Goal: Task Accomplishment & Management: Use online tool/utility

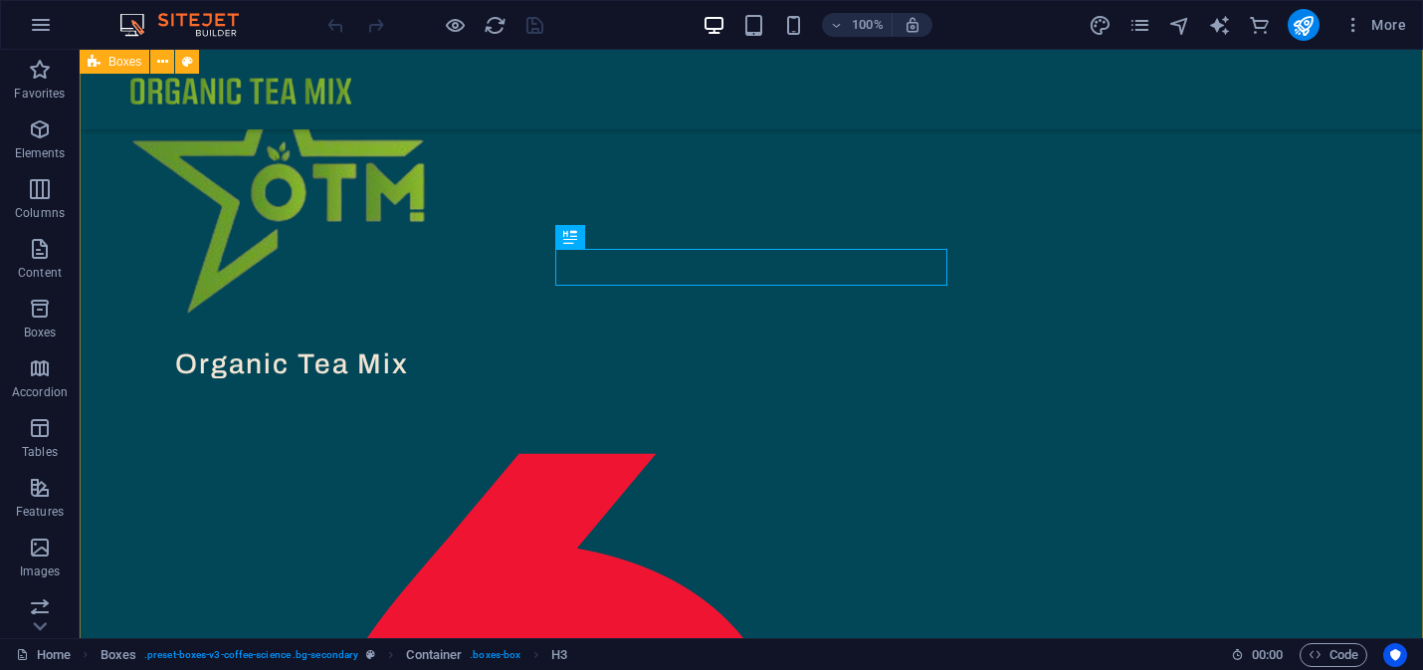
scroll to position [765, 0]
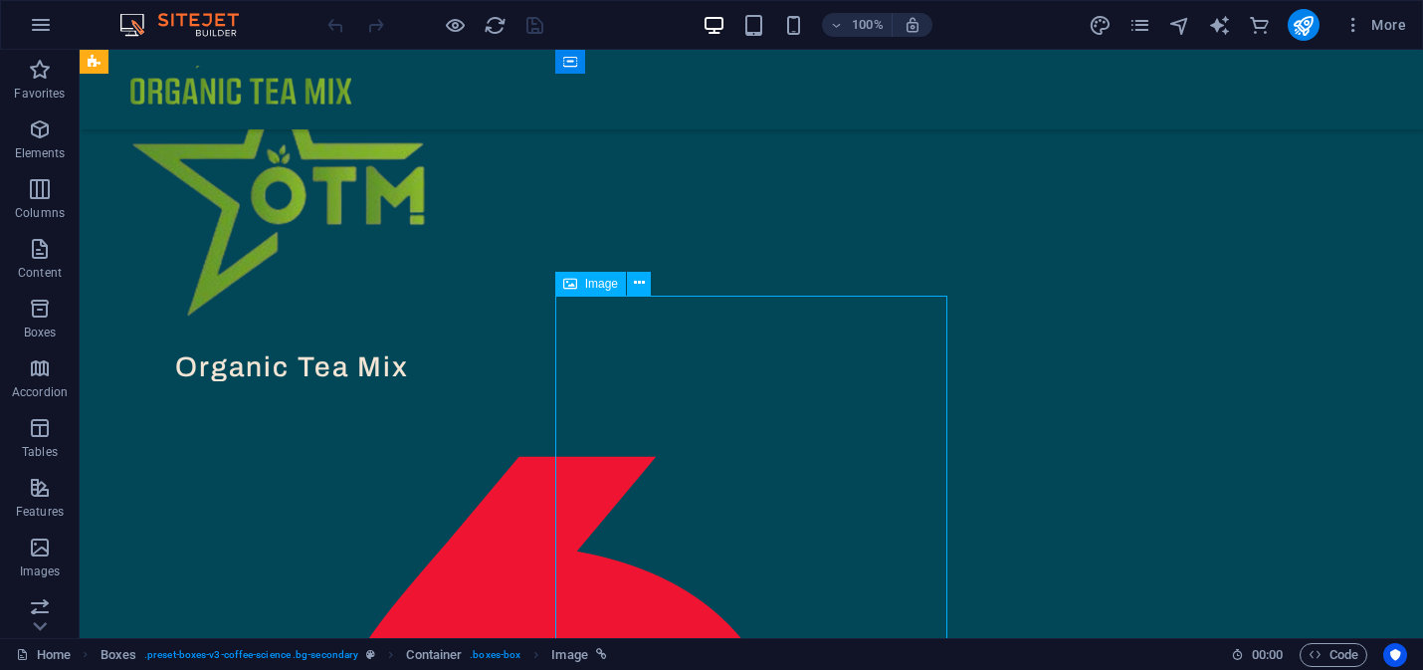
drag, startPoint x: 897, startPoint y: 331, endPoint x: 901, endPoint y: 450, distance: 118.5
drag, startPoint x: 871, startPoint y: 364, endPoint x: 874, endPoint y: 471, distance: 106.5
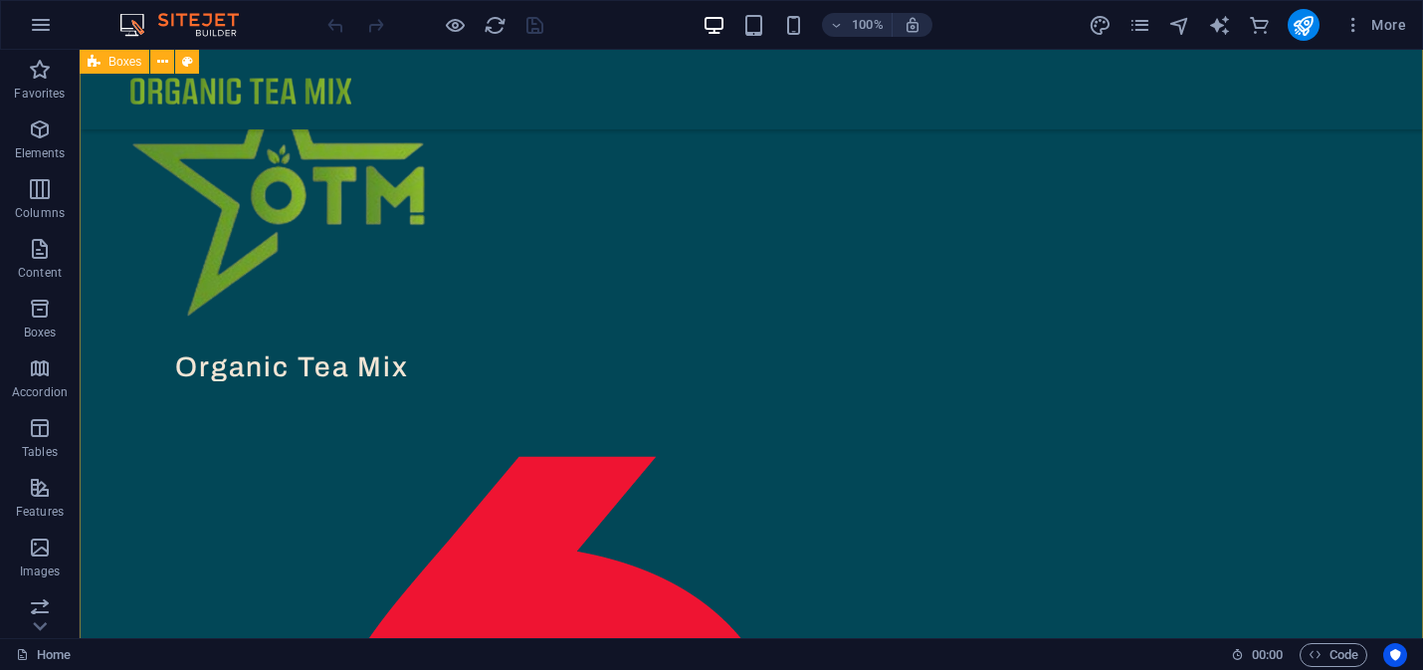
scroll to position [734, 0]
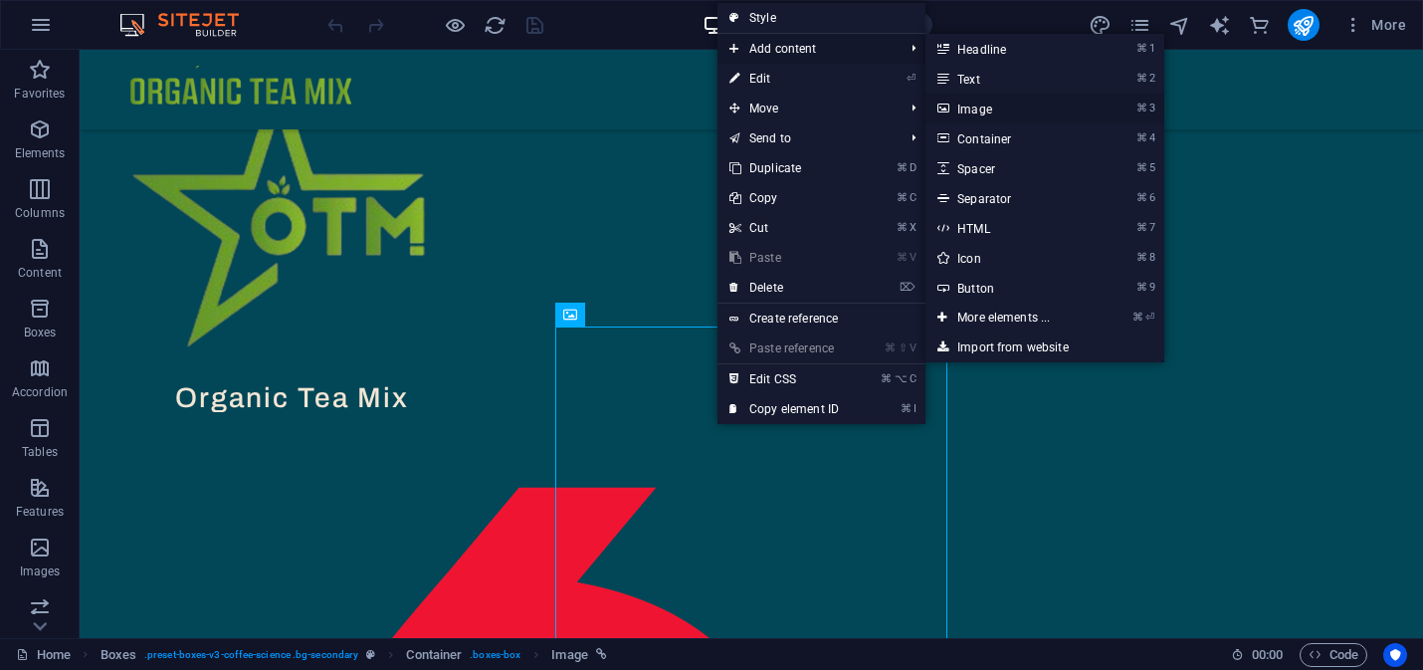
click at [989, 109] on link "⌘ 3 Image" at bounding box center [1007, 109] width 164 height 30
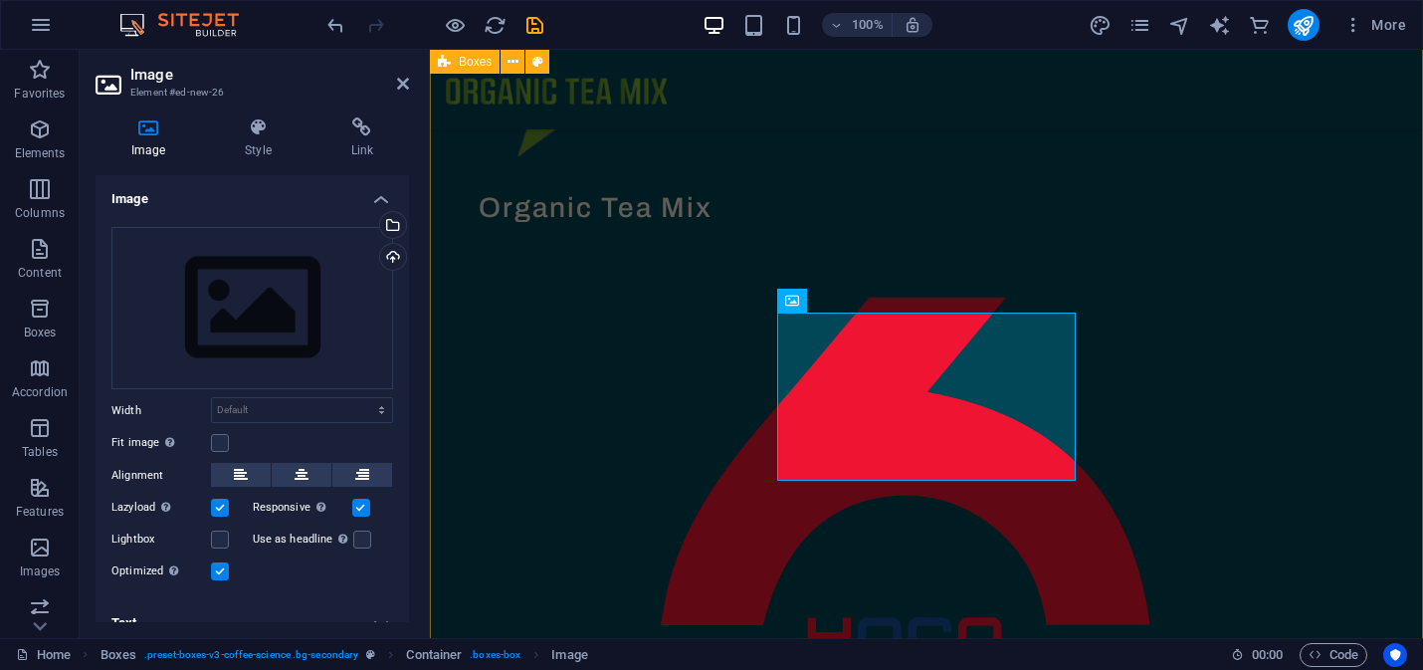
scroll to position [971, 0]
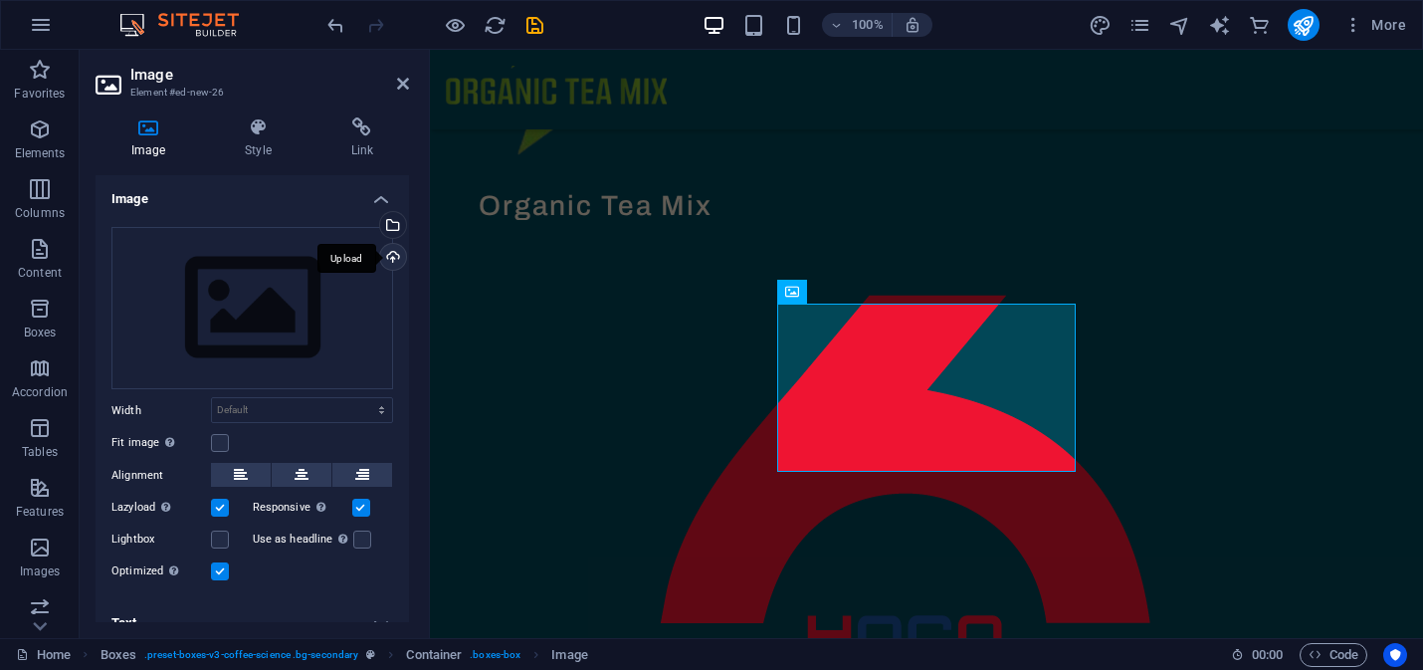
click at [390, 253] on div "Upload" at bounding box center [391, 259] width 30 height 30
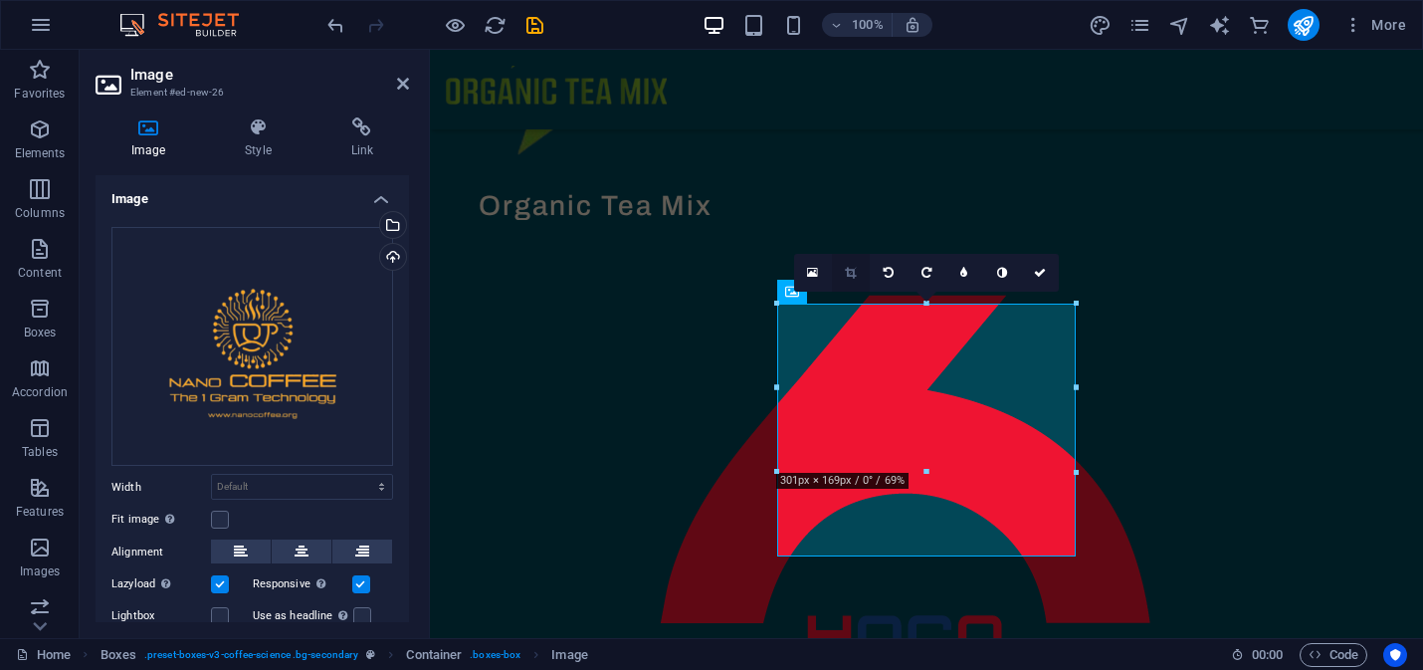
click at [848, 273] on icon at bounding box center [850, 273] width 11 height 12
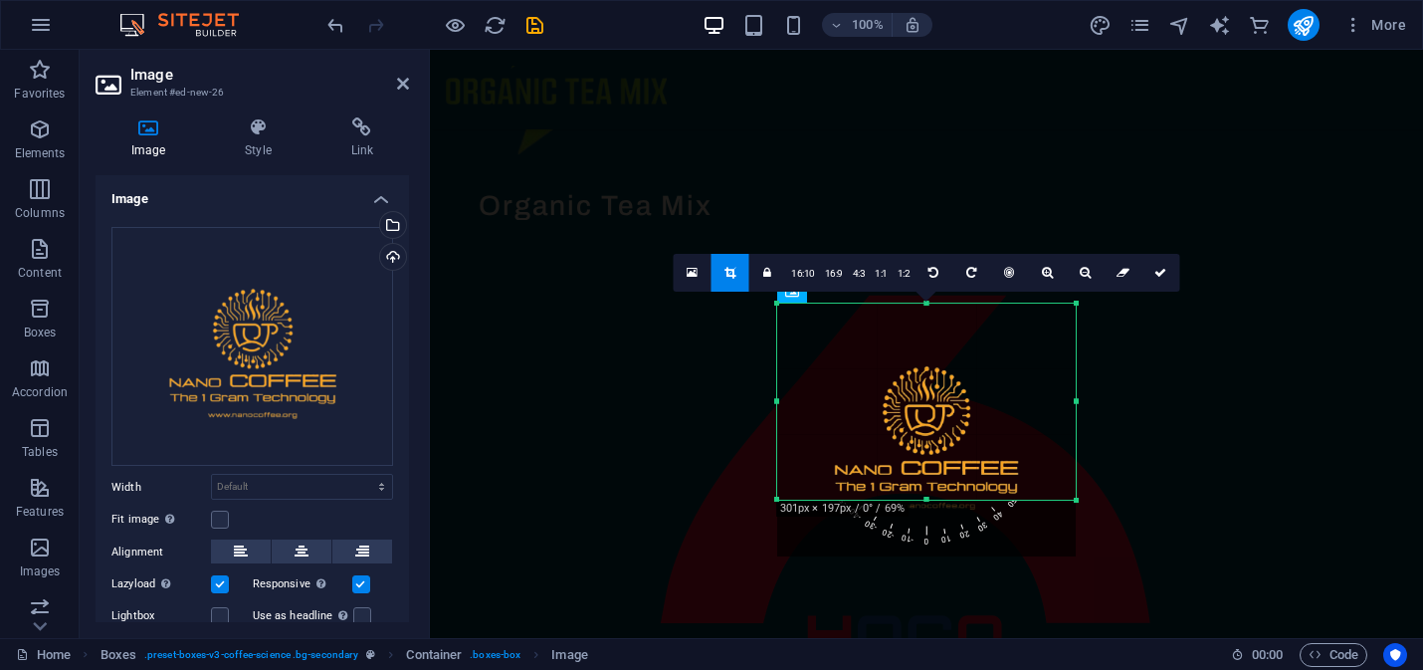
drag, startPoint x: 927, startPoint y: 552, endPoint x: 934, endPoint y: 495, distance: 57.1
click at [934, 496] on div at bounding box center [926, 499] width 299 height 7
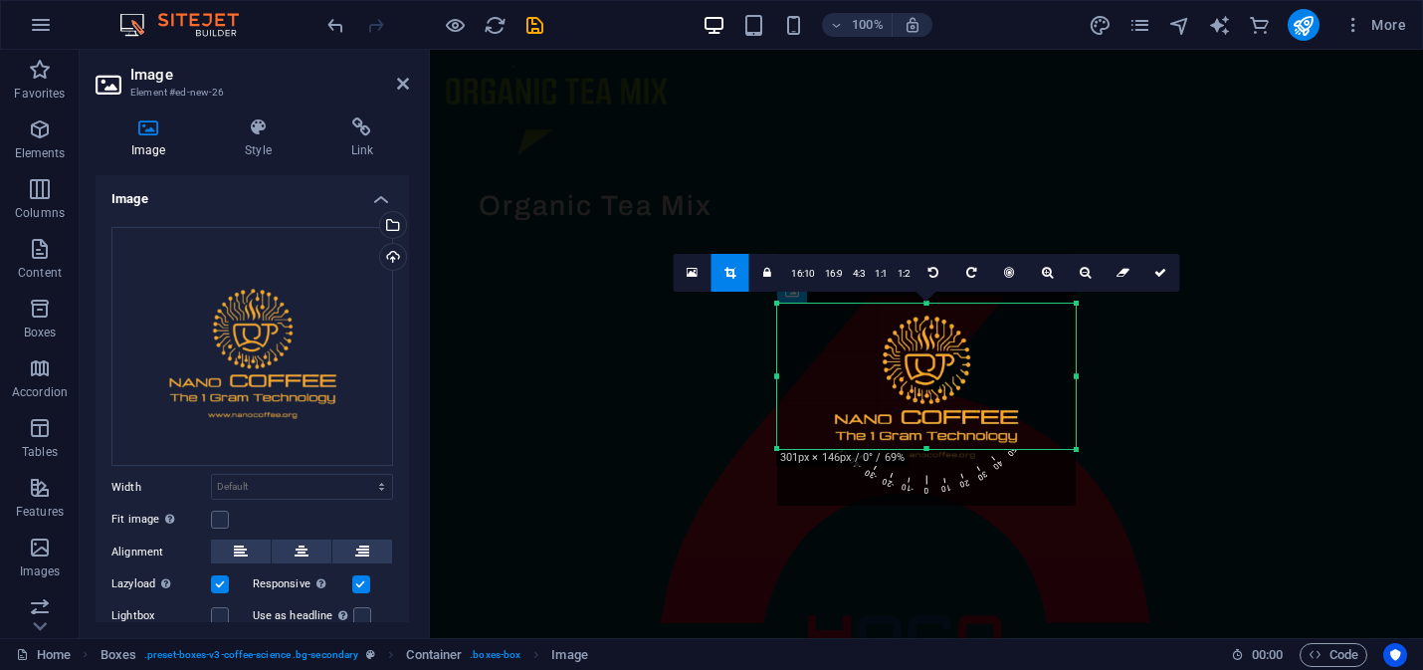
drag, startPoint x: 925, startPoint y: 303, endPoint x: 939, endPoint y: 354, distance: 52.6
click at [939, 354] on div "180 170 160 150 140 130 120 110 100 90 80 70 60 50 40 30 20 10 0 -10 -20 -30 -4…" at bounding box center [926, 375] width 299 height 145
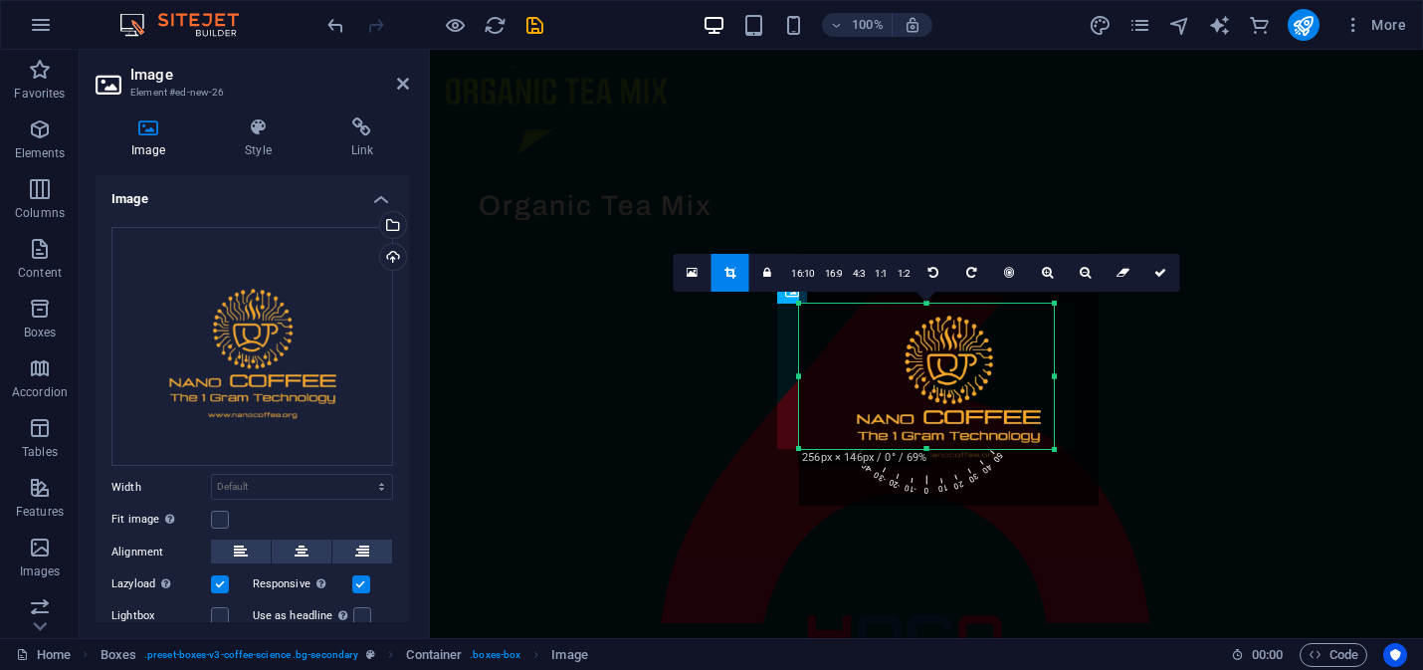
drag, startPoint x: 1077, startPoint y: 376, endPoint x: 1032, endPoint y: 378, distance: 44.8
click at [1032, 378] on div "180 170 160 150 140 130 120 110 100 90 80 70 60 50 40 30 20 10 0 -10 -20 -30 -4…" at bounding box center [926, 375] width 255 height 145
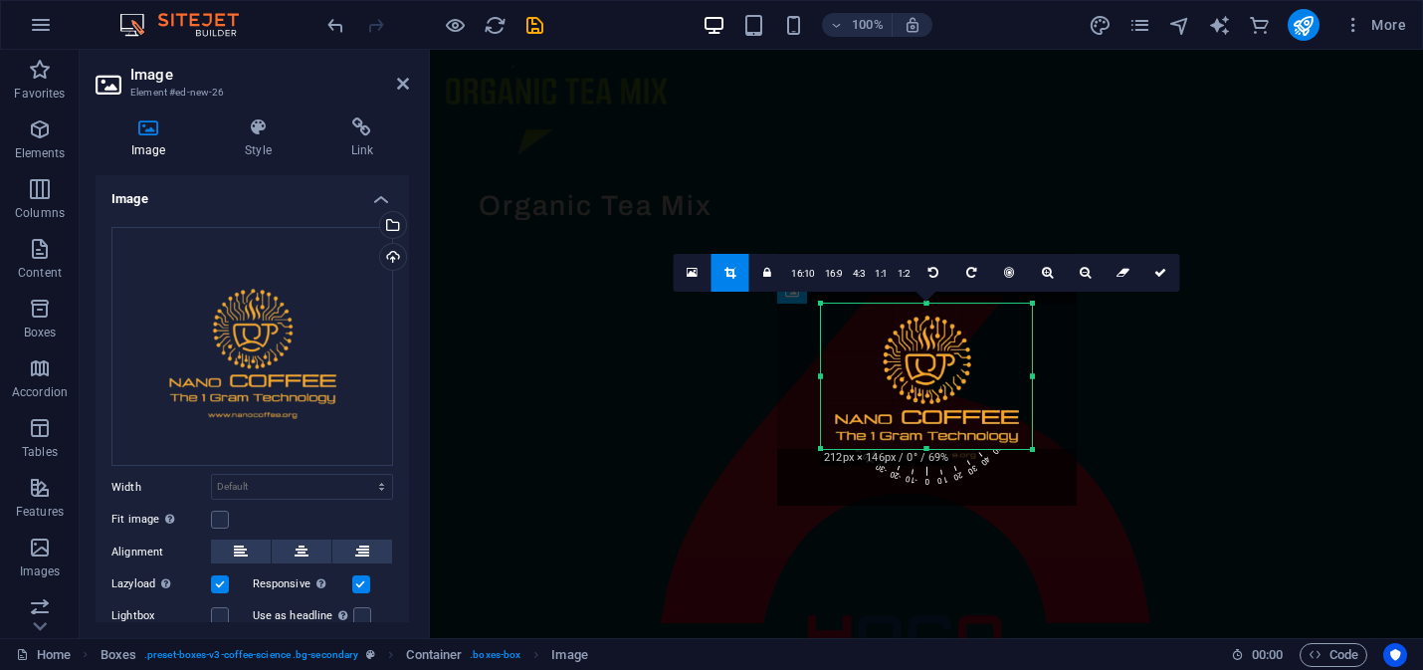
drag, startPoint x: 798, startPoint y: 376, endPoint x: 842, endPoint y: 378, distance: 43.8
click at [842, 378] on div "180 170 160 150 140 130 120 110 100 90 80 70 60 50 40 30 20 10 0 -10 -20 -30 -4…" at bounding box center [926, 375] width 211 height 145
click at [1154, 269] on icon at bounding box center [1160, 273] width 12 height 12
type input "211"
select select "px"
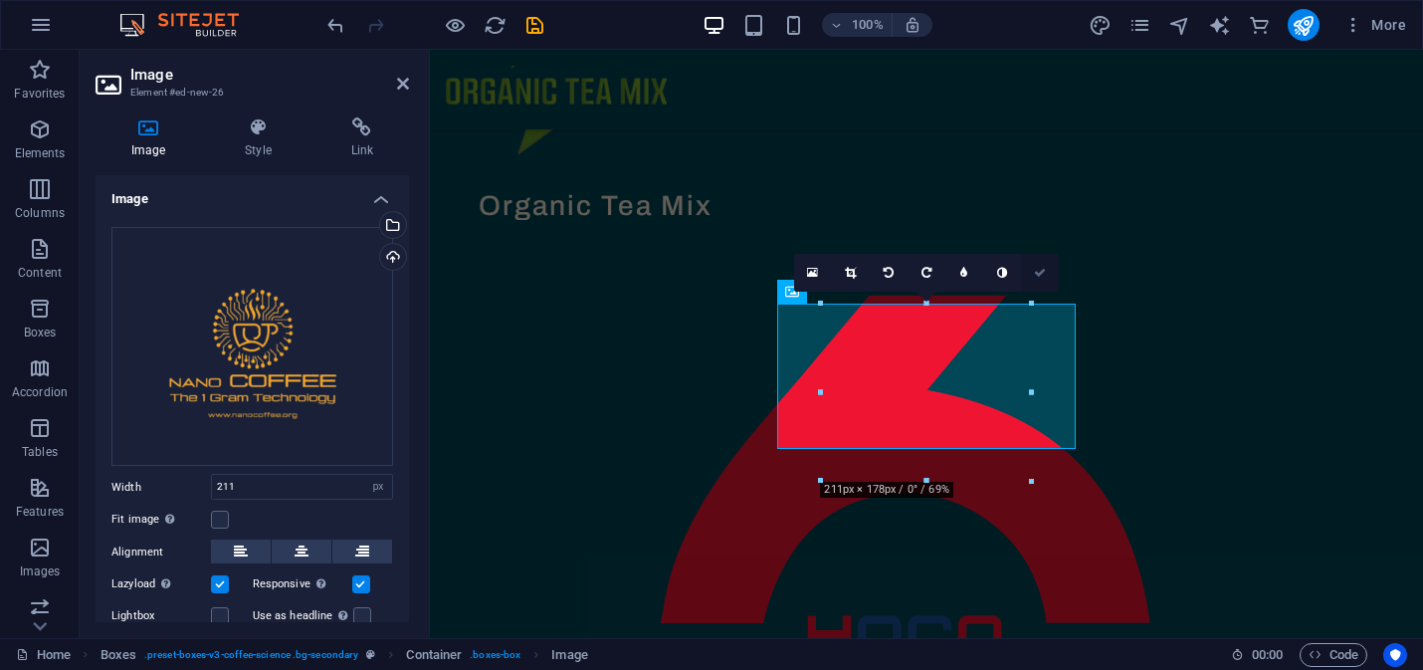
click at [1036, 275] on icon at bounding box center [1040, 273] width 12 height 12
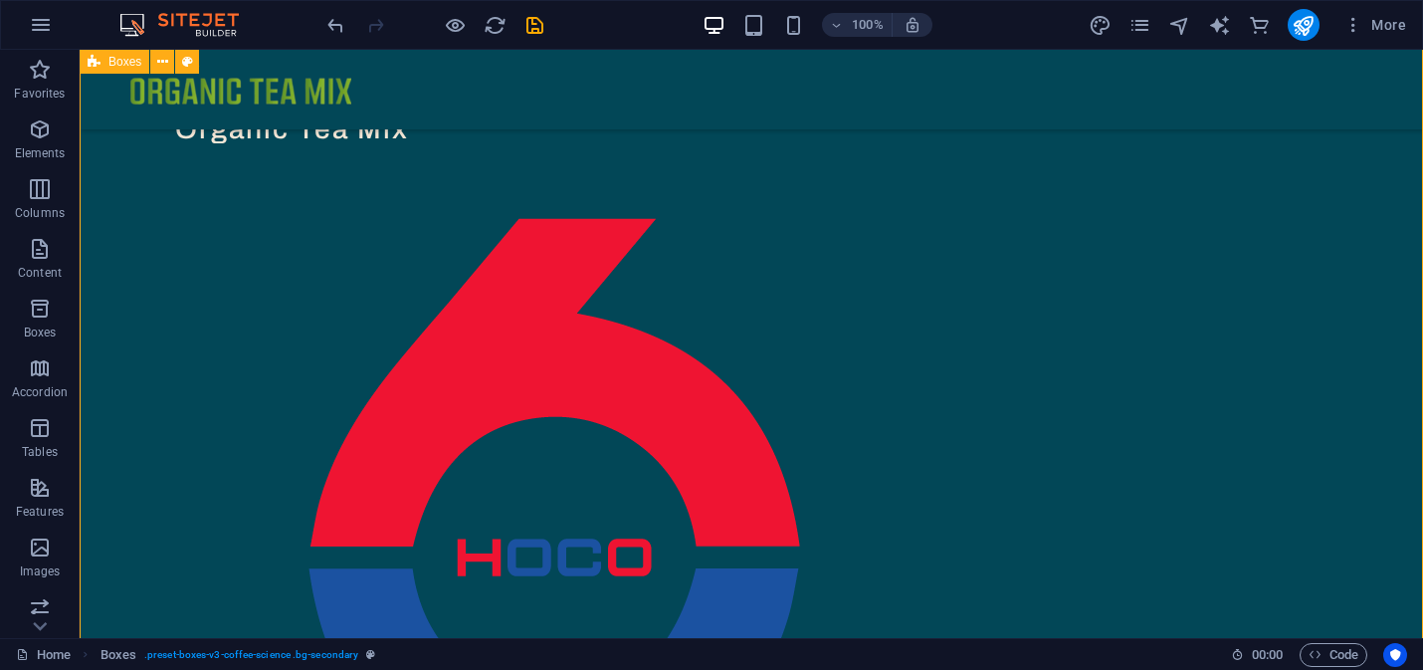
scroll to position [1022, 0]
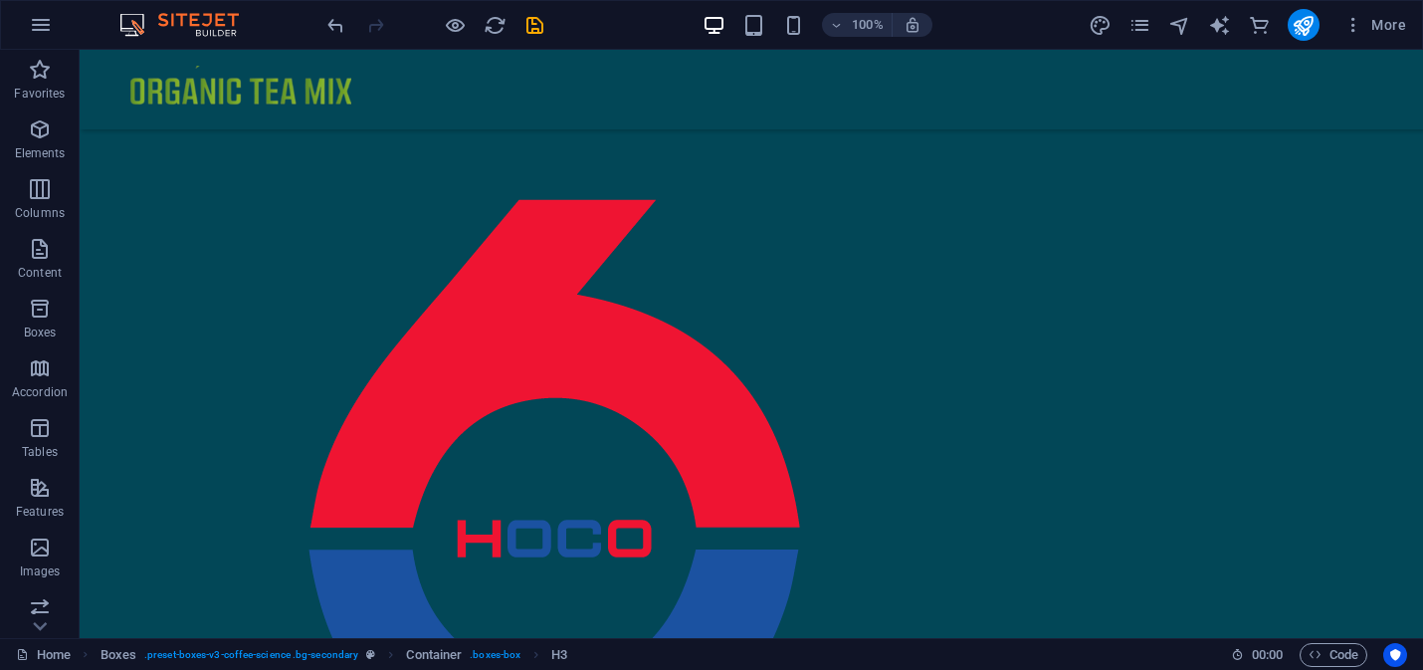
drag, startPoint x: 764, startPoint y: 551, endPoint x: 765, endPoint y: 397, distance: 154.2
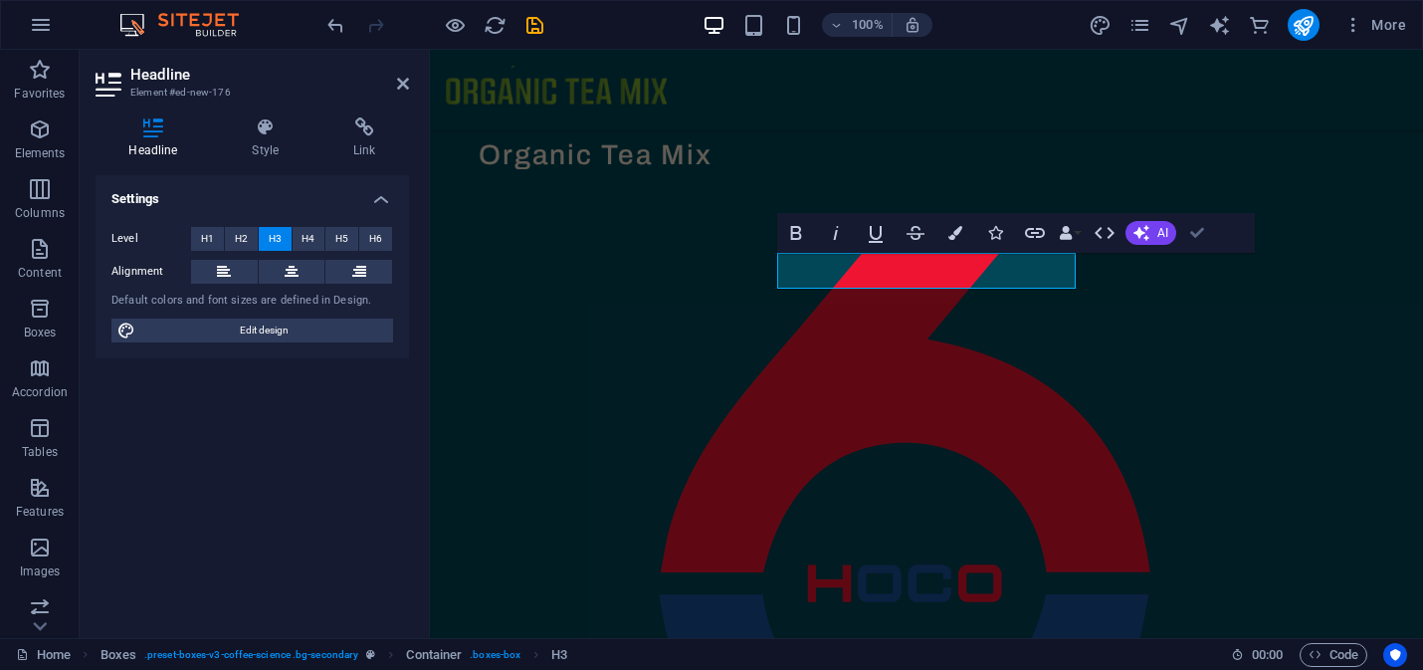
scroll to position [1158, 0]
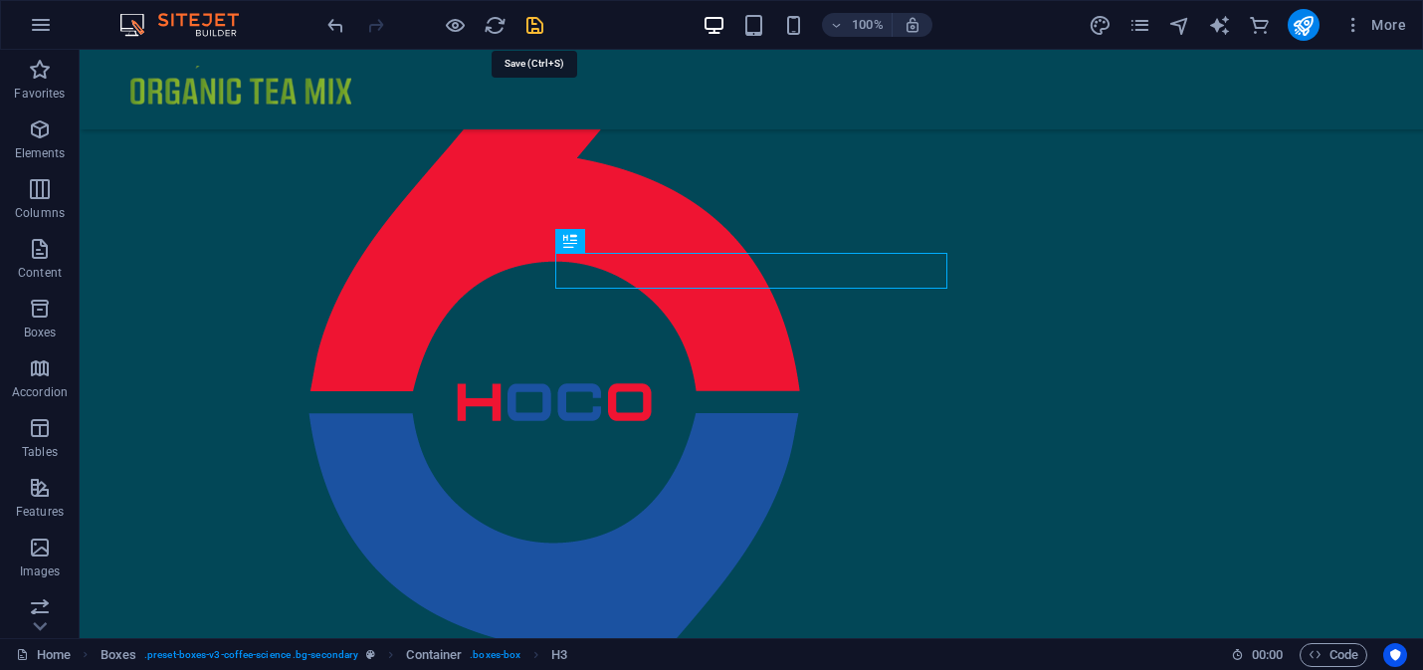
click at [538, 24] on icon "save" at bounding box center [534, 25] width 23 height 23
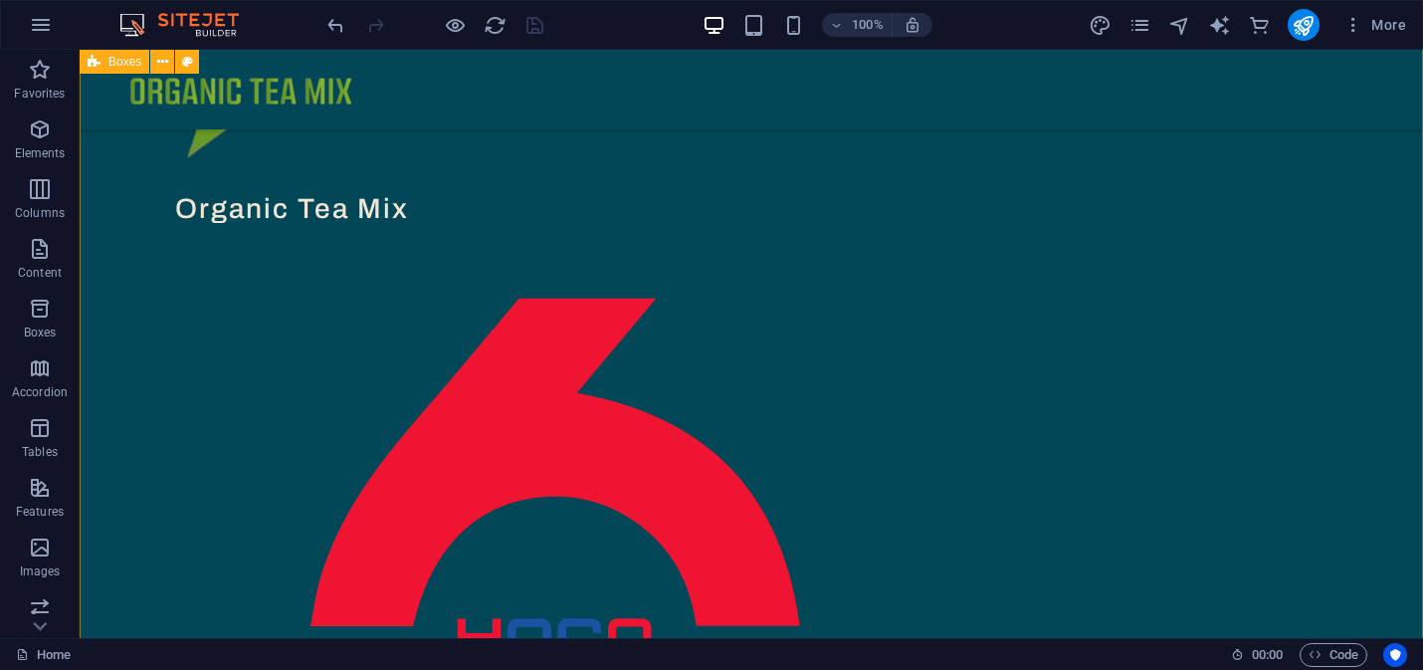
scroll to position [916, 0]
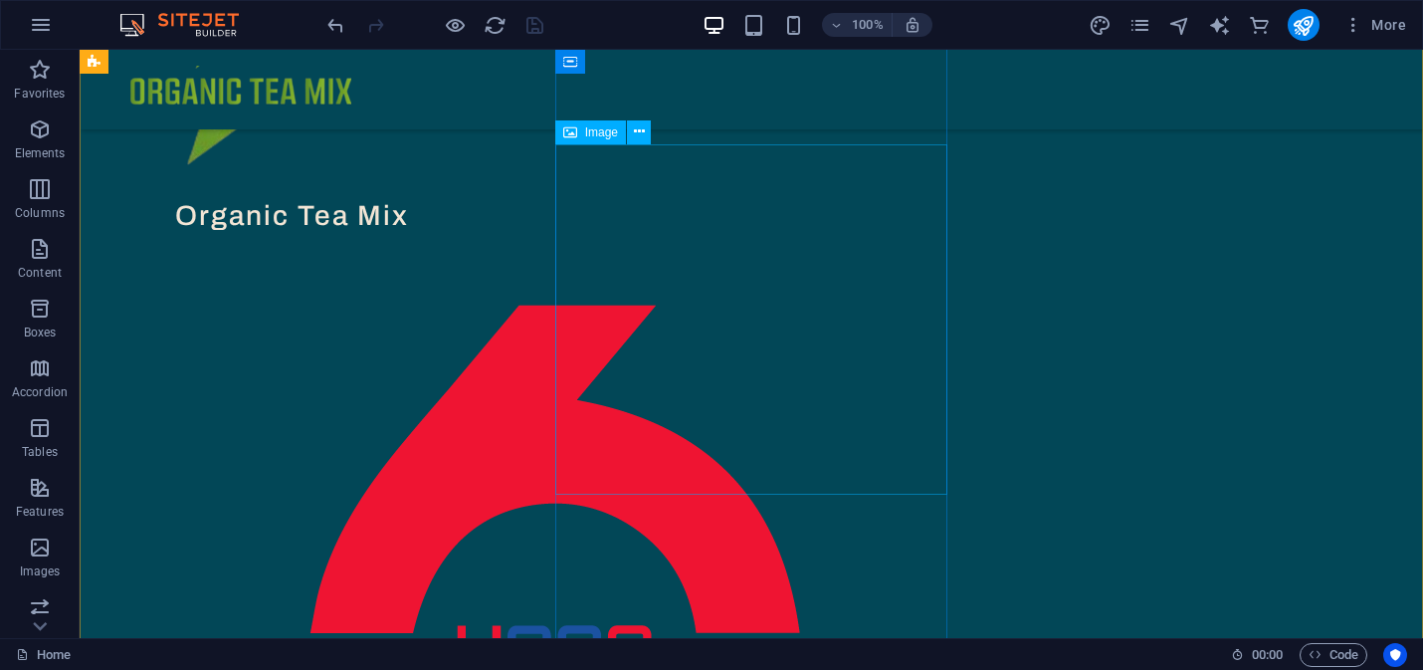
click at [489, 373] on figure at bounding box center [292, 644] width 393 height 818
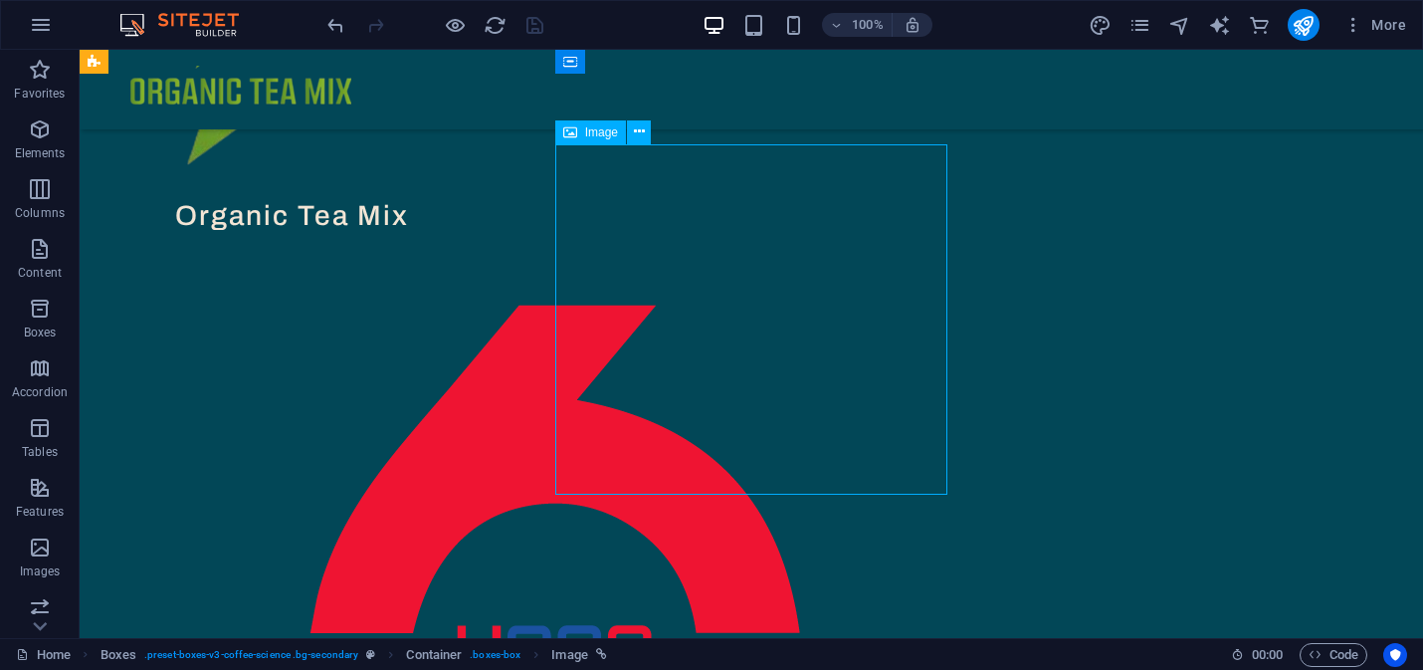
click at [489, 373] on figure at bounding box center [292, 644] width 393 height 818
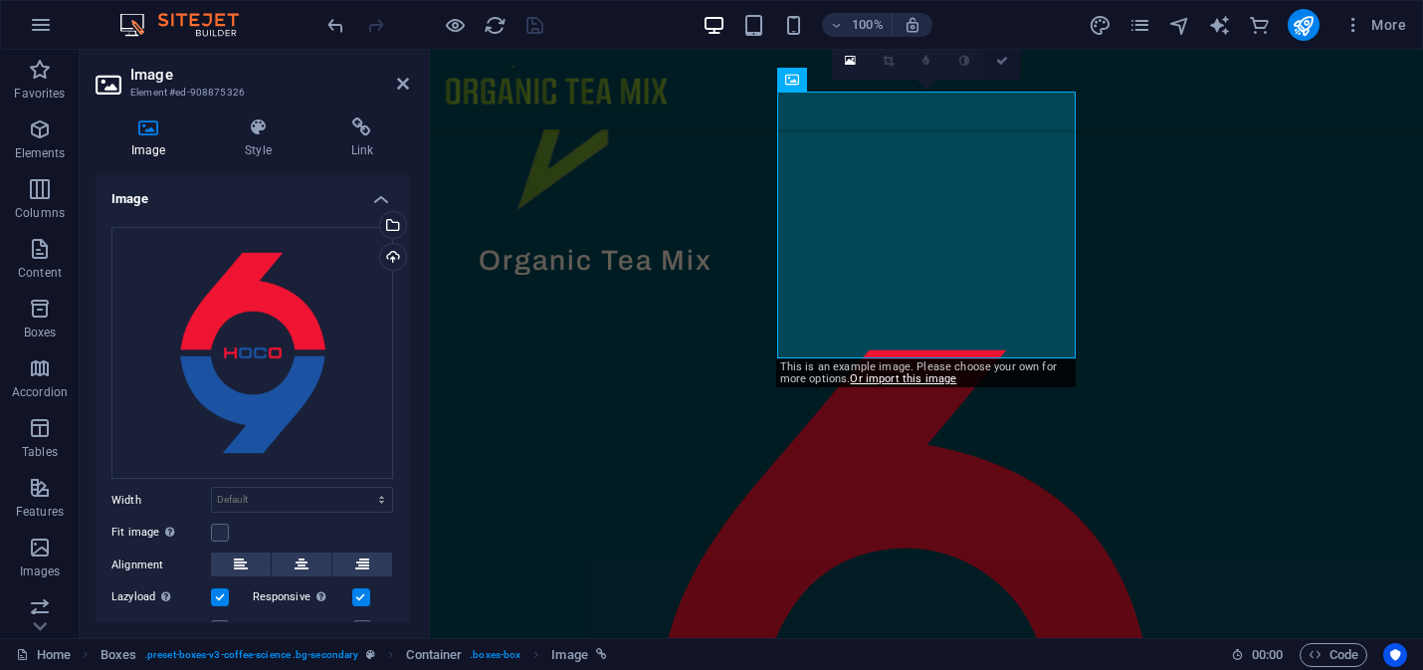
click at [1009, 62] on link at bounding box center [1002, 61] width 38 height 38
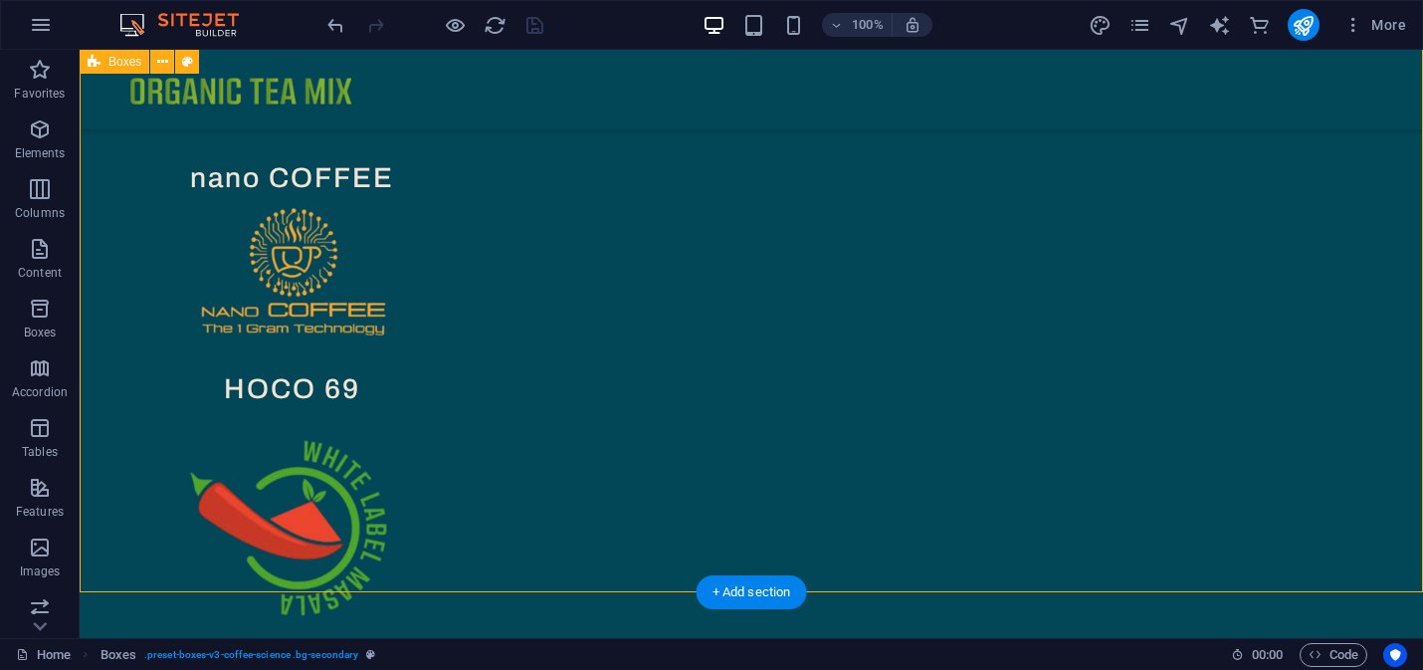
scroll to position [1883, 0]
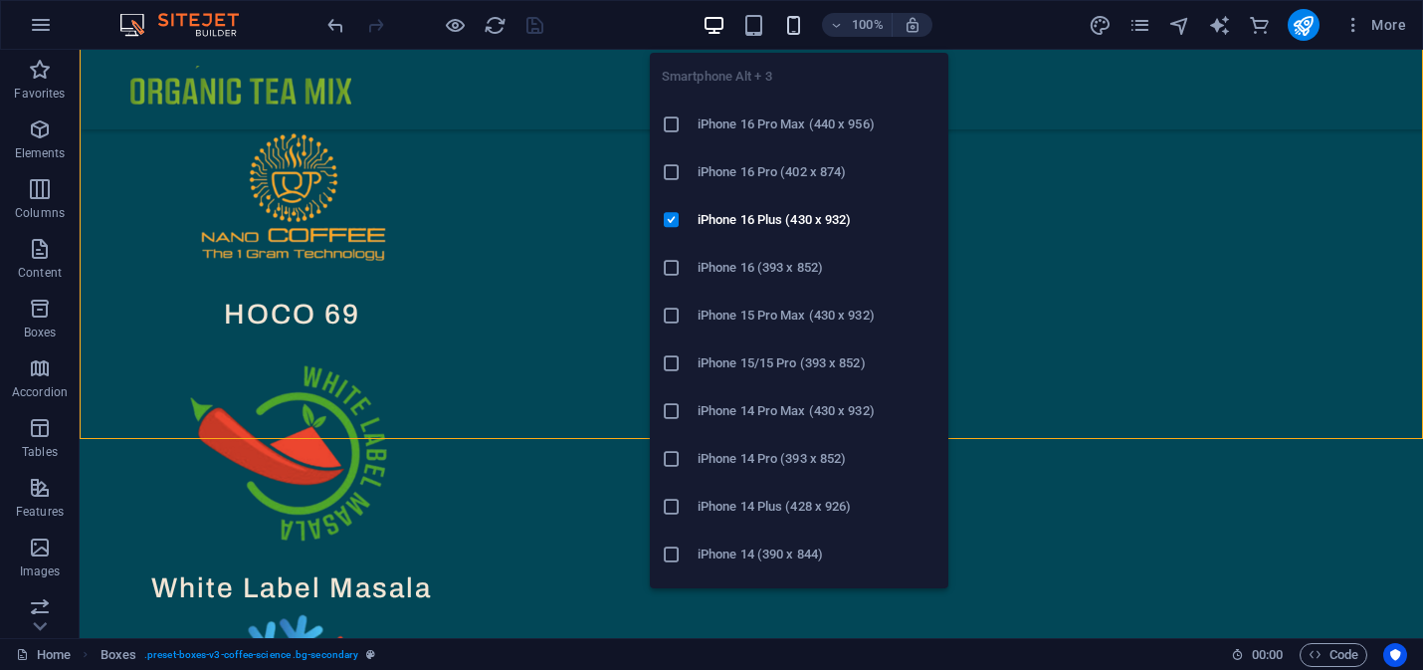
click at [791, 18] on icon "button" at bounding box center [793, 25] width 23 height 23
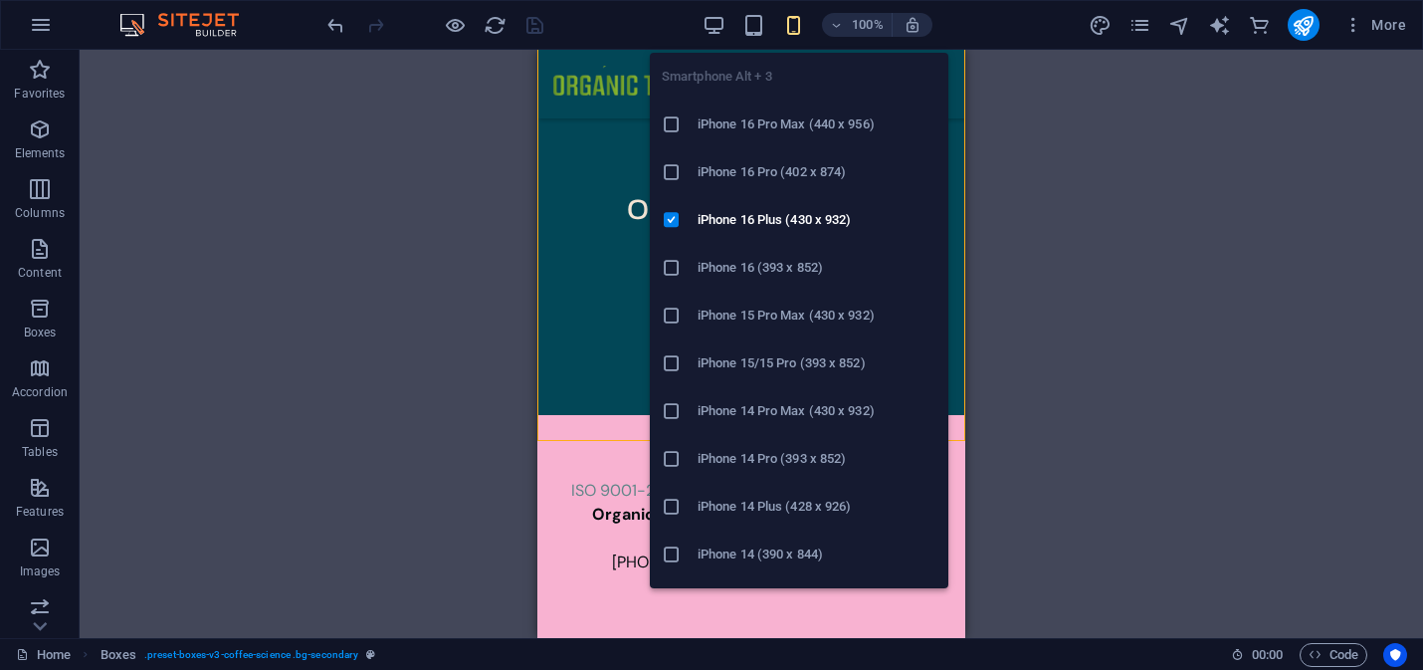
scroll to position [1549, 0]
click at [791, 18] on icon "button" at bounding box center [793, 25] width 23 height 23
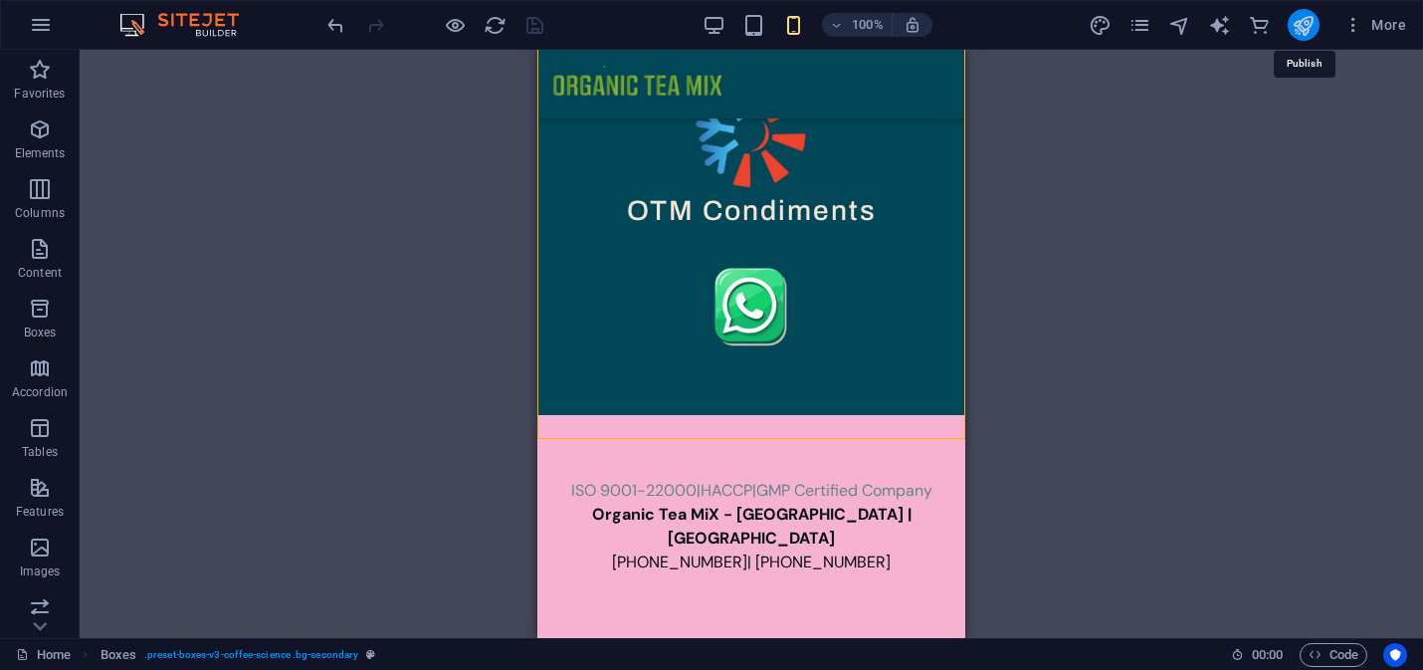
click at [1305, 25] on icon "publish" at bounding box center [1302, 25] width 23 height 23
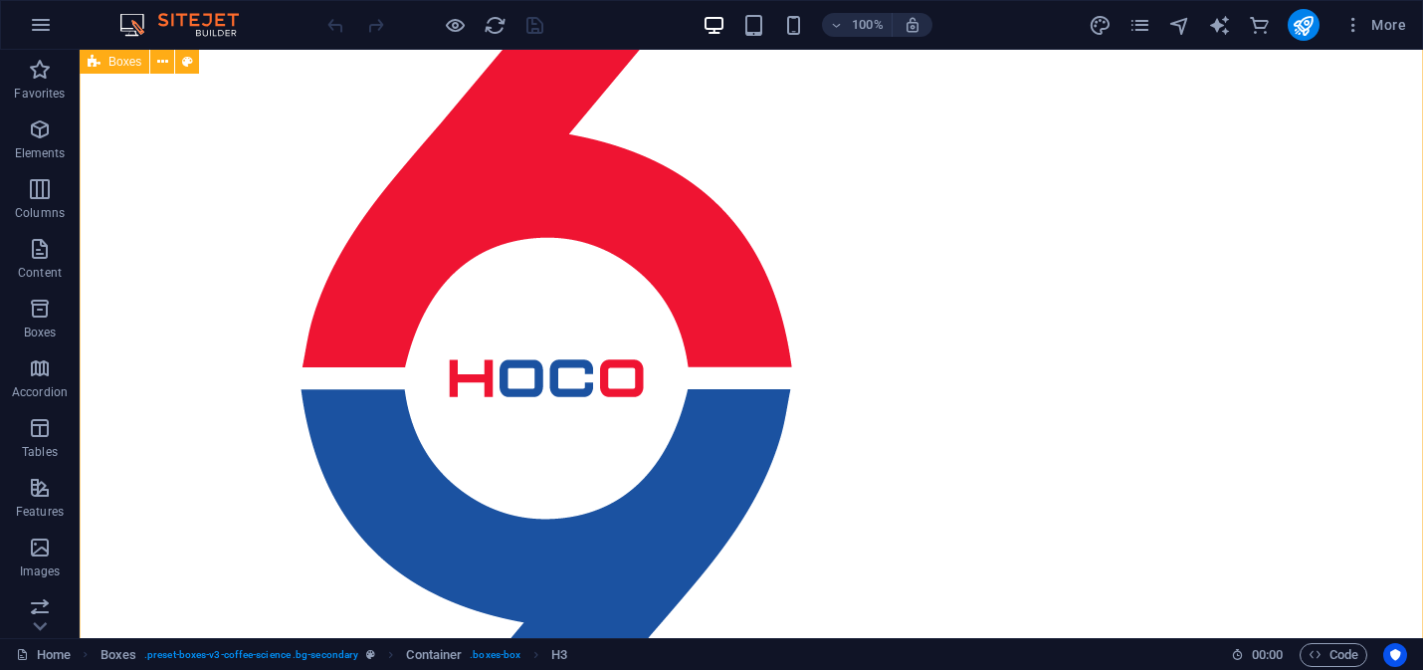
scroll to position [1139, 0]
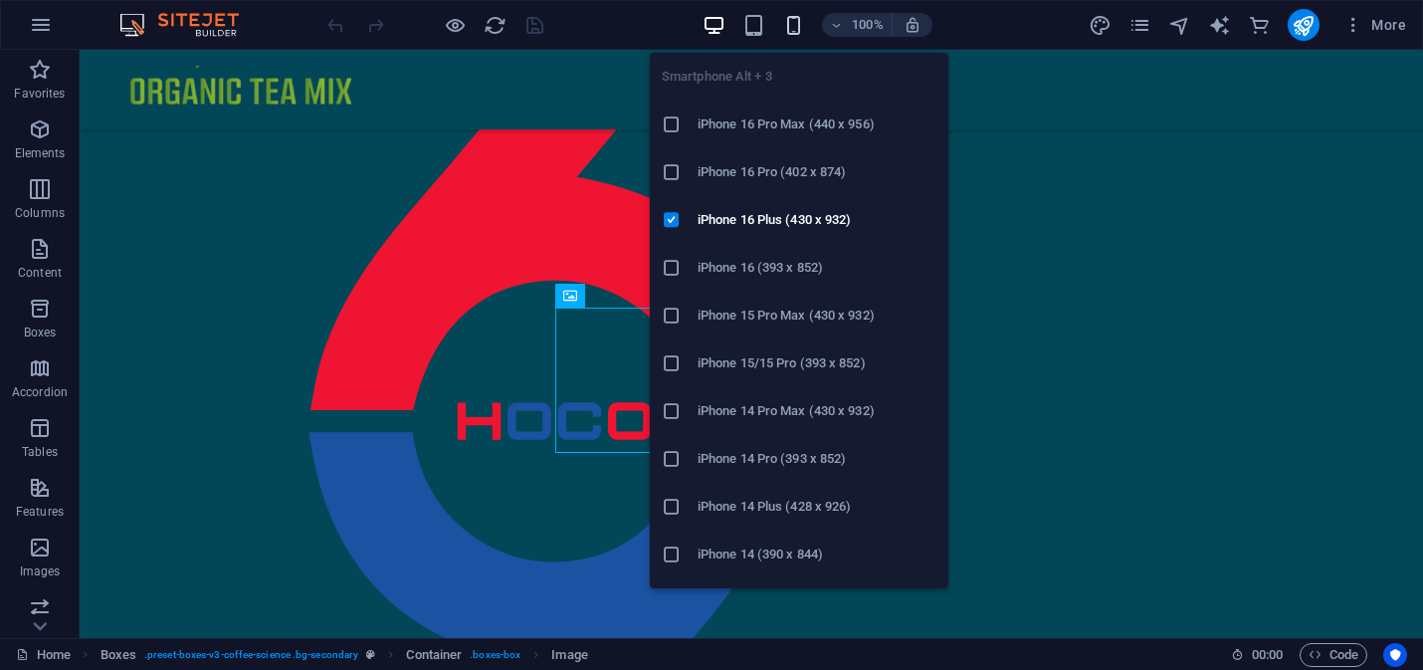
click at [796, 30] on icon "button" at bounding box center [793, 25] width 23 height 23
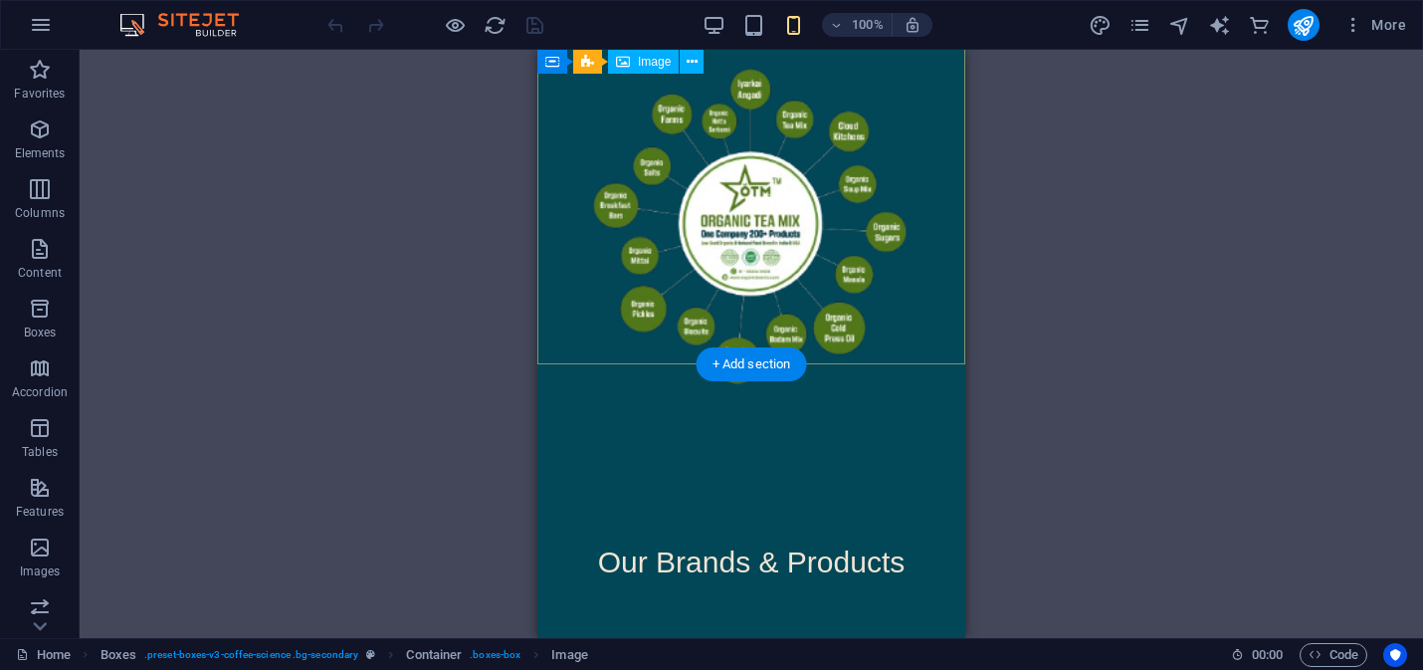
scroll to position [0, 0]
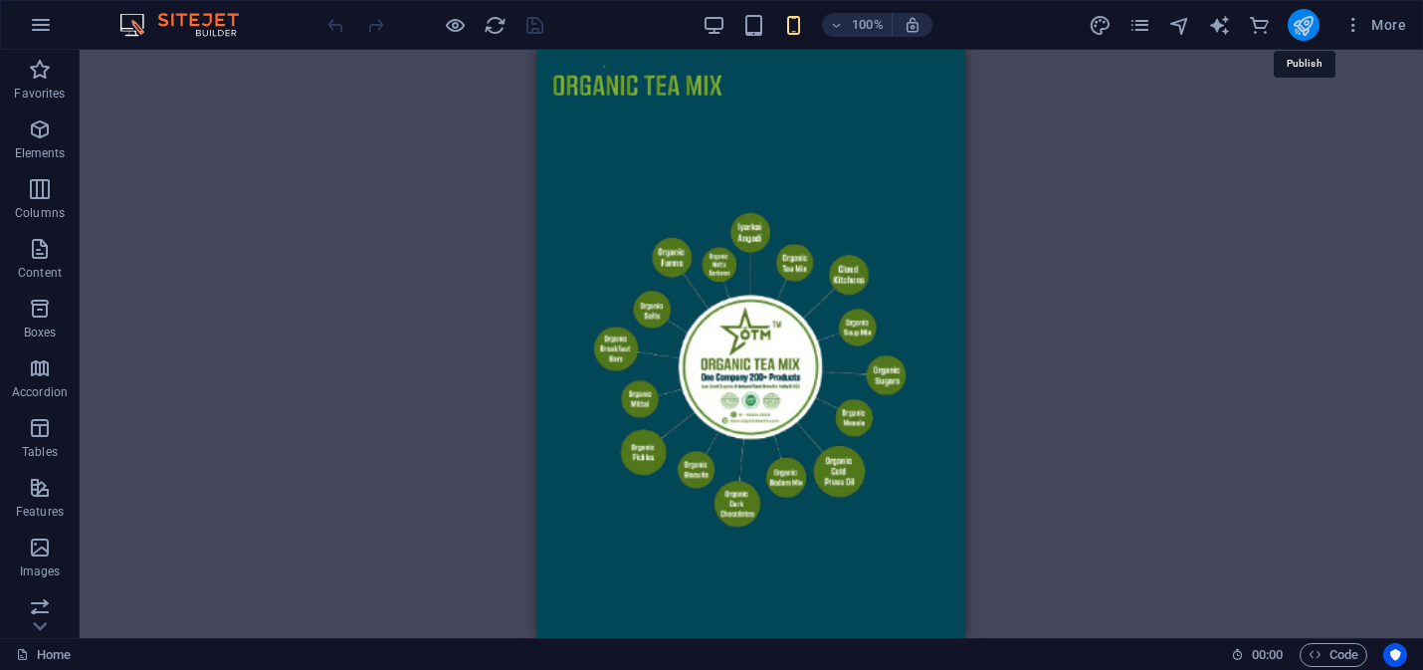
click at [1309, 16] on icon "publish" at bounding box center [1302, 25] width 23 height 23
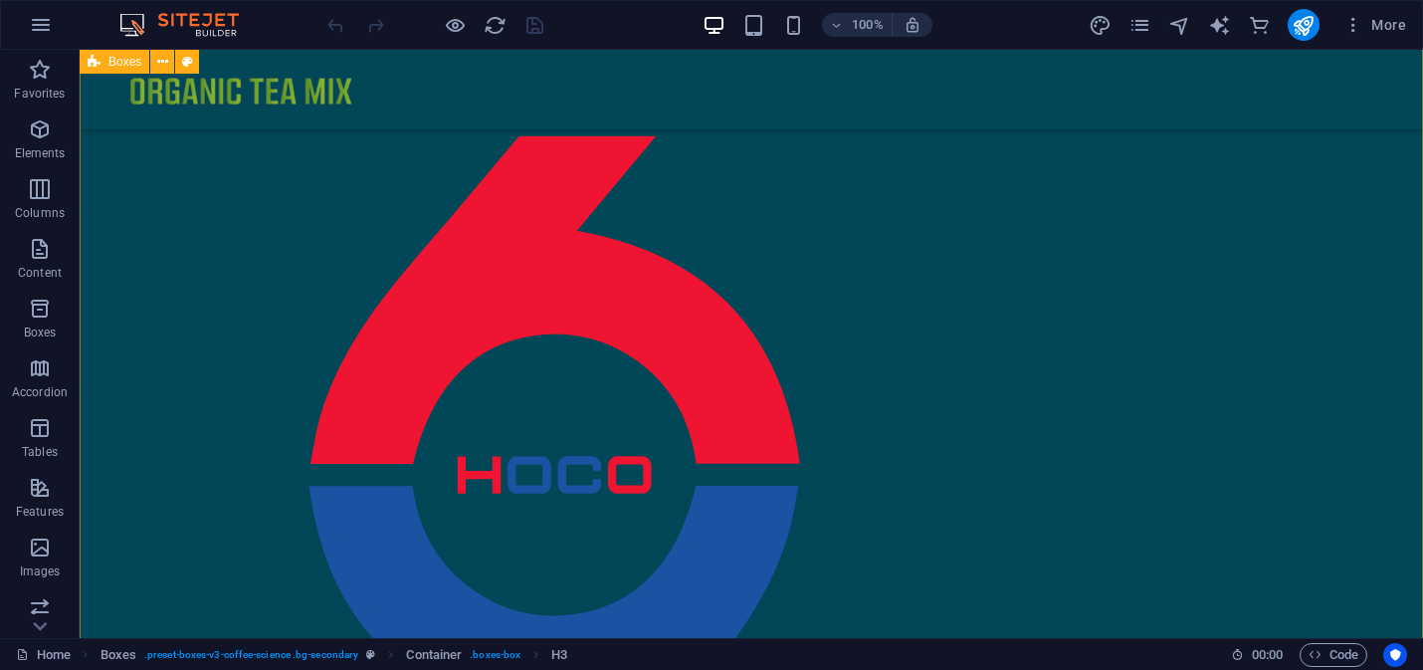
scroll to position [1103, 0]
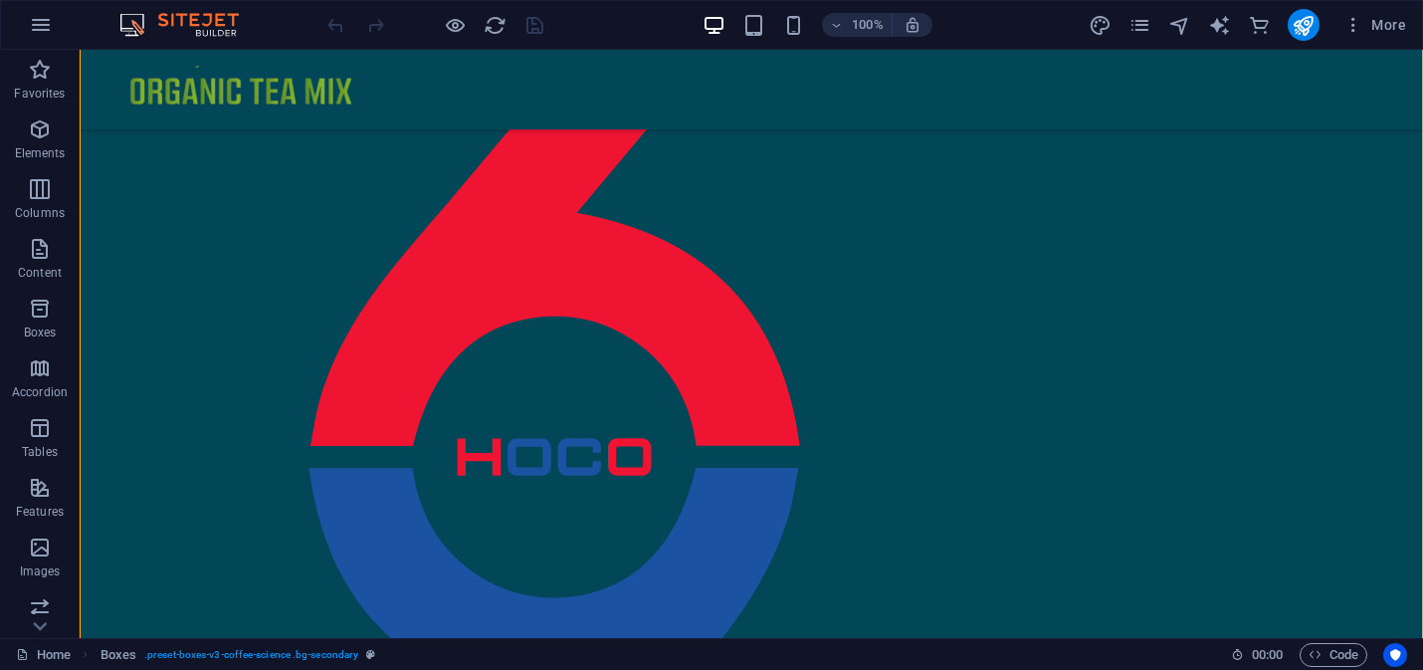
drag, startPoint x: 788, startPoint y: 404, endPoint x: 784, endPoint y: 158, distance: 245.8
click at [489, 158] on div "Organic Tea Mix nano COFFEE HOCO 69 White Label Masala OTM Condiments" at bounding box center [292, 682] width 393 height 2031
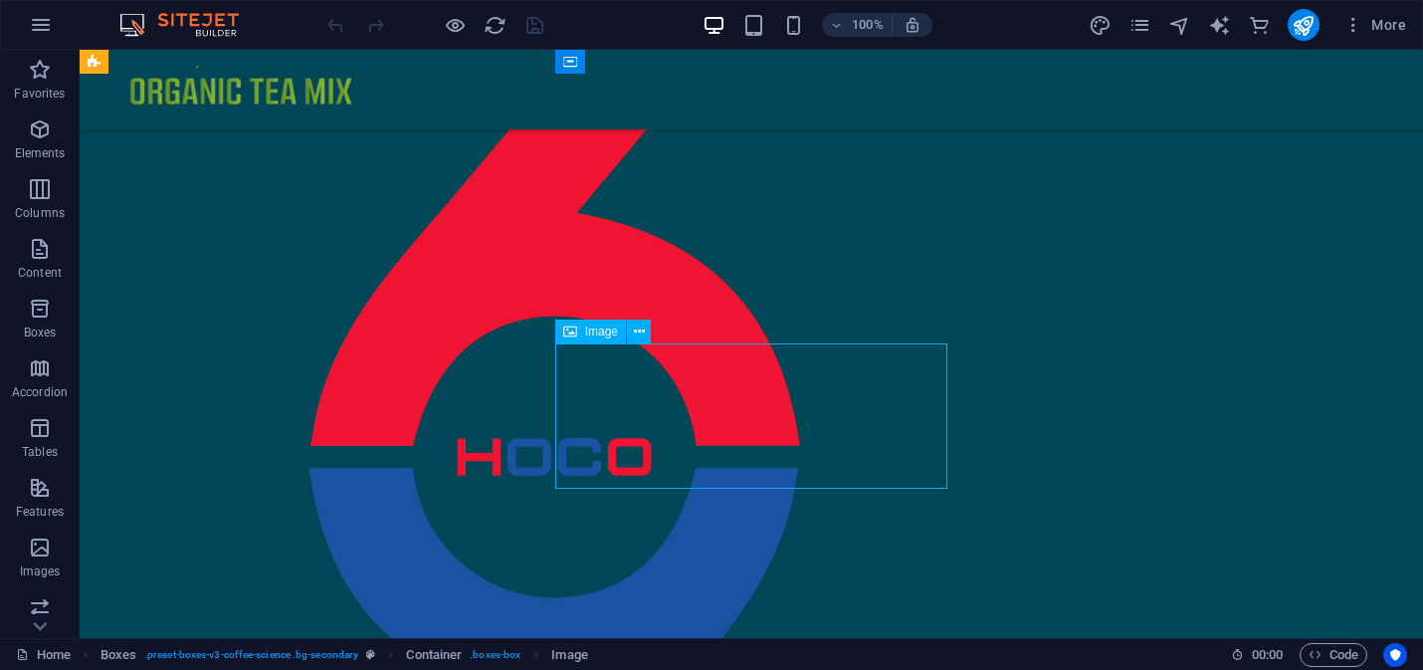
select select "px"
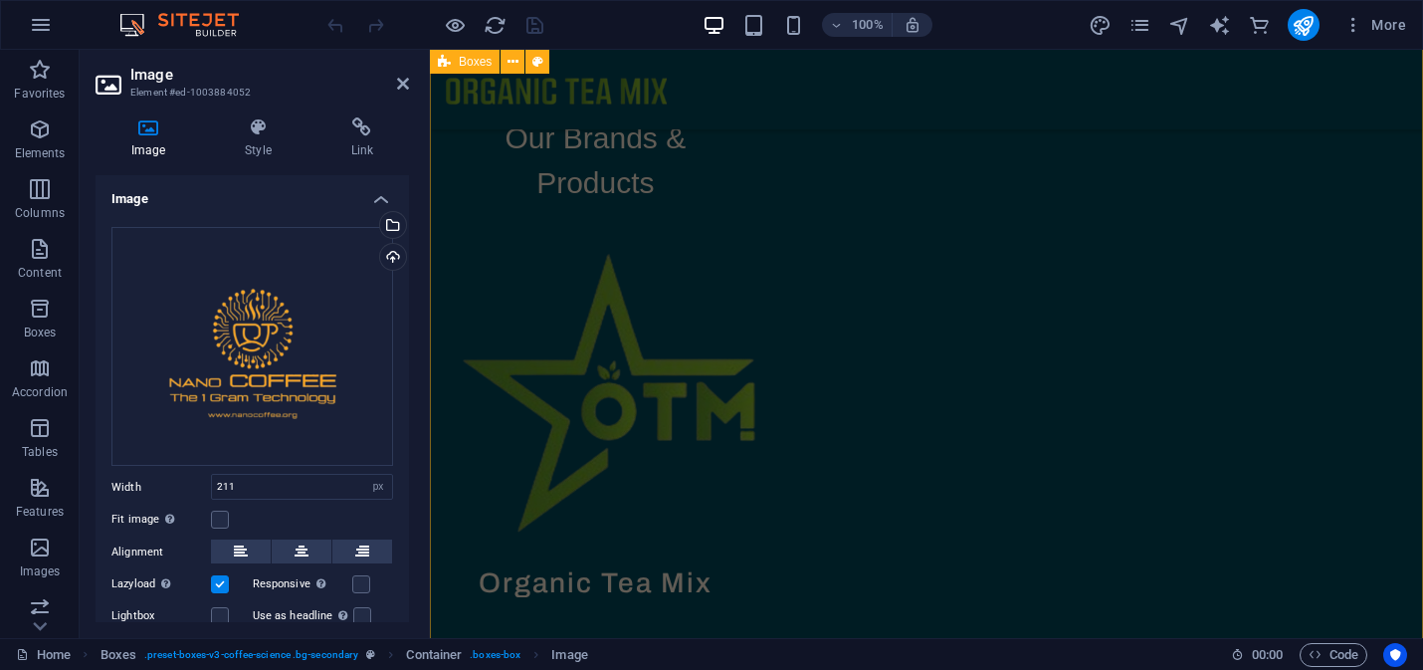
scroll to position [580, 0]
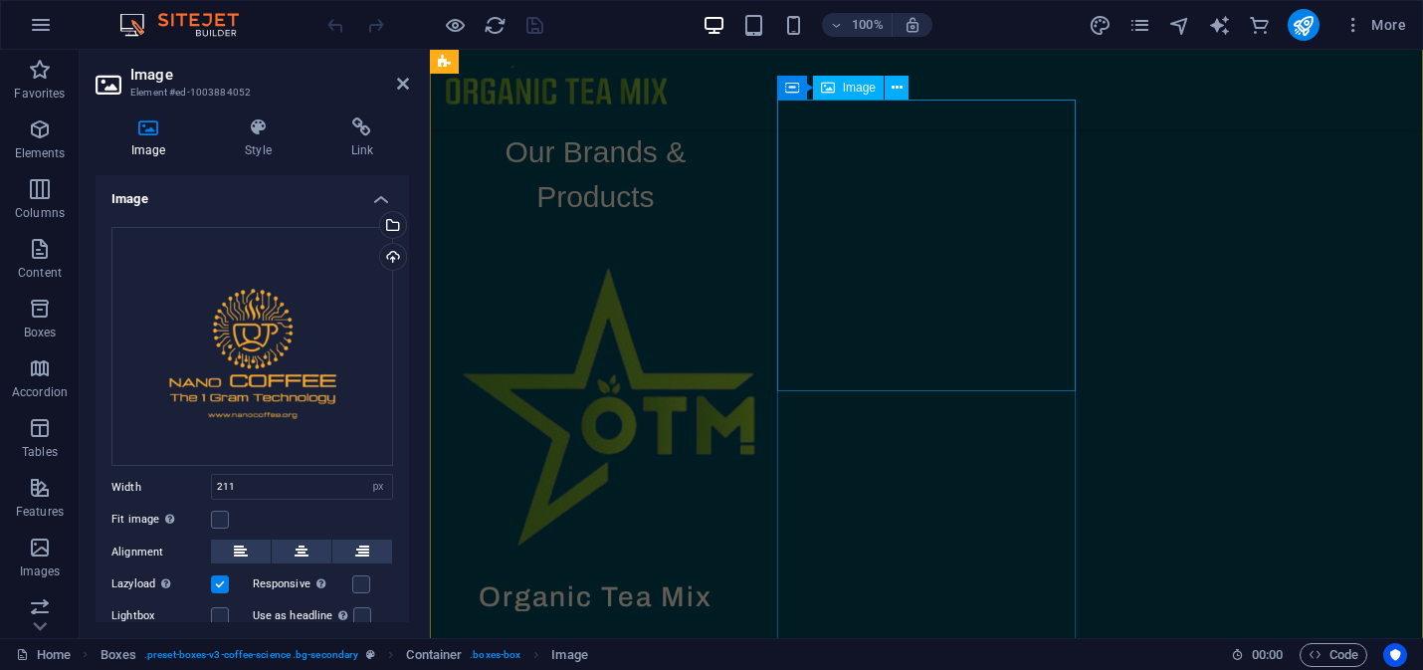
click at [745, 362] on figure at bounding box center [595, 407] width 299 height 344
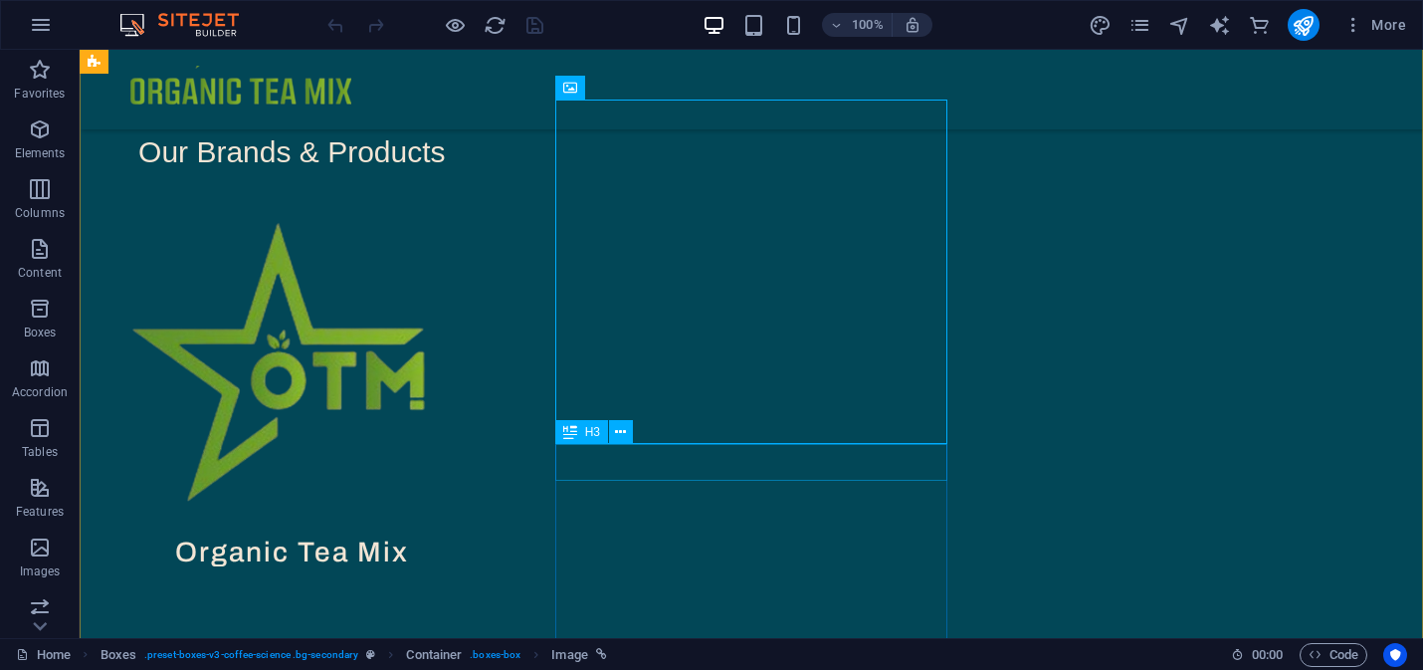
click at [489, 534] on div "Organic Tea Mix" at bounding box center [292, 552] width 393 height 36
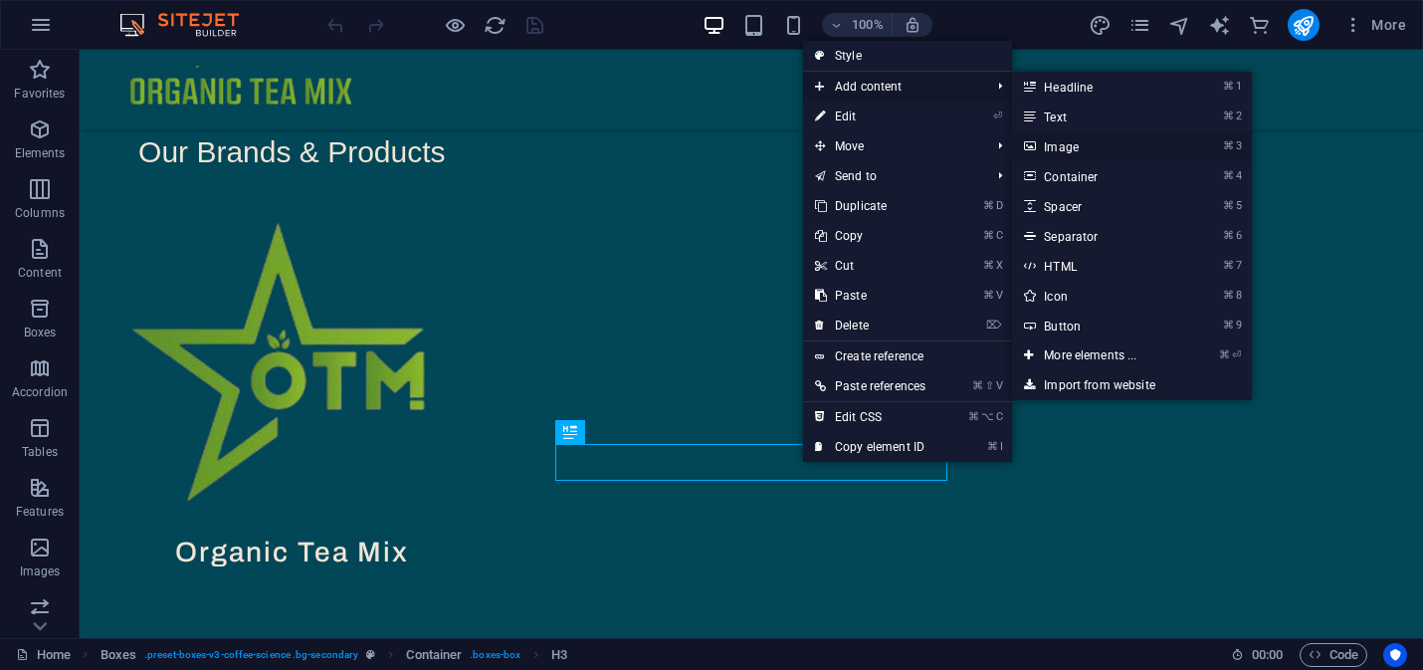
click at [1075, 142] on link "⌘ 3 Image" at bounding box center [1094, 146] width 164 height 30
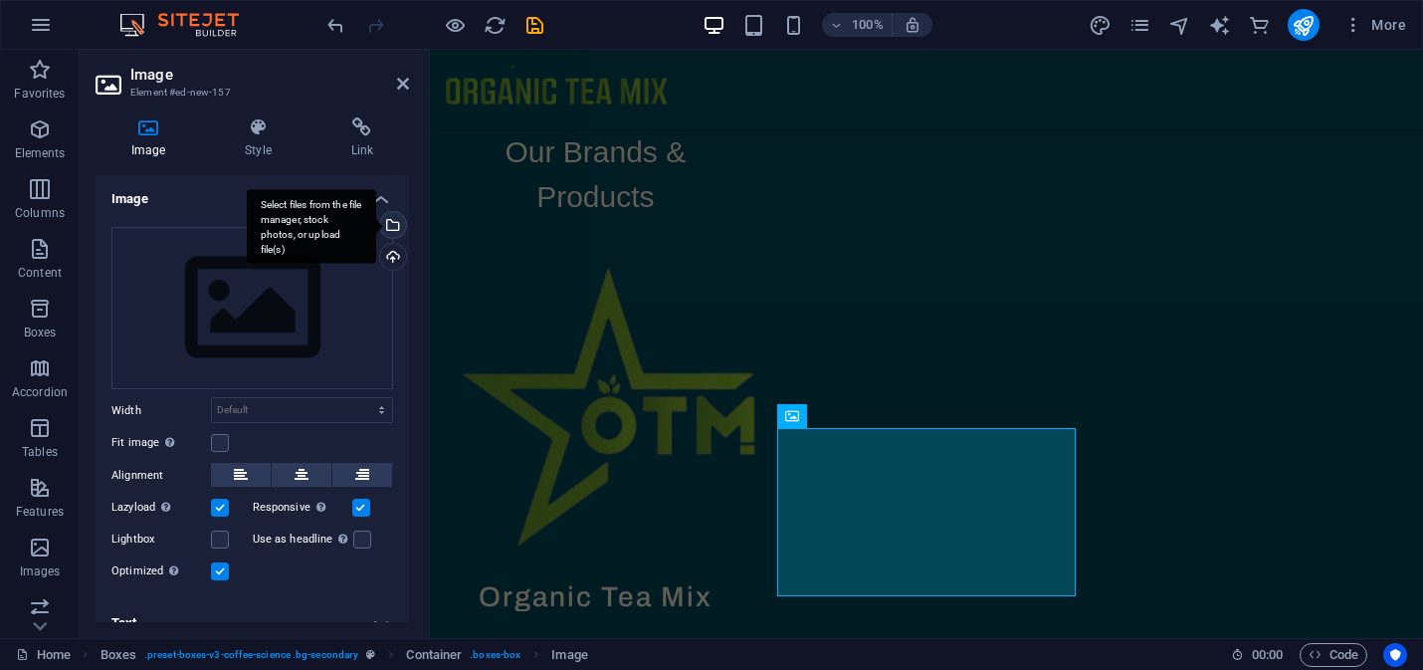
click at [389, 227] on div "Select files from the file manager, stock photos, or upload file(s)" at bounding box center [391, 227] width 30 height 30
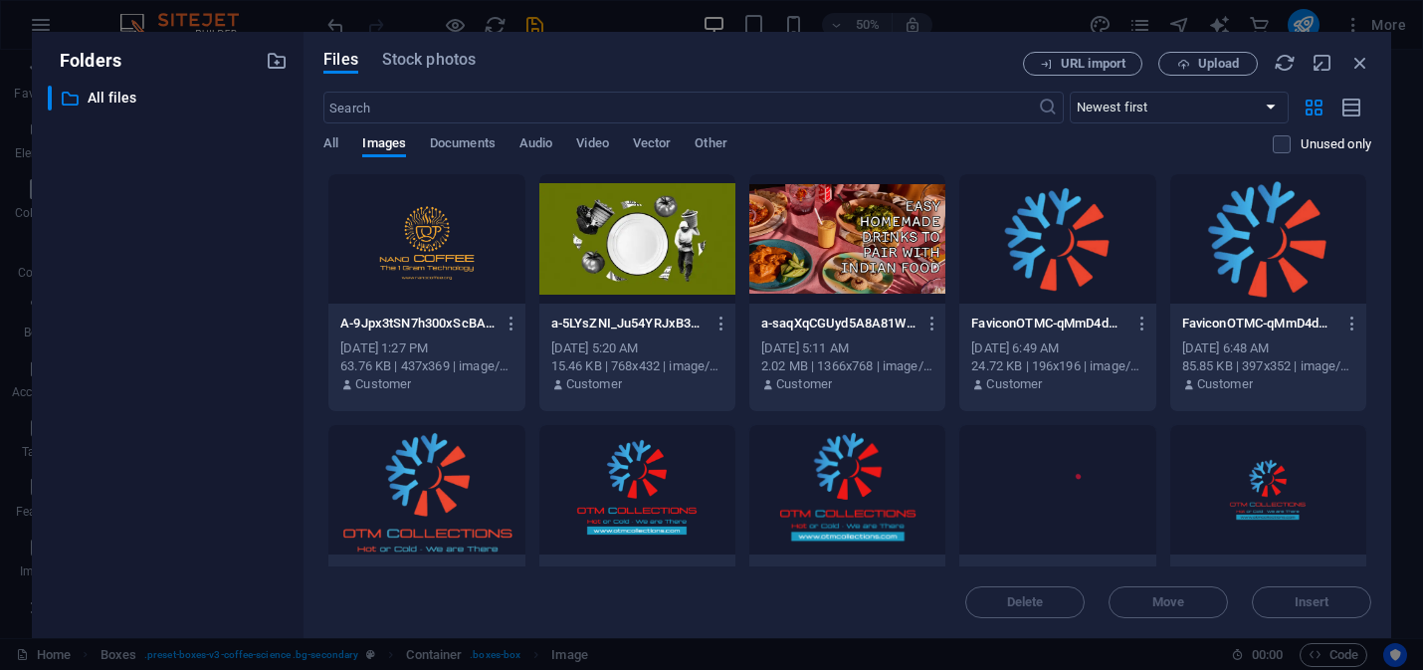
click at [461, 260] on div at bounding box center [426, 238] width 196 height 129
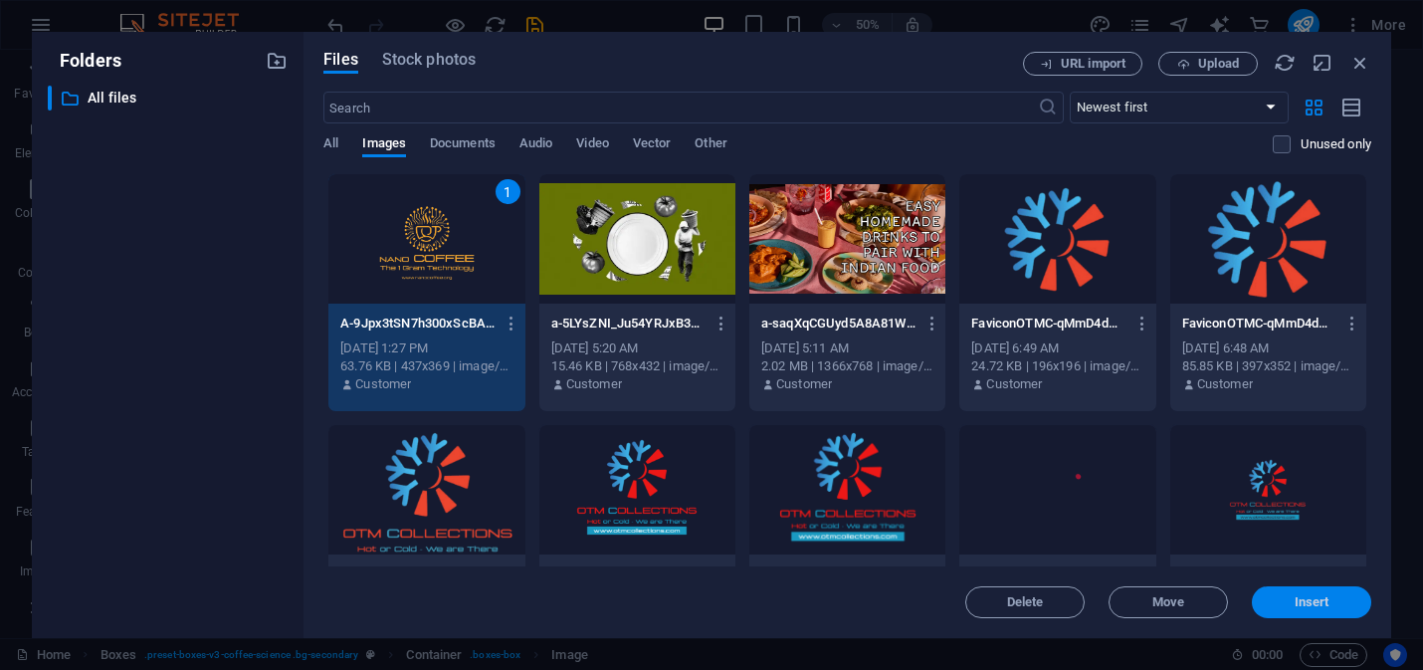
click at [1319, 596] on span "Insert" at bounding box center [1311, 602] width 35 height 12
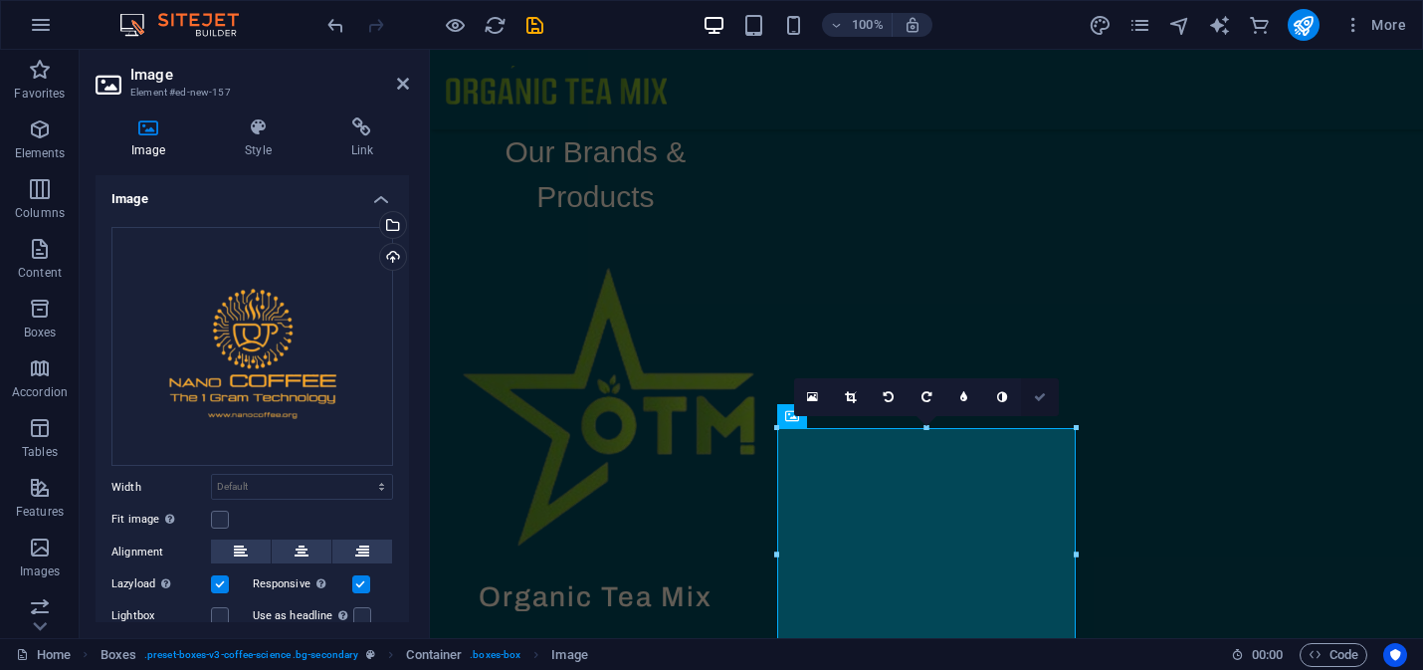
click at [1040, 397] on icon at bounding box center [1040, 397] width 12 height 12
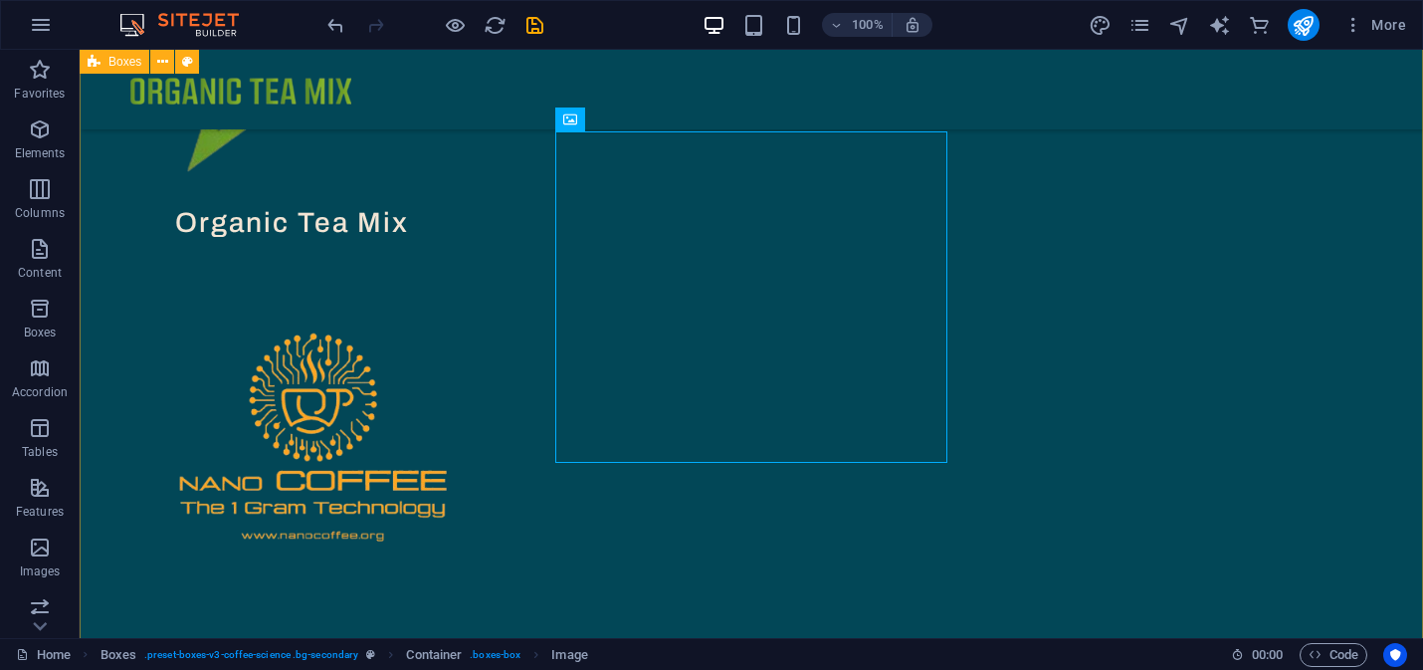
scroll to position [905, 0]
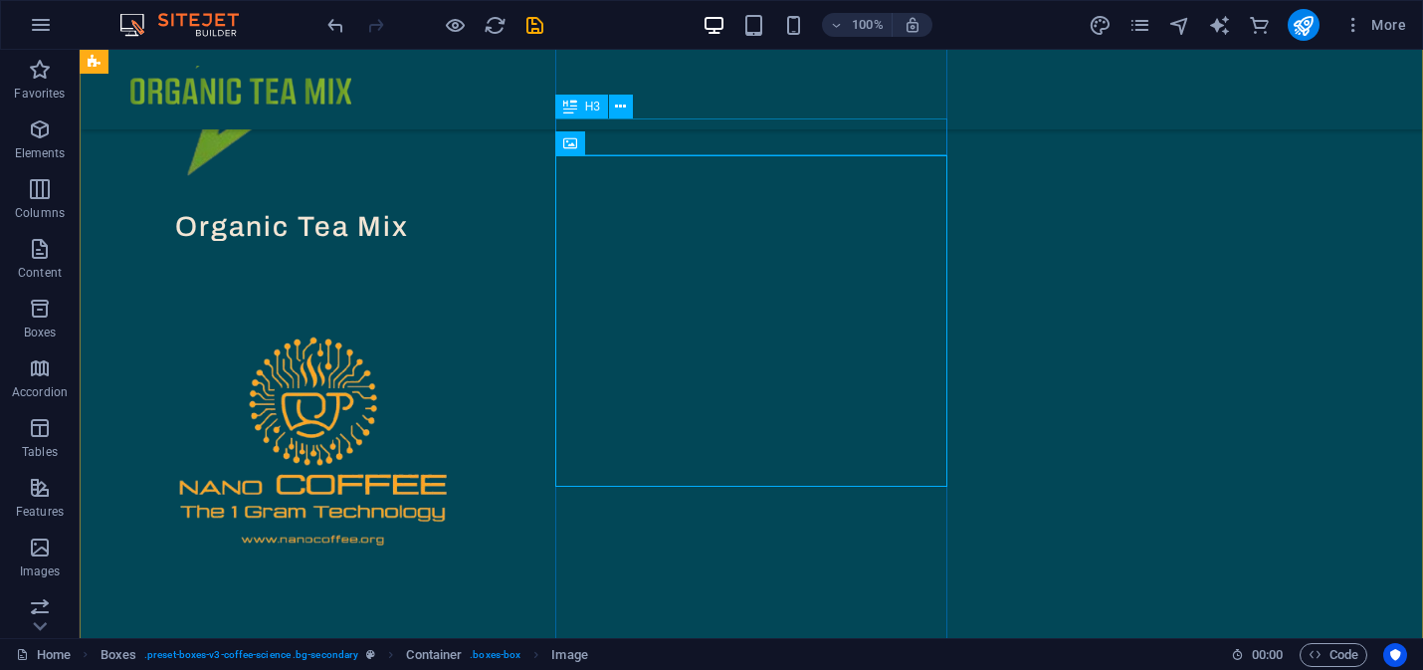
click at [489, 209] on div "Organic Tea Mix" at bounding box center [292, 227] width 393 height 36
click at [489, 459] on figure at bounding box center [292, 429] width 393 height 367
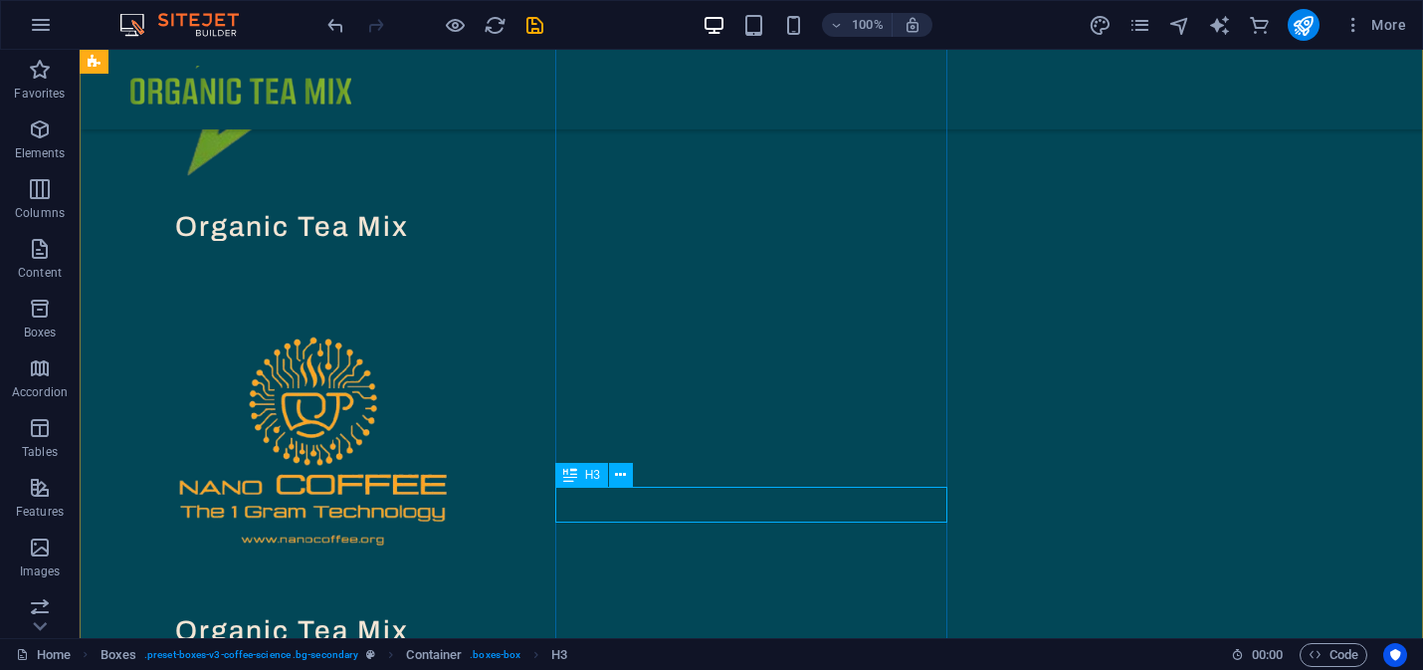
click at [489, 613] on div "Organic Tea Mix" at bounding box center [292, 631] width 393 height 36
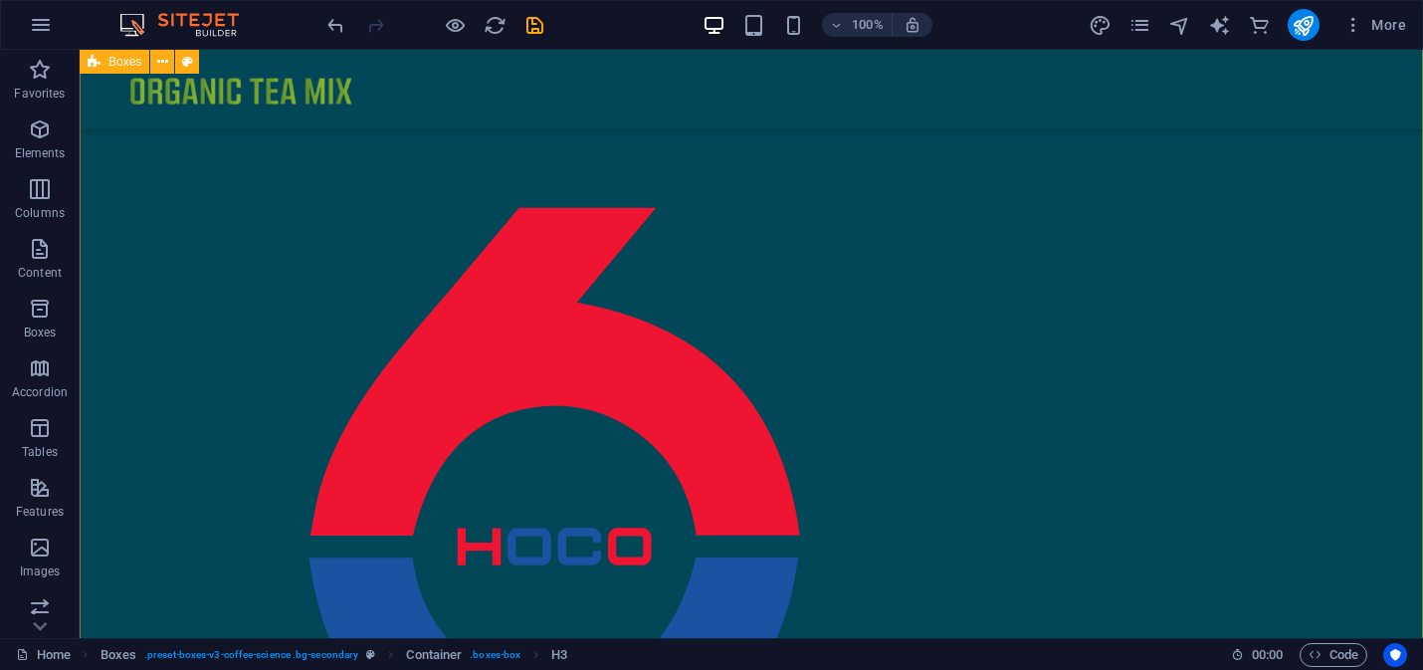
scroll to position [1421, 0]
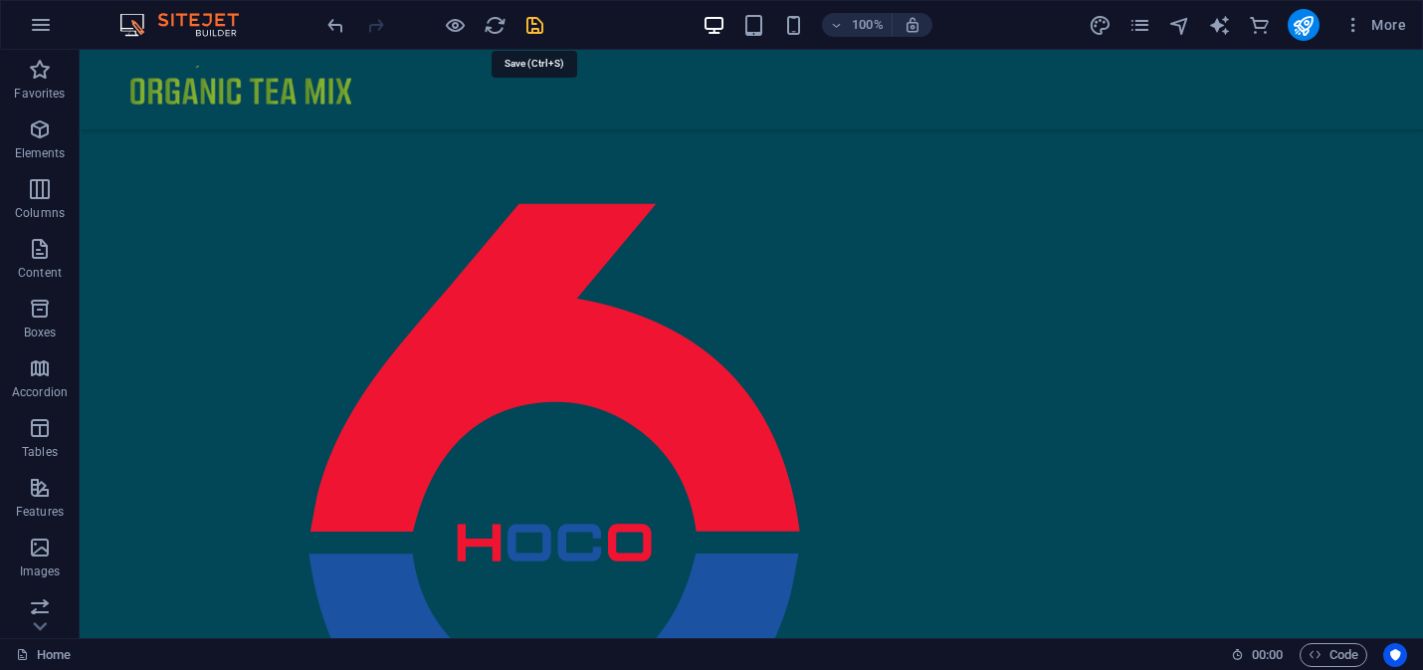
click at [536, 22] on icon "save" at bounding box center [534, 25] width 23 height 23
click at [1308, 27] on icon "publish" at bounding box center [1302, 25] width 23 height 23
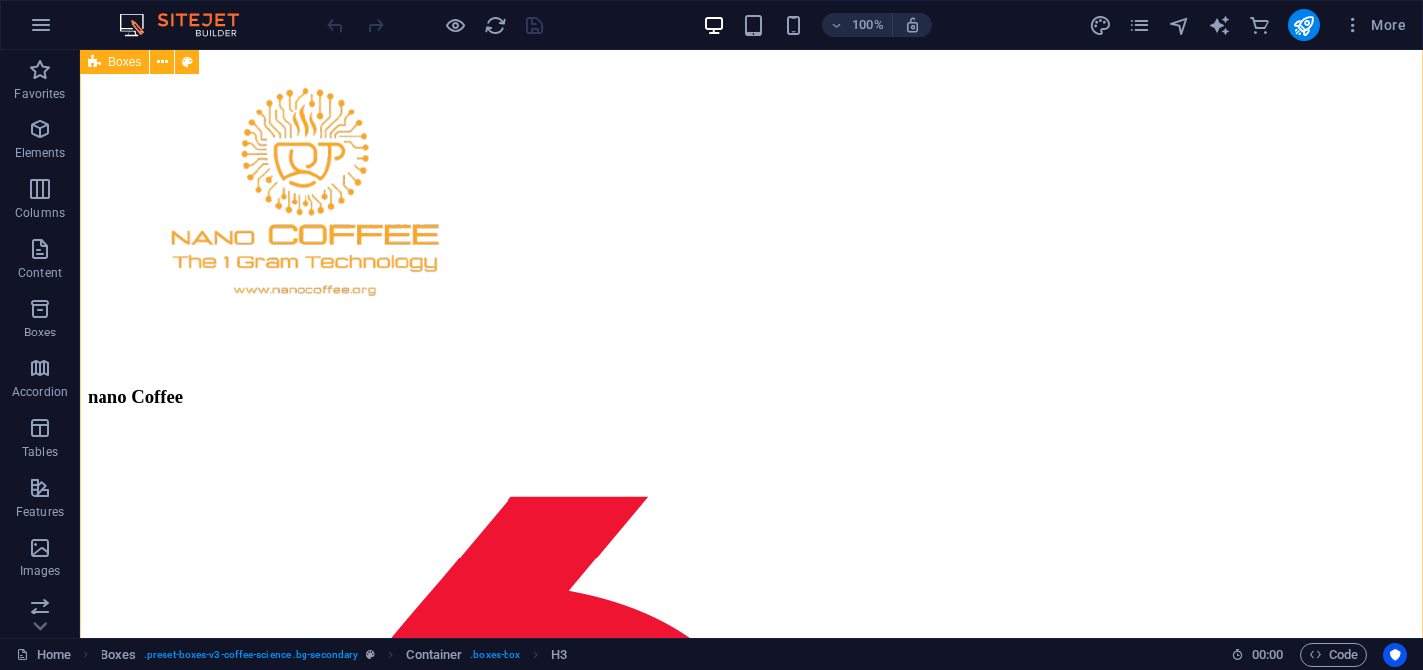
scroll to position [1114, 0]
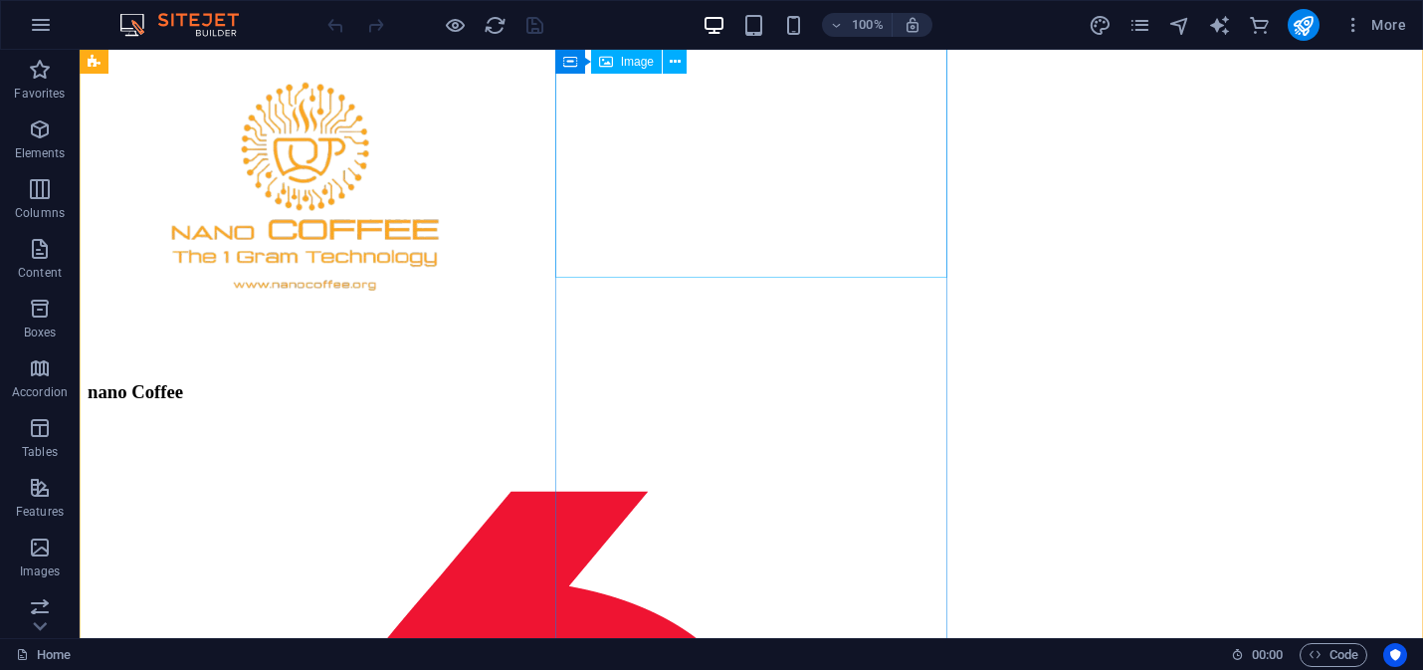
click at [827, 189] on figure at bounding box center [751, 176] width 1327 height 371
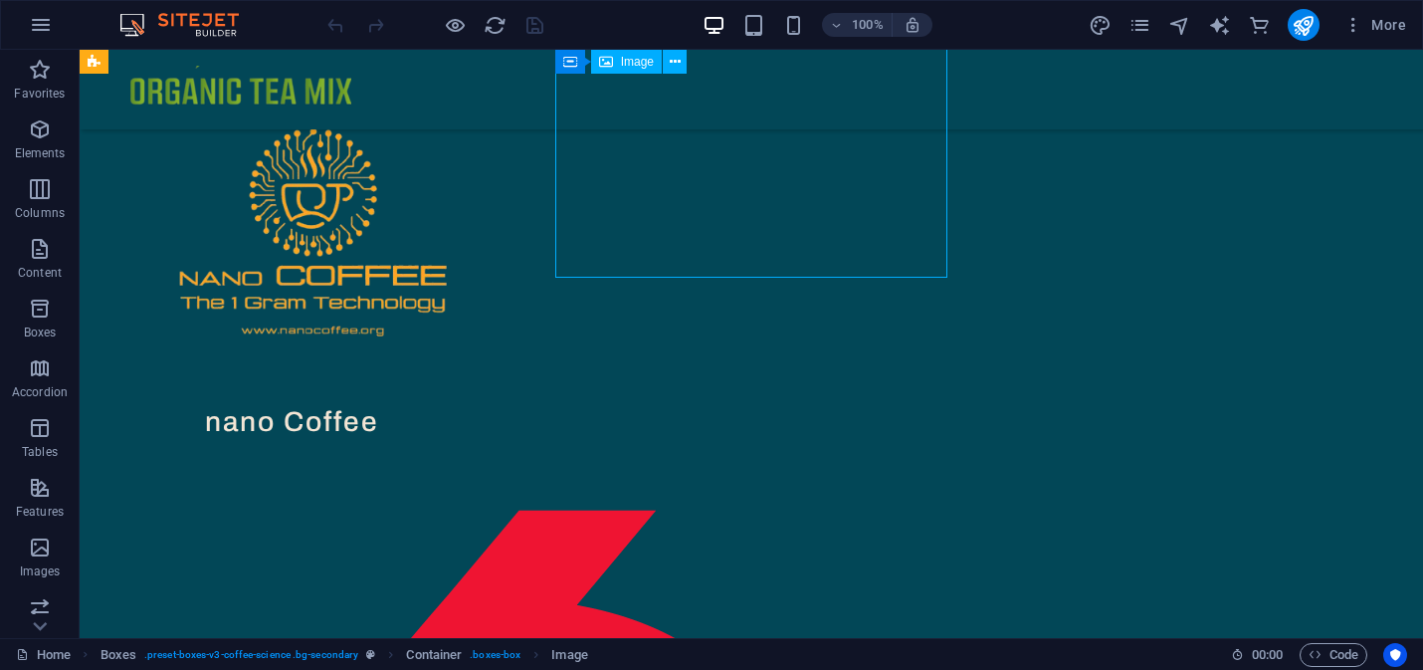
click at [489, 189] on figure at bounding box center [292, 220] width 393 height 367
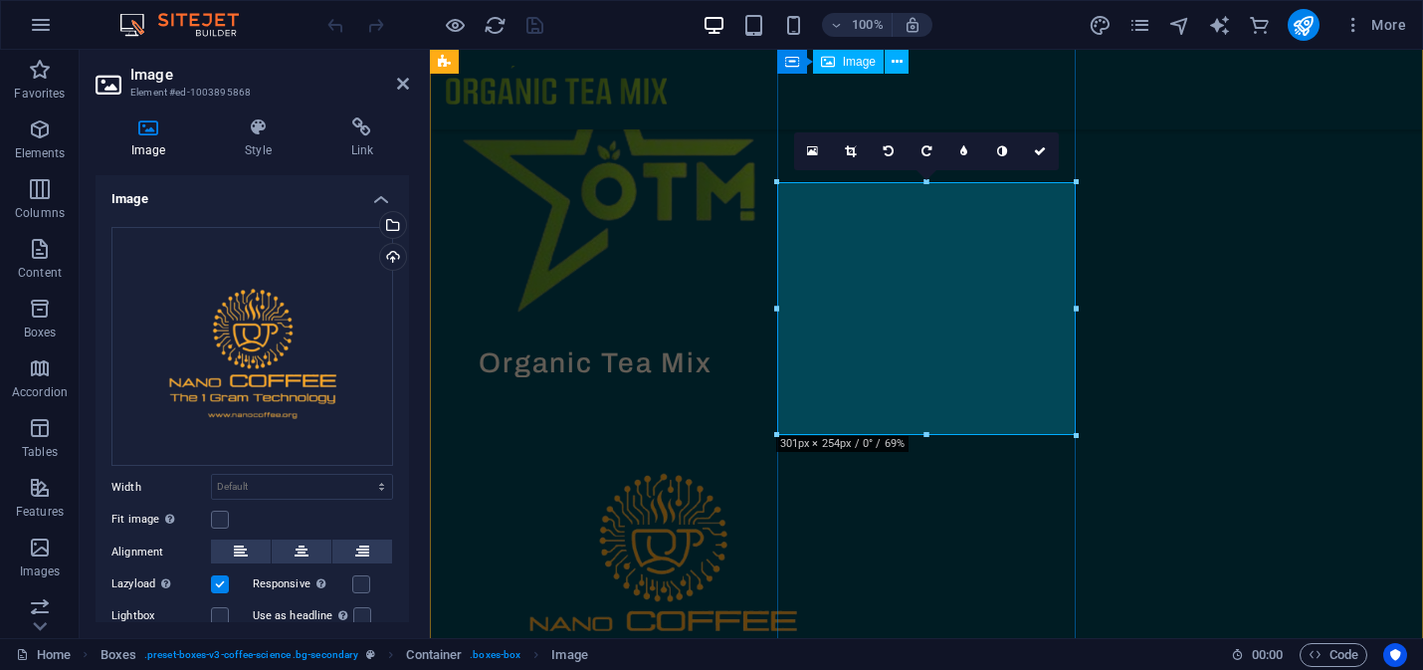
scroll to position [812, 0]
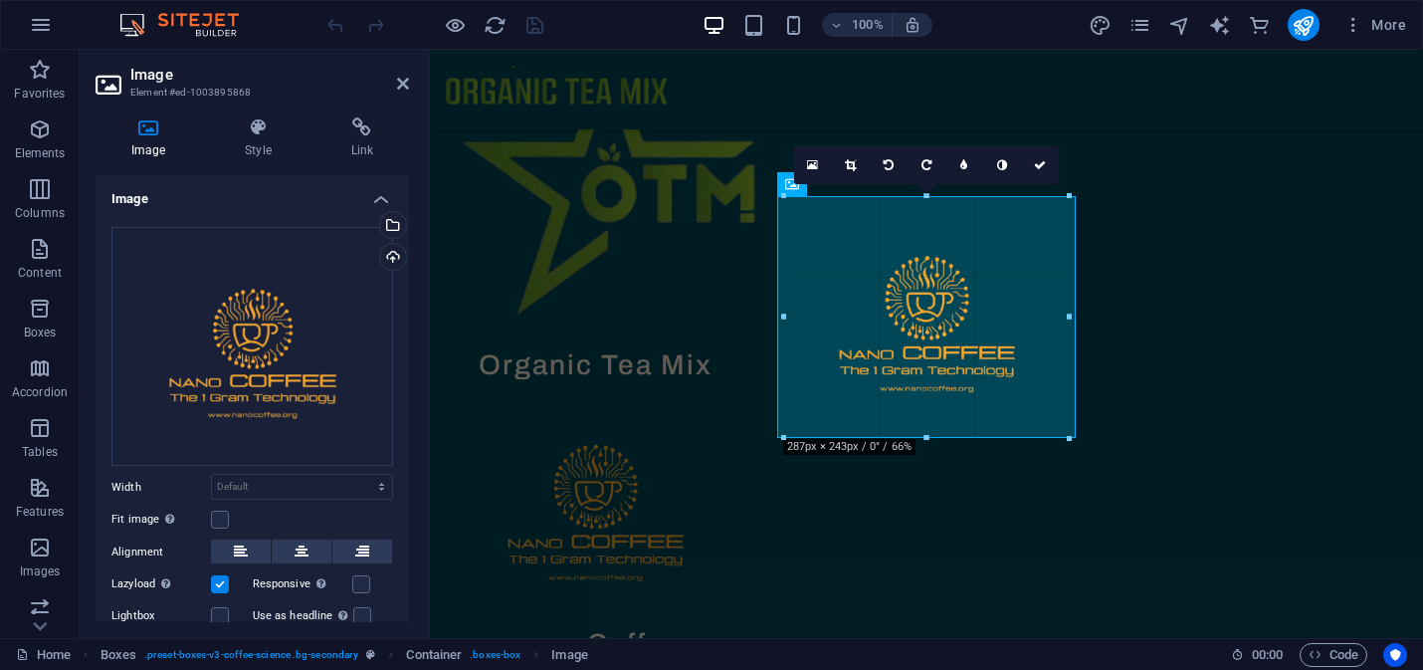
drag, startPoint x: 926, startPoint y: 446, endPoint x: 939, endPoint y: 442, distance: 13.5
type input "285"
select select "px"
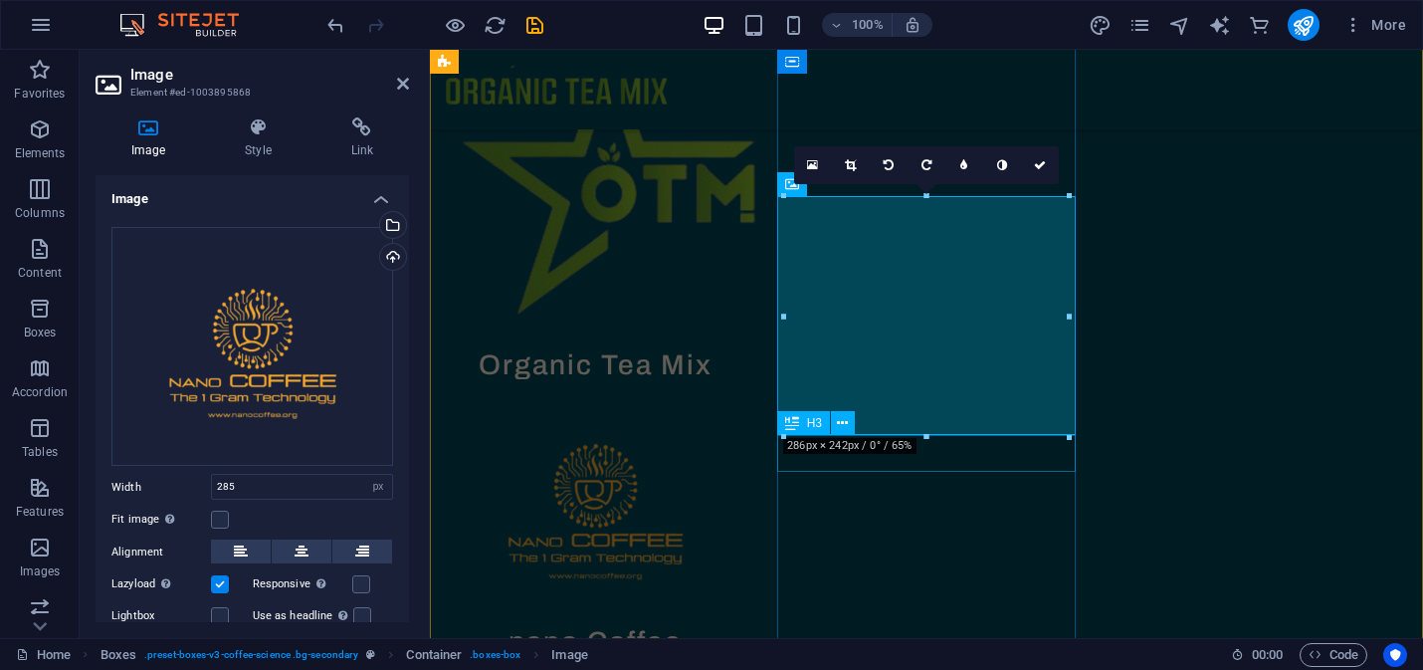
select select "DISABLED_OPTION_VALUE"
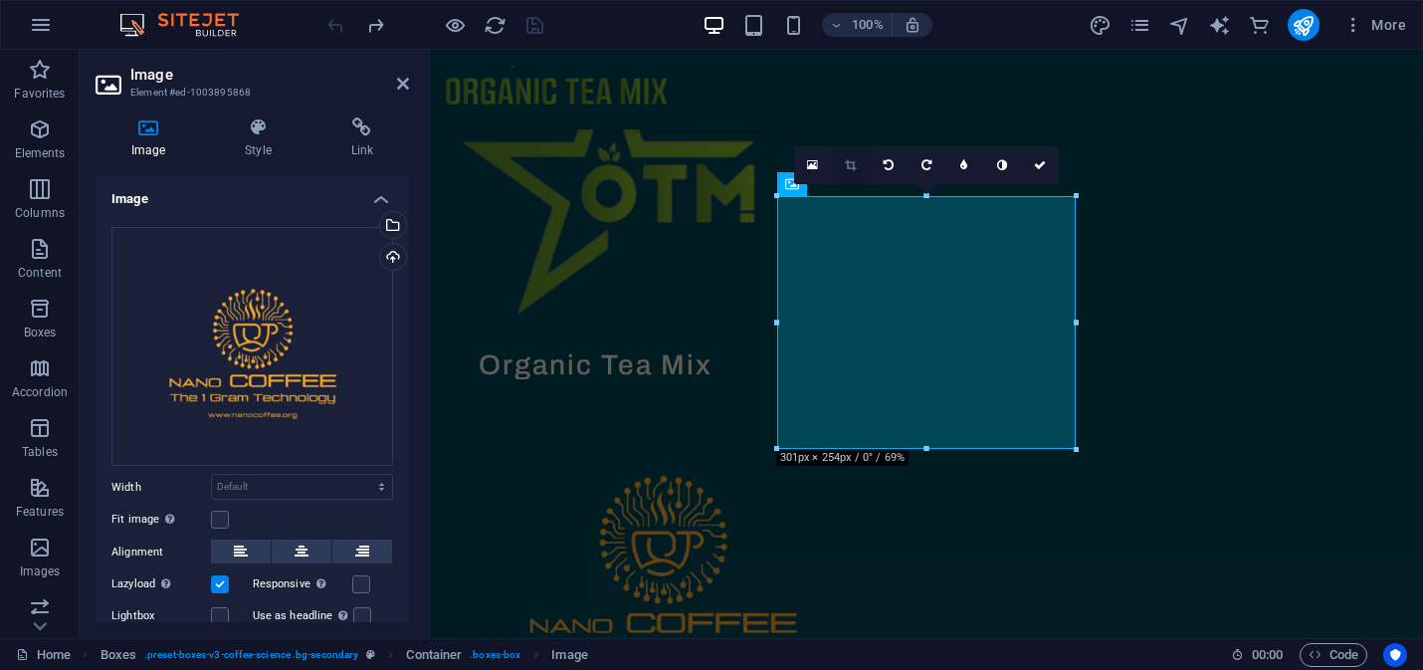
click at [855, 168] on icon at bounding box center [850, 165] width 11 height 12
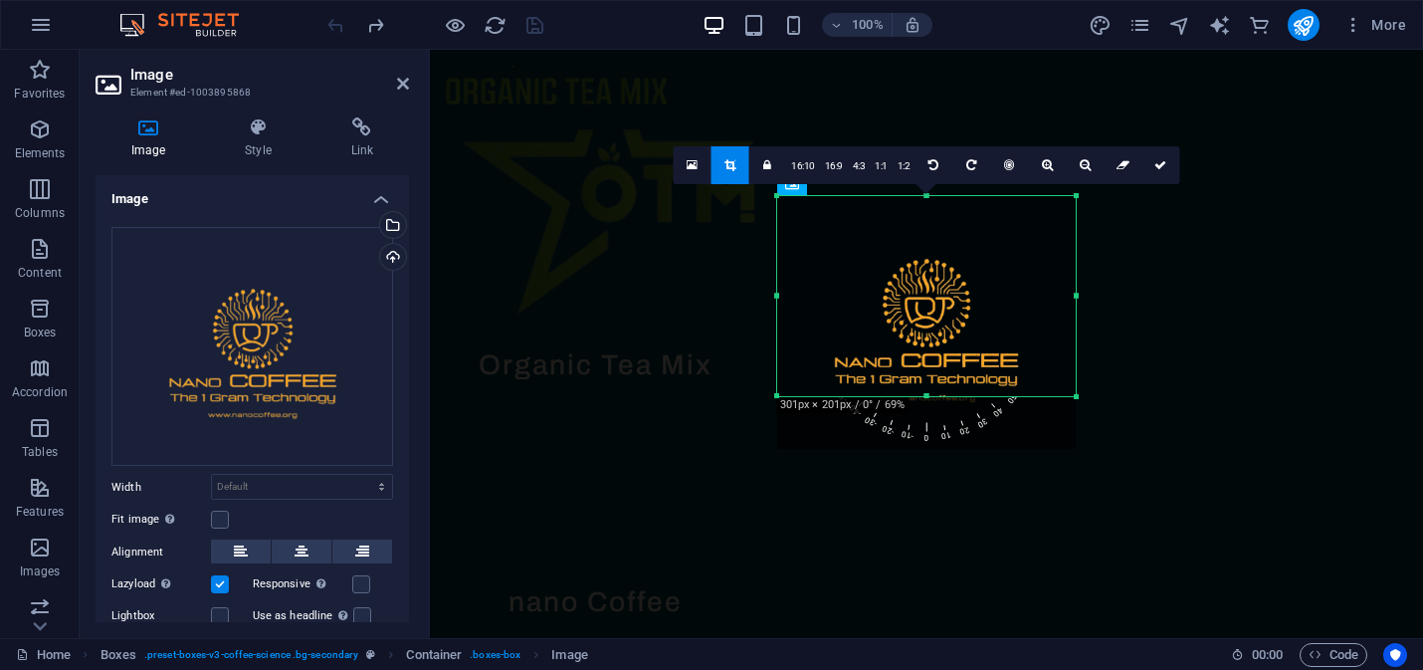
drag, startPoint x: 923, startPoint y: 446, endPoint x: 925, endPoint y: 394, distance: 51.8
click at [925, 394] on div at bounding box center [926, 396] width 299 height 7
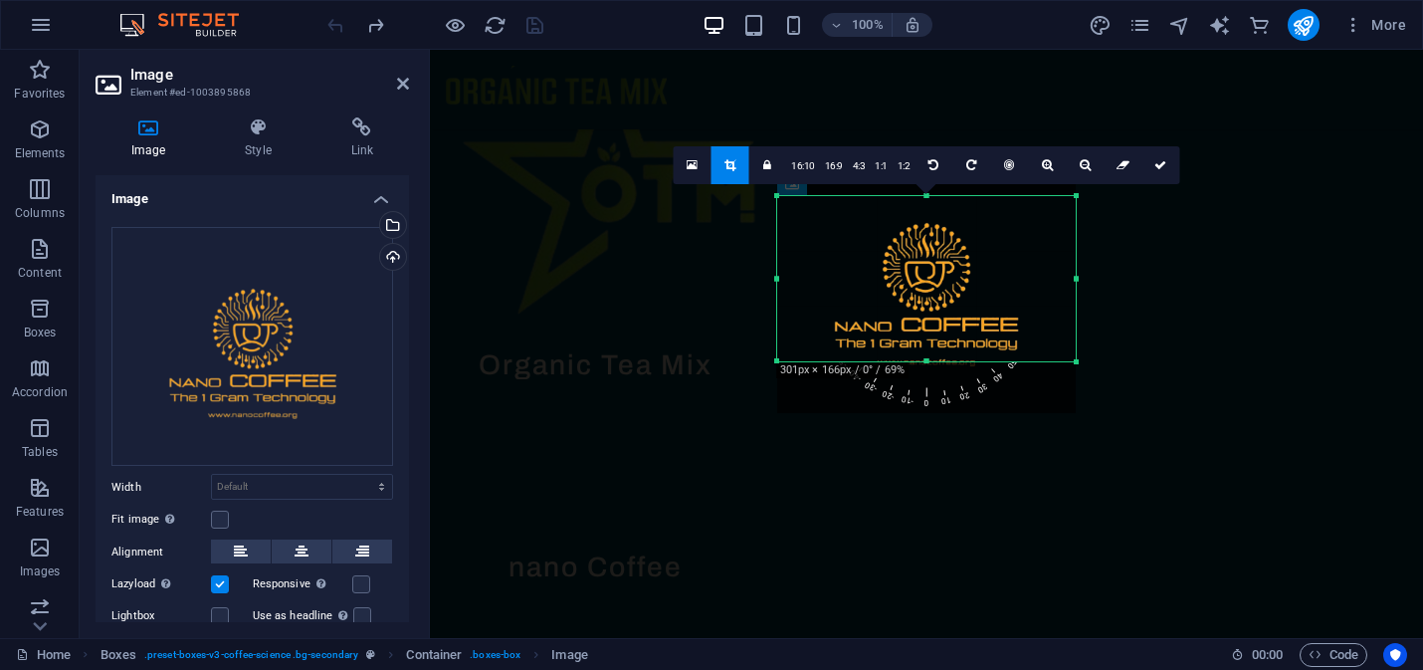
drag, startPoint x: 927, startPoint y: 197, endPoint x: 943, endPoint y: 233, distance: 39.2
click at [943, 233] on div "180 170 160 150 140 130 120 110 100 90 80 70 60 50 40 30 20 10 0 -10 -20 -30 -4…" at bounding box center [926, 278] width 299 height 165
click at [1165, 167] on link at bounding box center [1160, 165] width 38 height 38
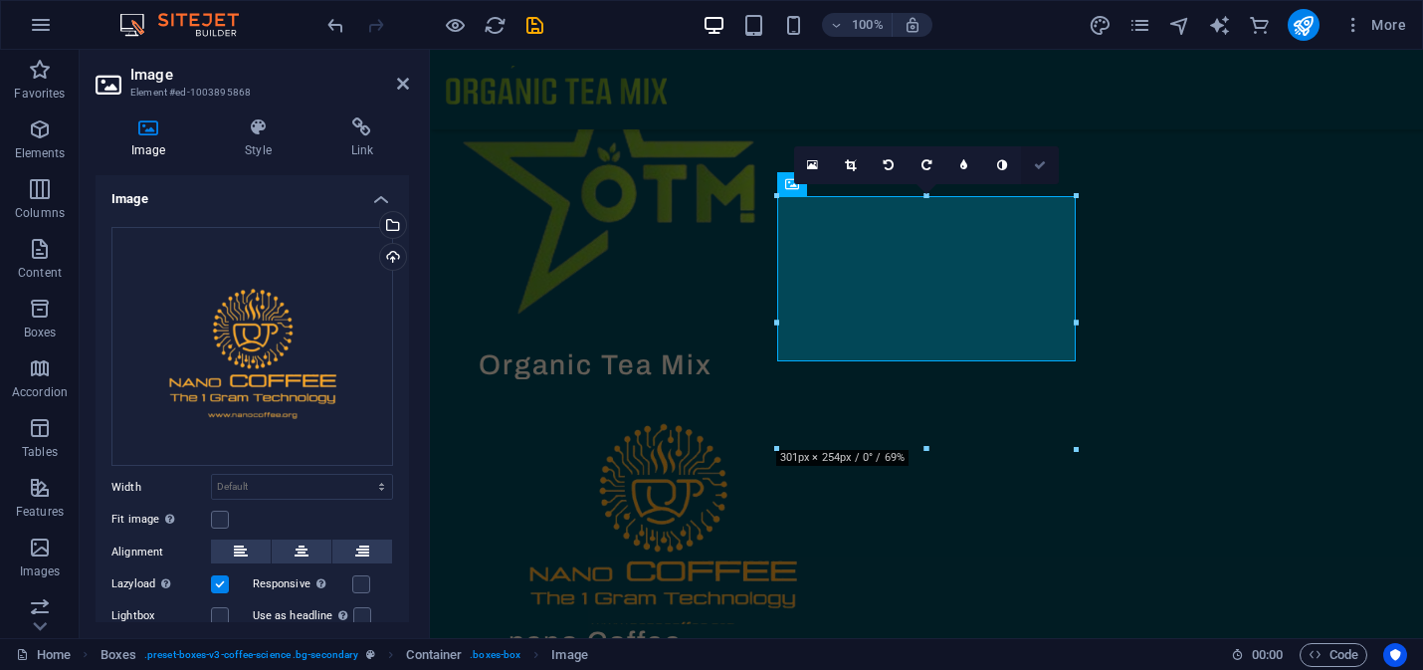
click at [1041, 165] on icon at bounding box center [1040, 165] width 12 height 12
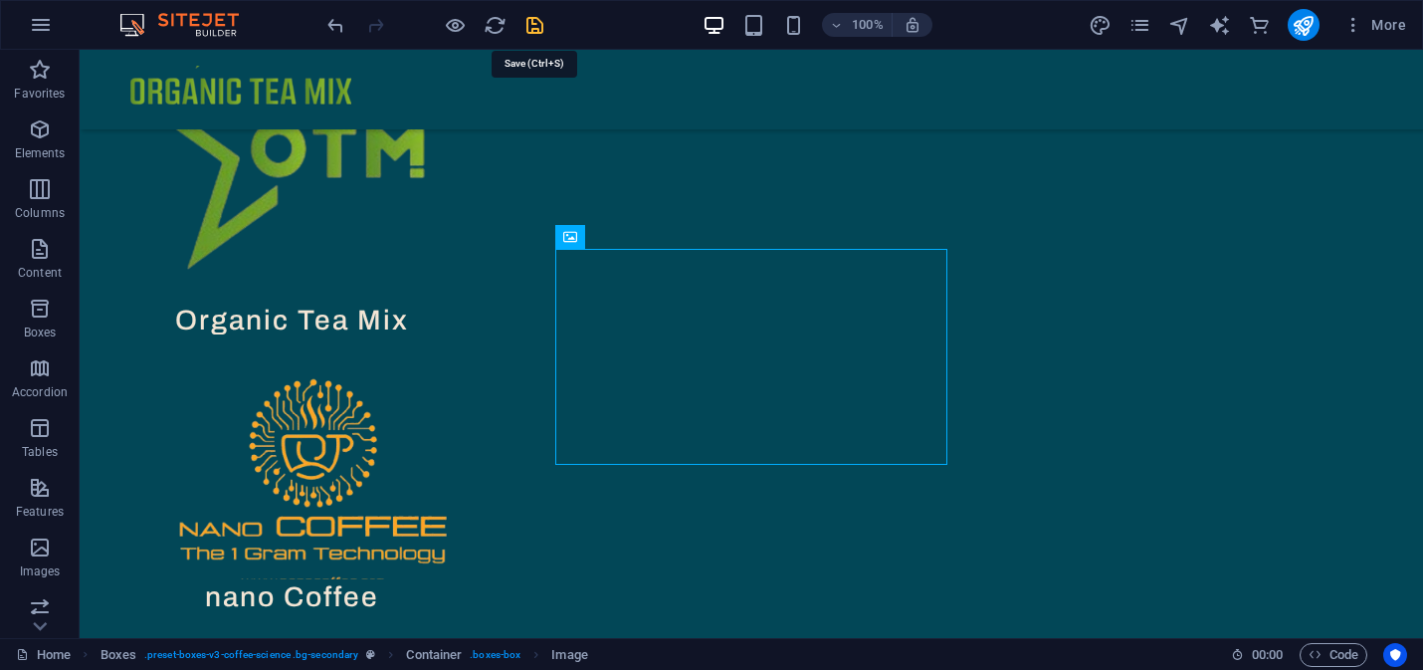
click at [529, 24] on icon "save" at bounding box center [534, 25] width 23 height 23
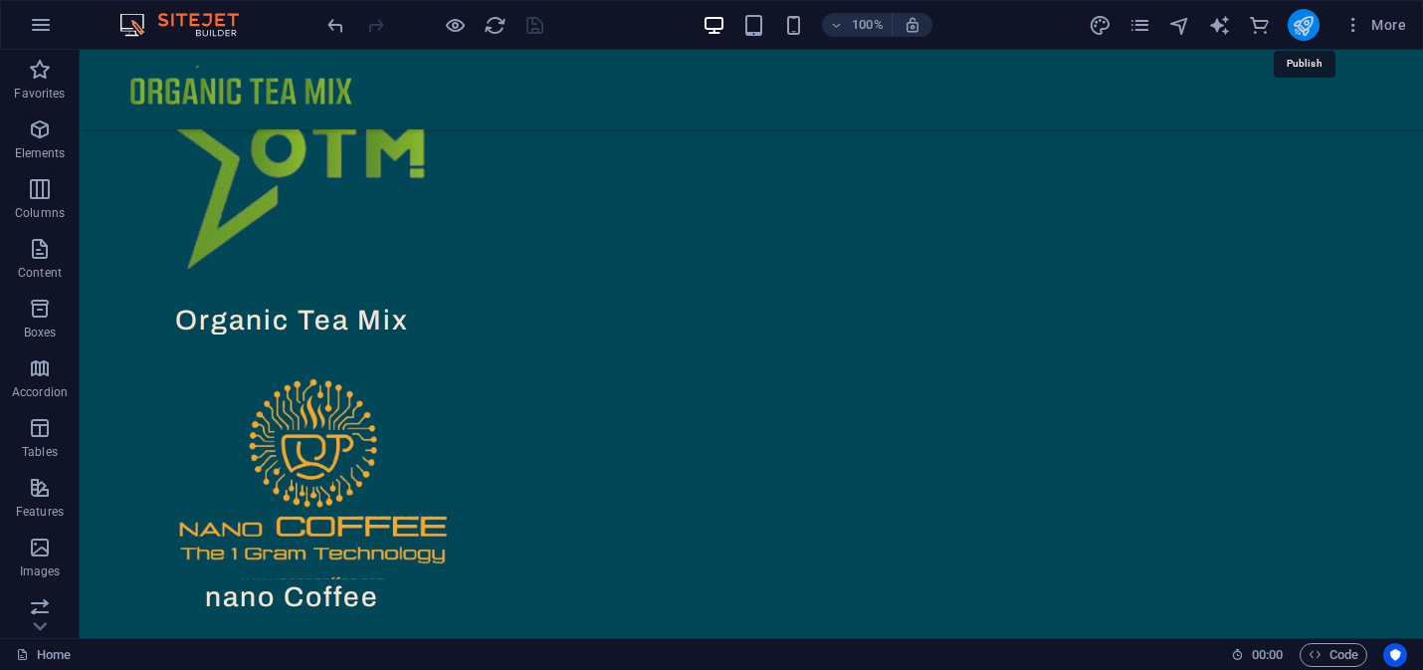
click at [1310, 34] on icon "publish" at bounding box center [1302, 25] width 23 height 23
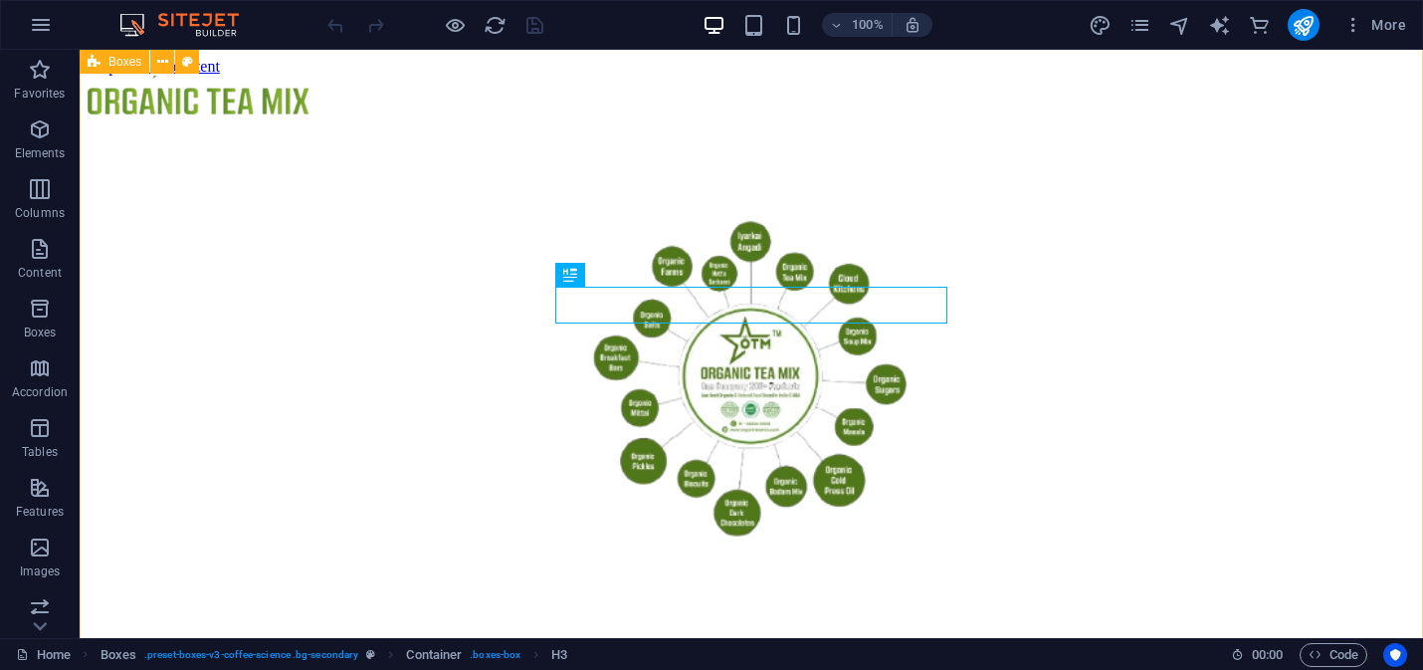
scroll to position [737, 0]
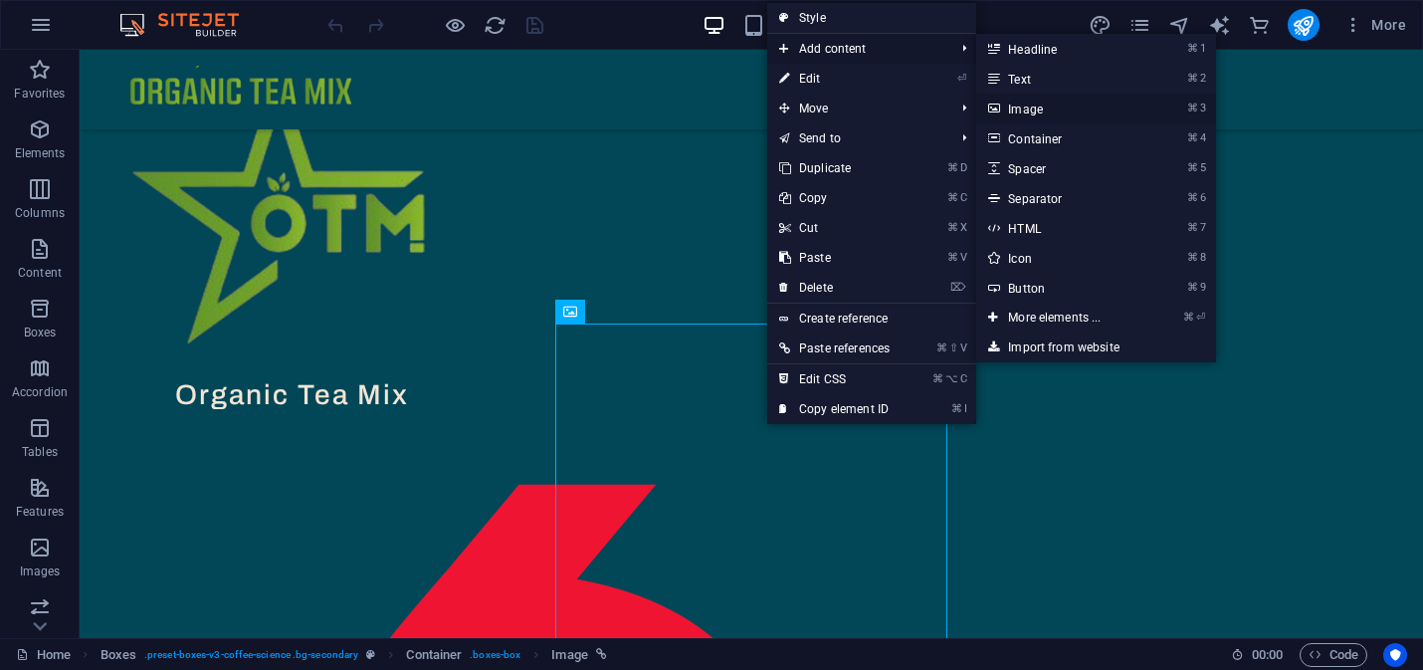
click at [1039, 107] on link "⌘ 3 Image" at bounding box center [1058, 109] width 164 height 30
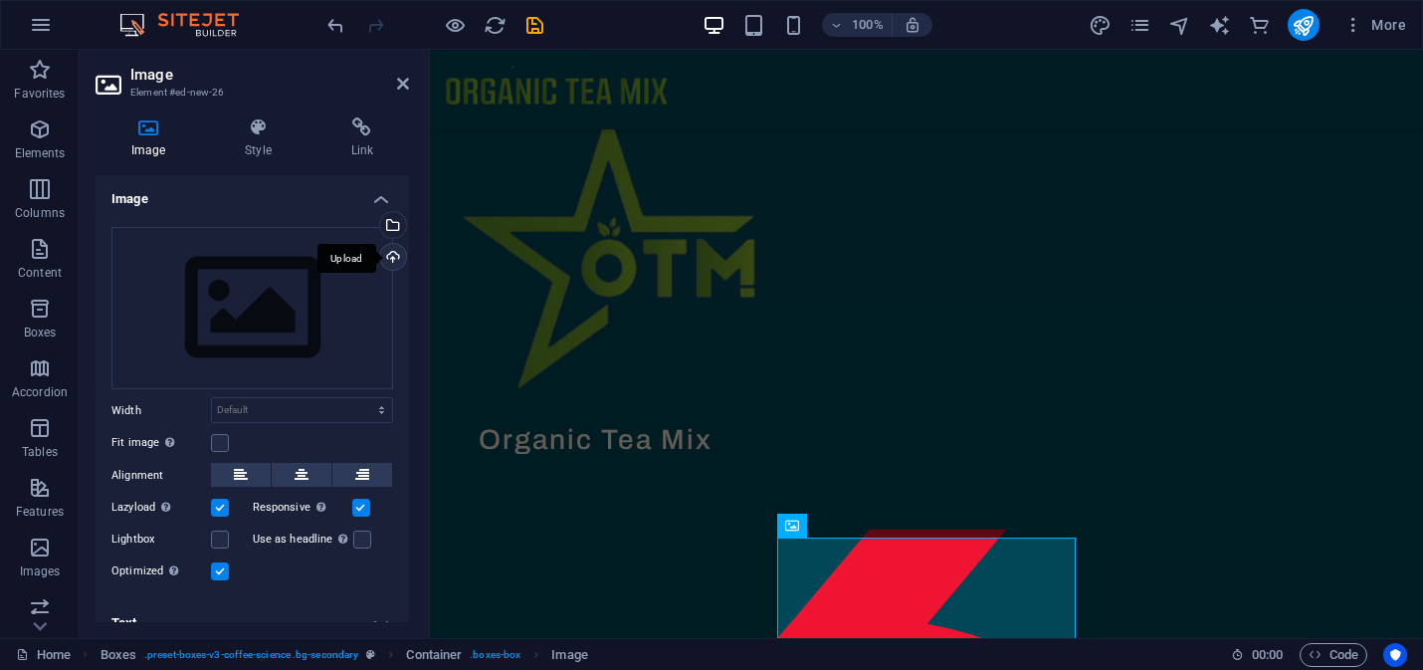
click at [390, 254] on div "Upload" at bounding box center [391, 259] width 30 height 30
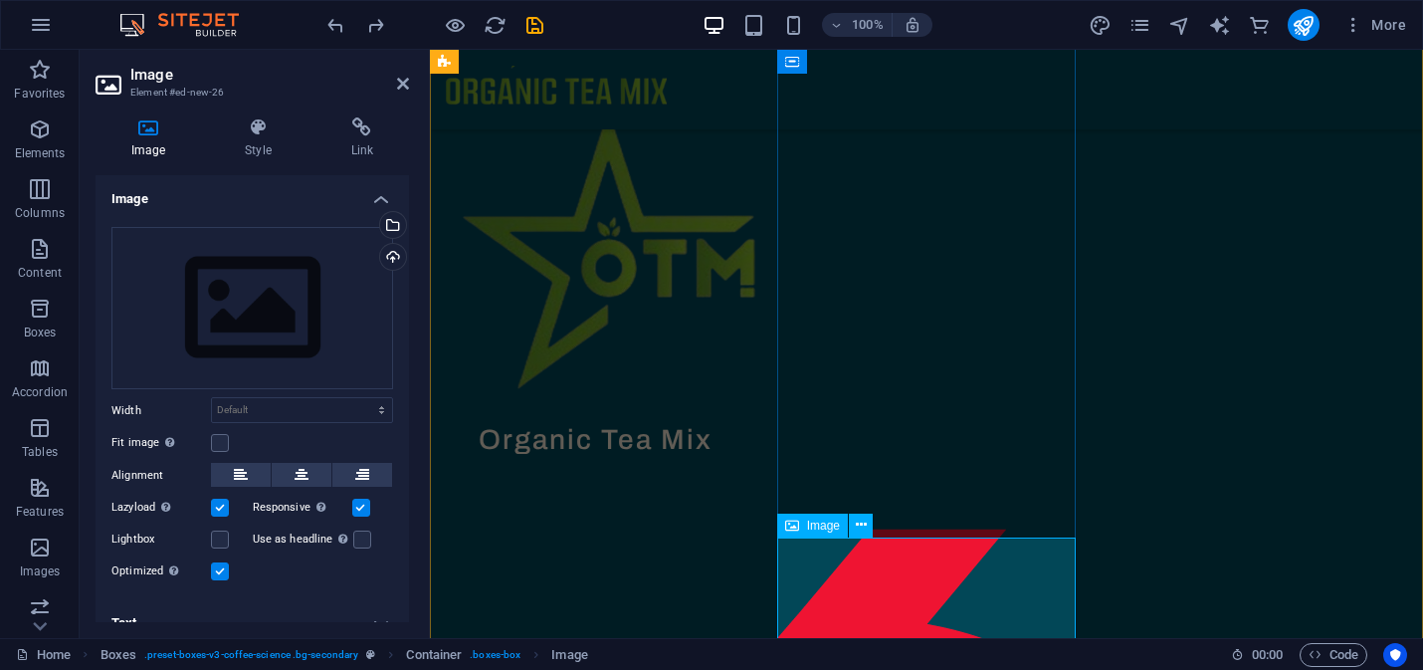
scroll to position [749, 0]
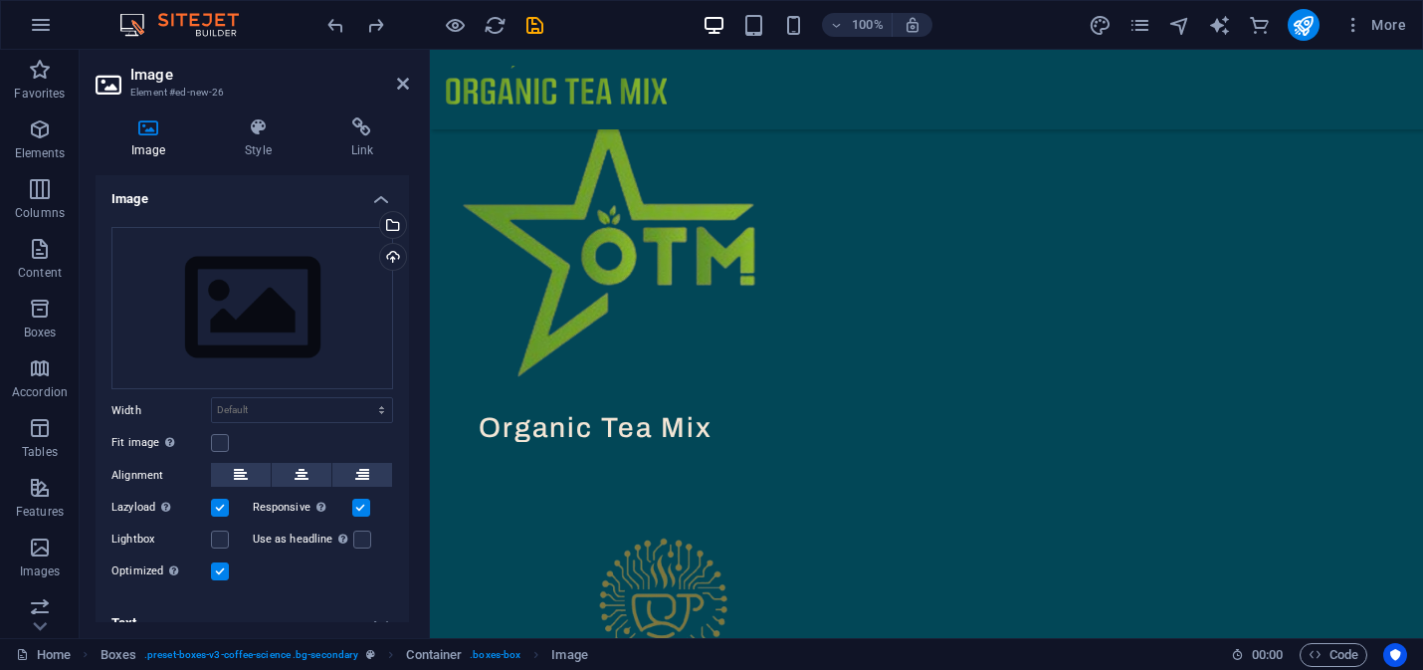
drag, startPoint x: 970, startPoint y: 578, endPoint x: 962, endPoint y: 330, distance: 247.9
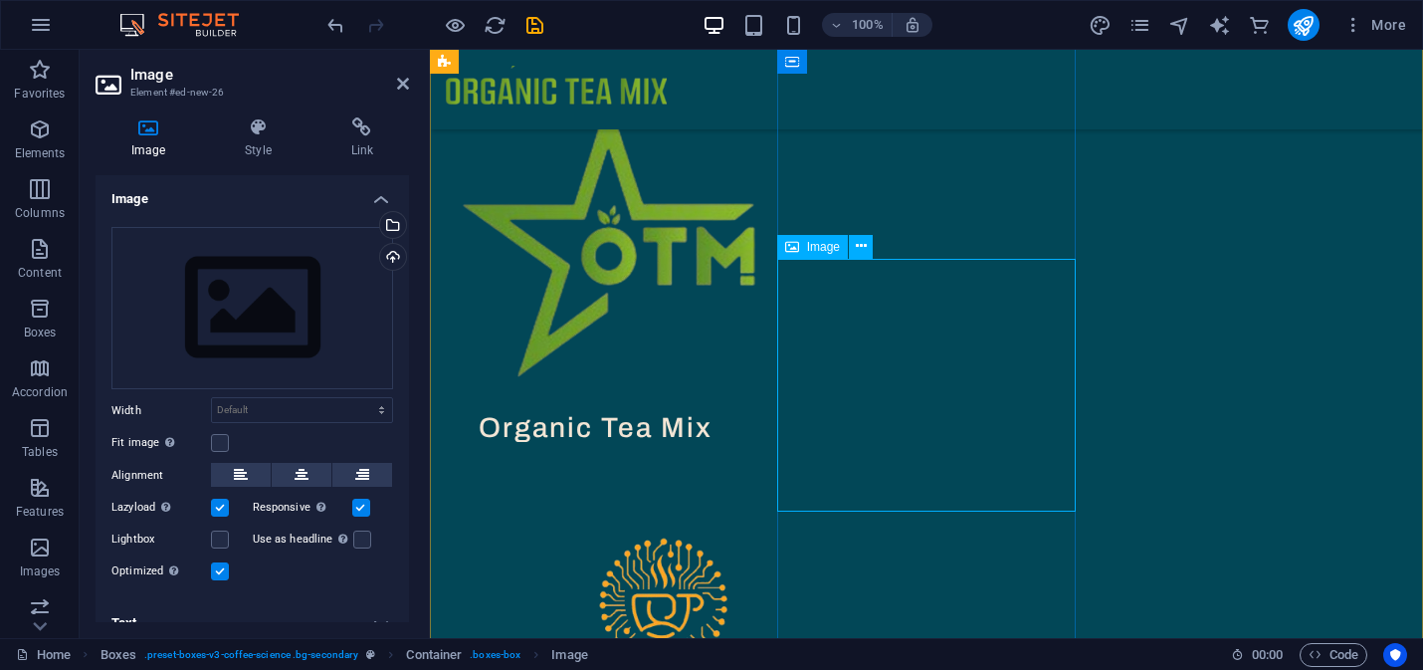
click at [745, 453] on figure at bounding box center [595, 630] width 299 height 367
click at [745, 447] on figure at bounding box center [595, 630] width 299 height 367
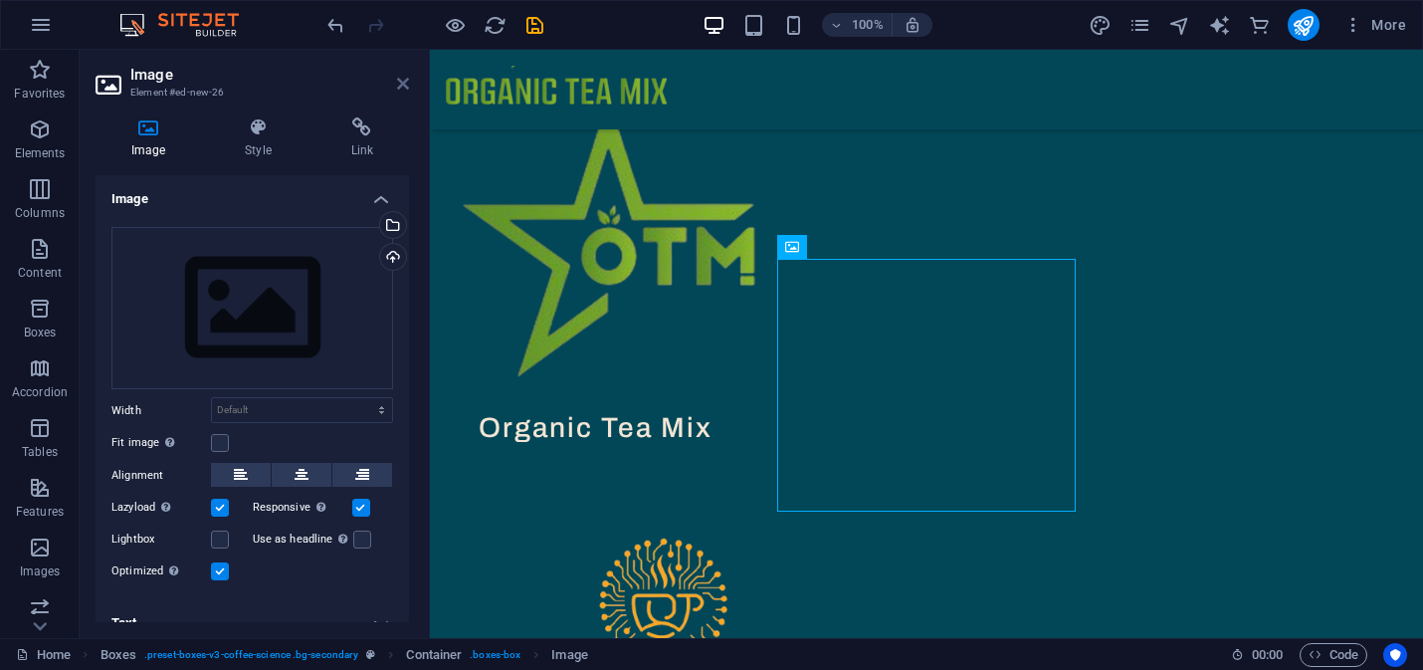
click at [400, 80] on icon at bounding box center [403, 84] width 12 height 16
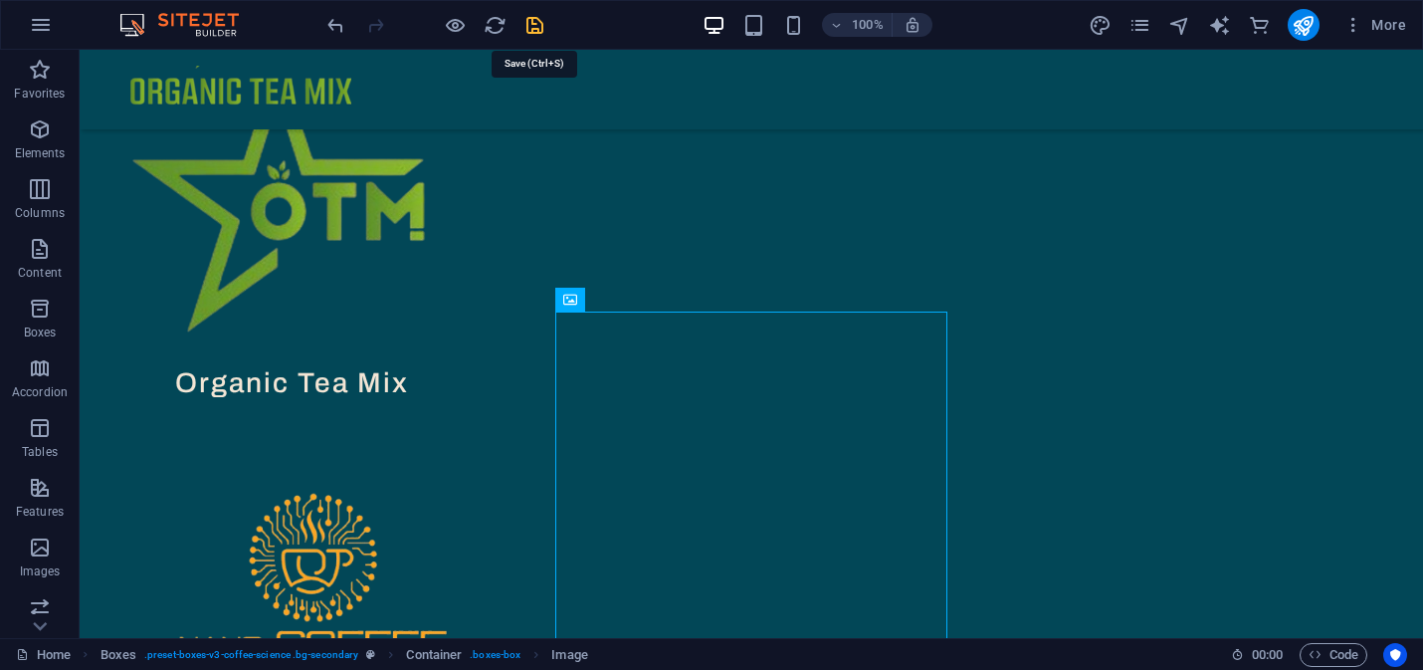
click at [536, 26] on icon "save" at bounding box center [534, 25] width 23 height 23
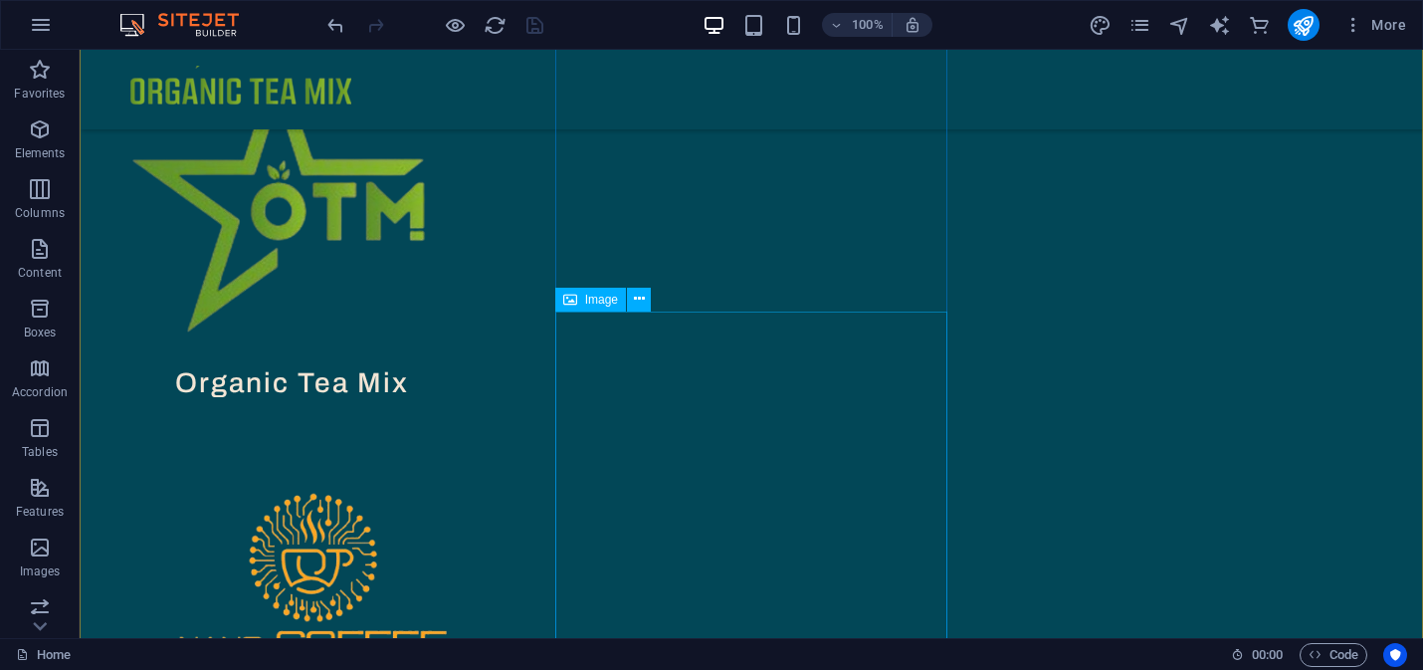
click at [489, 423] on figure at bounding box center [292, 585] width 393 height 367
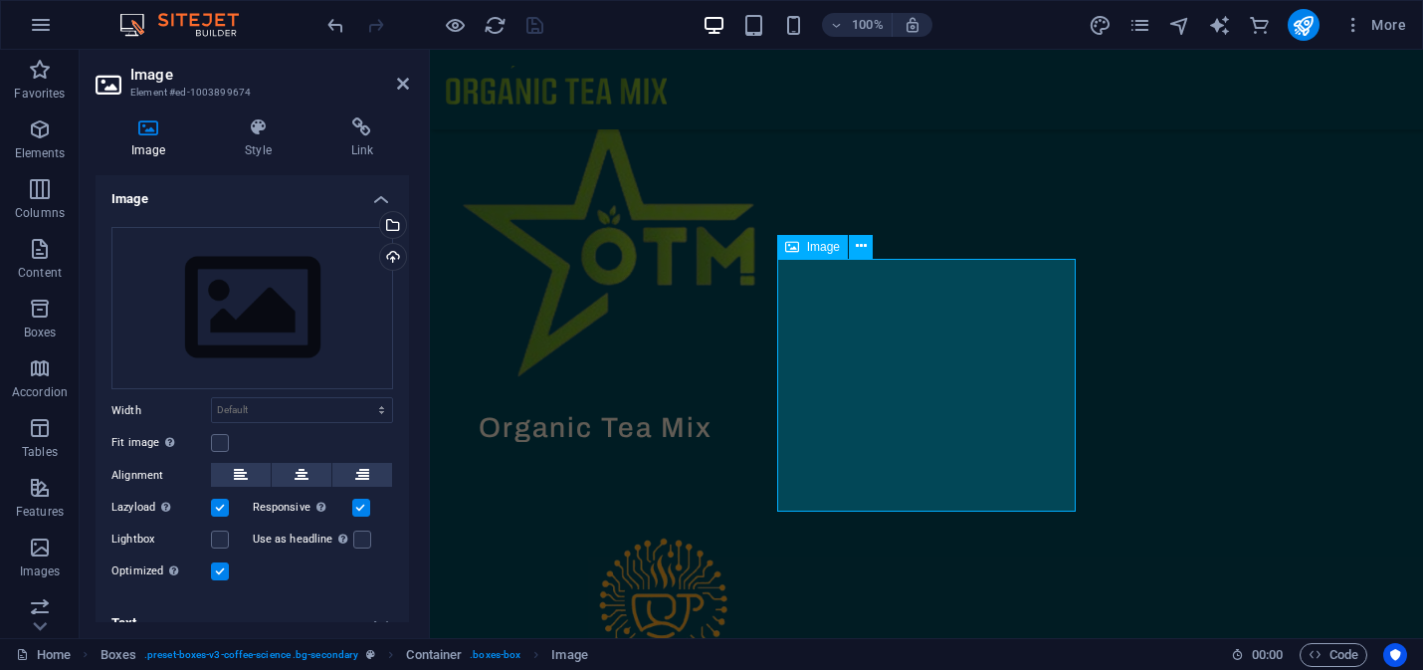
click at [745, 447] on figure at bounding box center [595, 630] width 299 height 367
click at [404, 82] on icon at bounding box center [403, 84] width 12 height 16
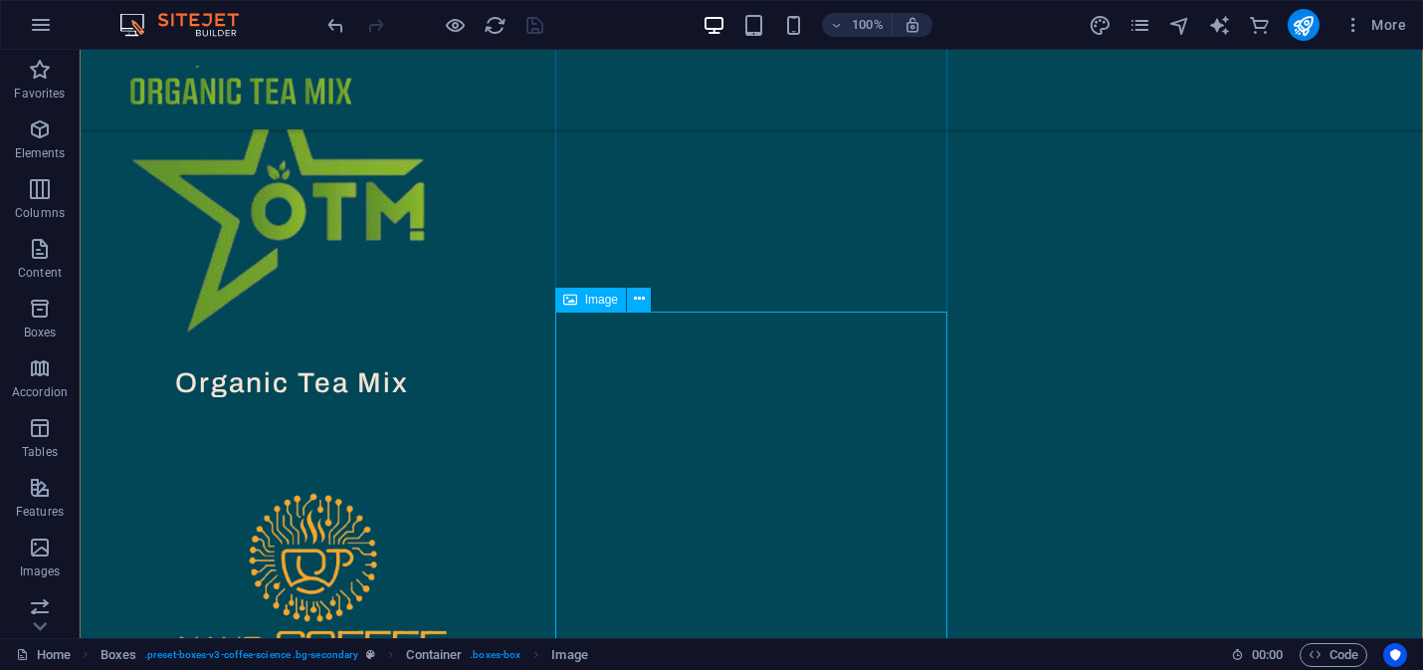
click at [489, 405] on figure at bounding box center [292, 585] width 393 height 367
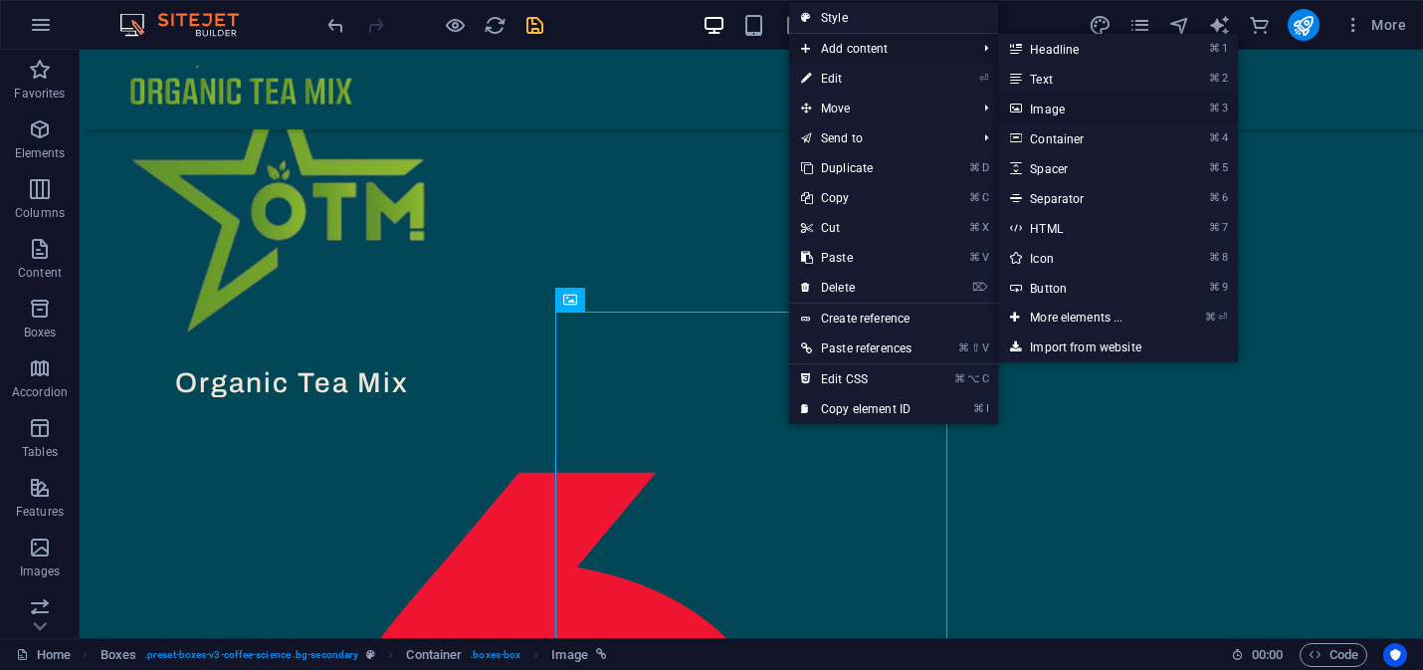
click at [1052, 108] on link "⌘ 3 Image" at bounding box center [1080, 109] width 164 height 30
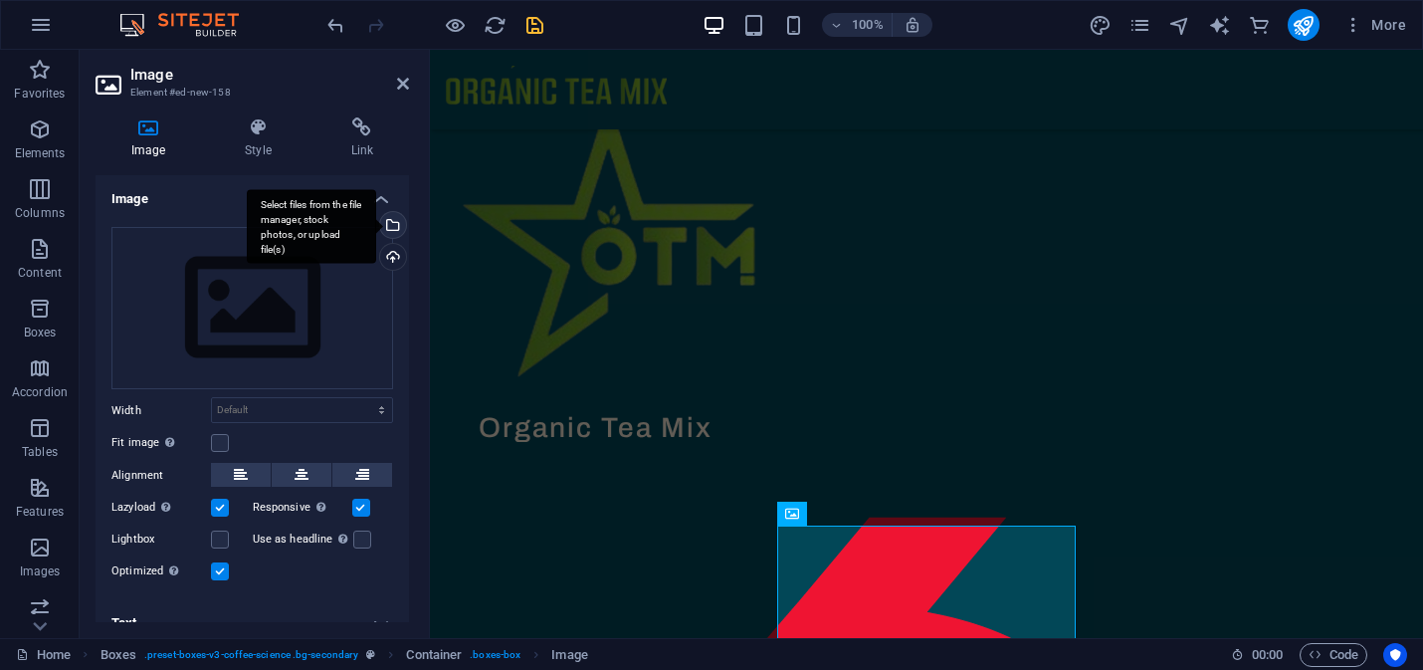
click at [388, 226] on div "Select files from the file manager, stock photos, or upload file(s)" at bounding box center [391, 227] width 30 height 30
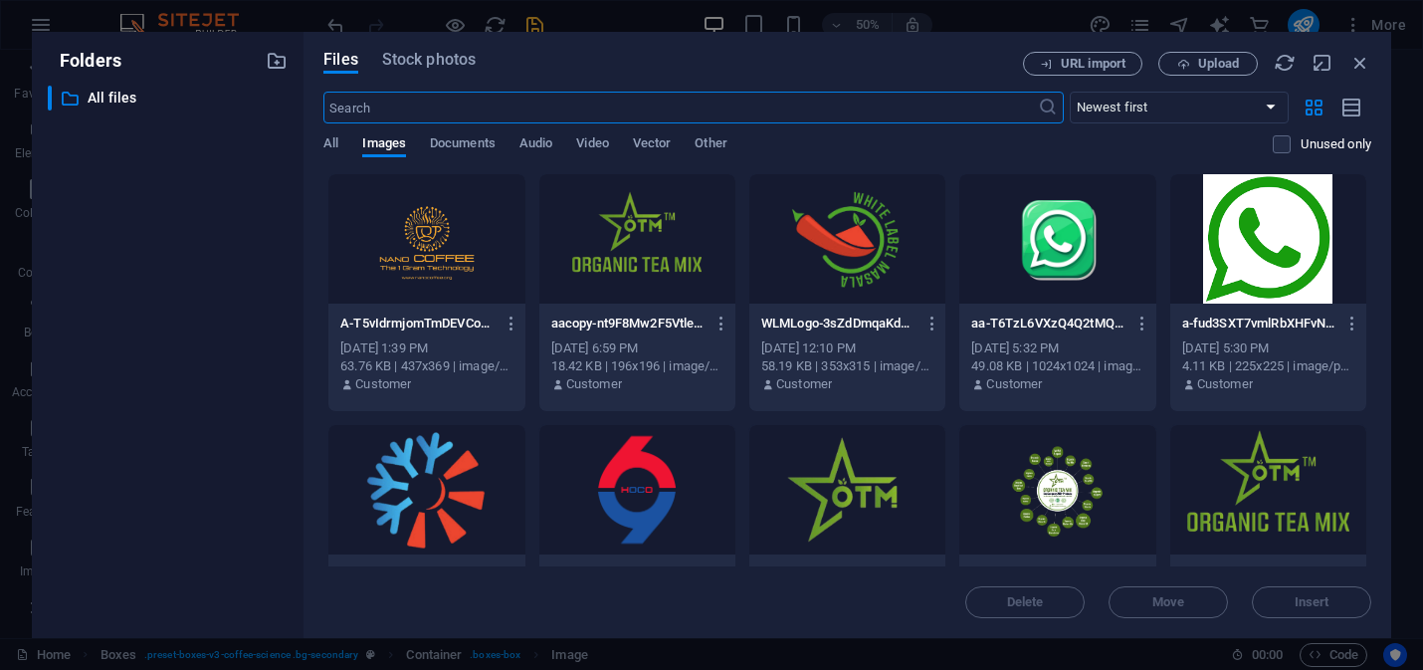
click at [446, 236] on div at bounding box center [426, 238] width 196 height 129
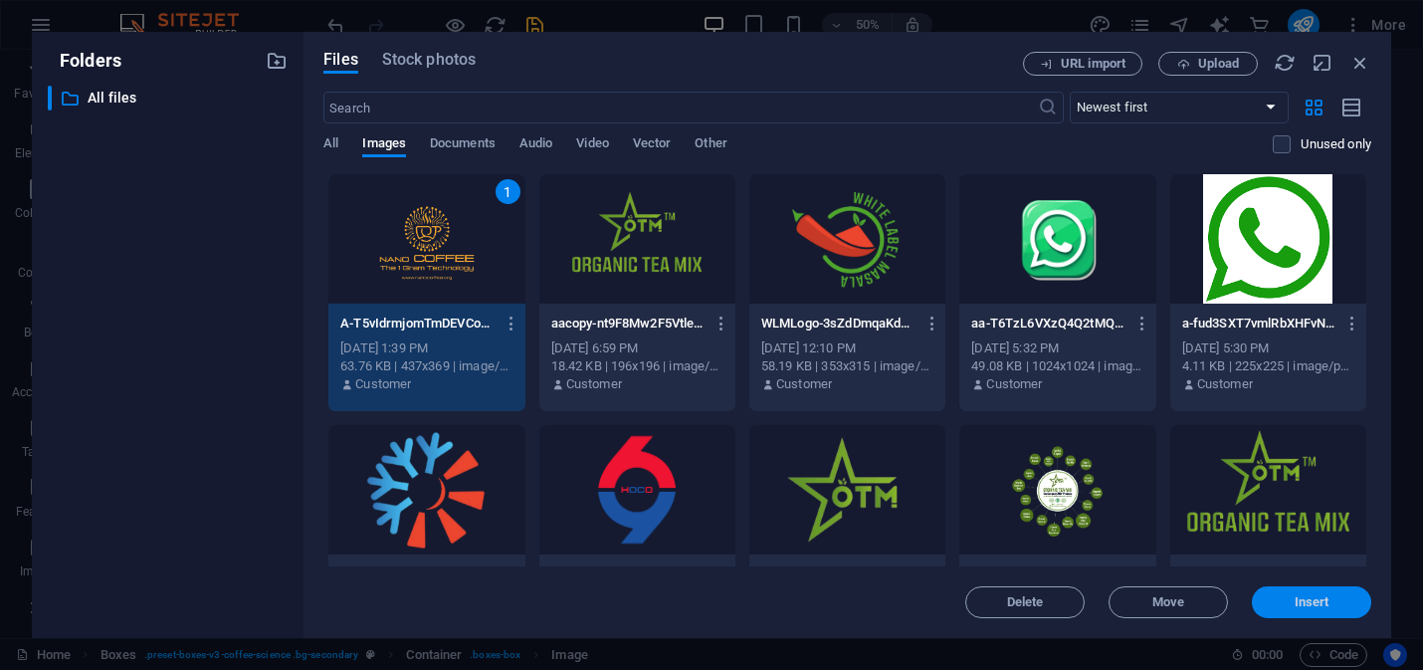
click at [1333, 592] on button "Insert" at bounding box center [1311, 602] width 119 height 32
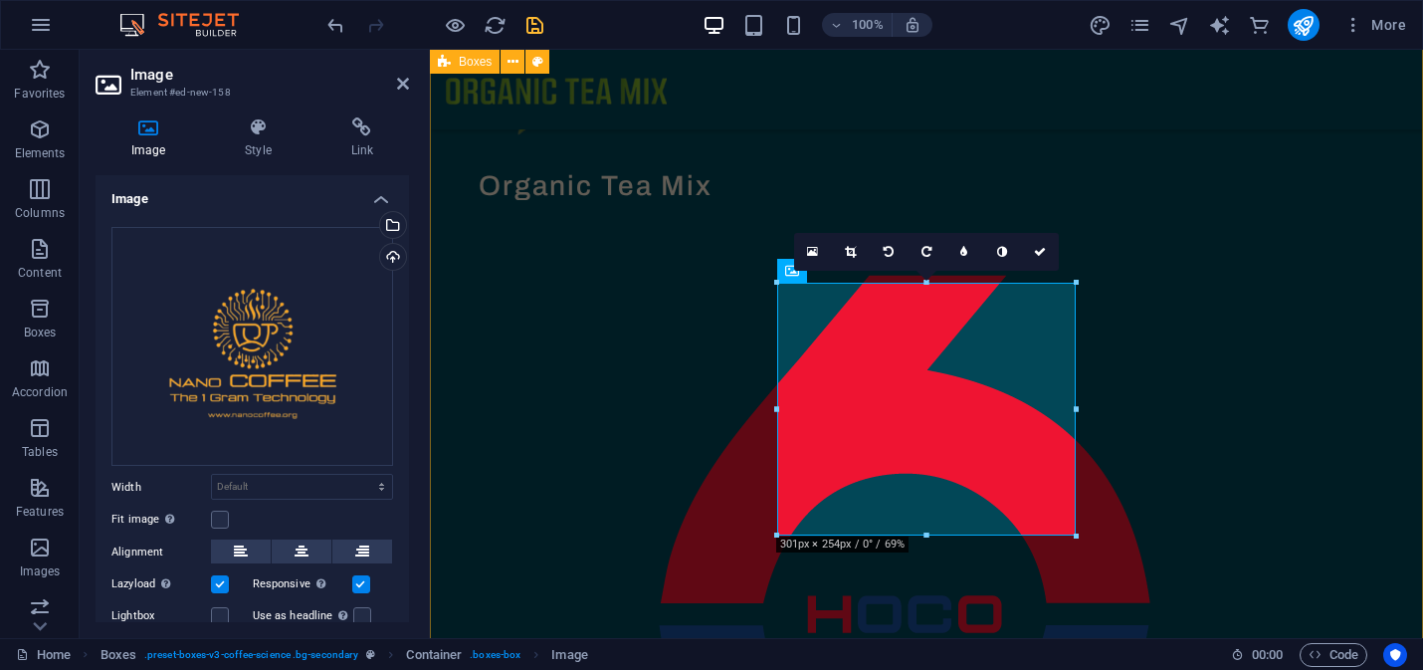
scroll to position [992, 0]
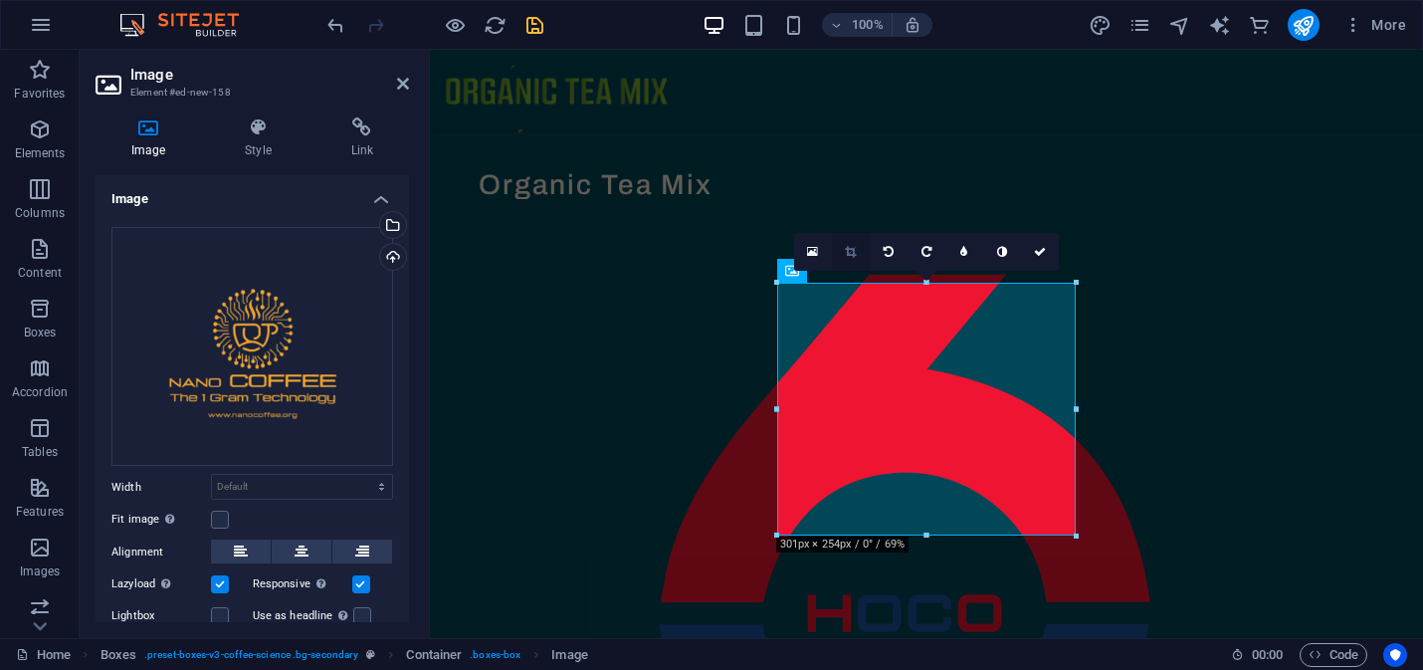
click at [851, 251] on icon at bounding box center [850, 252] width 11 height 12
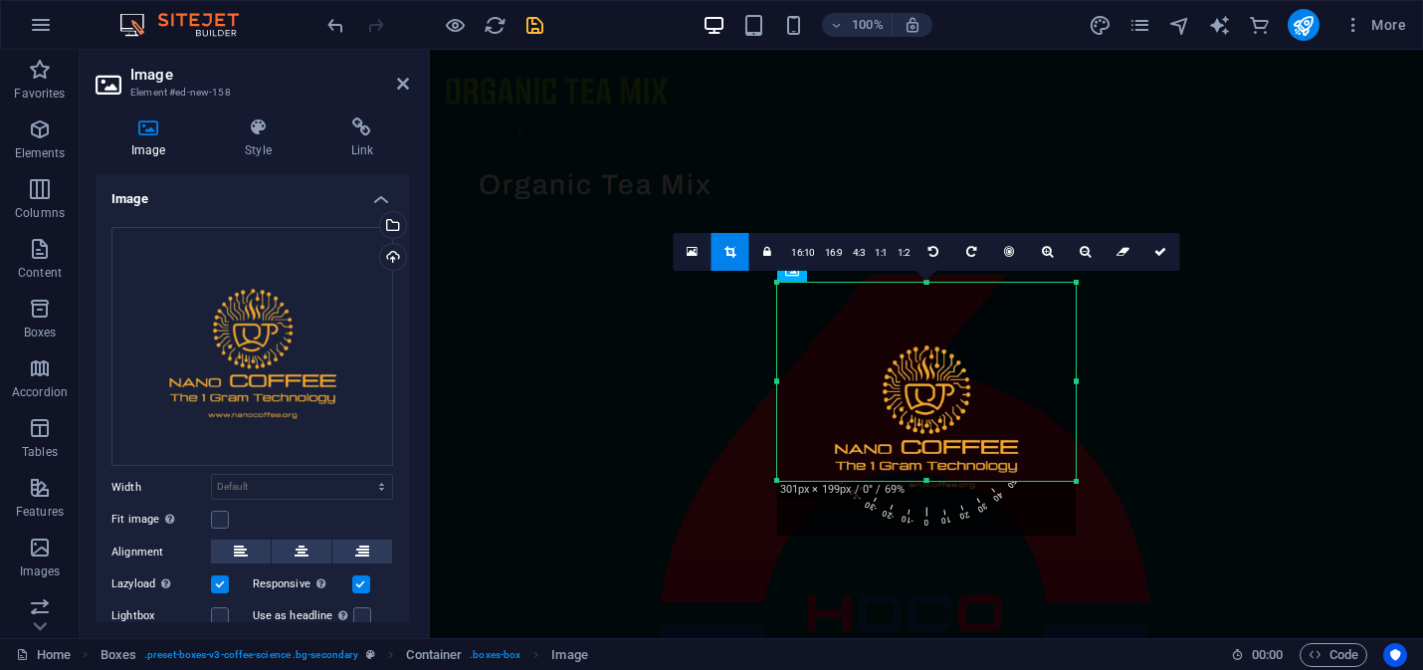
drag, startPoint x: 926, startPoint y: 535, endPoint x: 931, endPoint y: 481, distance: 54.9
click at [931, 481] on div at bounding box center [926, 481] width 299 height 7
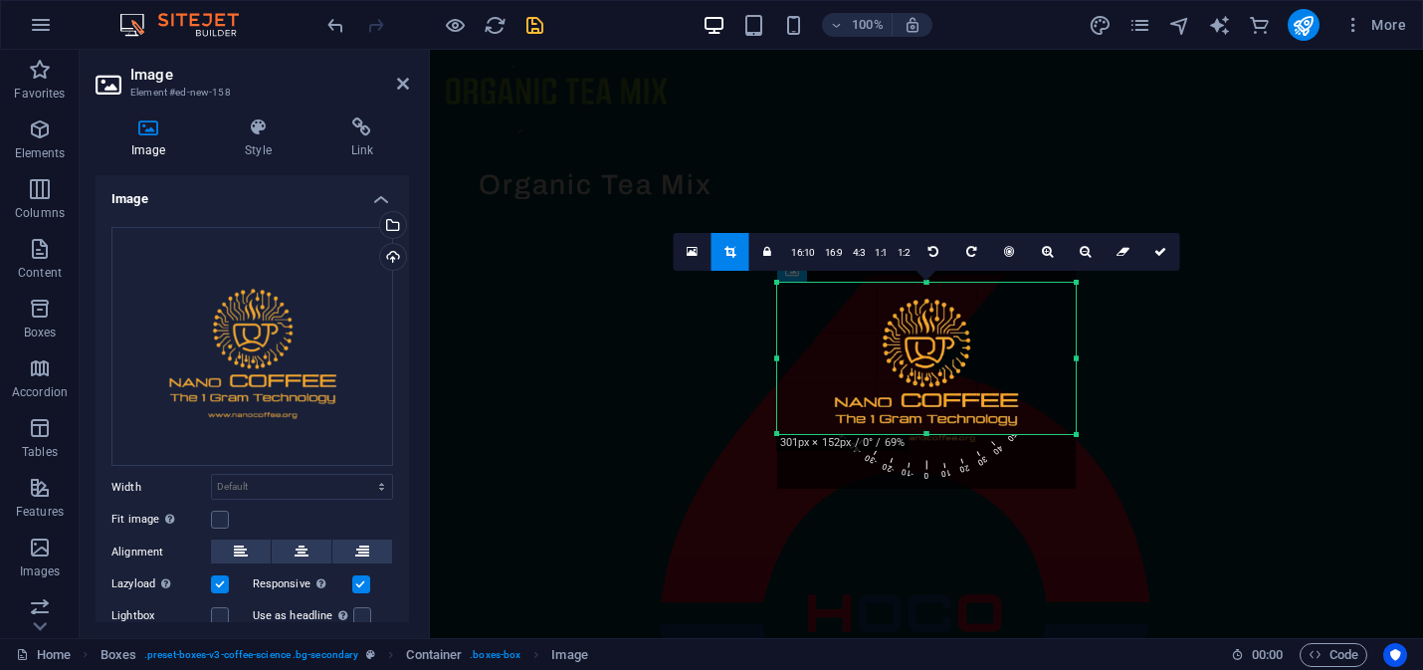
drag, startPoint x: 926, startPoint y: 285, endPoint x: 940, endPoint y: 331, distance: 48.8
click at [940, 331] on div "180 170 160 150 140 130 120 110 100 90 80 70 60 50 40 30 20 10 0 -10 -20 -30 -4…" at bounding box center [926, 358] width 299 height 151
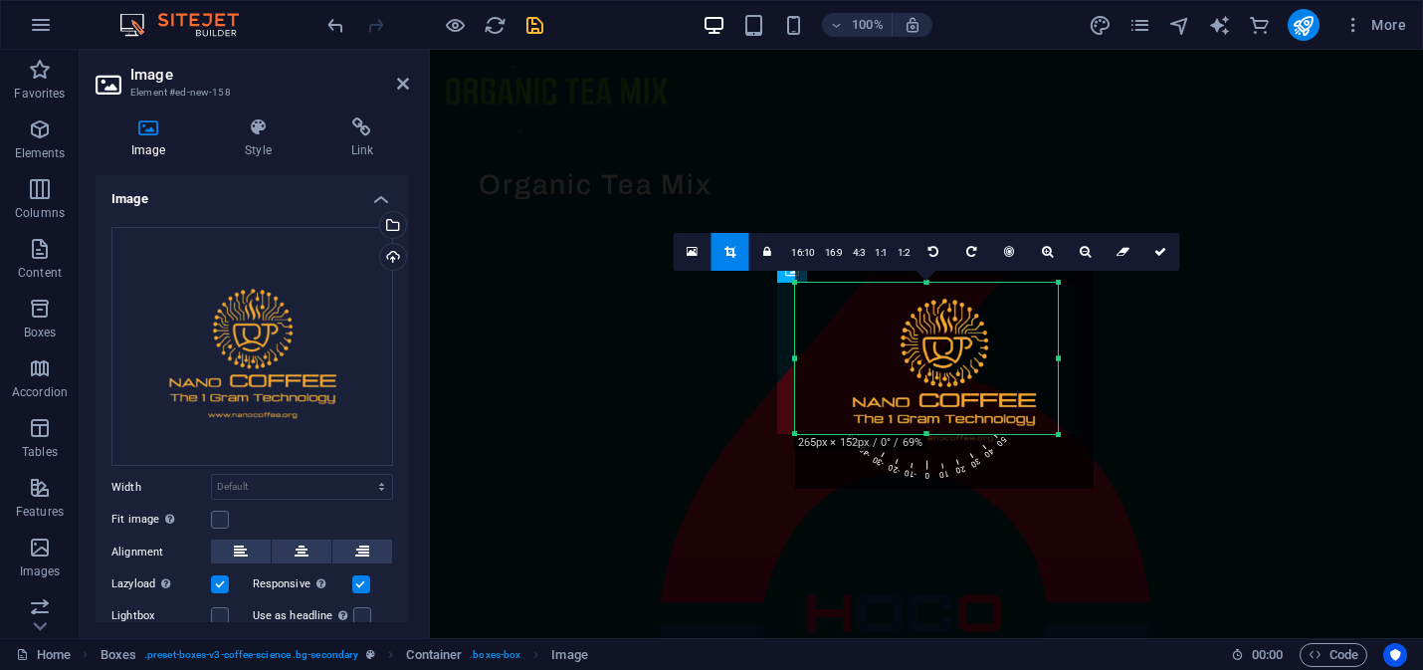
drag, startPoint x: 1074, startPoint y: 356, endPoint x: 1038, endPoint y: 362, distance: 36.3
click at [1038, 362] on div "180 170 160 150 140 130 120 110 100 90 80 70 60 50 40 30 20 10 0 -10 -20 -30 -4…" at bounding box center [927, 358] width 264 height 151
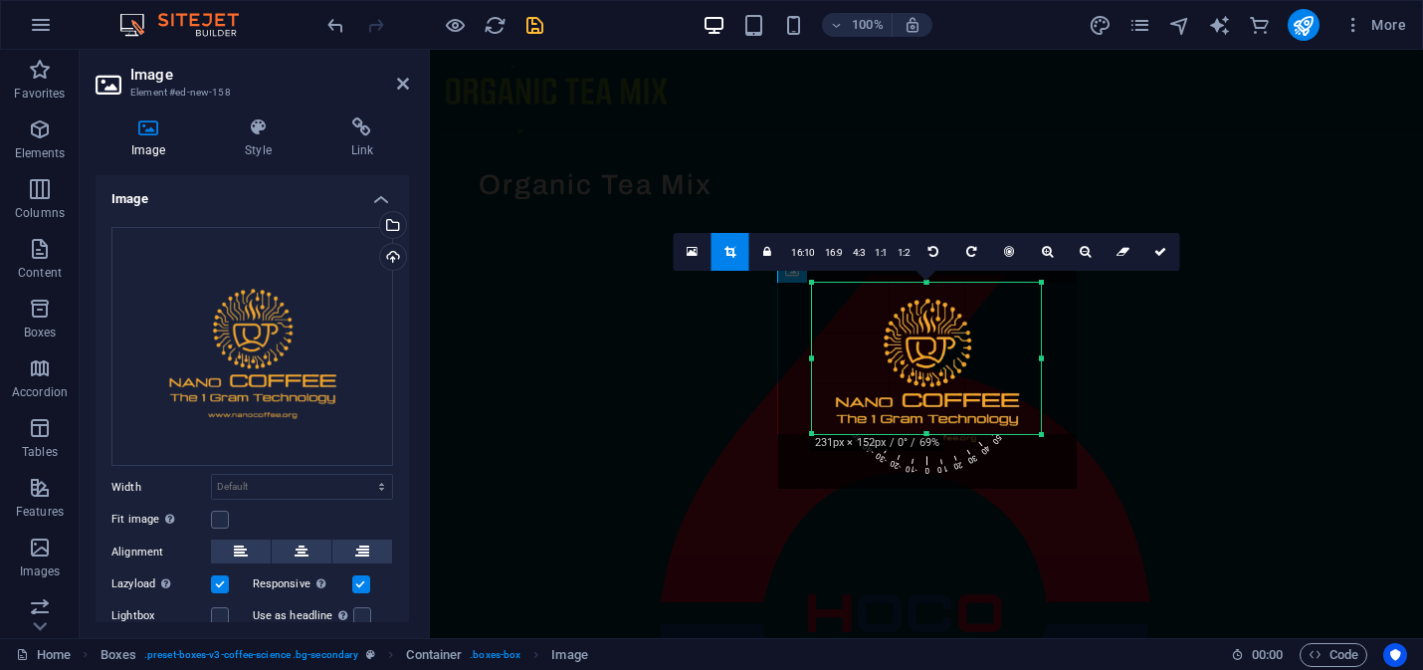
drag, startPoint x: 794, startPoint y: 354, endPoint x: 828, endPoint y: 356, distance: 33.9
click at [828, 356] on div "180 170 160 150 140 130 120 110 100 90 80 70 60 50 40 30 20 10 0 -10 -20 -30 -4…" at bounding box center [927, 358] width 230 height 151
click at [926, 289] on div "180 170 160 150 140 130 120 110 100 90 80 70 60 50 40 30 20 10 0 -10 -20 -30 -4…" at bounding box center [927, 356] width 230 height 146
click at [1157, 250] on icon at bounding box center [1160, 252] width 12 height 12
type input "230"
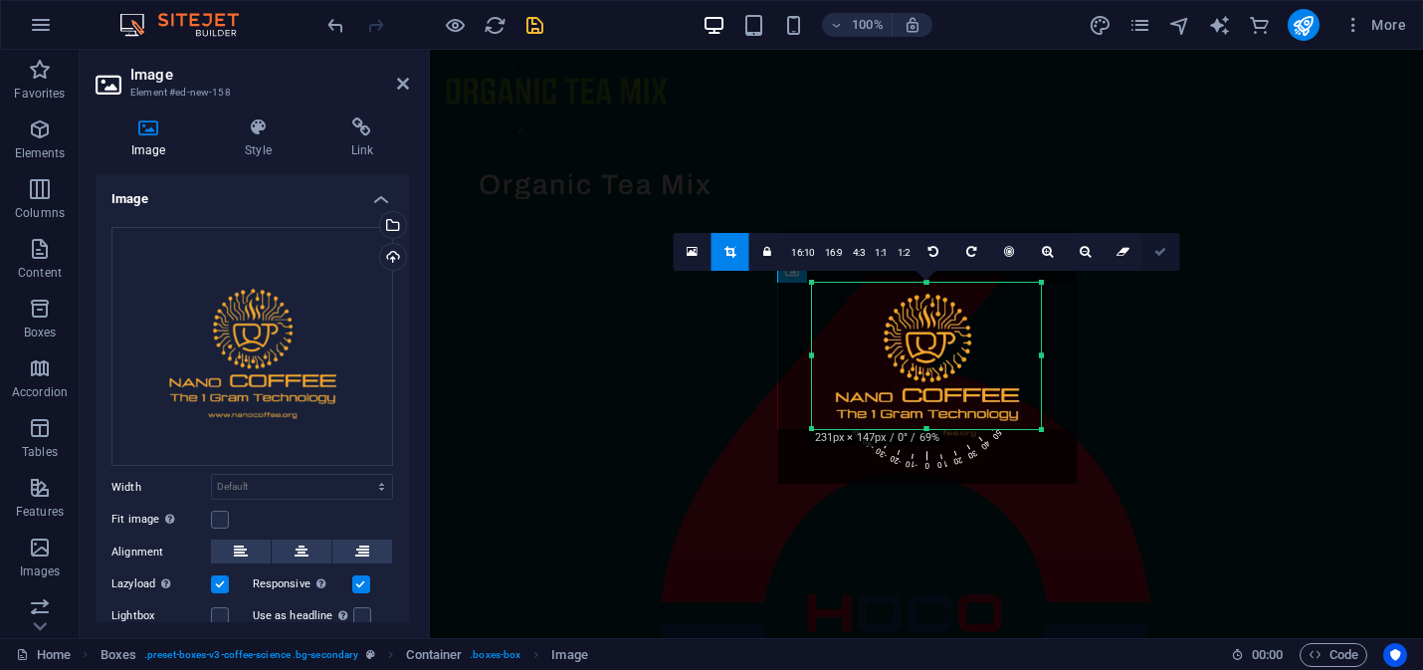
select select "px"
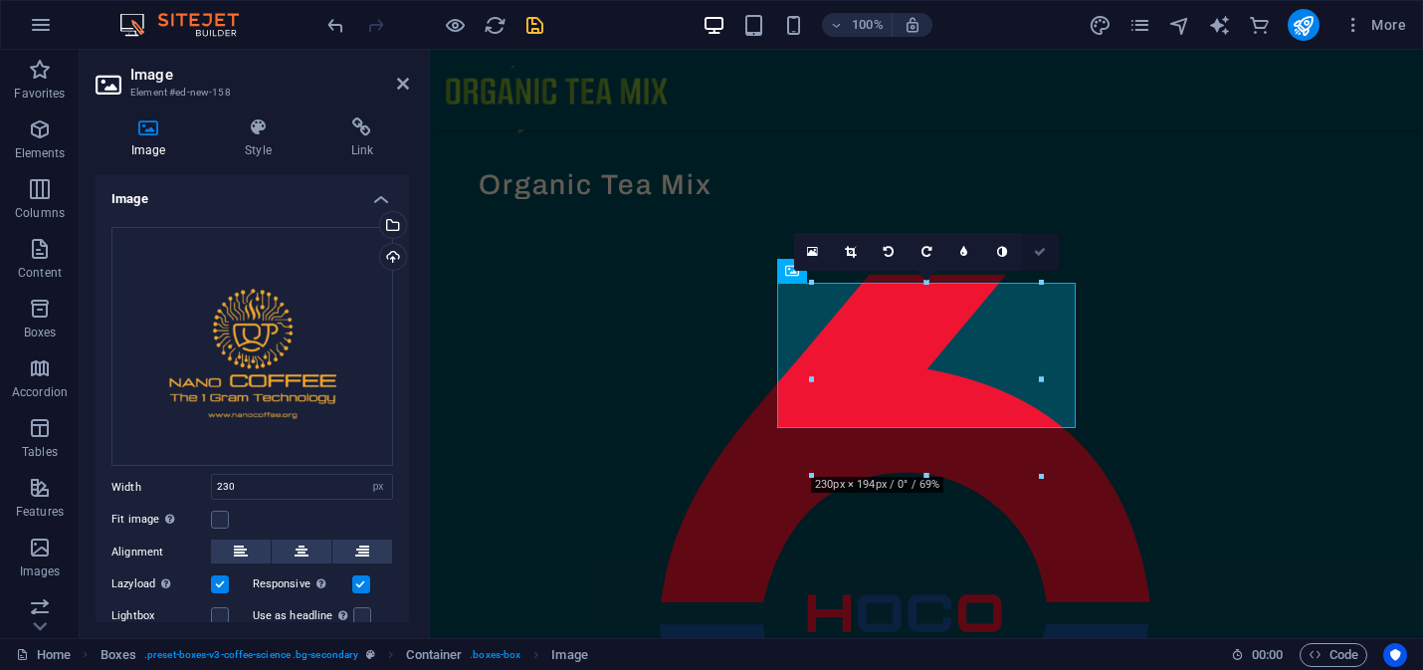
click at [1040, 257] on icon at bounding box center [1040, 252] width 12 height 12
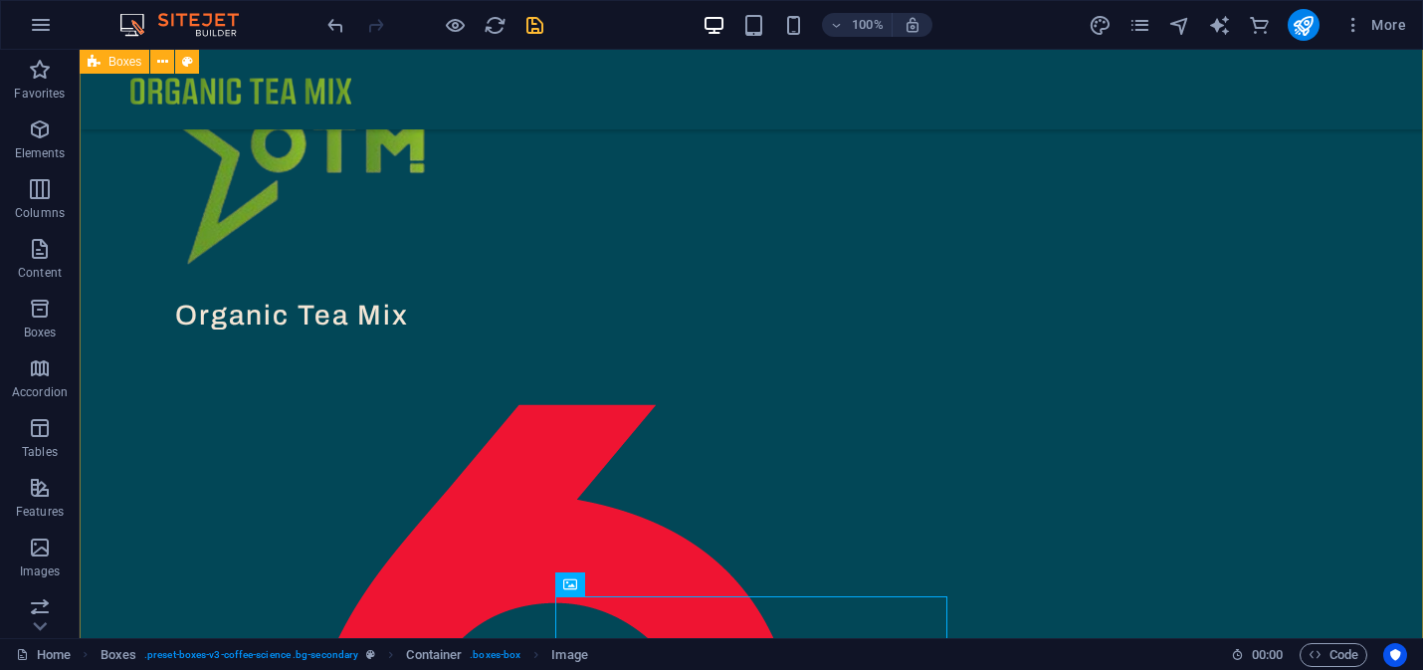
scroll to position [812, 0]
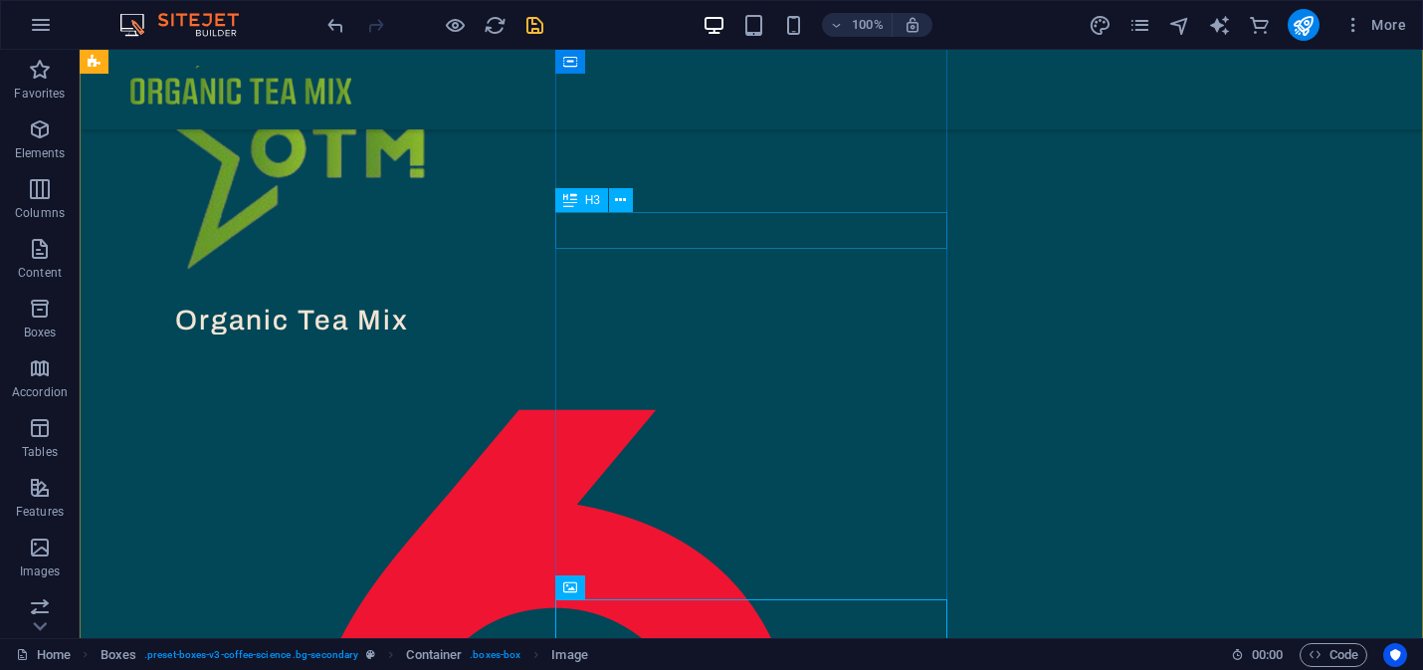
click at [489, 302] on div "Organic Tea Mix" at bounding box center [292, 320] width 393 height 36
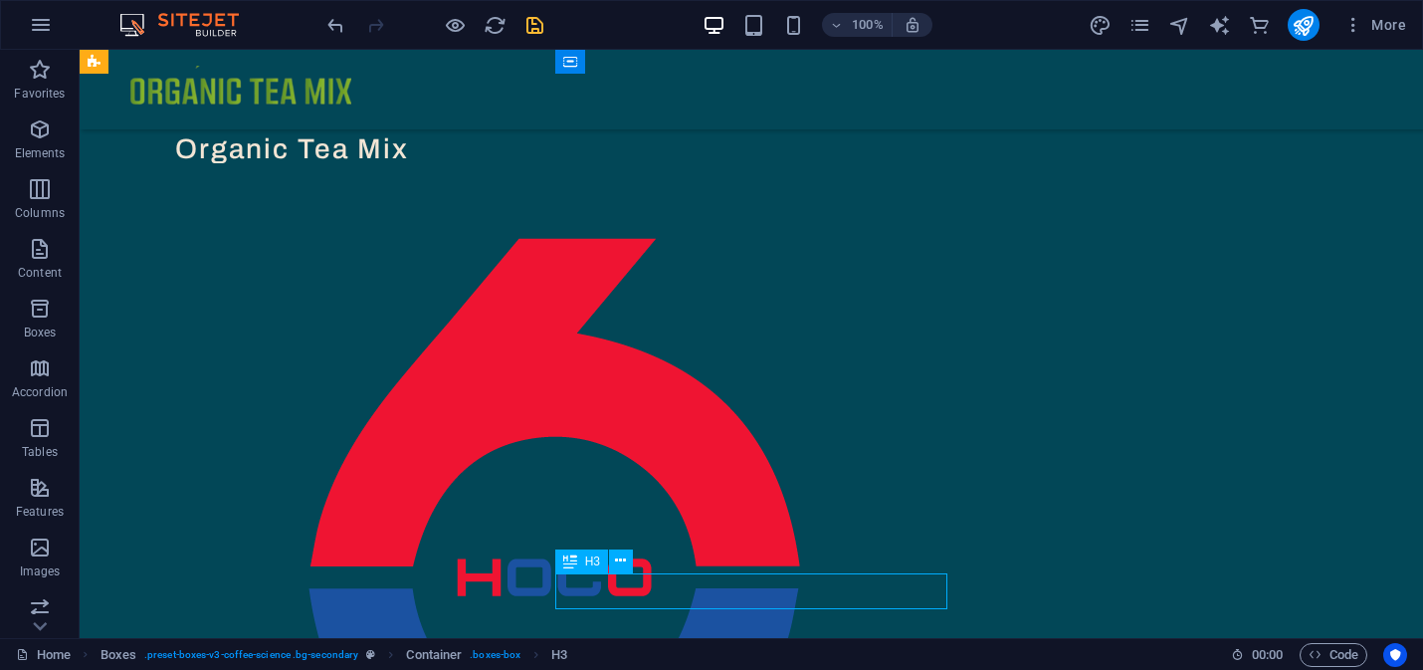
scroll to position [1008, 0]
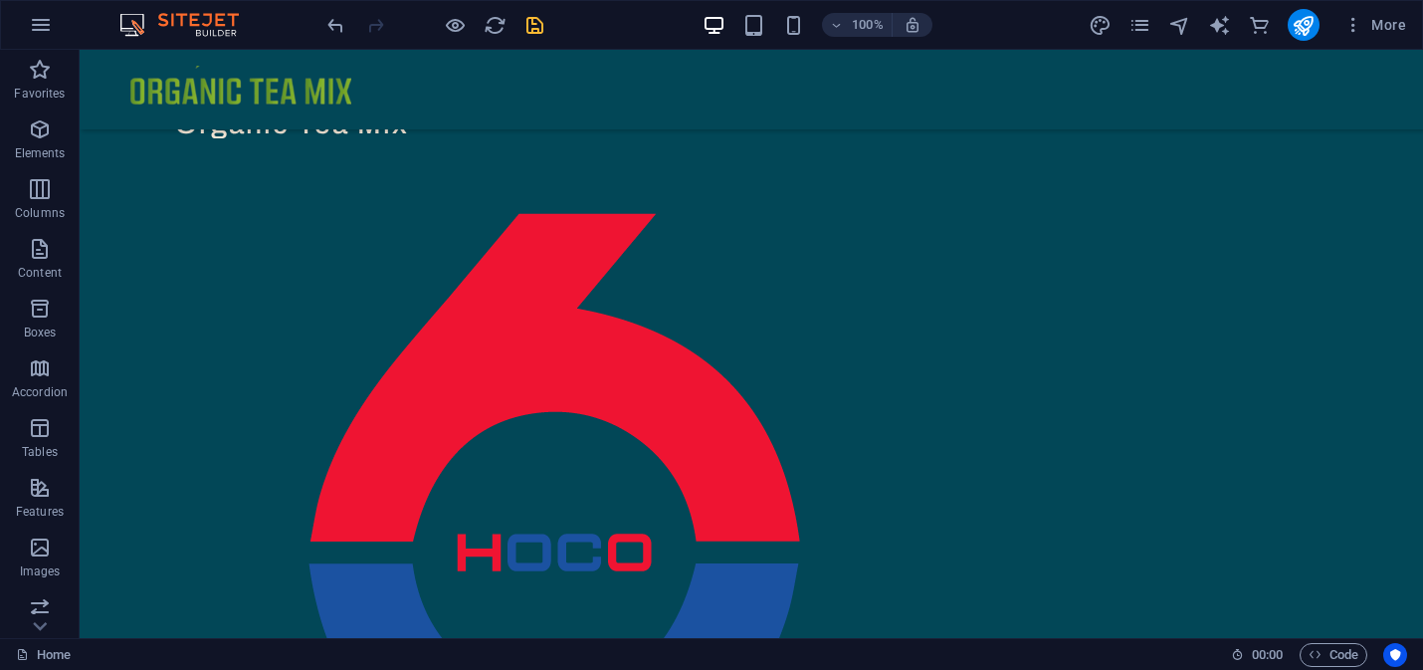
drag, startPoint x: 884, startPoint y: 587, endPoint x: 882, endPoint y: 439, distance: 148.3
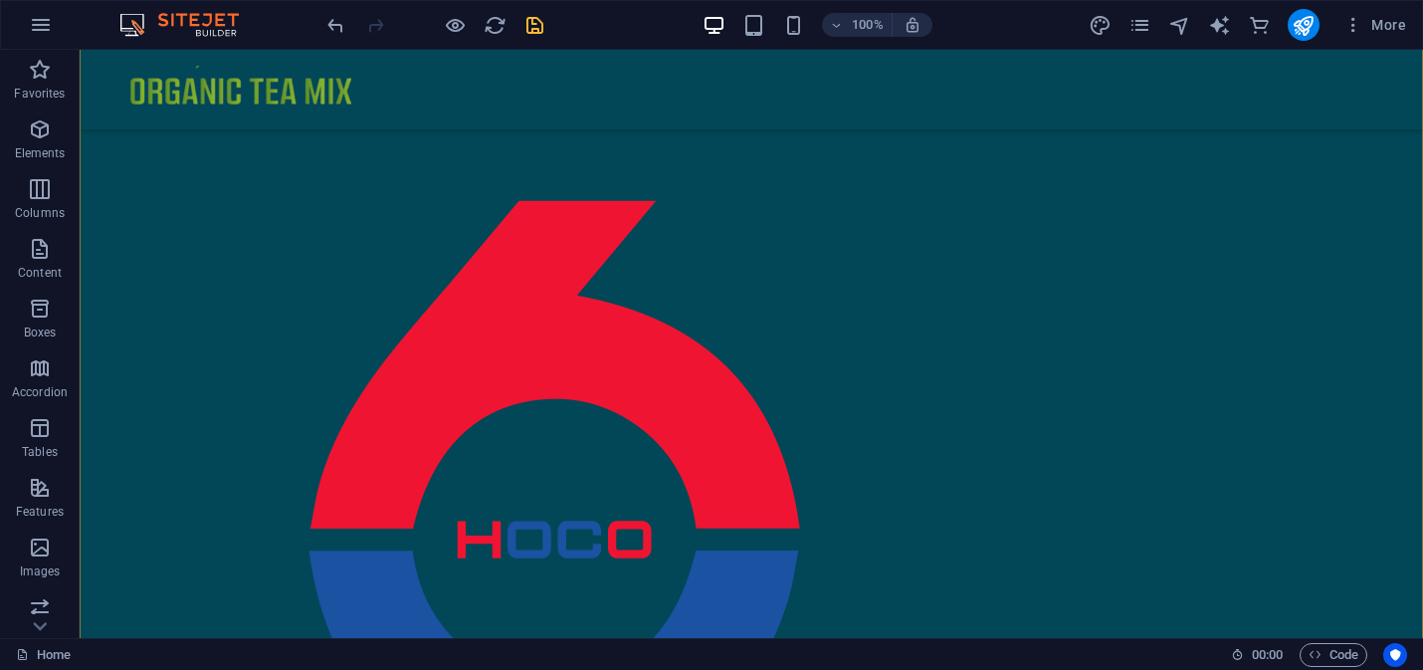
scroll to position [1024, 0]
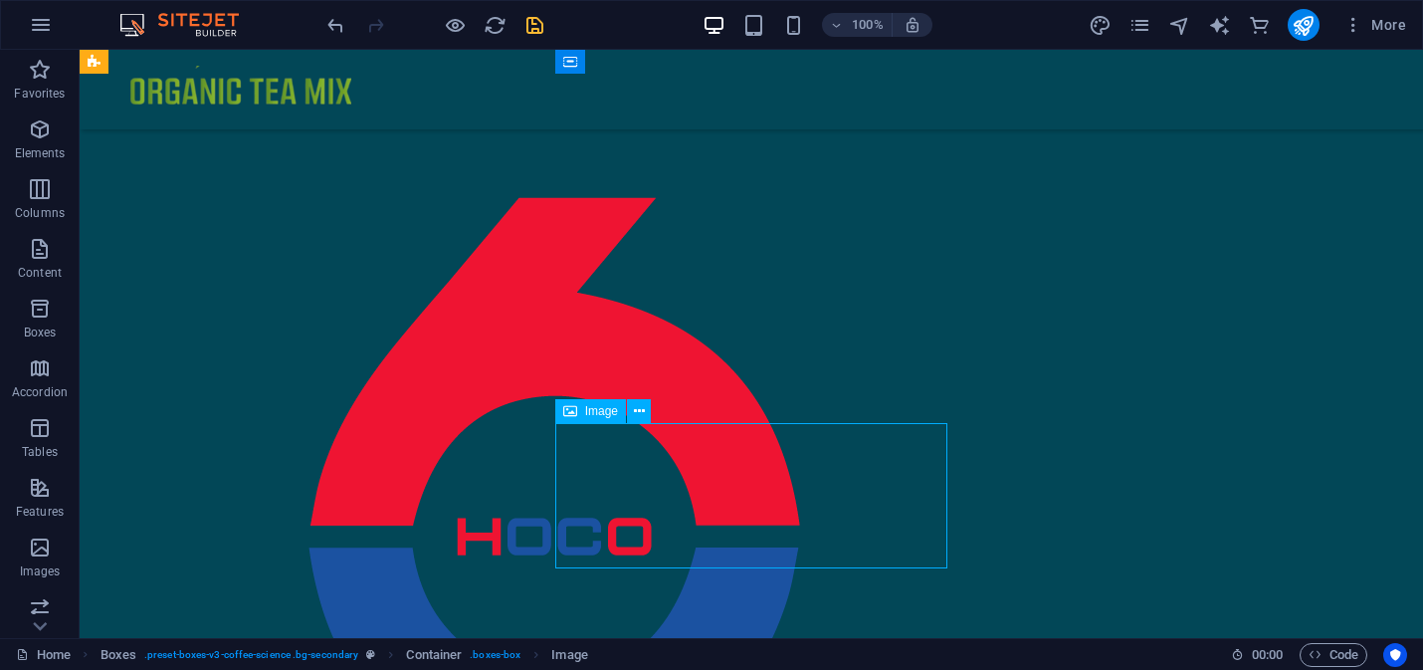
select select "px"
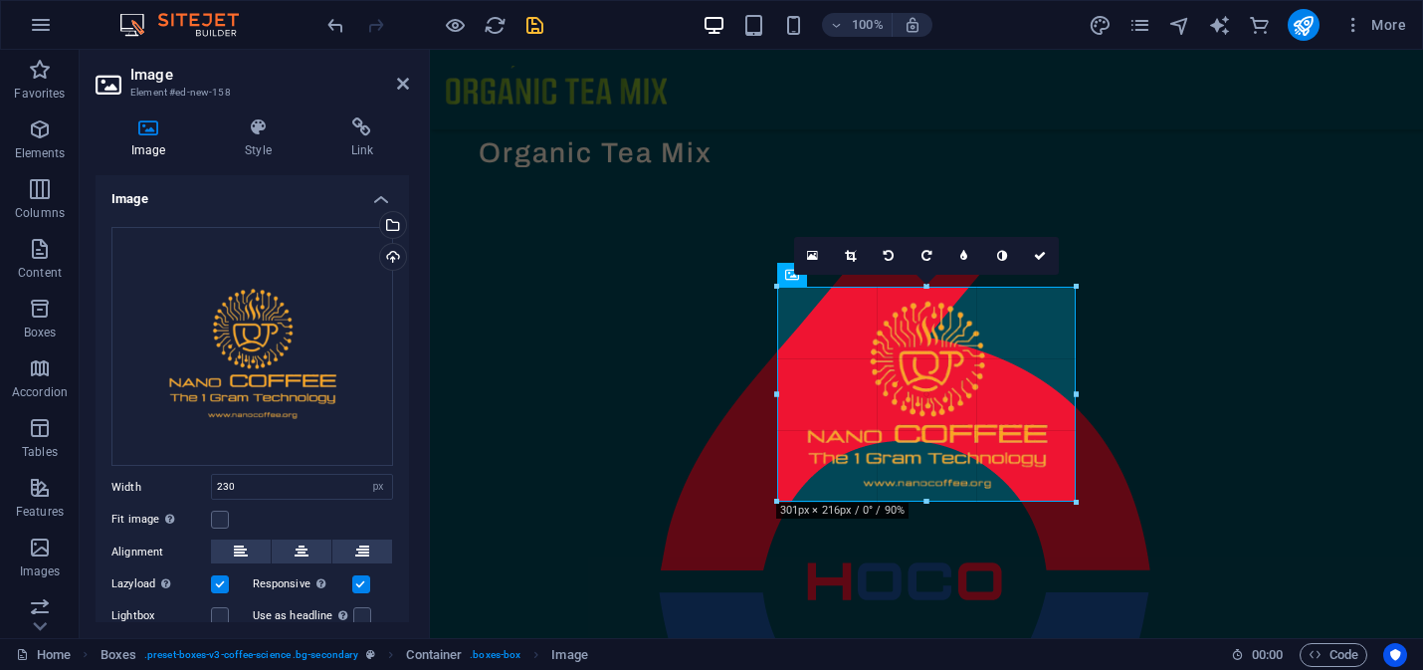
drag, startPoint x: 1042, startPoint y: 433, endPoint x: 1099, endPoint y: 502, distance: 90.4
type input "300"
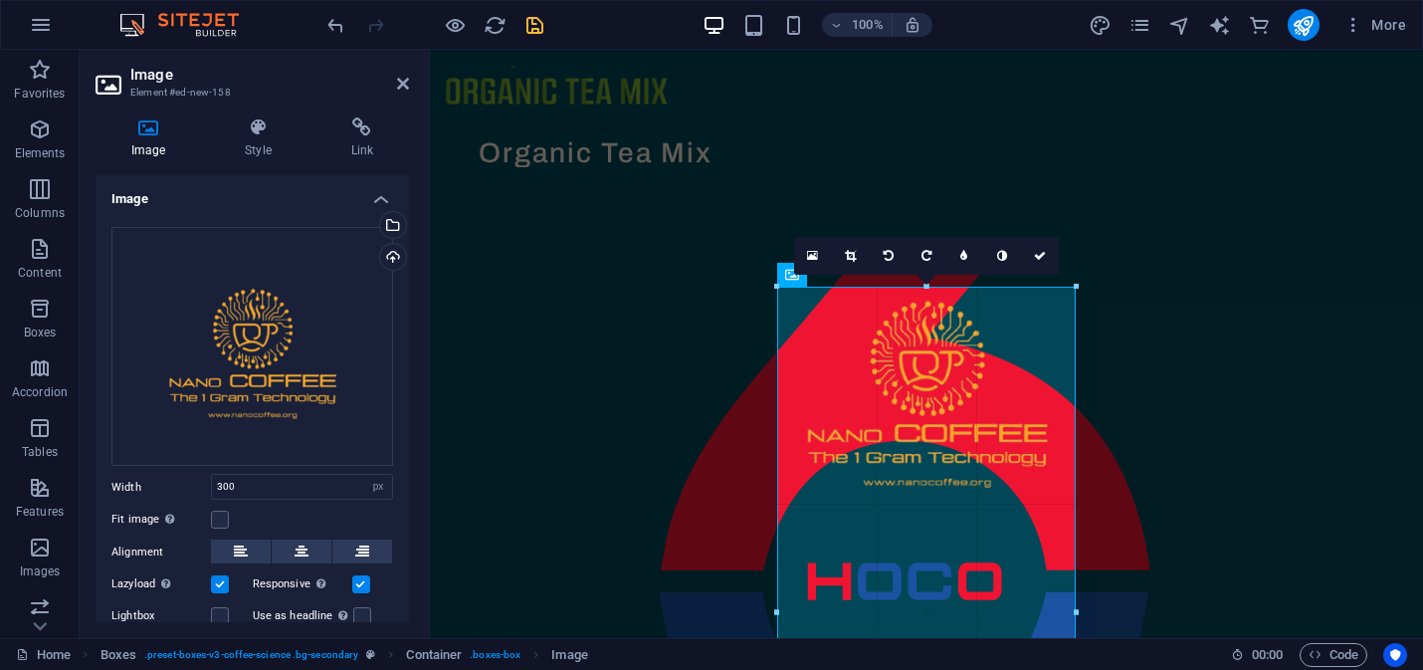
drag, startPoint x: 1073, startPoint y: 477, endPoint x: 1100, endPoint y: 492, distance: 32.1
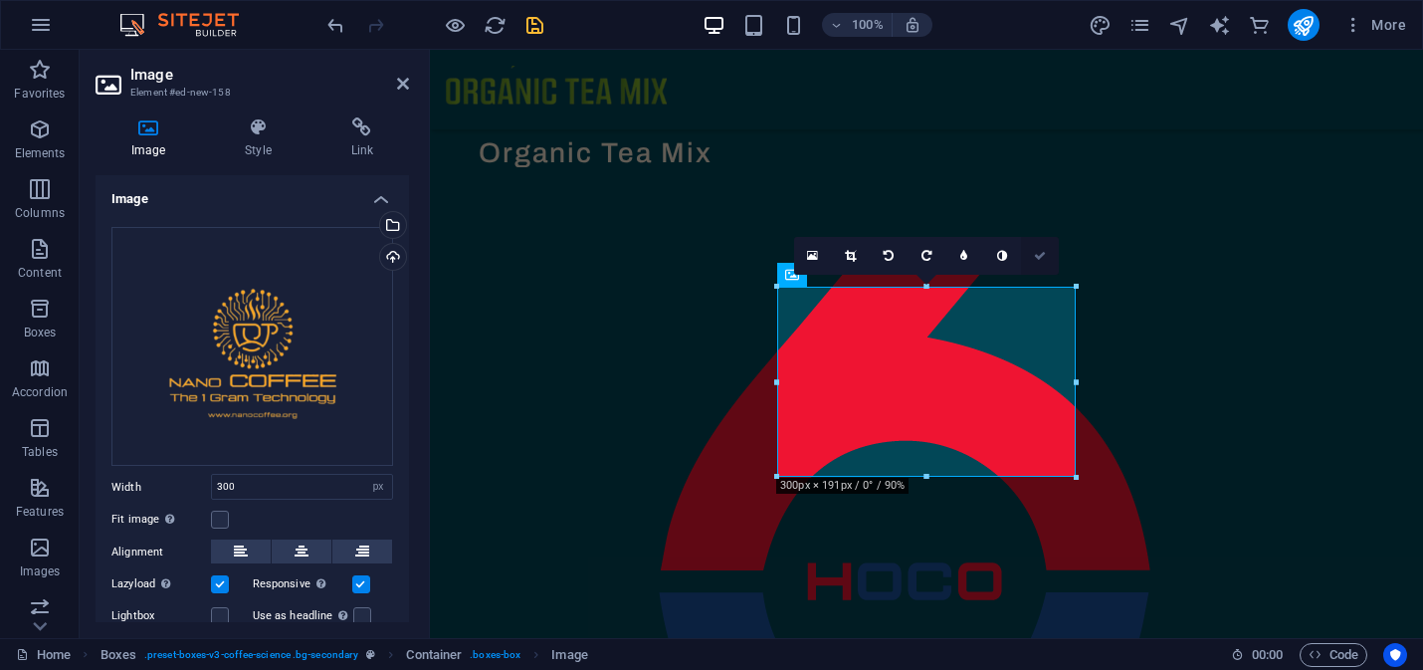
click at [1039, 255] on icon at bounding box center [1040, 256] width 12 height 12
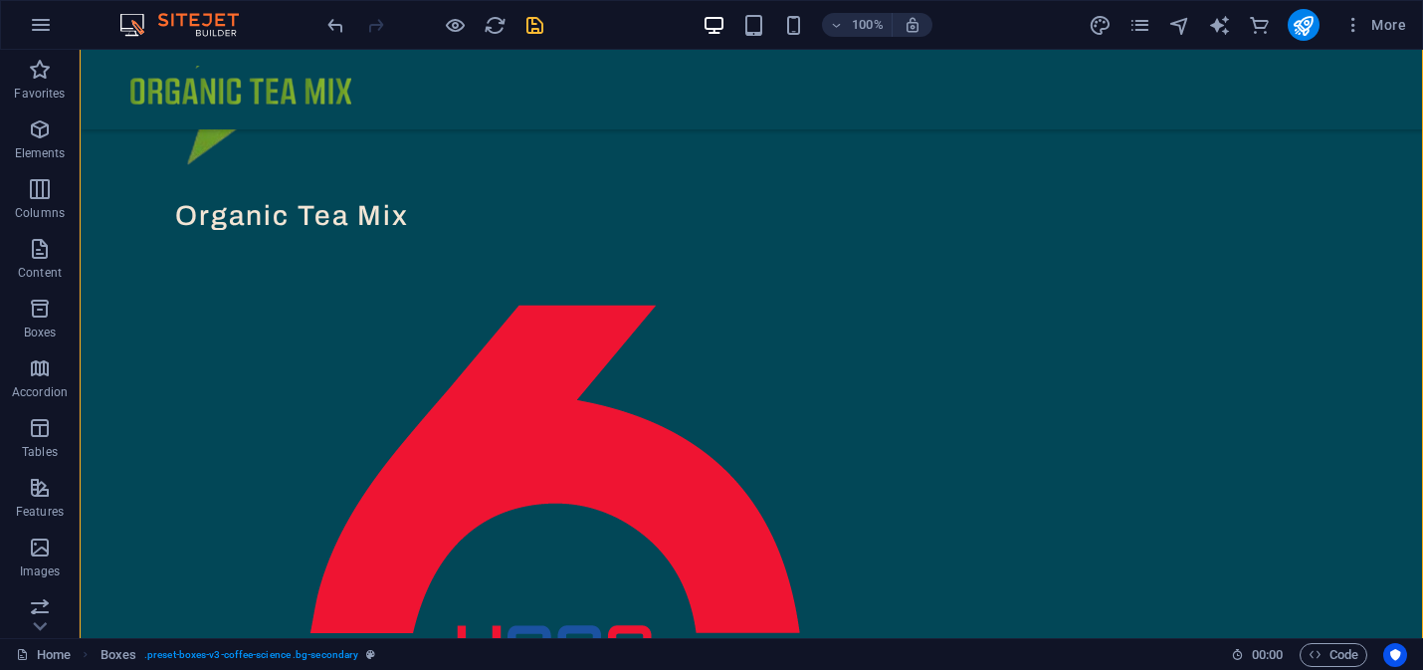
scroll to position [919, 0]
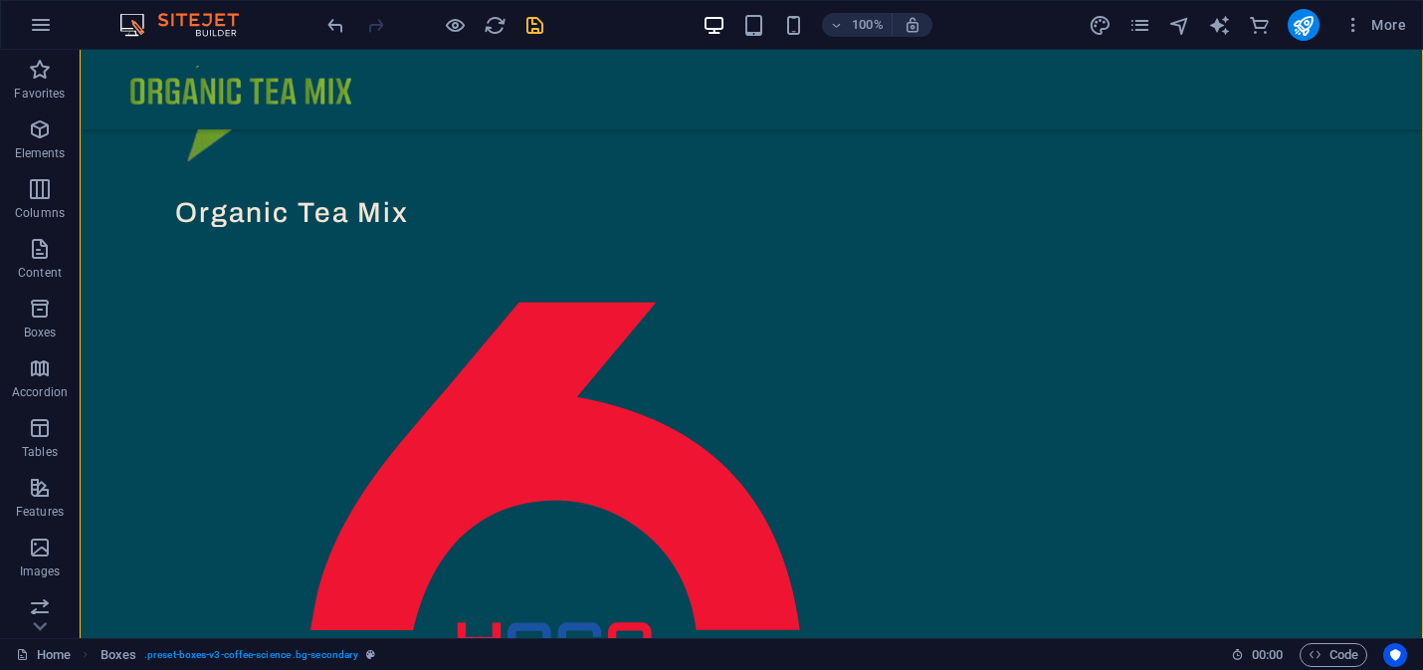
drag, startPoint x: 788, startPoint y: 581, endPoint x: 783, endPoint y: 196, distance: 385.1
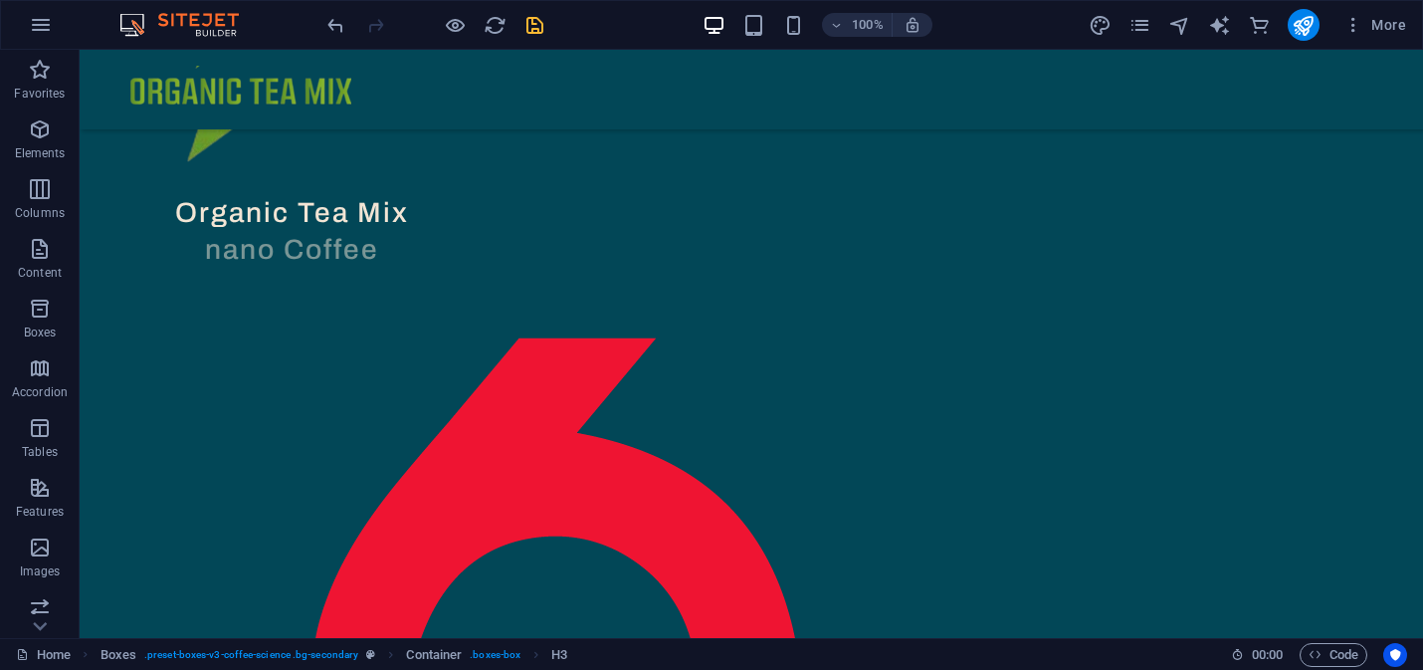
drag, startPoint x: 780, startPoint y: 505, endPoint x: 791, endPoint y: 198, distance: 307.6
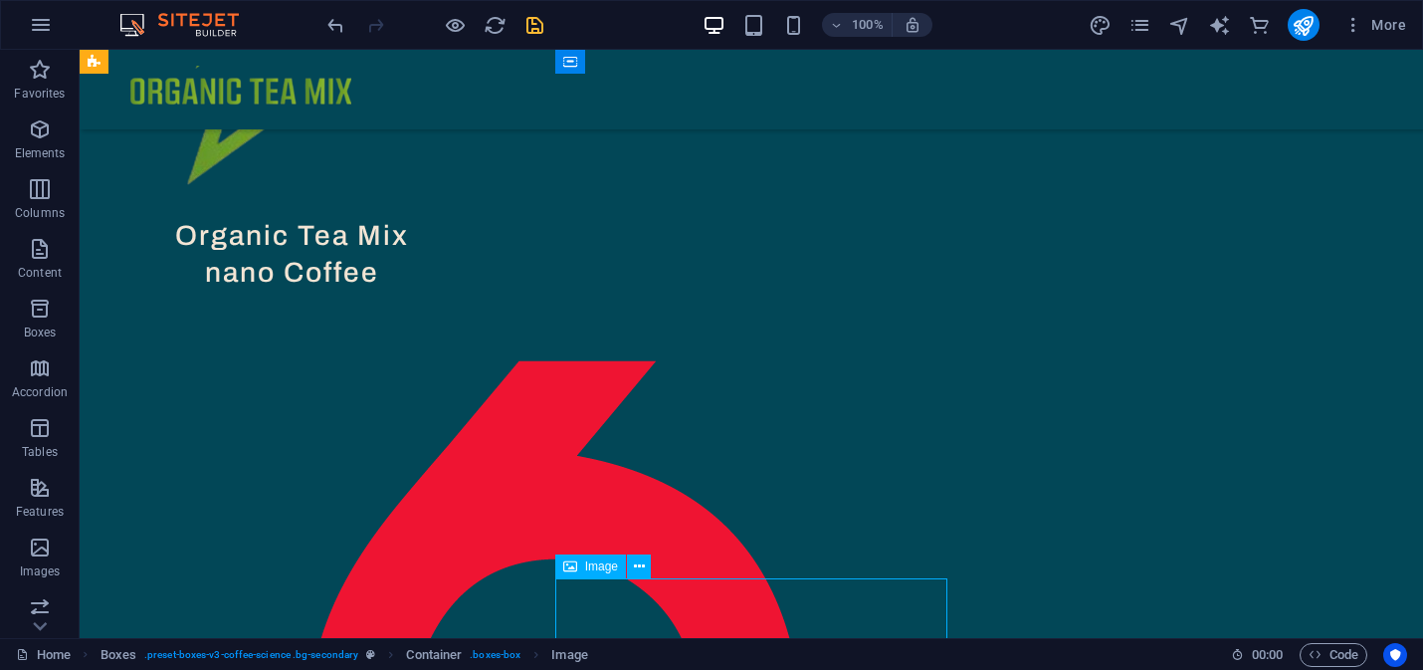
scroll to position [909, 0]
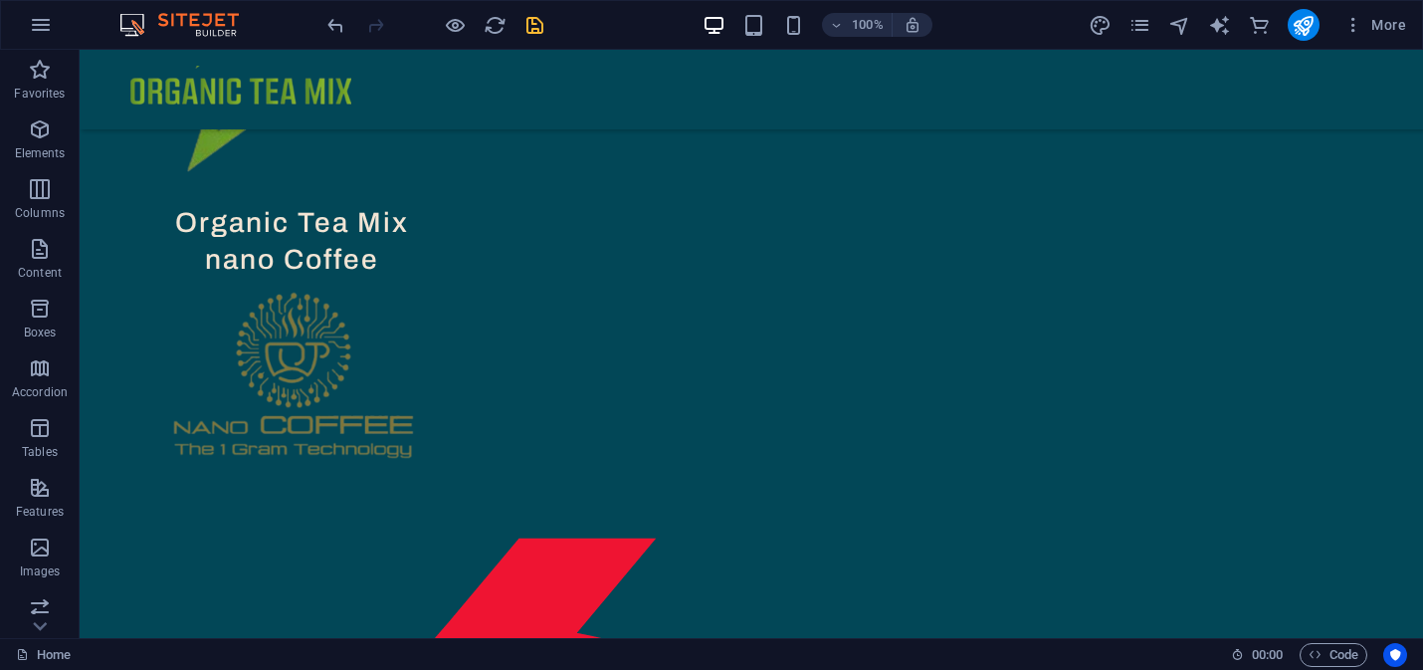
drag, startPoint x: 771, startPoint y: 604, endPoint x: 763, endPoint y: 334, distance: 269.7
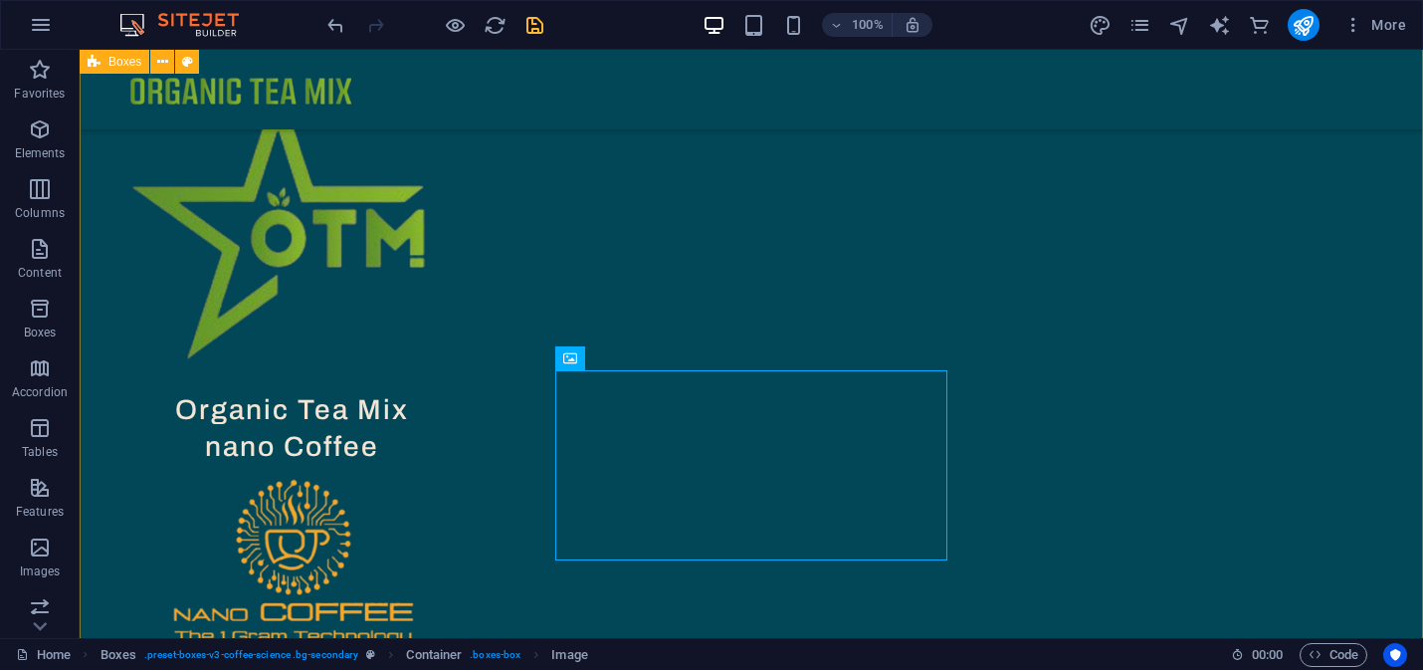
scroll to position [718, 0]
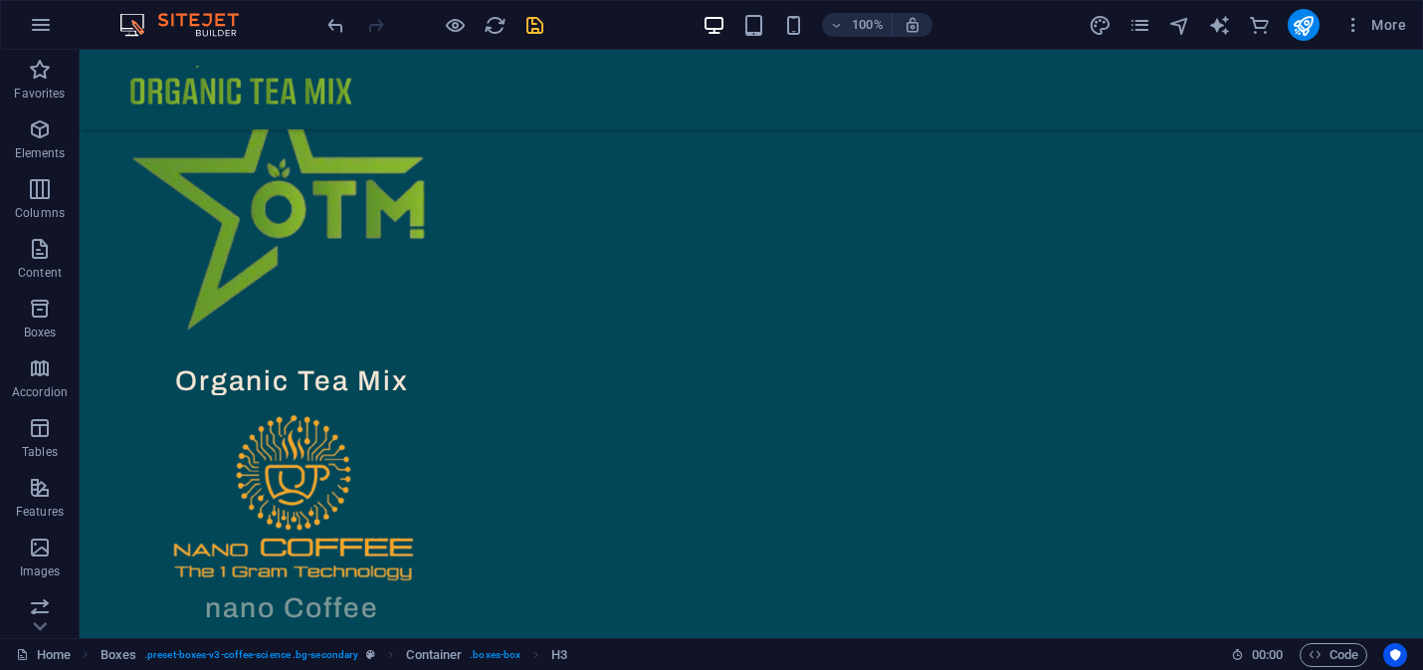
drag, startPoint x: 797, startPoint y: 360, endPoint x: 794, endPoint y: 557, distance: 197.0
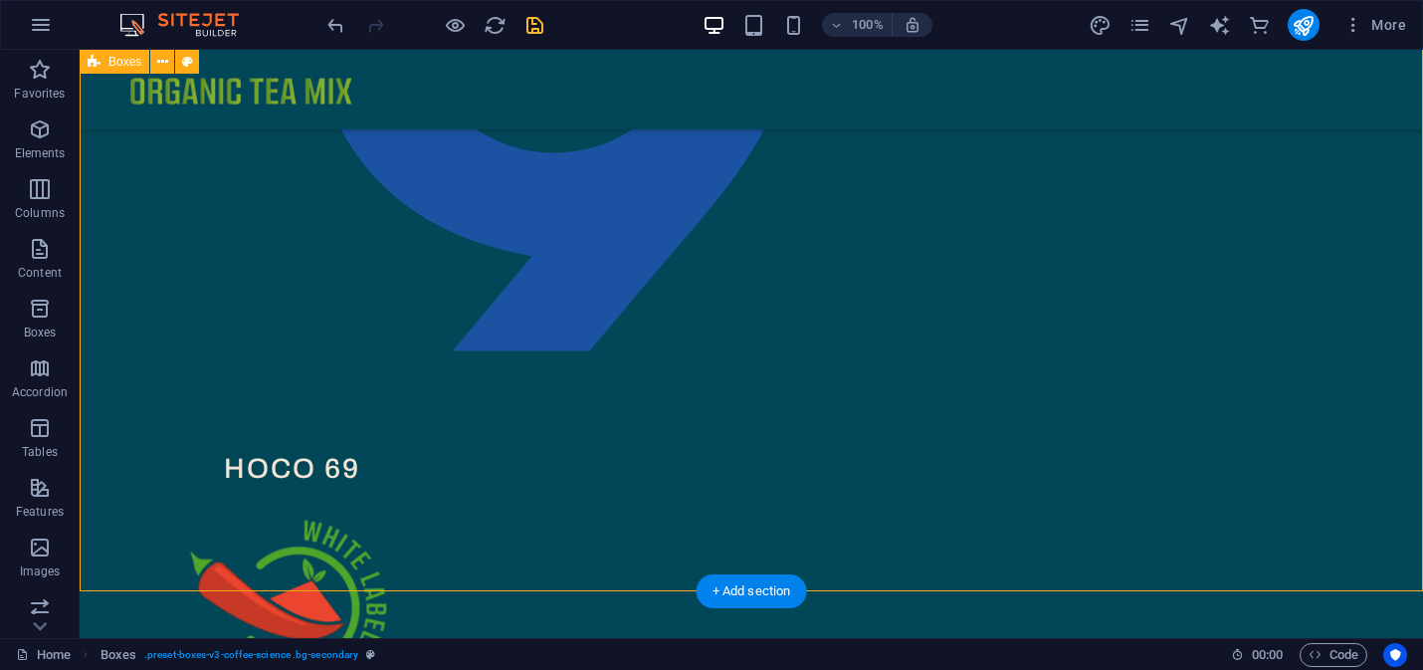
scroll to position [1779, 0]
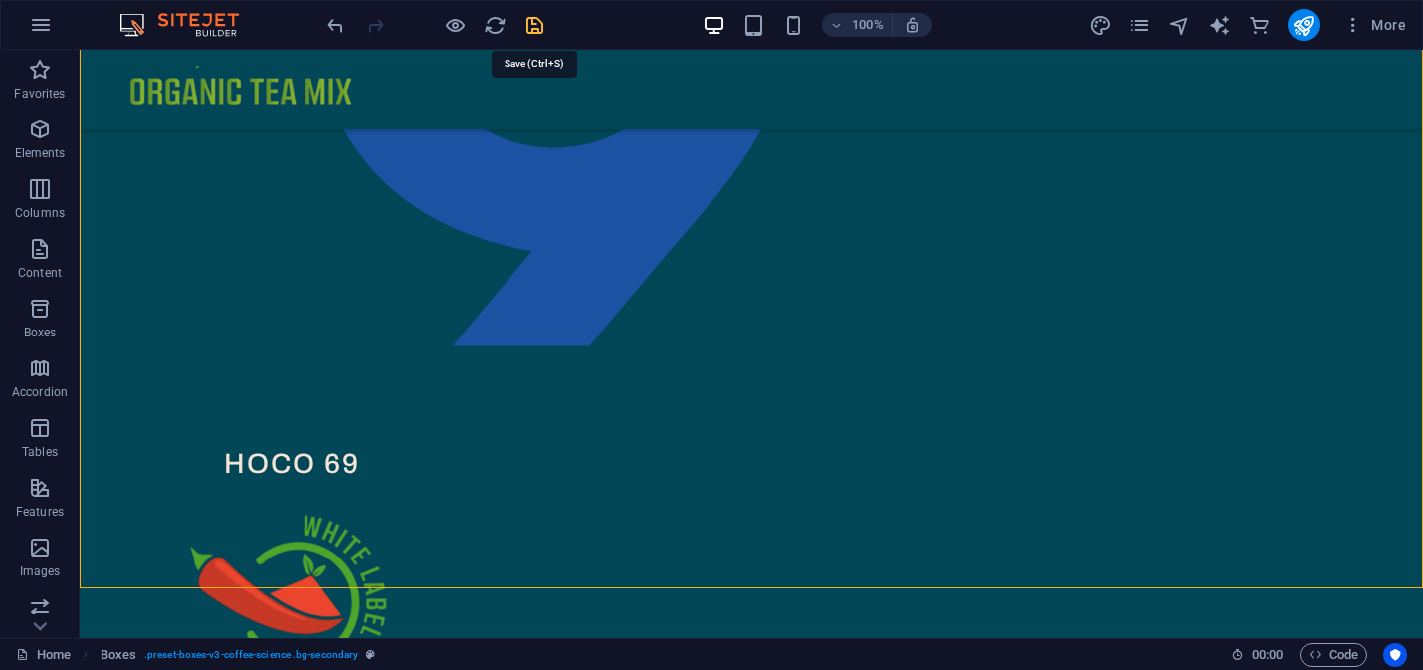
click at [531, 25] on icon "save" at bounding box center [534, 25] width 23 height 23
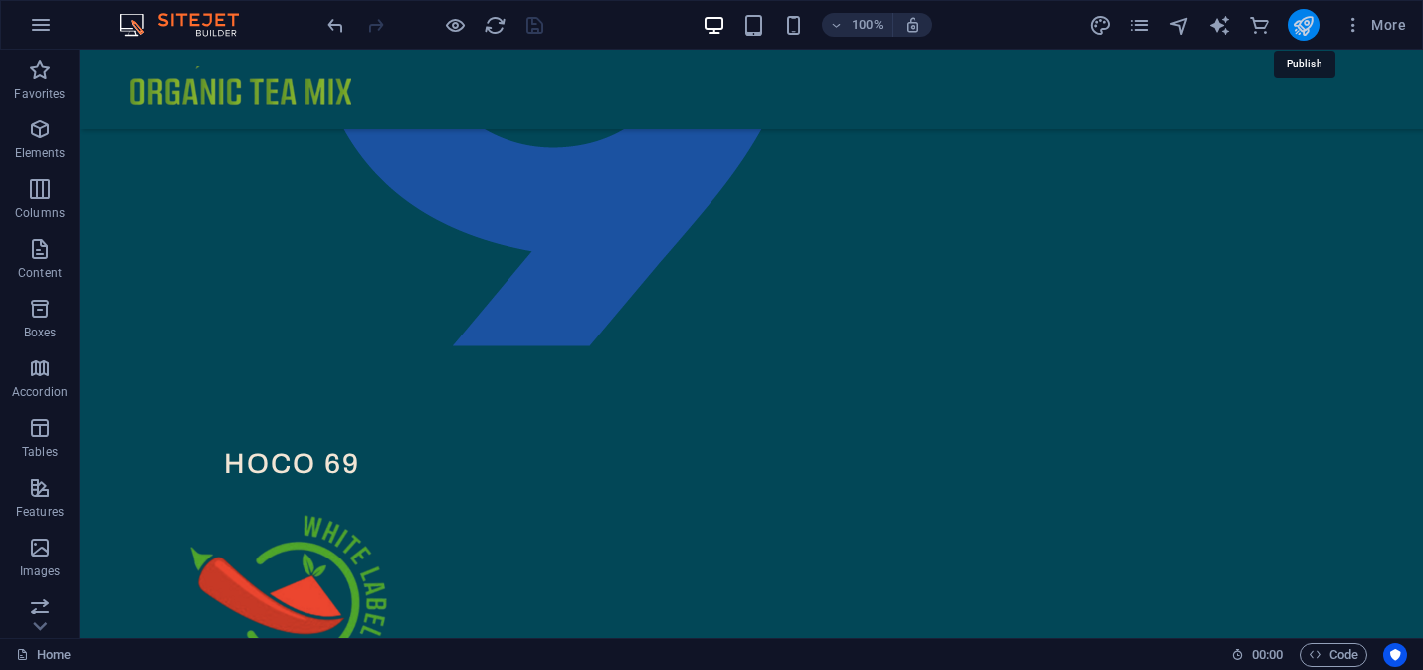
click at [1307, 24] on icon "publish" at bounding box center [1302, 25] width 23 height 23
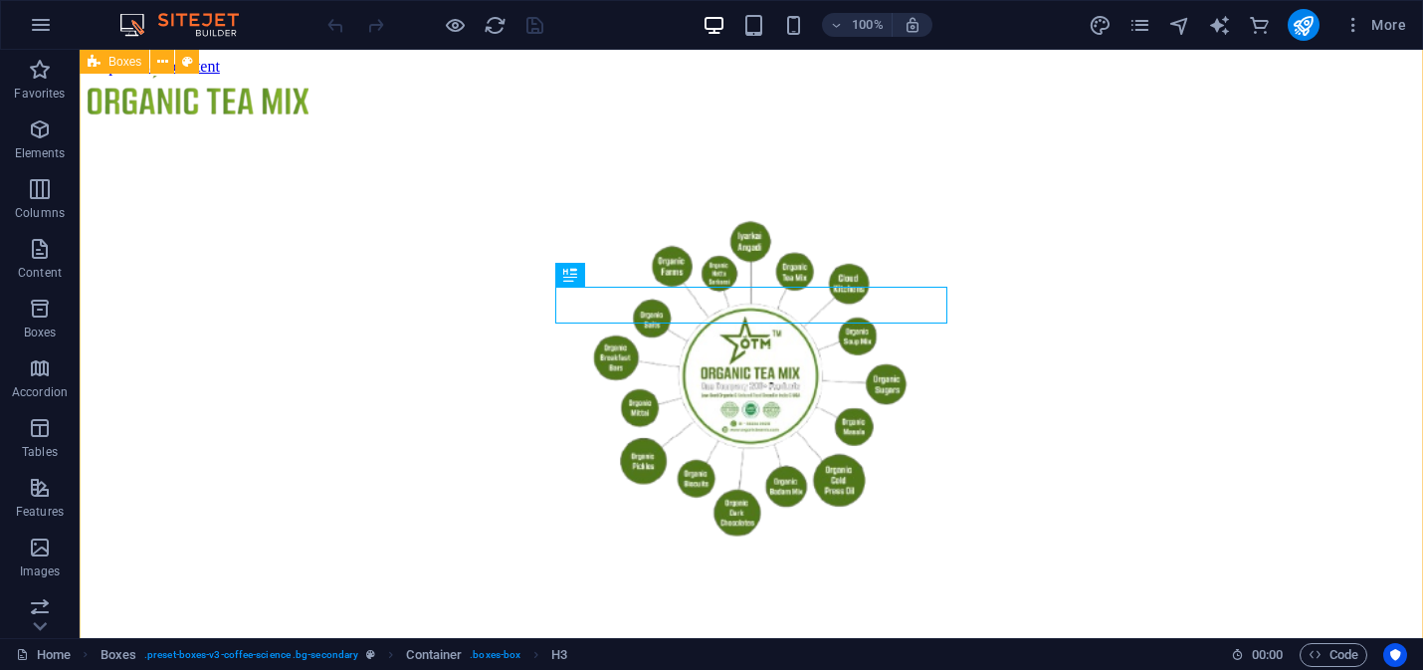
scroll to position [737, 0]
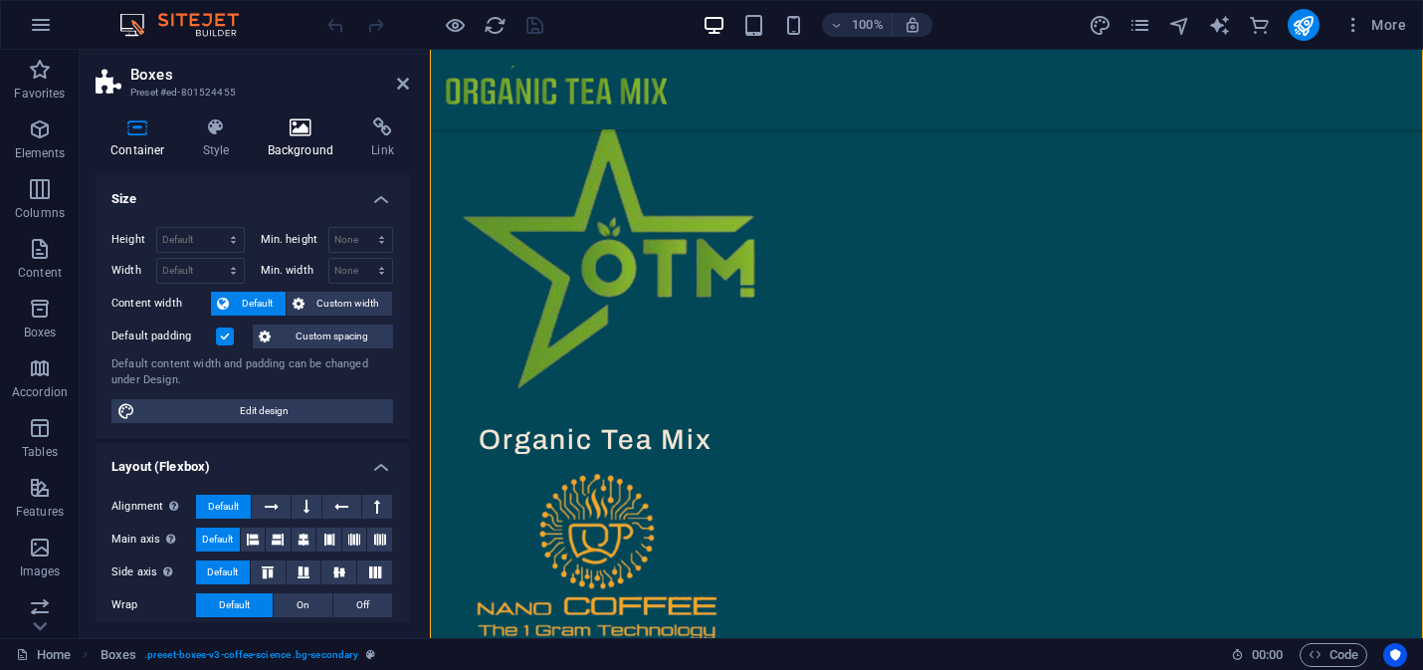
click at [308, 139] on h4 "Background" at bounding box center [305, 138] width 104 height 42
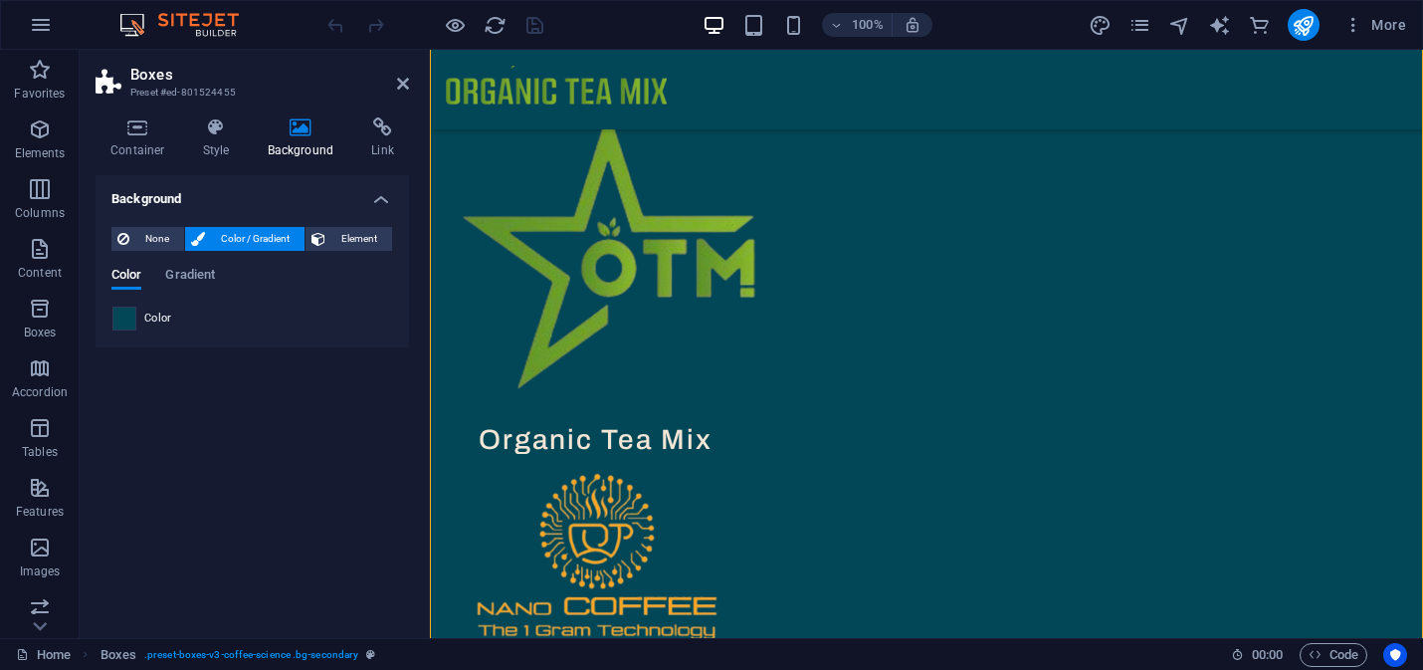
click at [134, 319] on span at bounding box center [124, 318] width 22 height 22
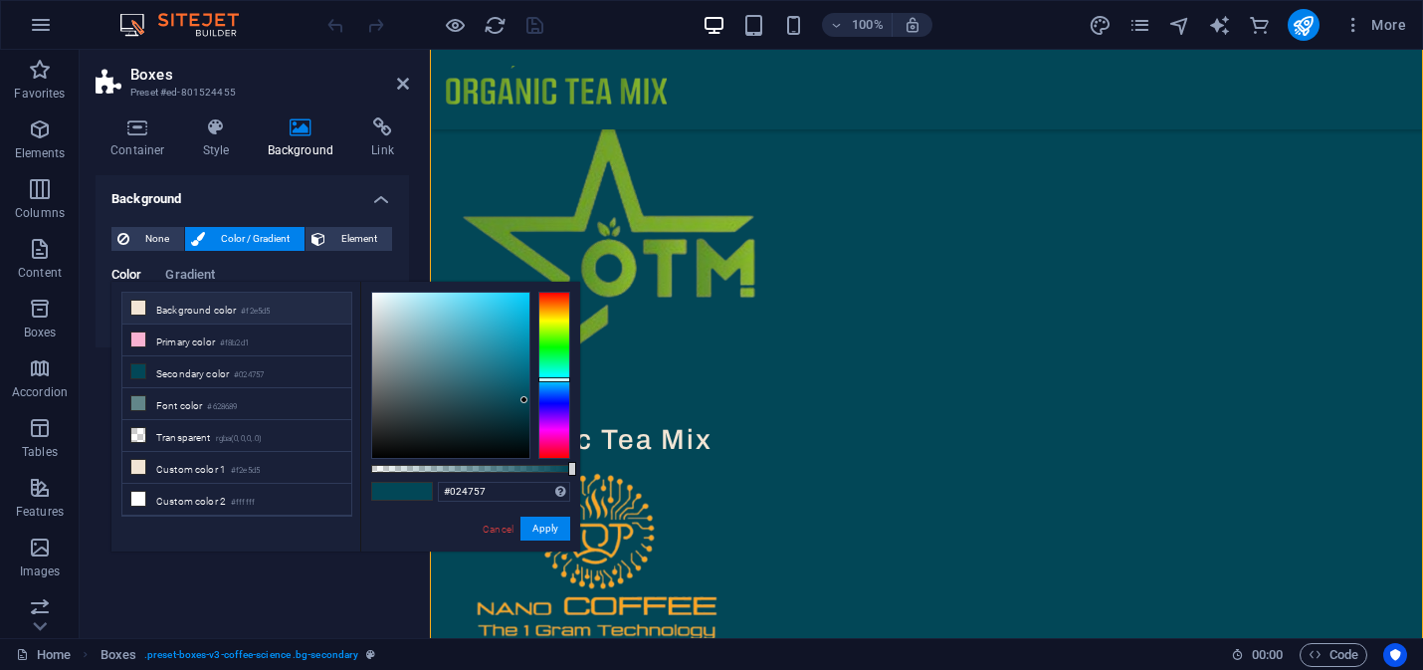
click at [137, 305] on icon at bounding box center [138, 307] width 14 height 14
type input "#f2e5d5"
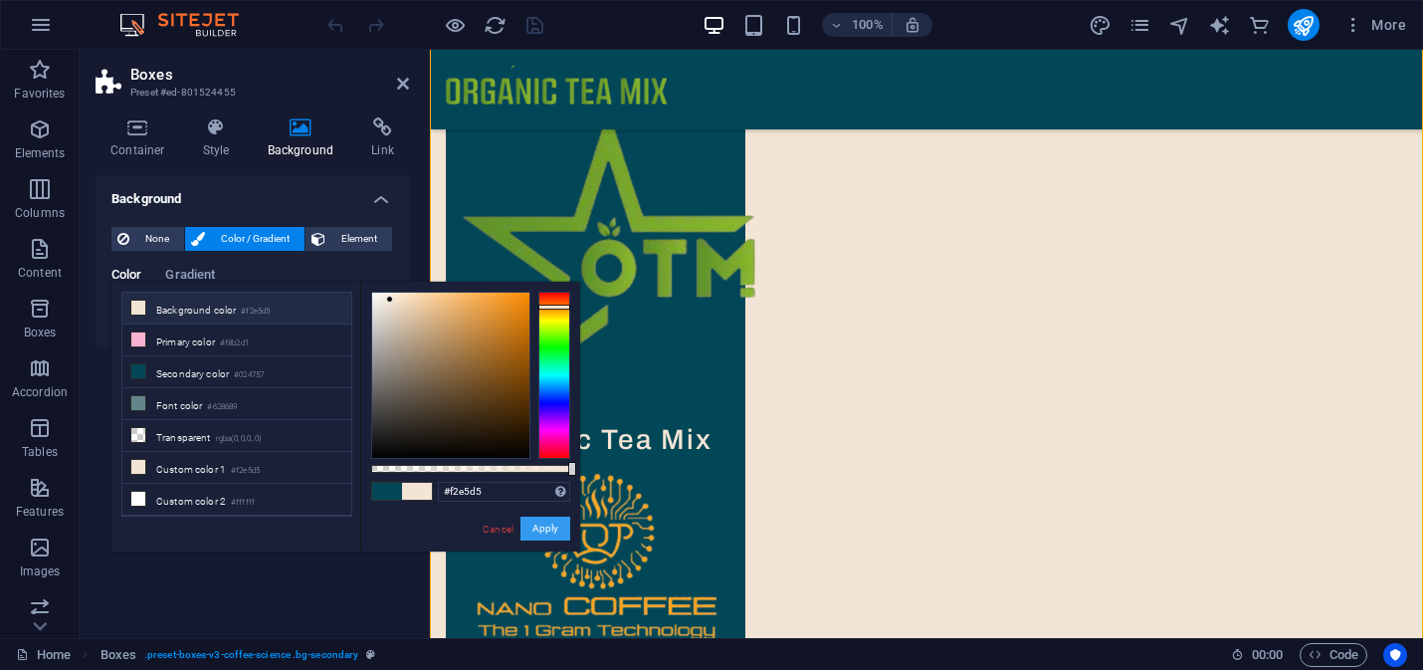
click at [539, 532] on button "Apply" at bounding box center [545, 528] width 50 height 24
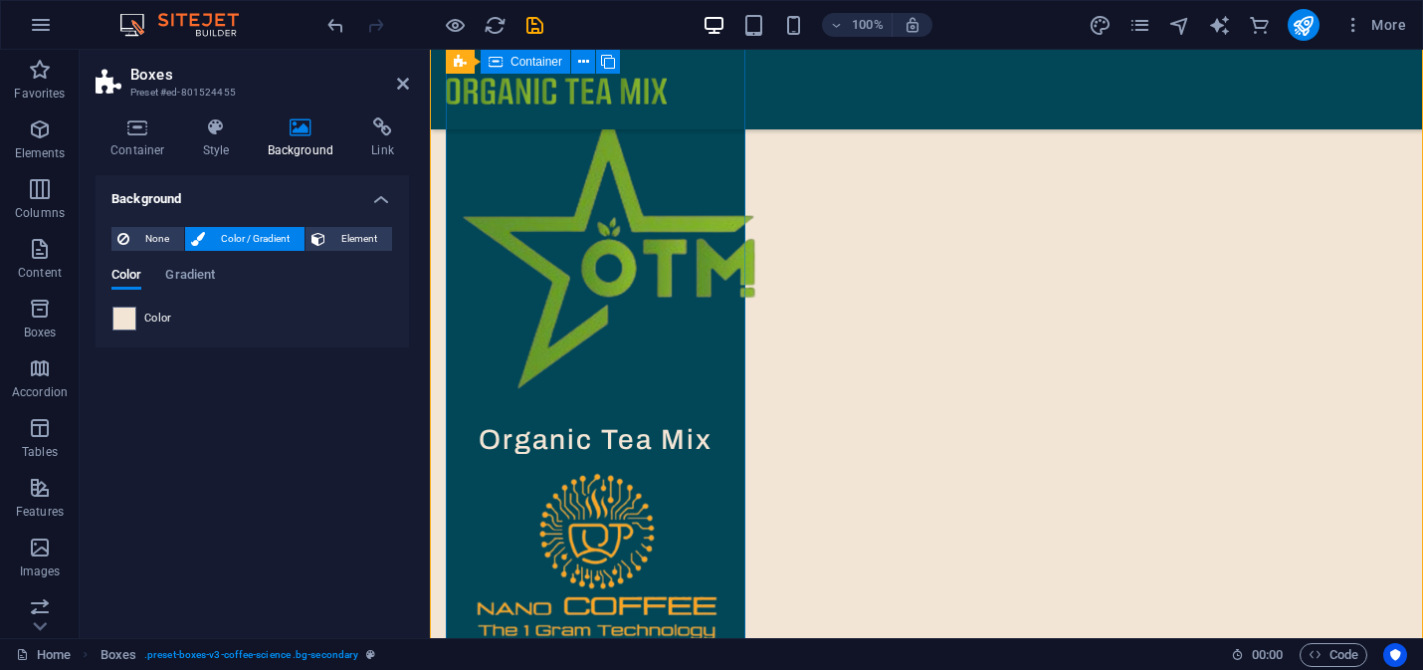
click at [649, 62] on div "Our Brands & Products" at bounding box center [595, 1] width 299 height 119
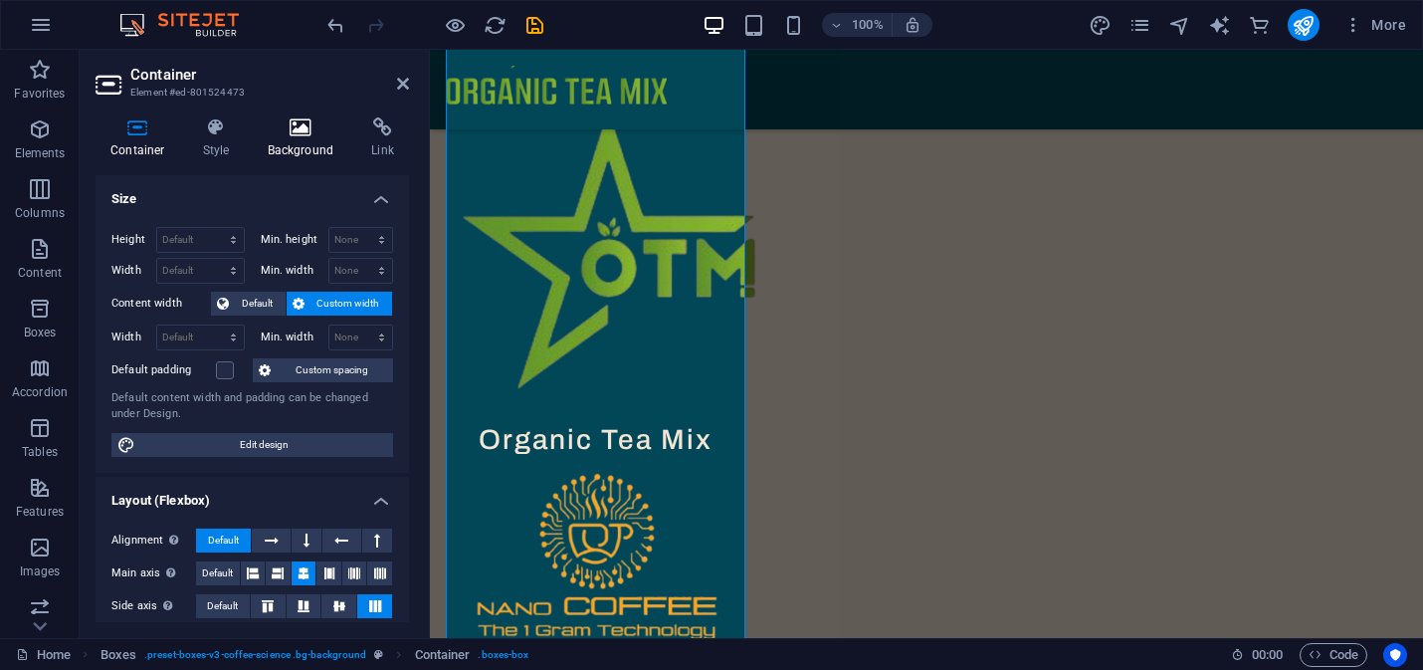
click at [308, 142] on h4 "Background" at bounding box center [305, 138] width 104 height 42
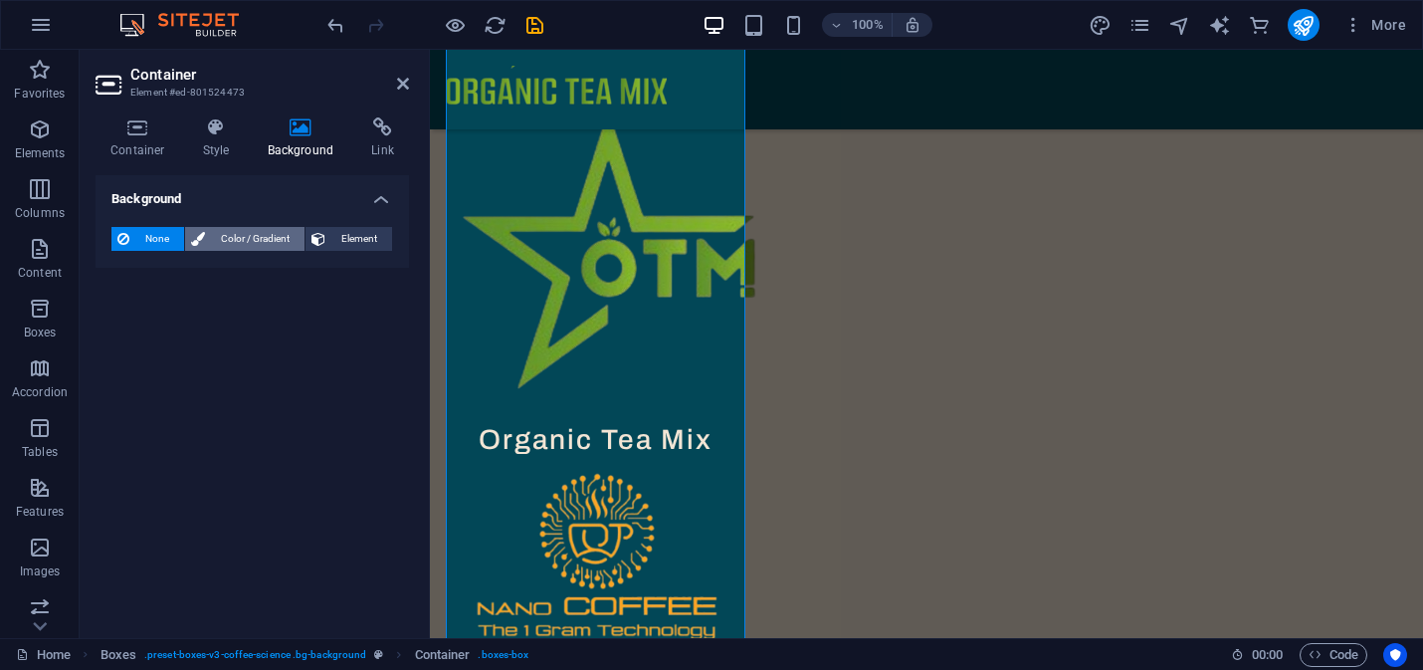
click at [219, 237] on span "Color / Gradient" at bounding box center [255, 239] width 88 height 24
click at [123, 314] on span at bounding box center [124, 318] width 22 height 22
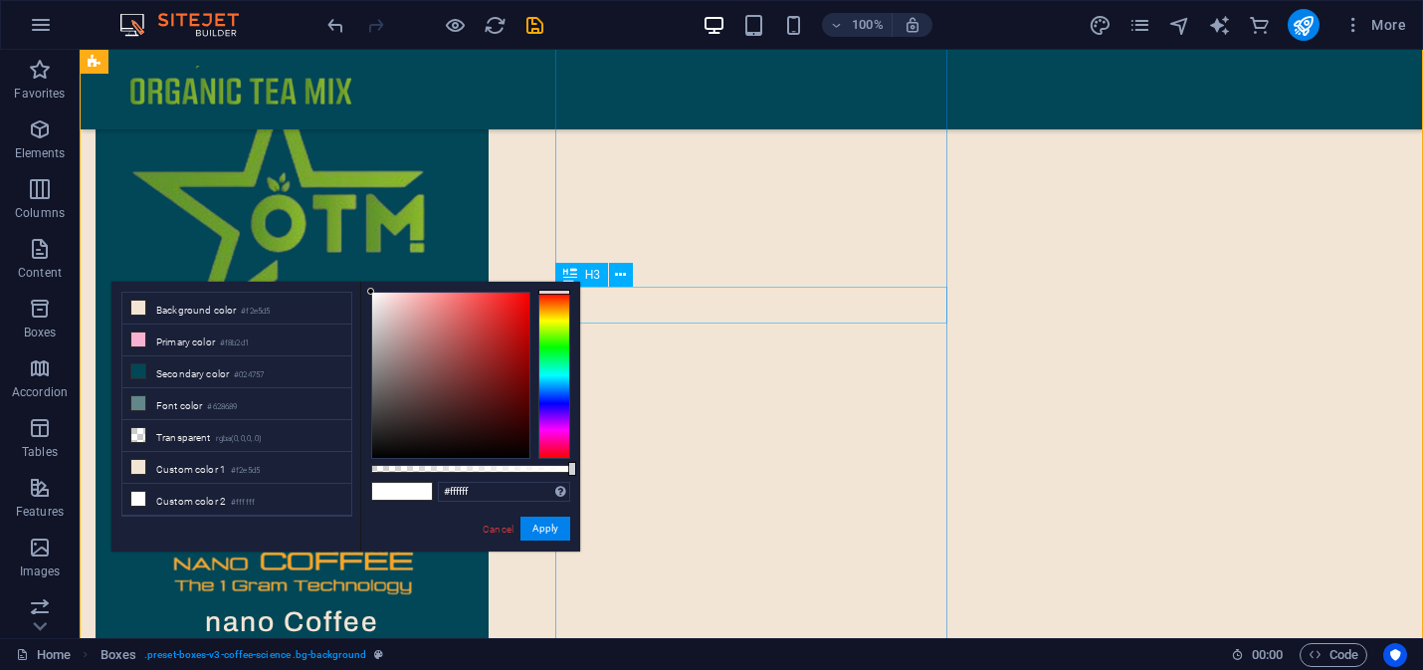
click at [489, 377] on div "Organic Tea Mix" at bounding box center [292, 395] width 393 height 36
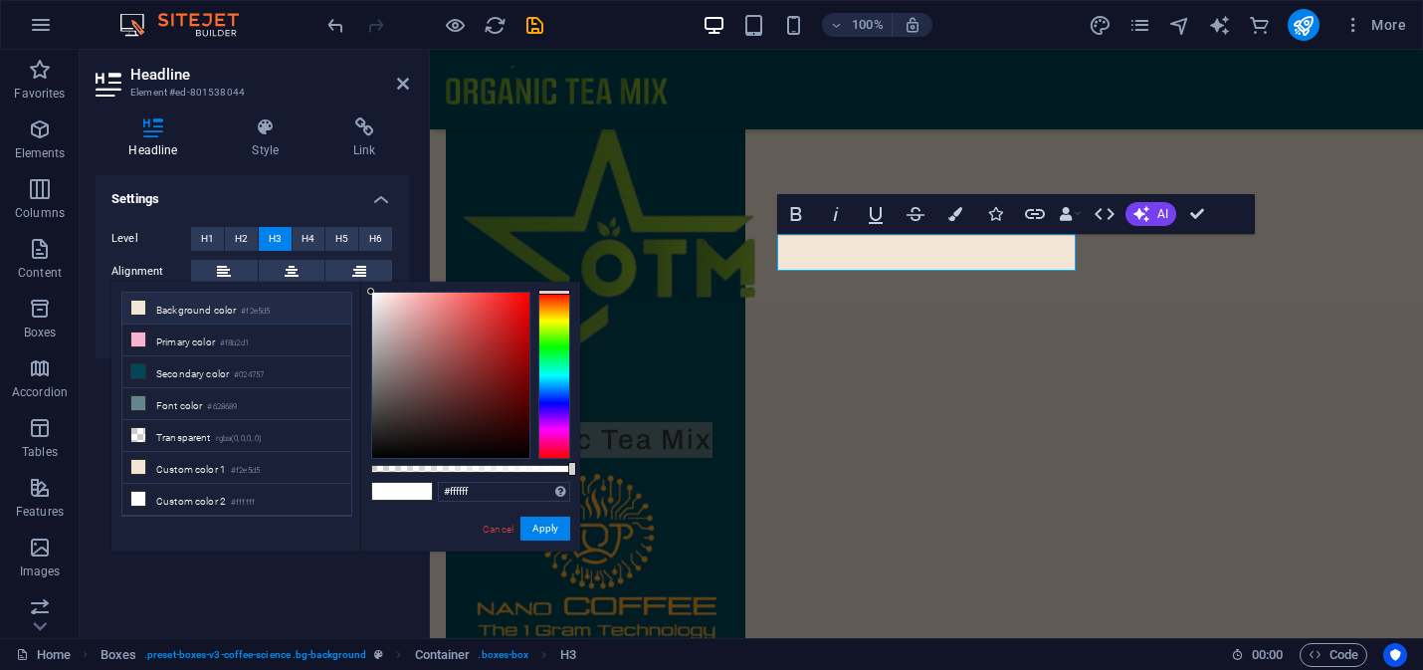
click at [138, 304] on icon at bounding box center [138, 307] width 14 height 14
type input "#f2e5d5"
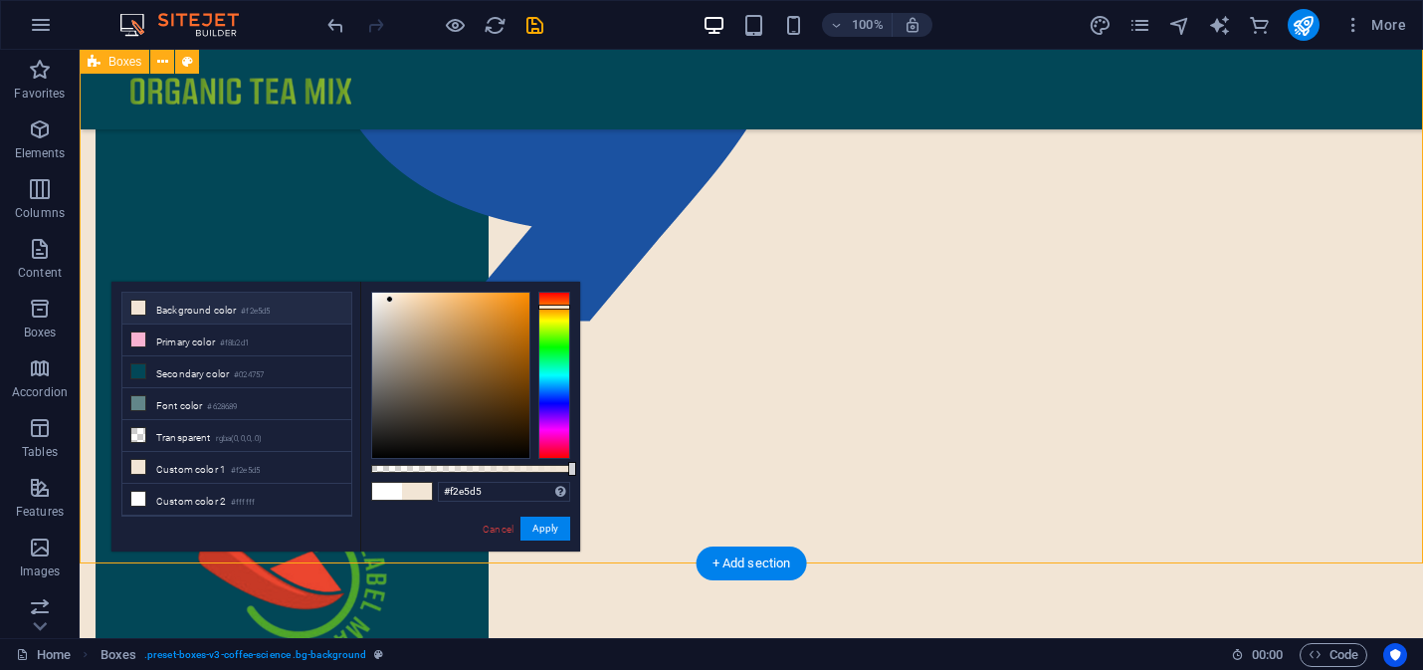
scroll to position [1862, 0]
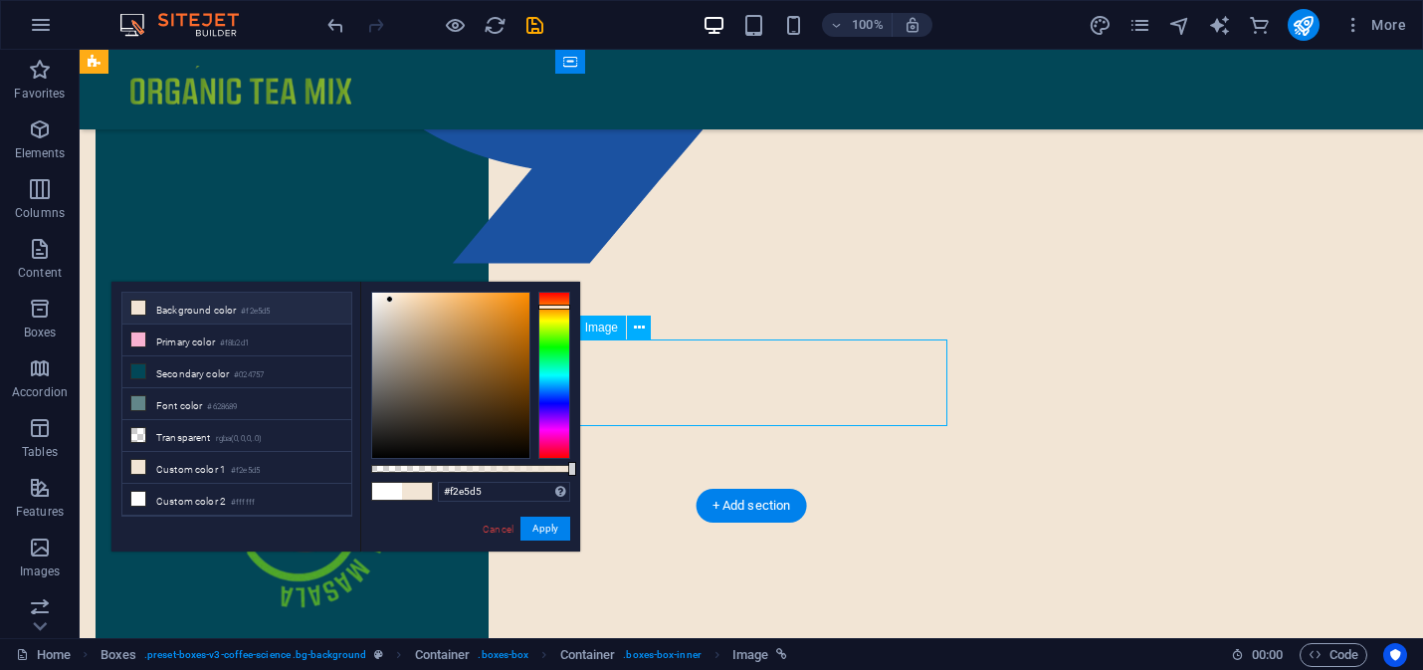
select select "px"
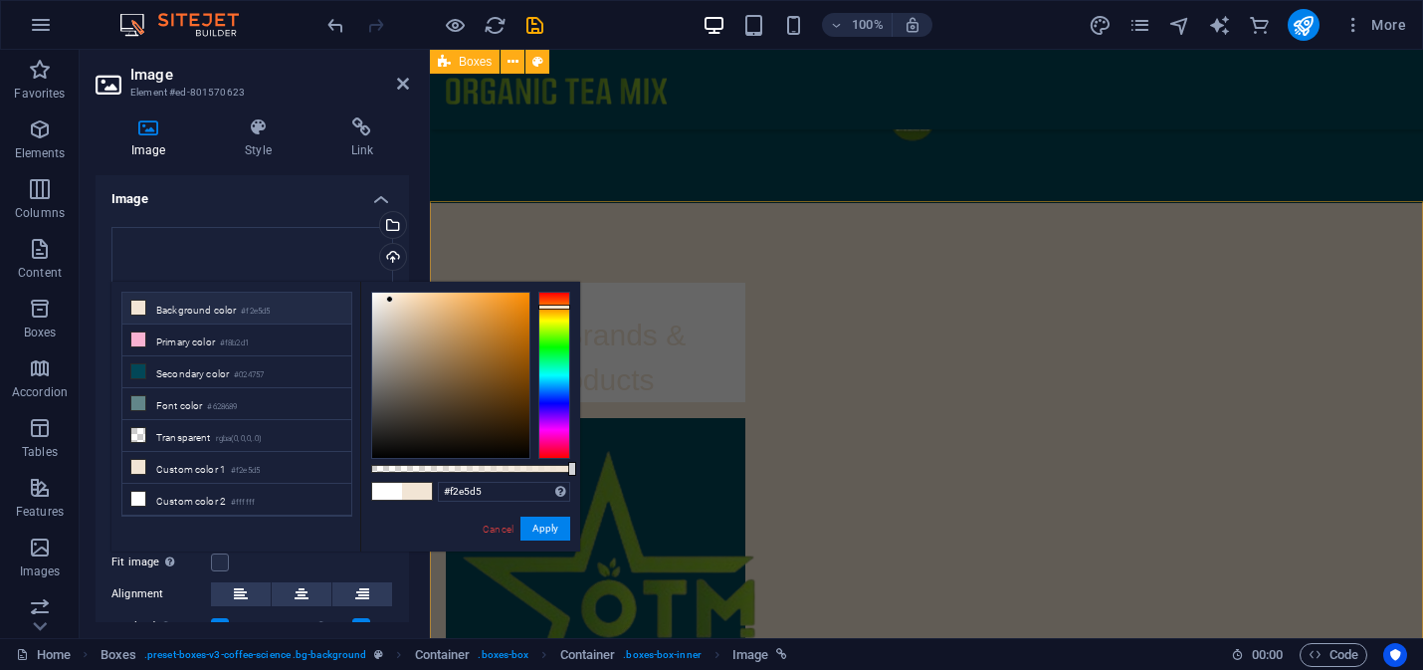
scroll to position [396, 0]
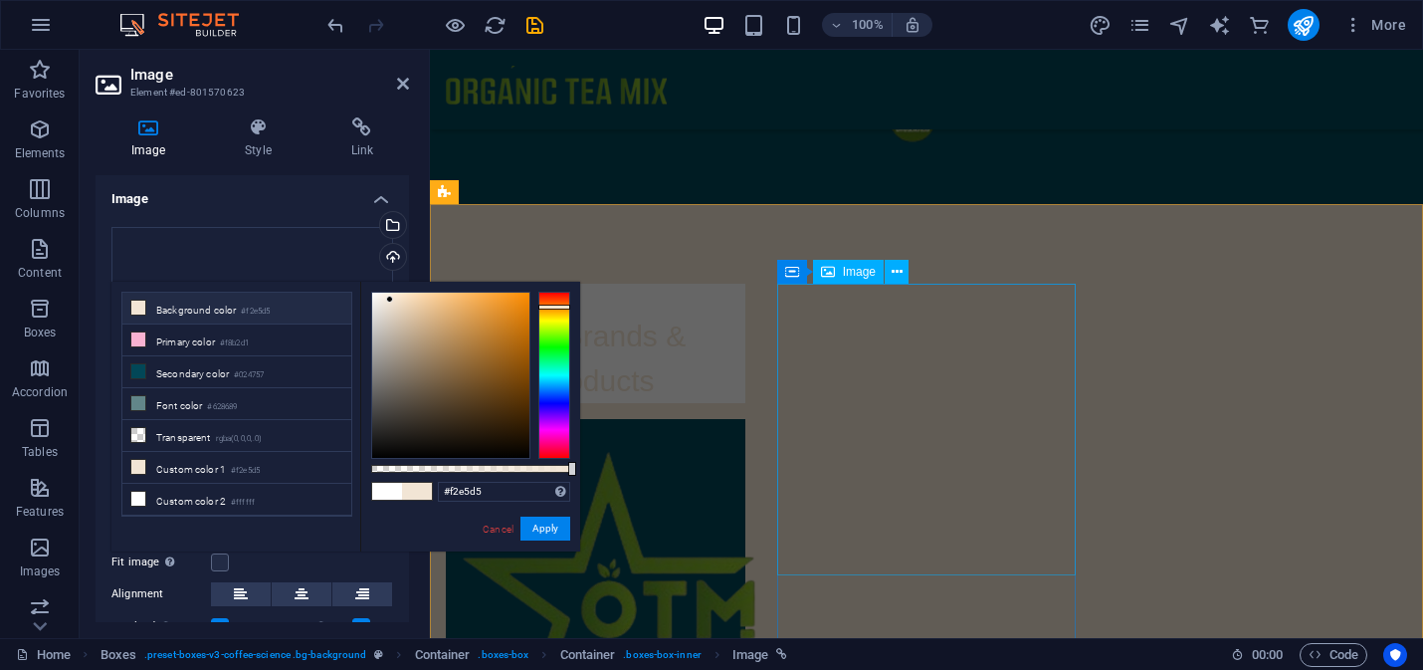
click at [745, 419] on figure at bounding box center [595, 591] width 299 height 344
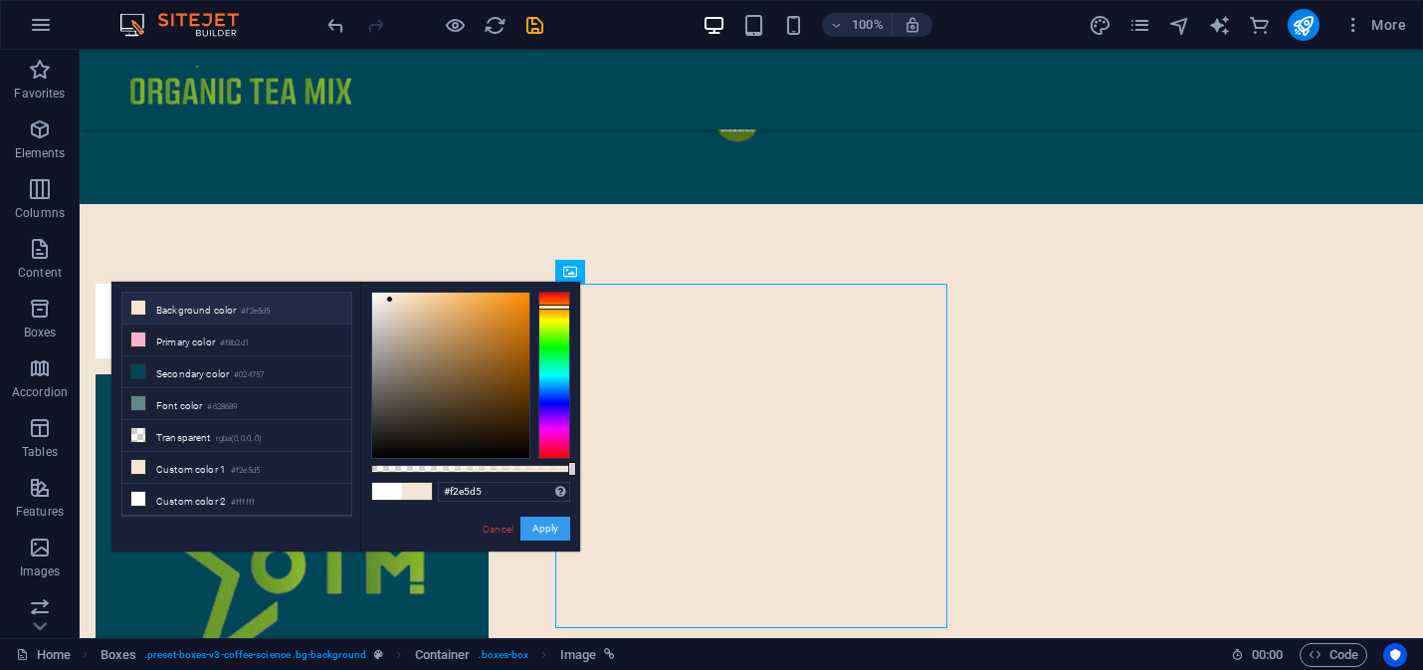
click at [535, 526] on button "Apply" at bounding box center [545, 528] width 50 height 24
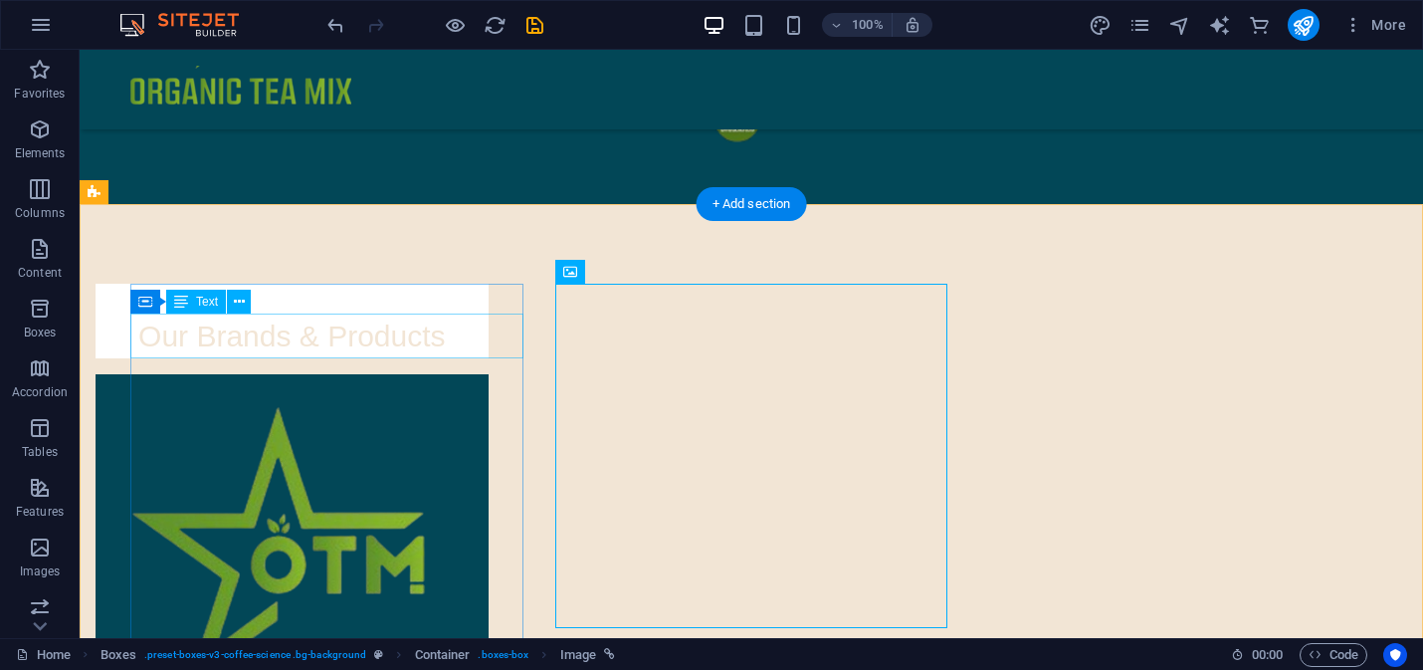
click at [442, 344] on div "Our Brands & Products" at bounding box center [292, 335] width 393 height 45
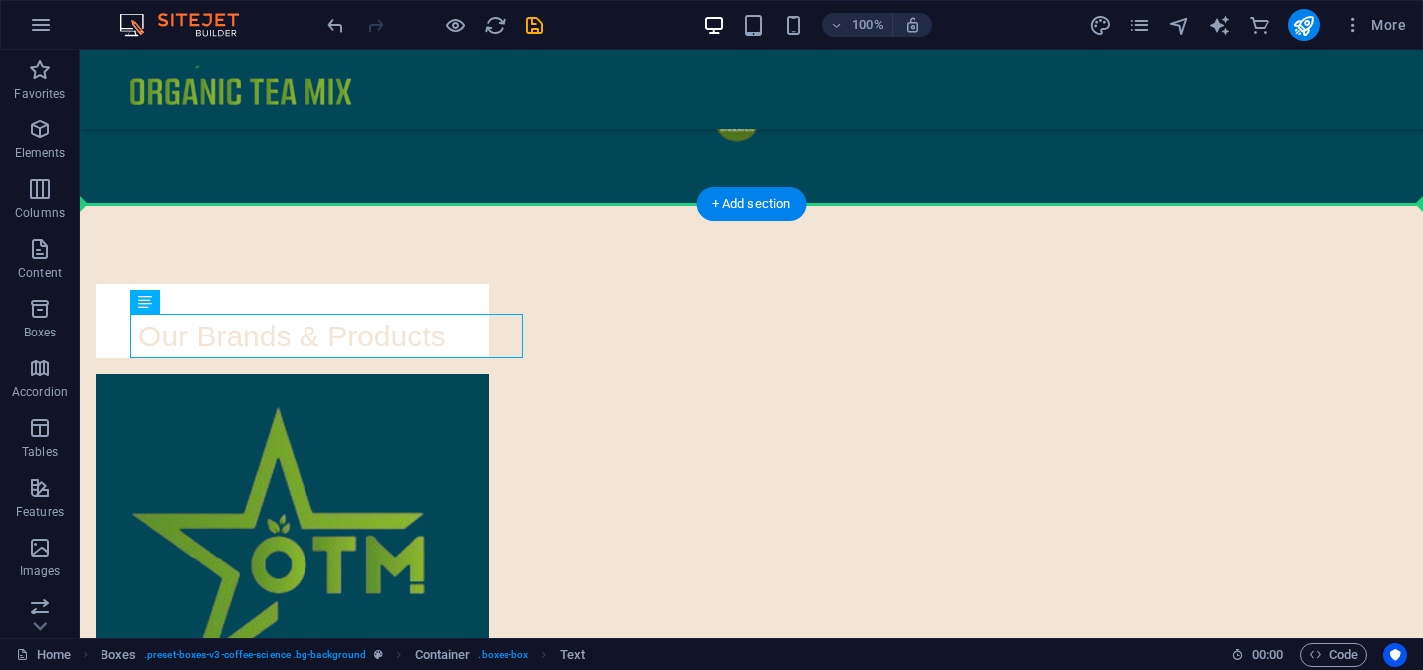
drag, startPoint x: 442, startPoint y: 344, endPoint x: 776, endPoint y: 249, distance: 347.7
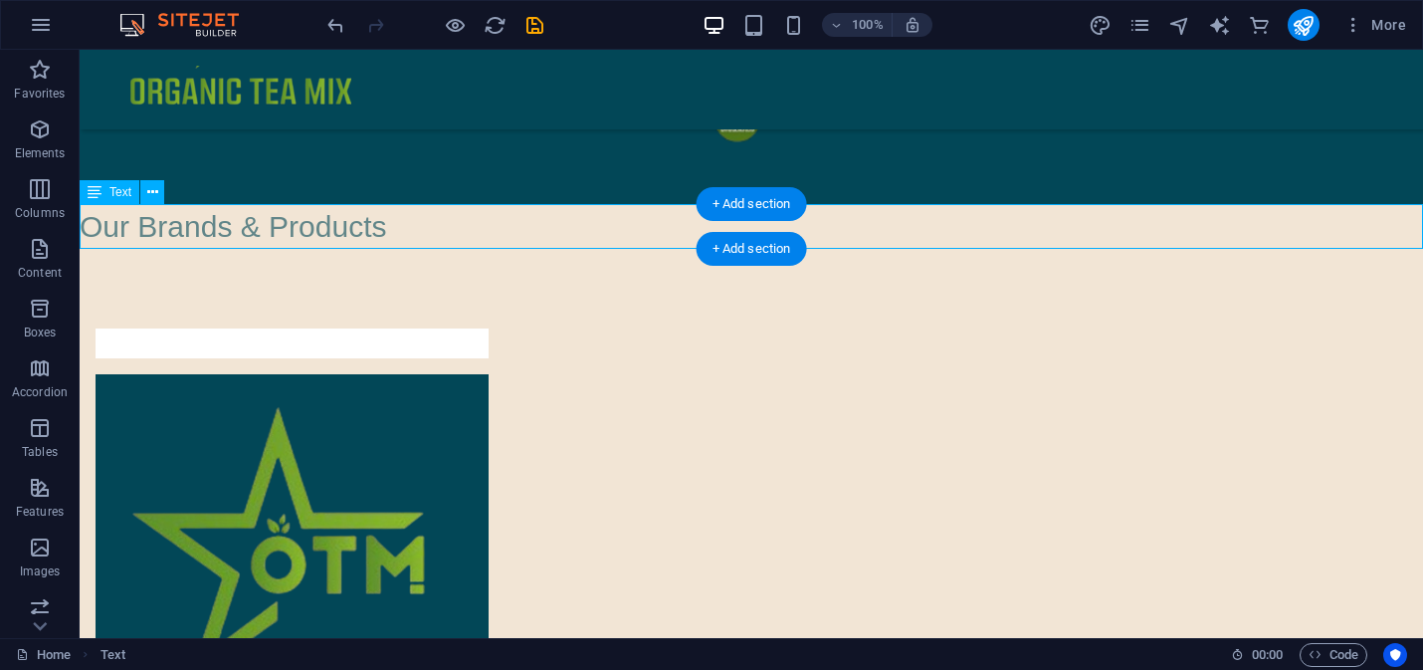
click at [336, 234] on div "Our Brands & Products" at bounding box center [751, 226] width 1343 height 45
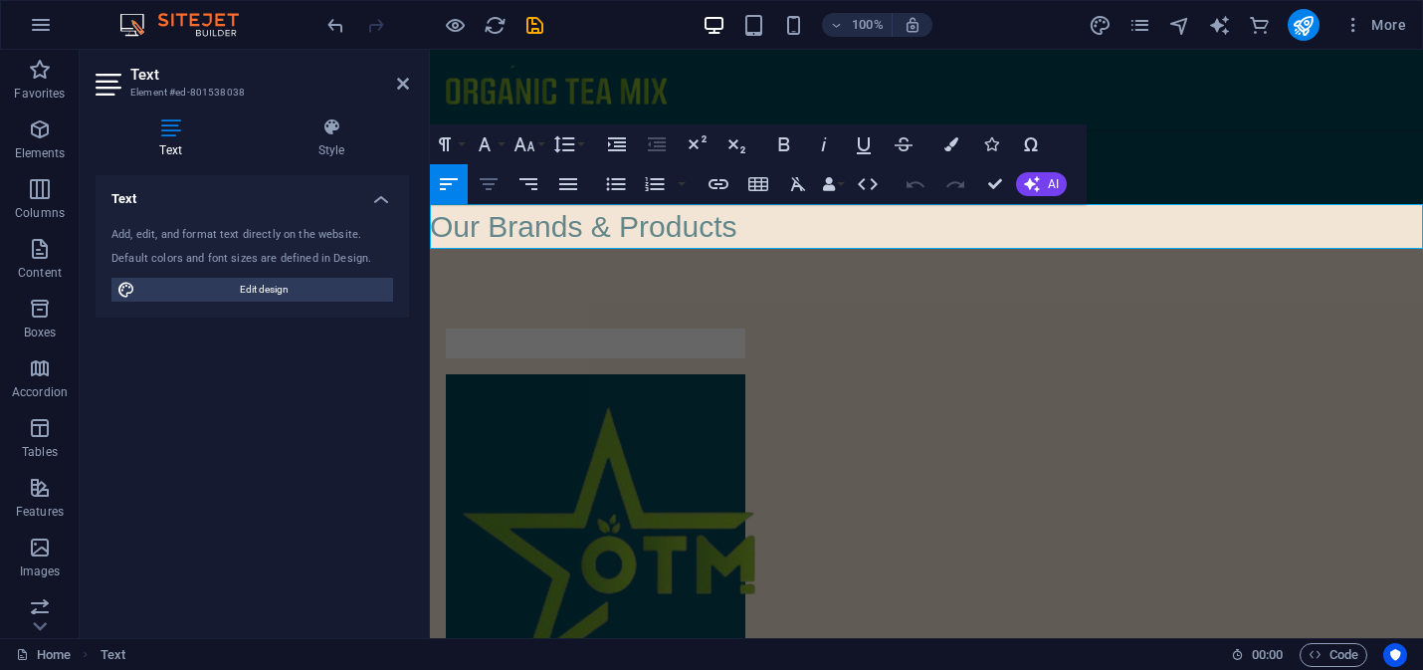
click at [490, 183] on icon "button" at bounding box center [489, 184] width 24 height 24
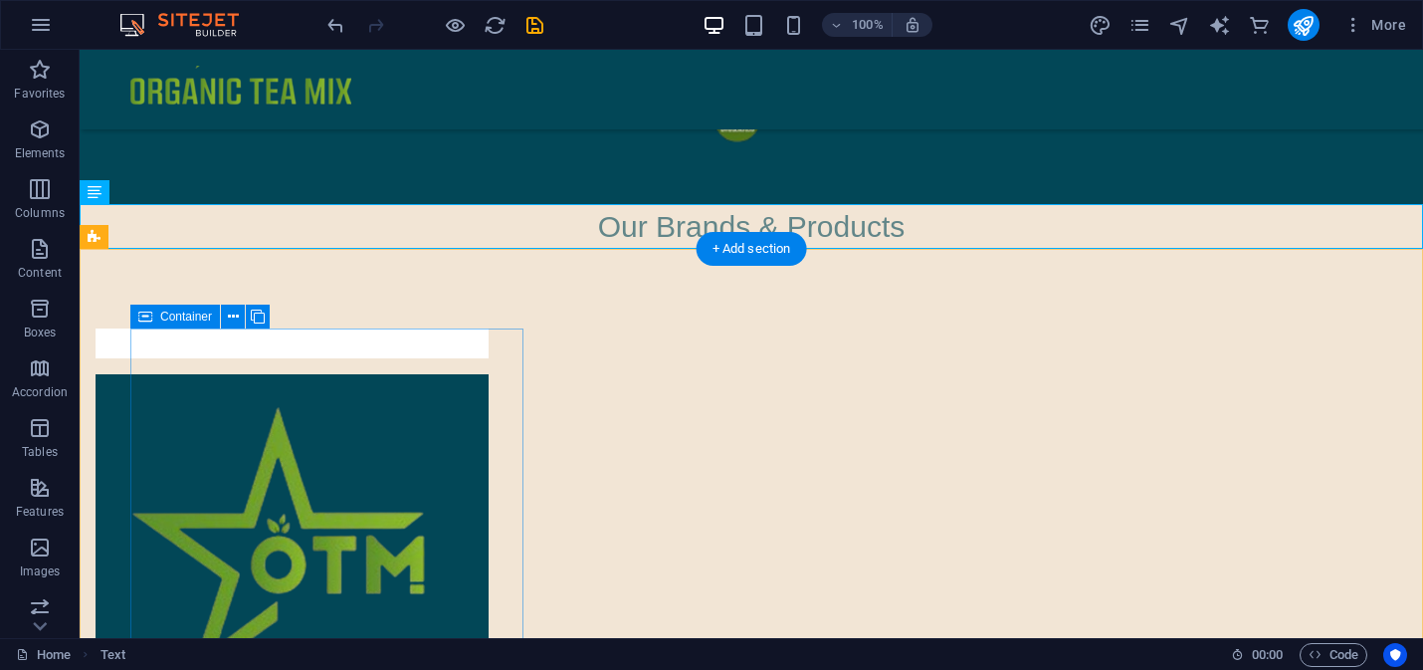
click at [489, 358] on div at bounding box center [292, 343] width 393 height 30
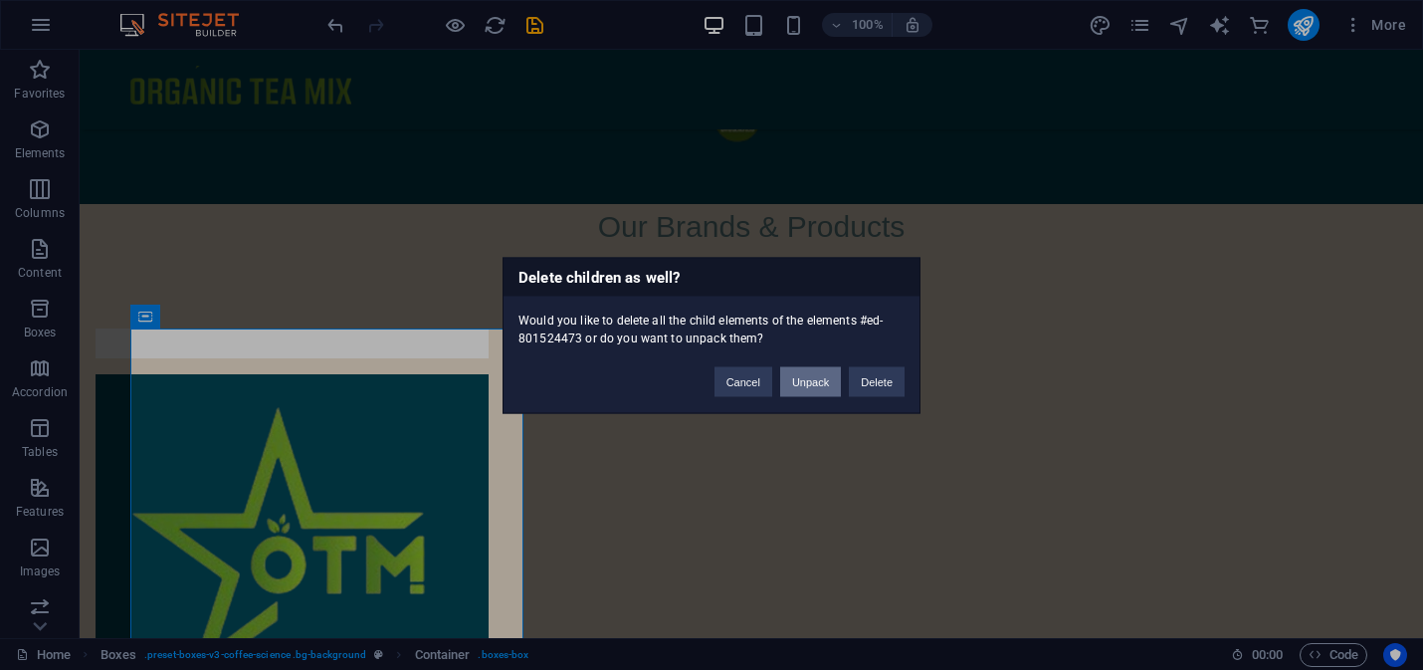
click at [828, 385] on button "Unpack" at bounding box center [810, 381] width 61 height 30
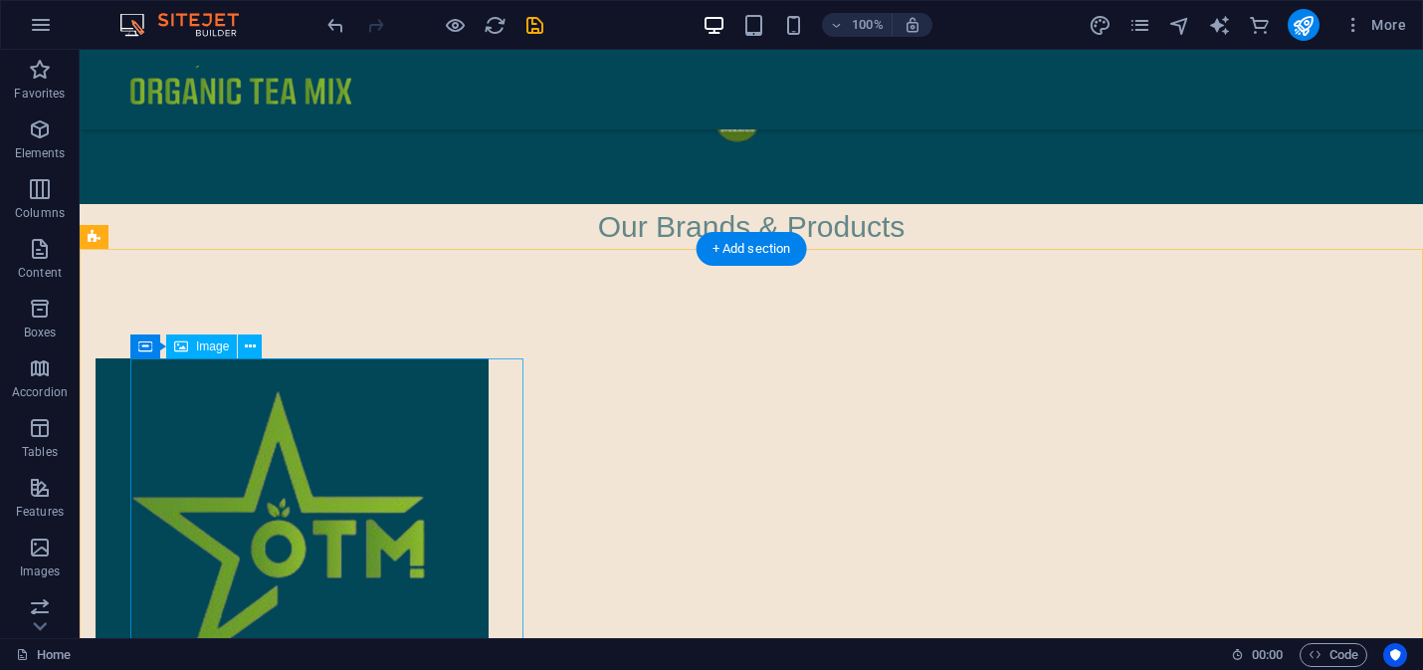
click at [263, 368] on figure at bounding box center [292, 530] width 393 height 344
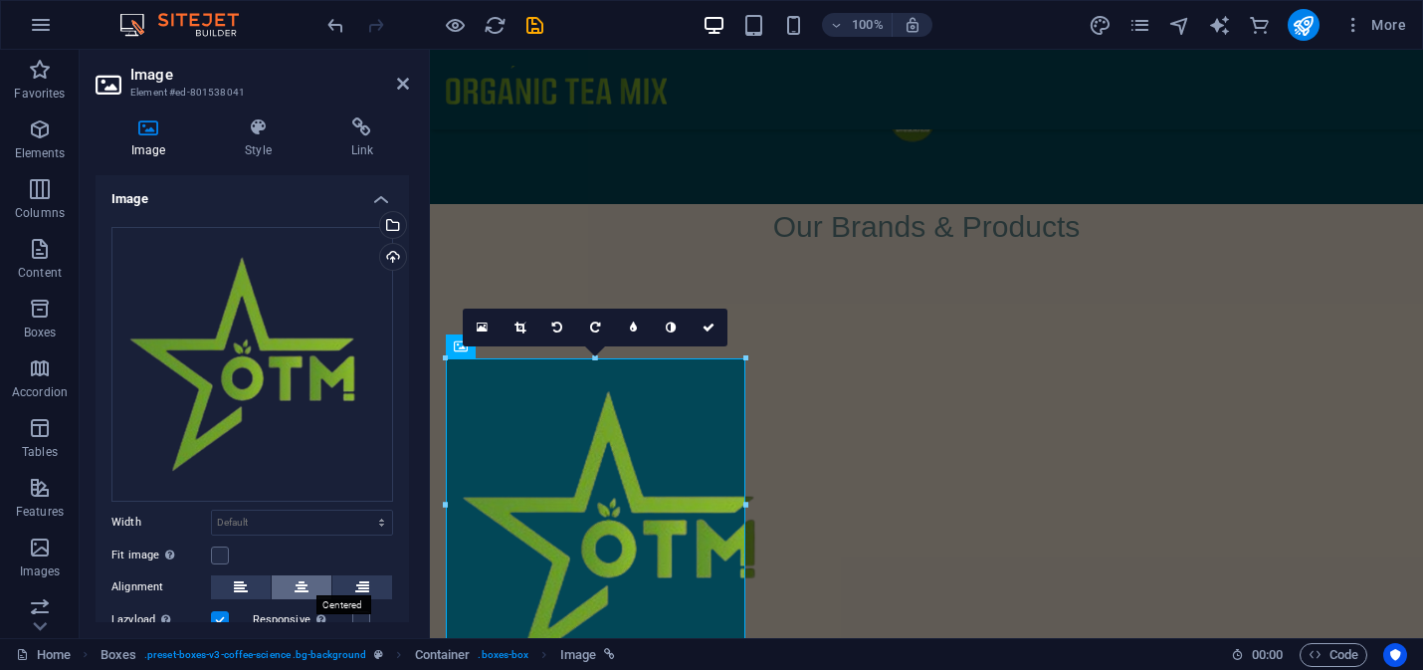
click at [300, 581] on icon at bounding box center [301, 587] width 14 height 24
click at [703, 321] on icon at bounding box center [708, 327] width 12 height 12
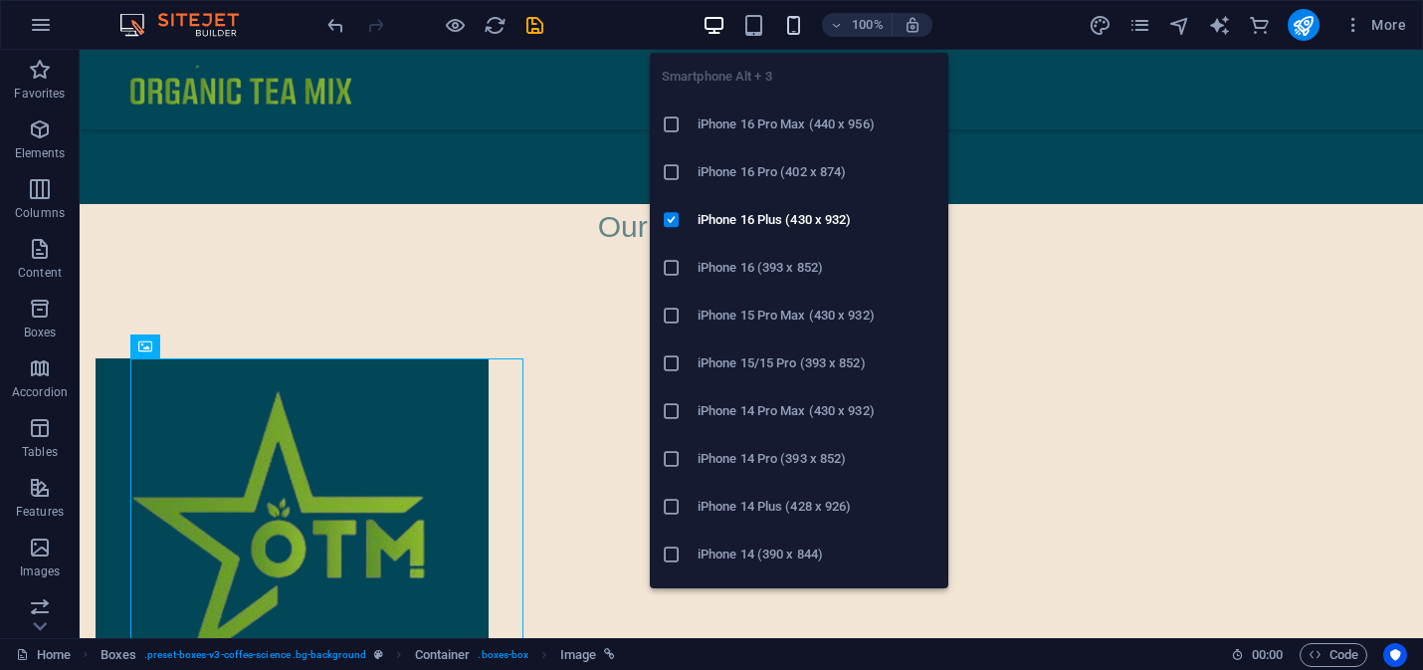
click at [797, 26] on icon "button" at bounding box center [793, 25] width 23 height 23
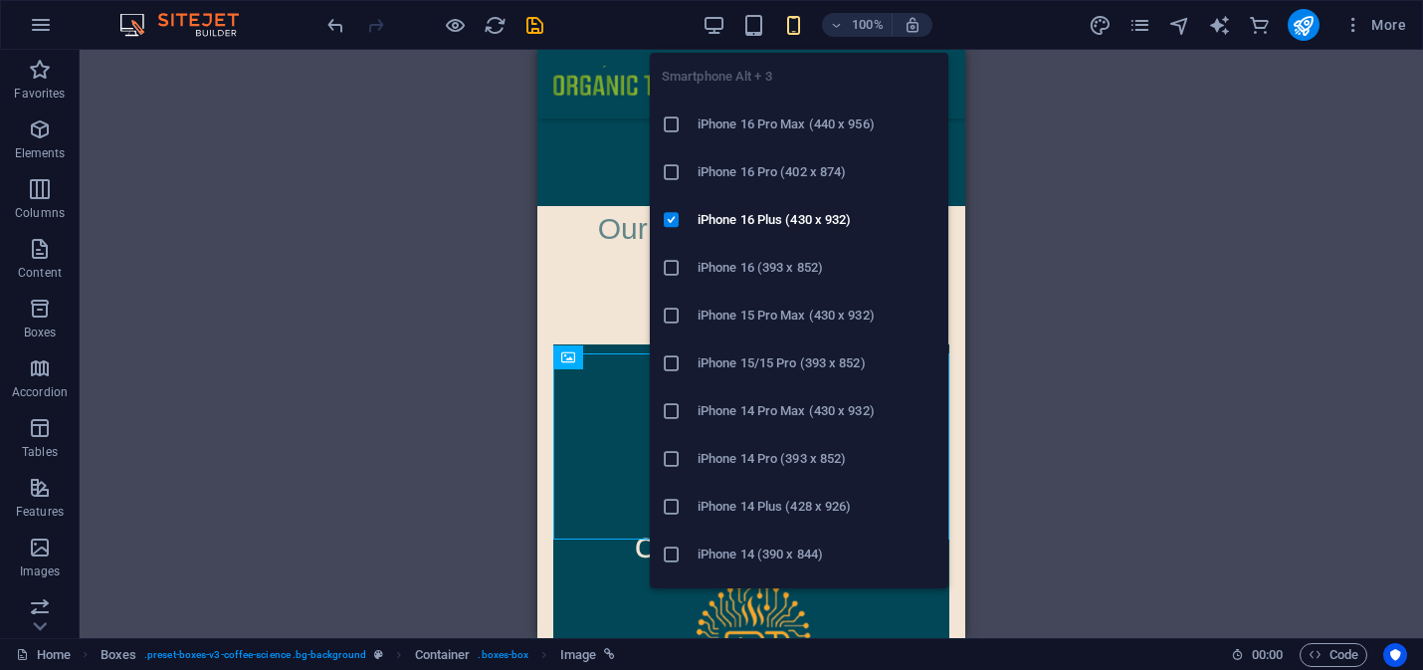
scroll to position [385, 0]
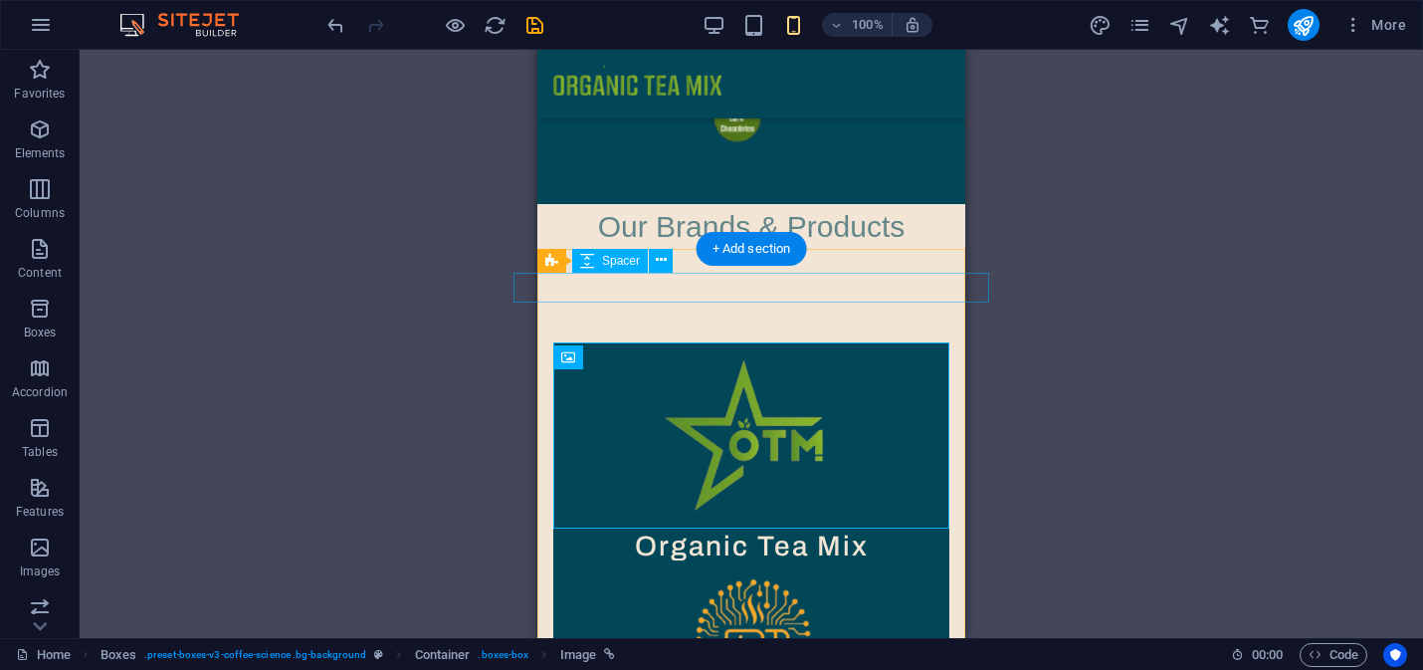
click at [858, 287] on div at bounding box center [751, 288] width 476 height 30
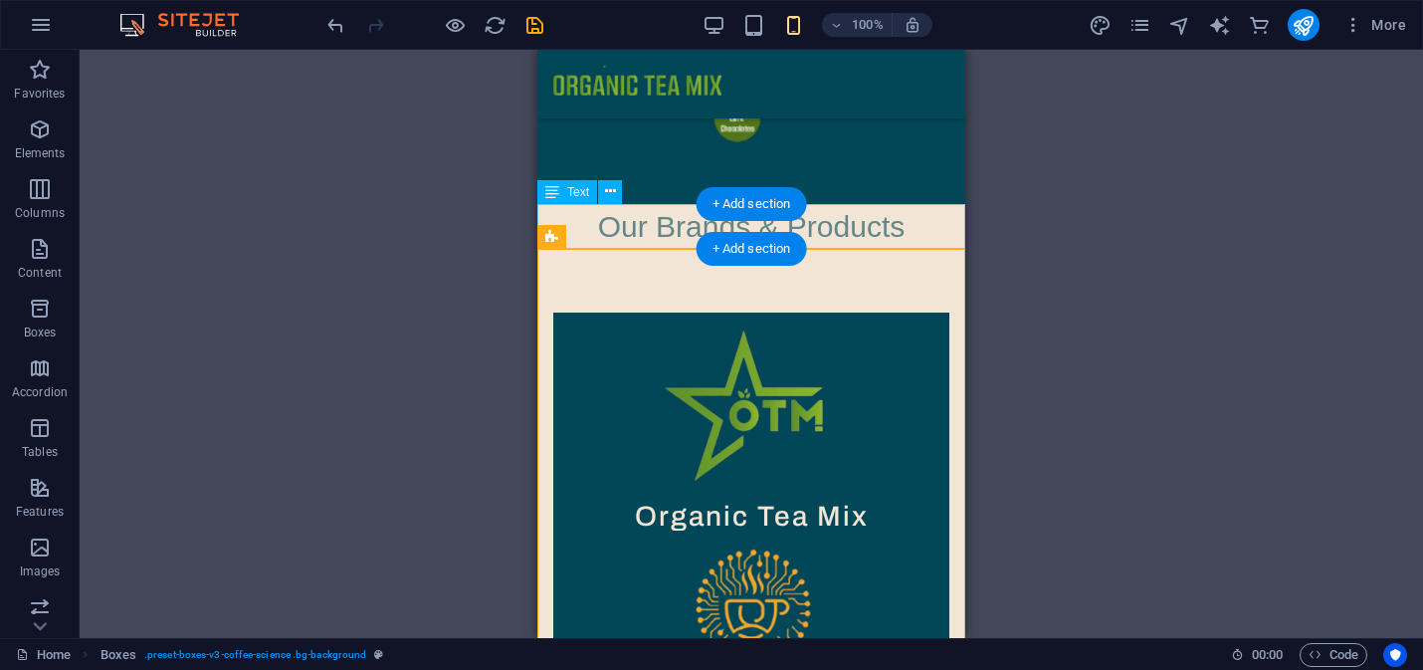
click at [839, 237] on div "Our Brands & Products" at bounding box center [751, 226] width 428 height 45
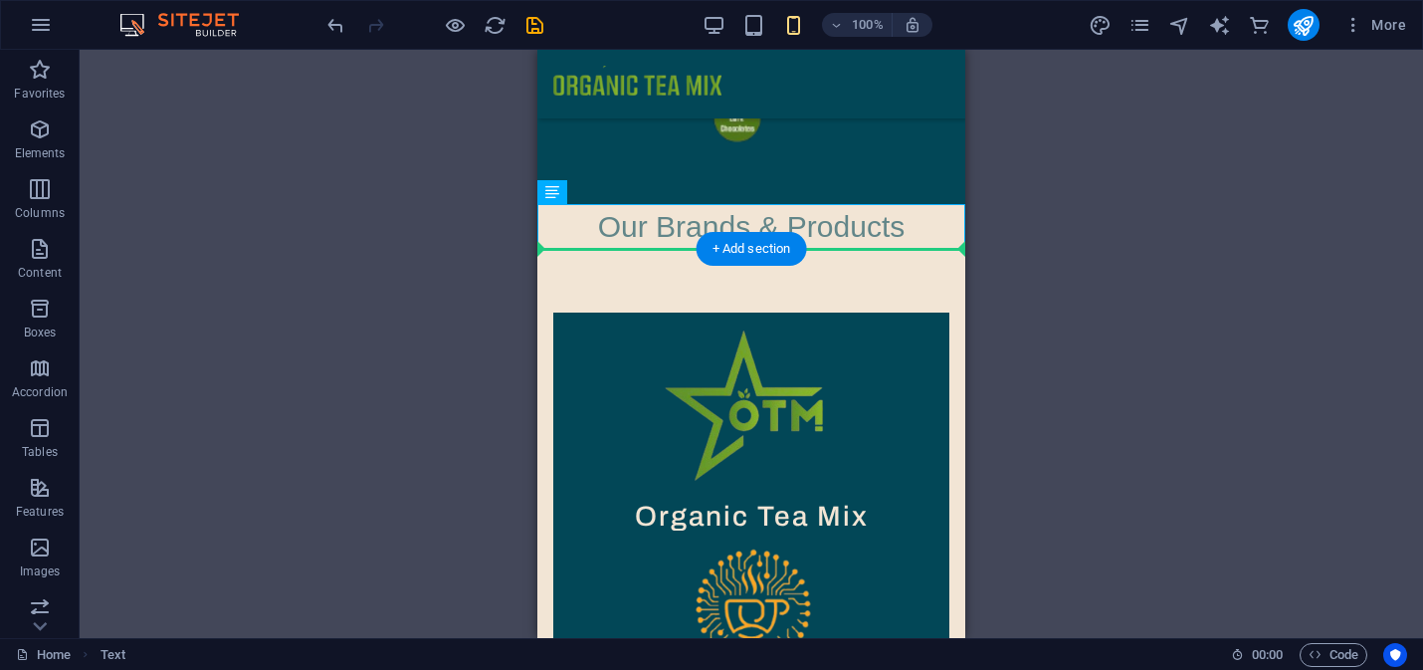
drag, startPoint x: 839, startPoint y: 237, endPoint x: 837, endPoint y: 295, distance: 58.7
click at [922, 324] on figure at bounding box center [751, 405] width 396 height 186
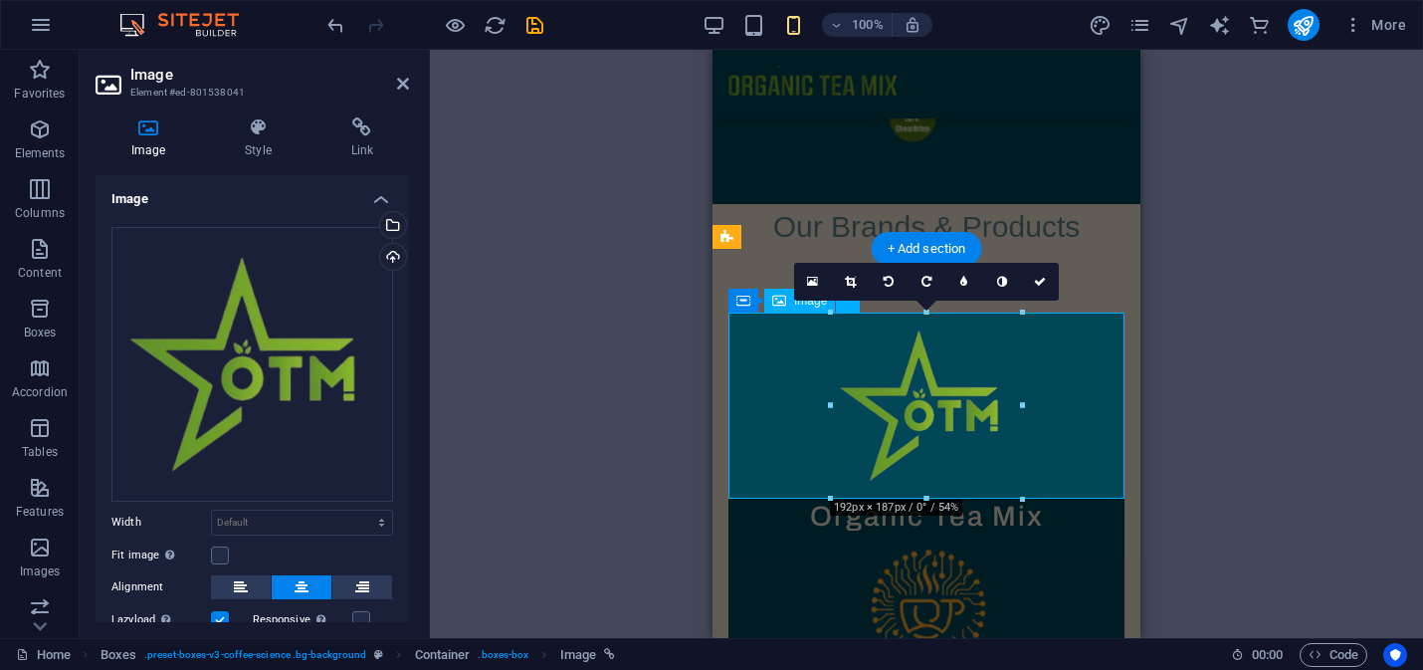
type input "192"
select select "px"
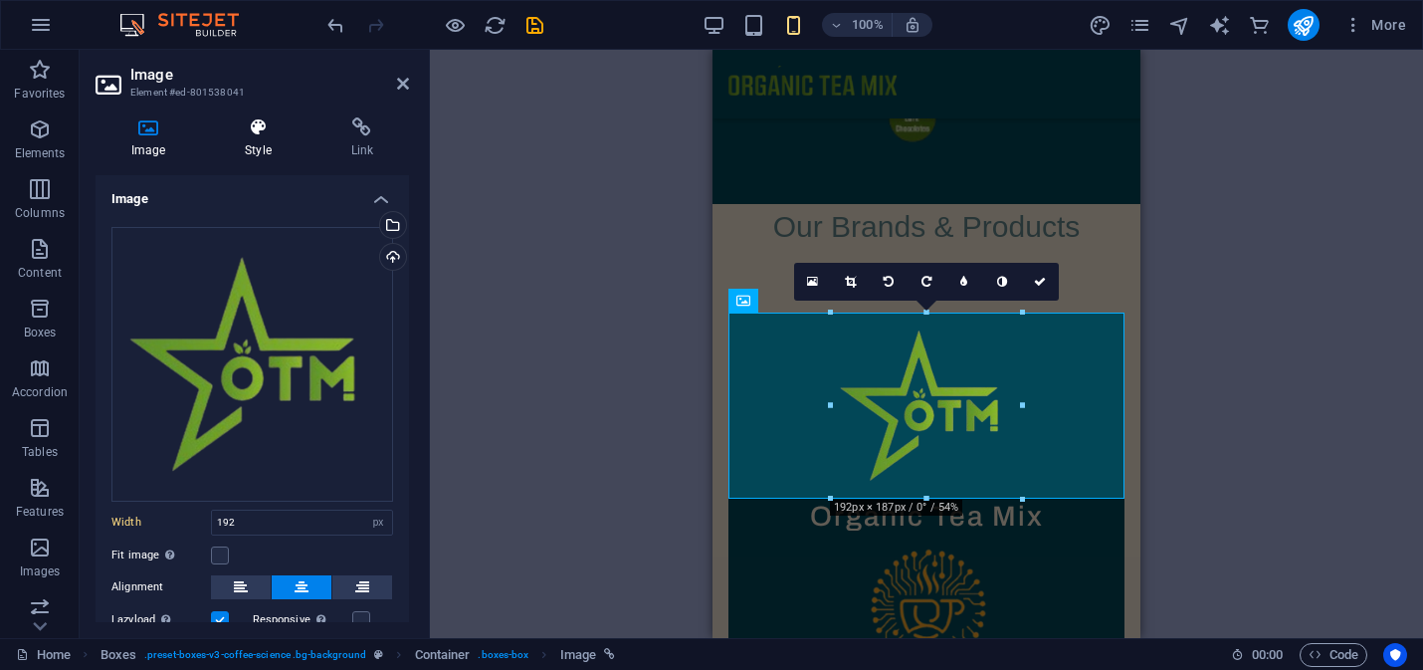
click at [266, 142] on h4 "Style" at bounding box center [261, 138] width 105 height 42
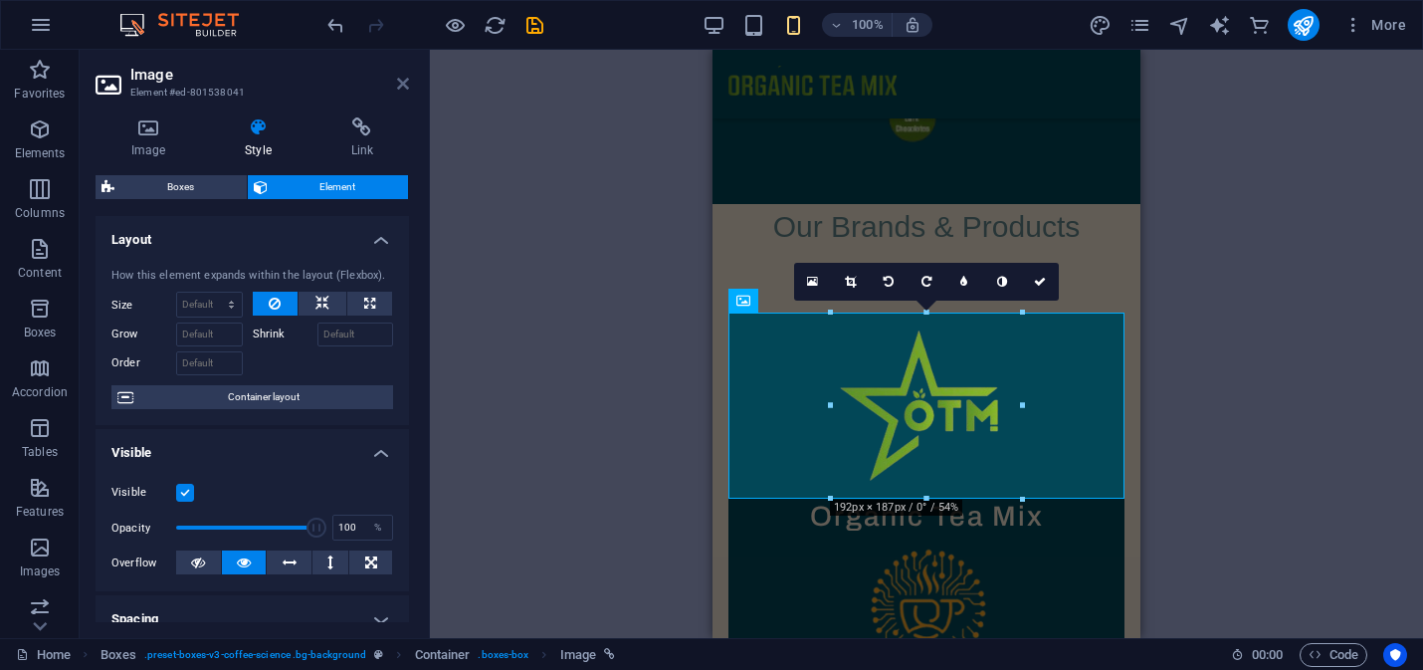
click at [397, 76] on icon at bounding box center [403, 84] width 12 height 16
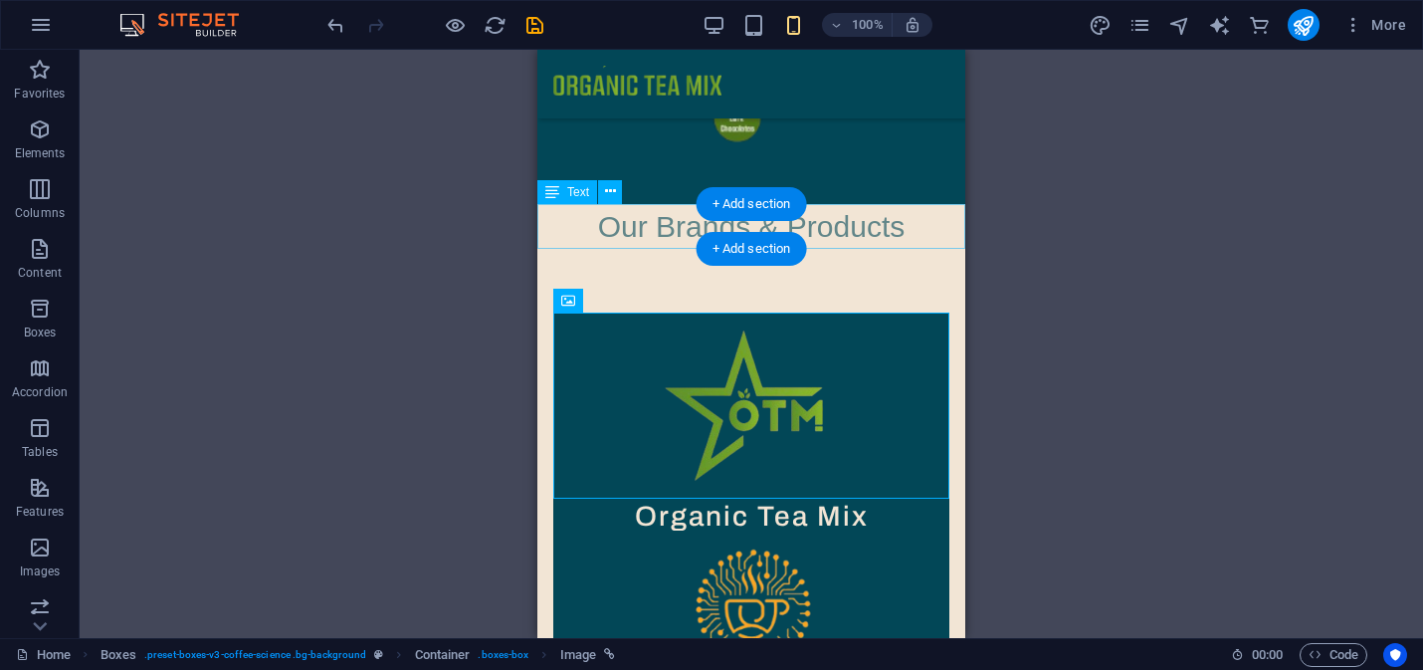
click at [839, 233] on div "Our Brands & Products" at bounding box center [751, 226] width 428 height 45
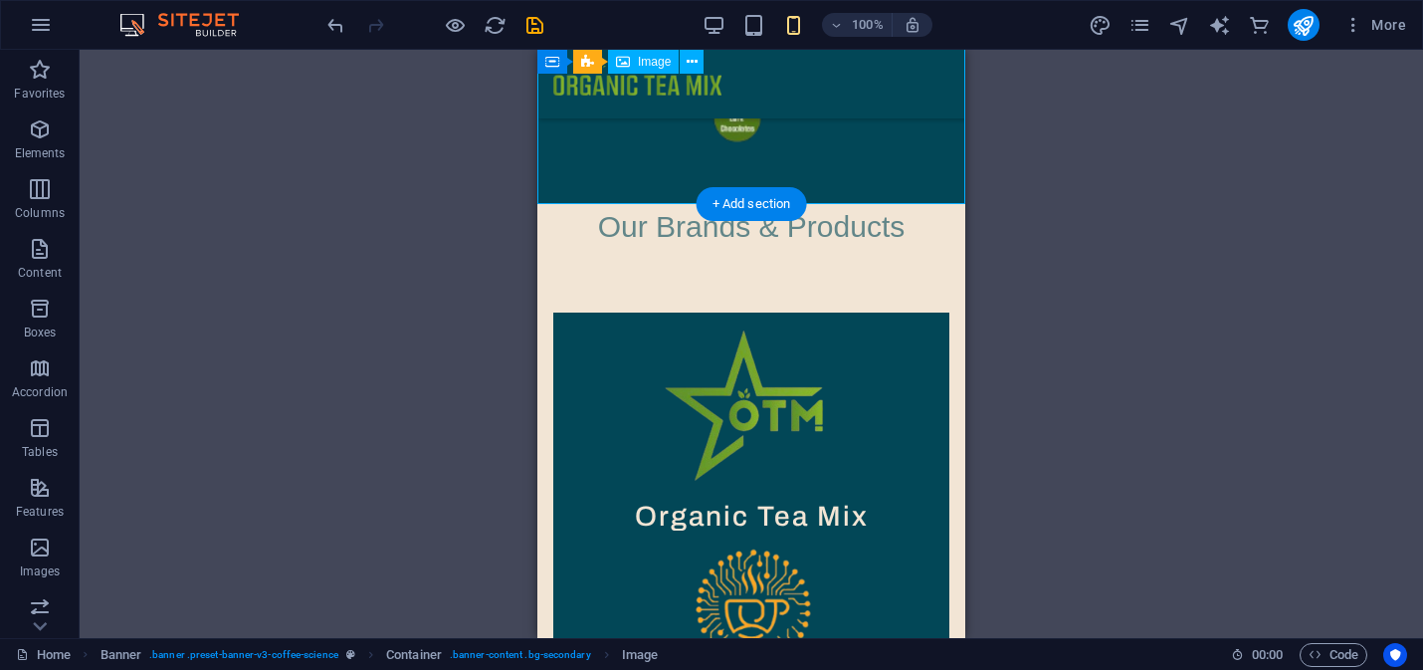
select select "px"
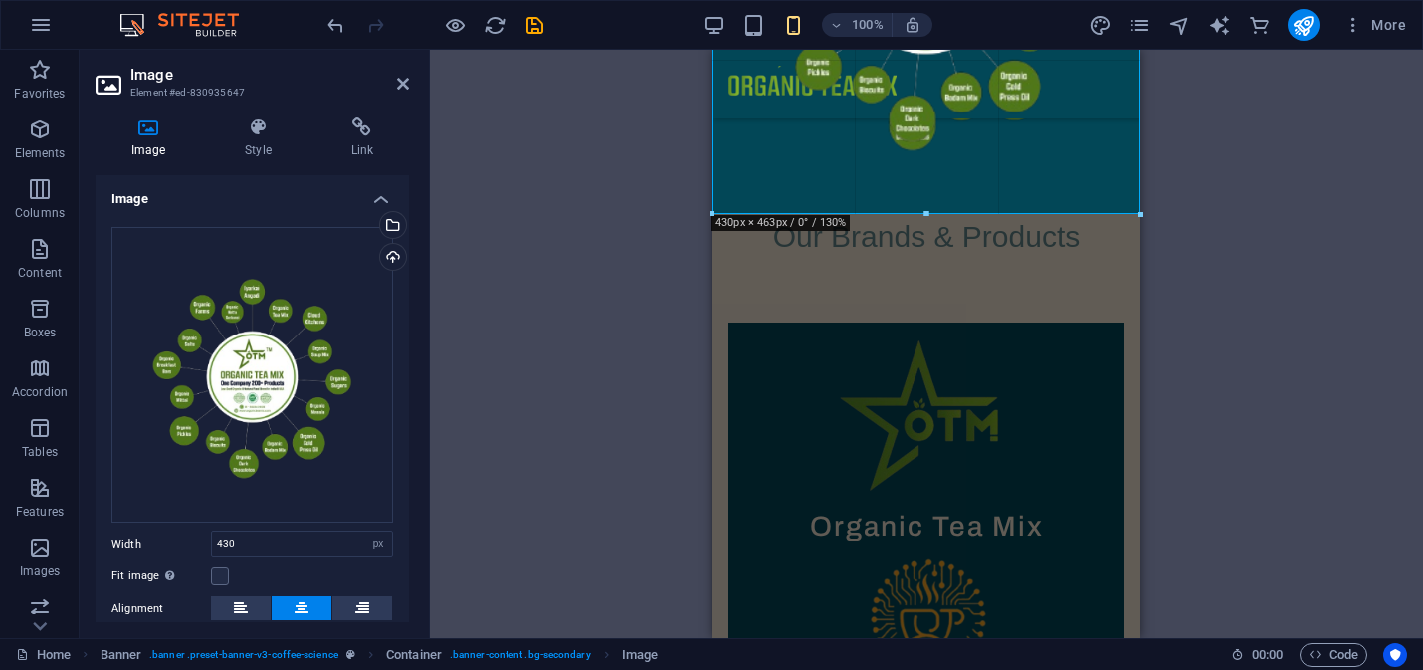
drag, startPoint x: 1140, startPoint y: 207, endPoint x: 1136, endPoint y: 217, distance: 10.7
click at [1136, 217] on div at bounding box center [1141, 215] width 12 height 12
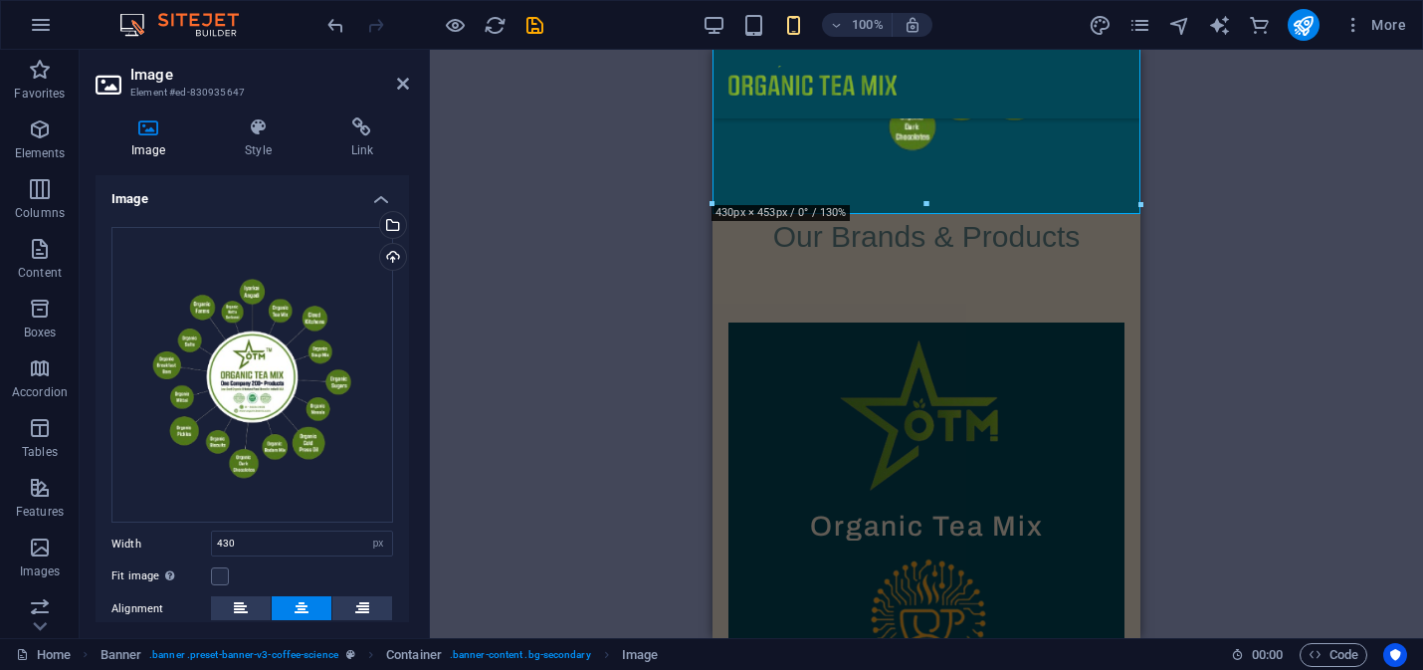
click at [1172, 275] on div "Drag here to replace the existing content. Press “Ctrl” if you want to create a…" at bounding box center [926, 344] width 993 height 588
click at [400, 84] on icon at bounding box center [403, 84] width 12 height 16
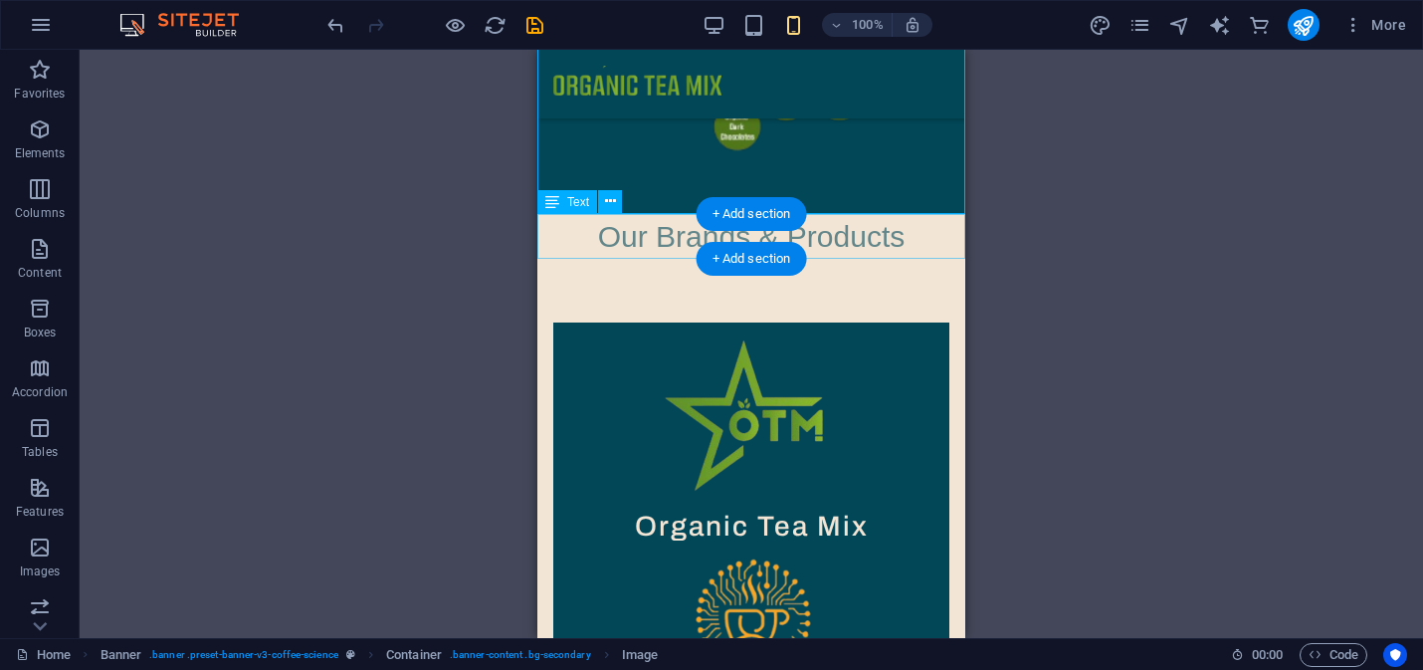
click at [934, 242] on div "Our Brands & Products" at bounding box center [751, 236] width 428 height 45
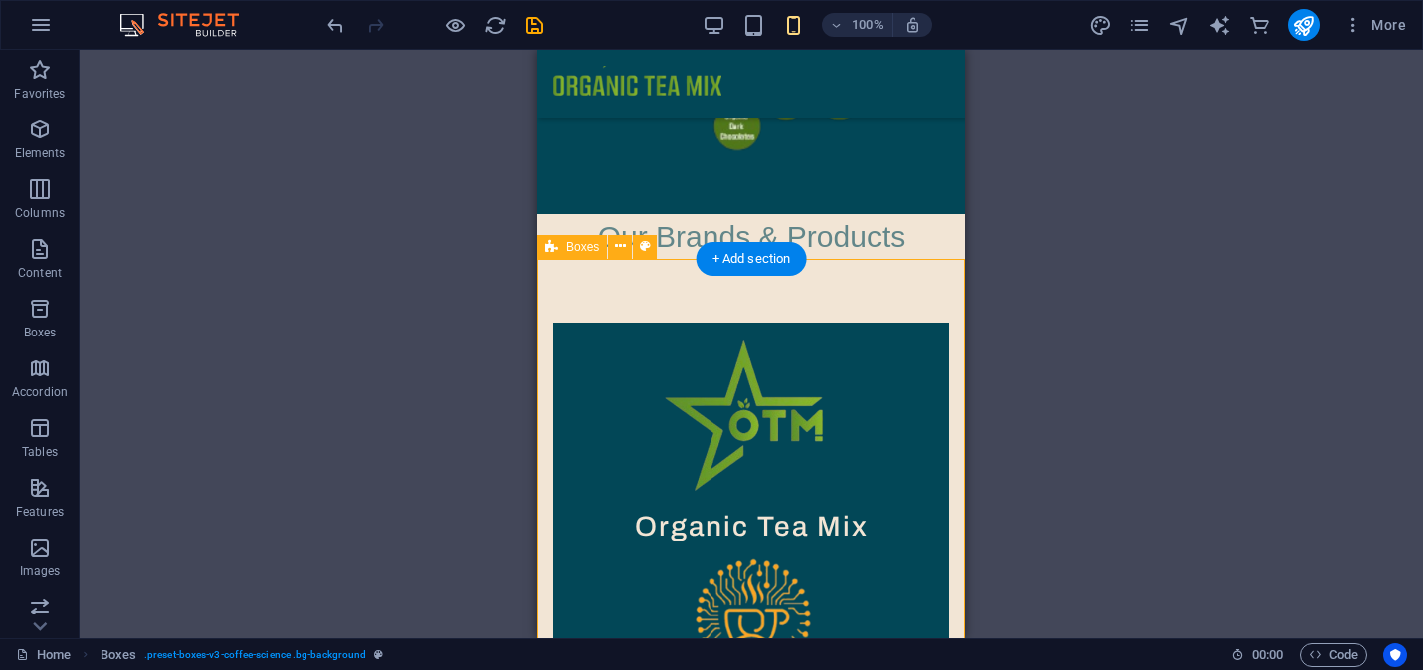
scroll to position [386, 0]
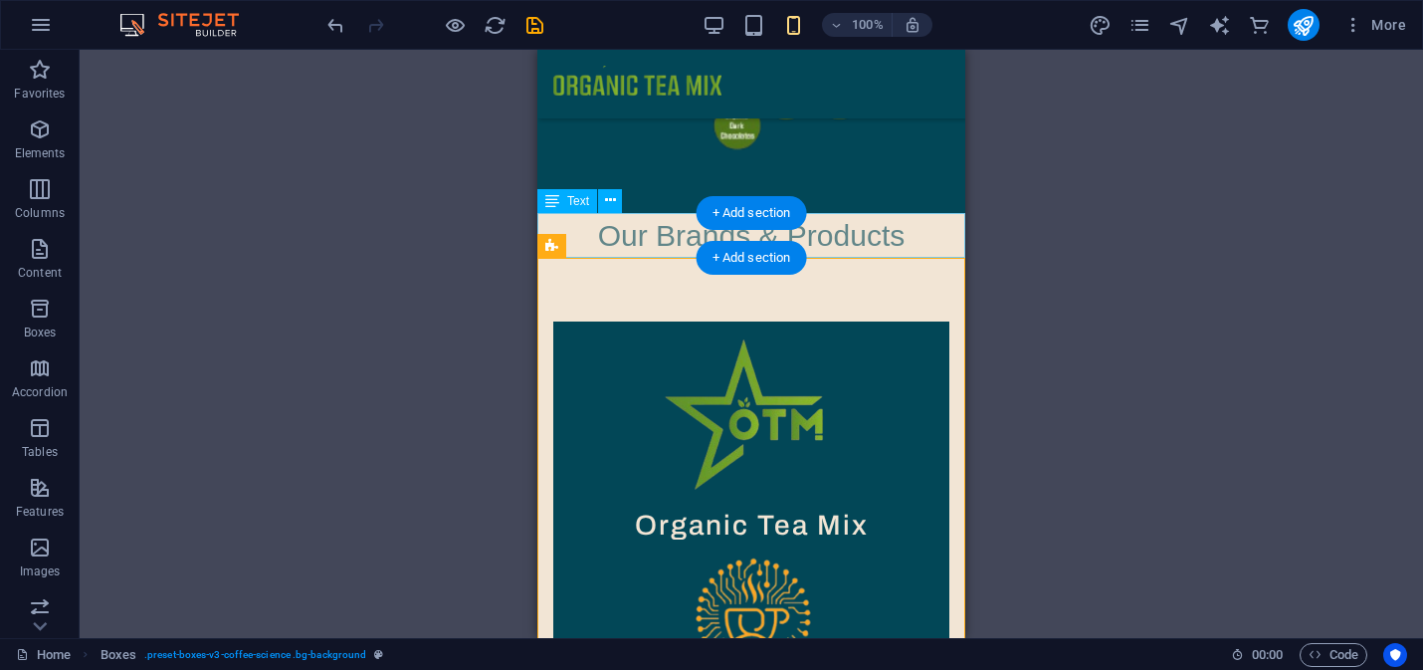
click at [855, 249] on div "Our Brands & Products" at bounding box center [751, 235] width 428 height 45
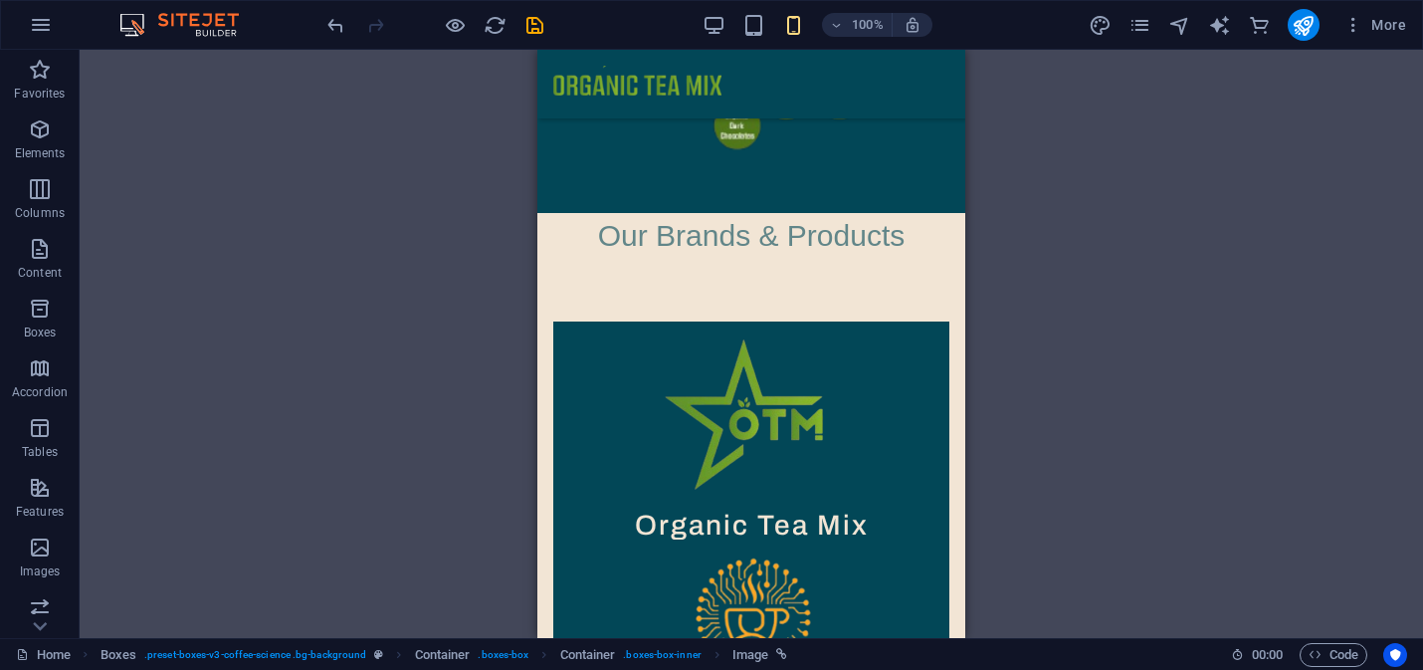
click at [1071, 262] on div "Drag here to replace the existing content. Press “Ctrl” if you want to create a…" at bounding box center [751, 344] width 1343 height 588
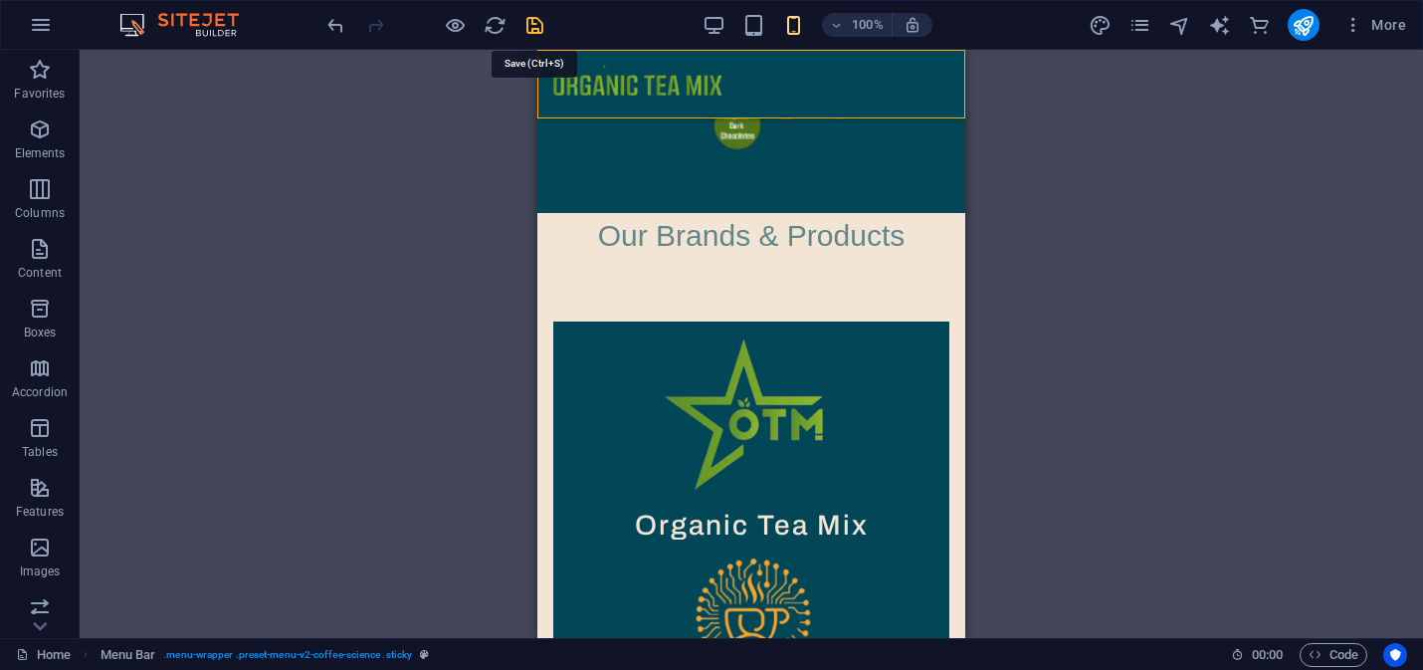
click at [534, 30] on icon "save" at bounding box center [534, 25] width 23 height 23
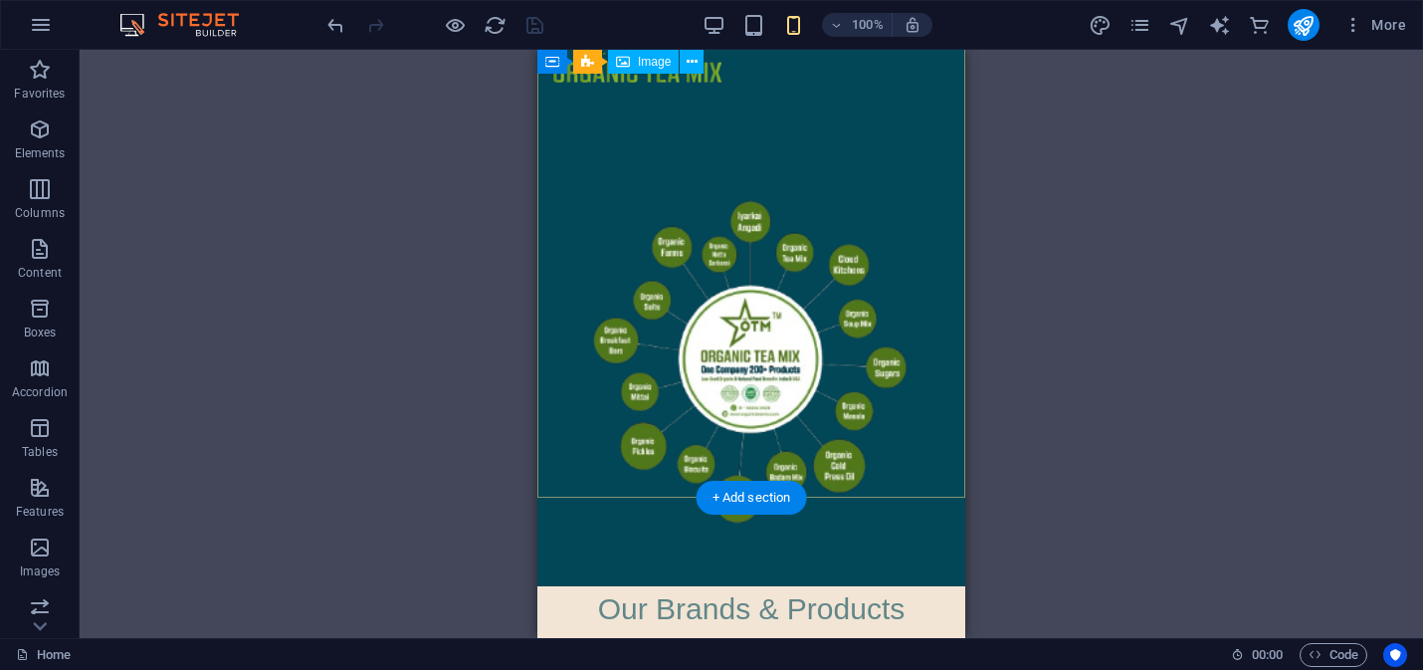
scroll to position [0, 0]
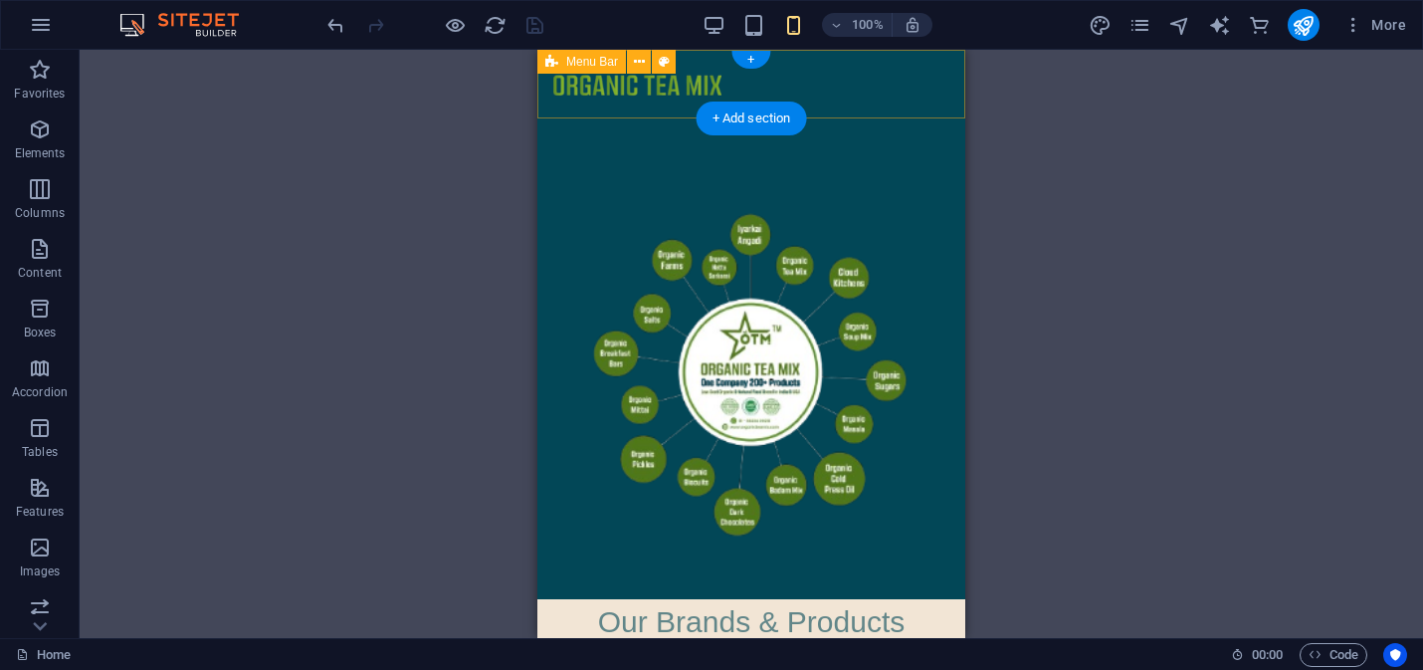
click at [867, 90] on div at bounding box center [751, 84] width 428 height 69
select select "header"
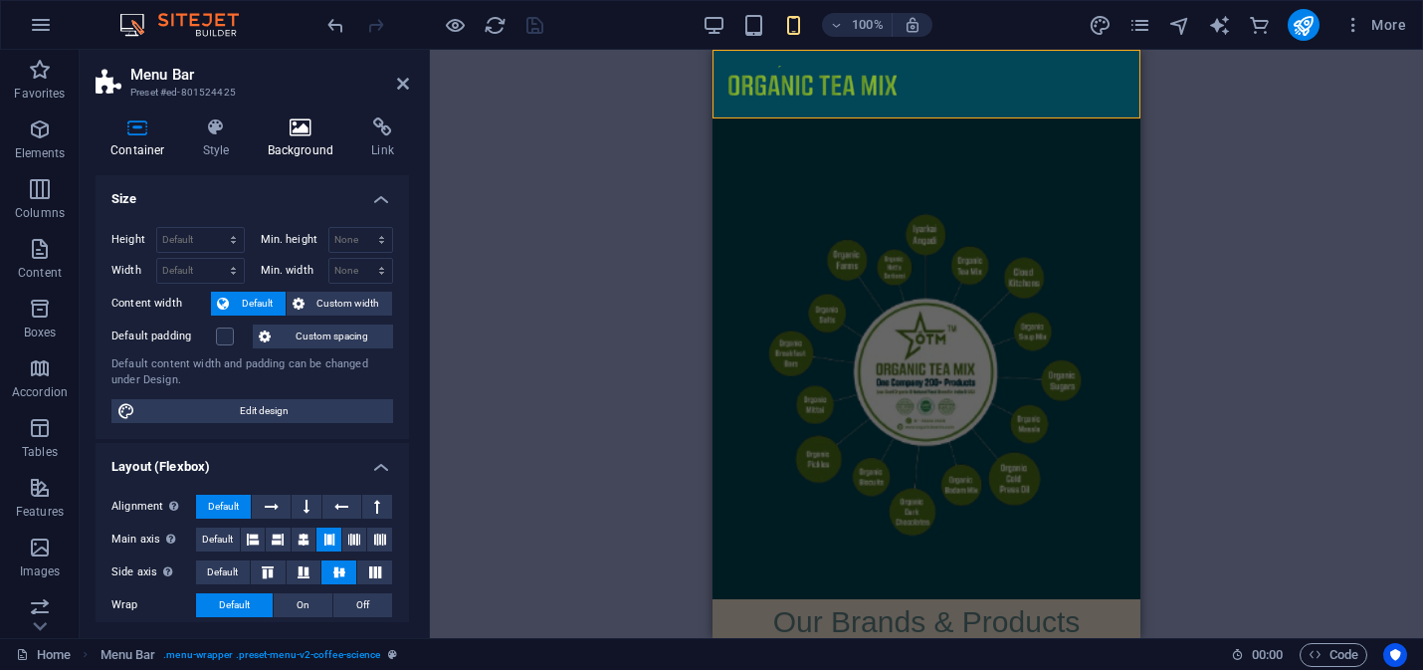
click at [306, 133] on icon at bounding box center [301, 127] width 97 height 20
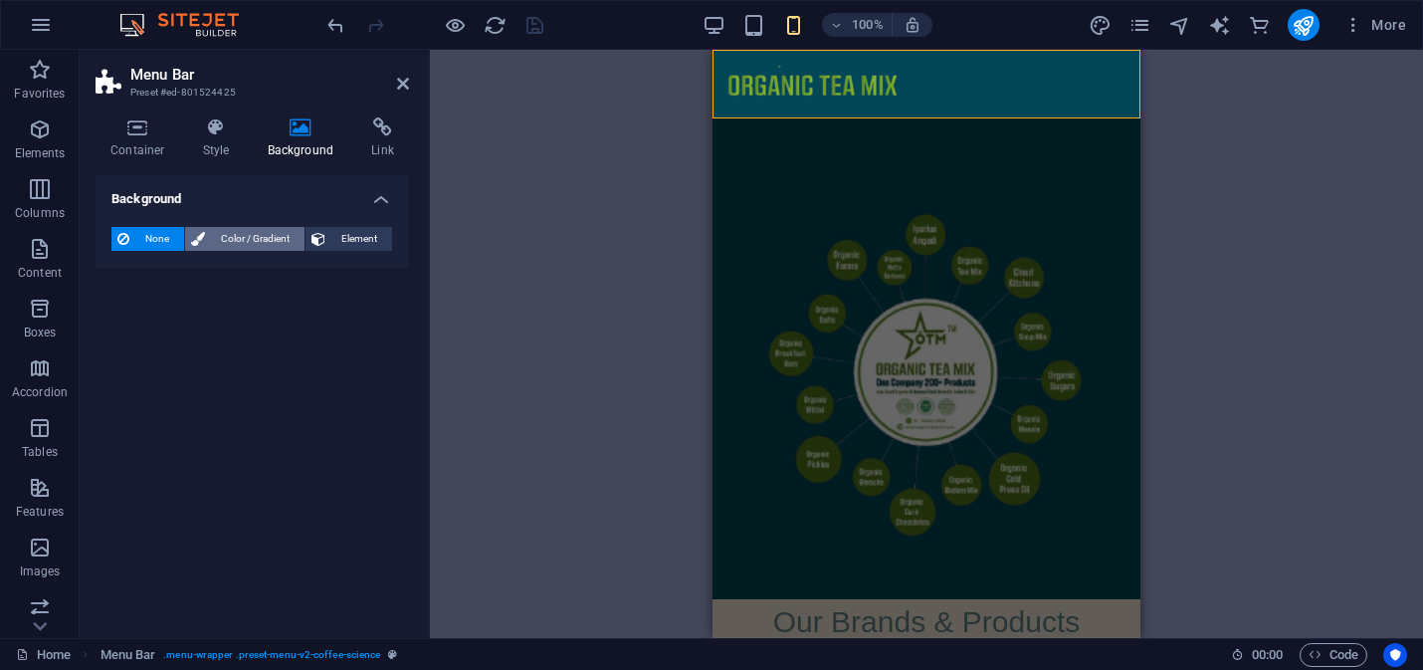
click at [263, 238] on span "Color / Gradient" at bounding box center [255, 239] width 88 height 24
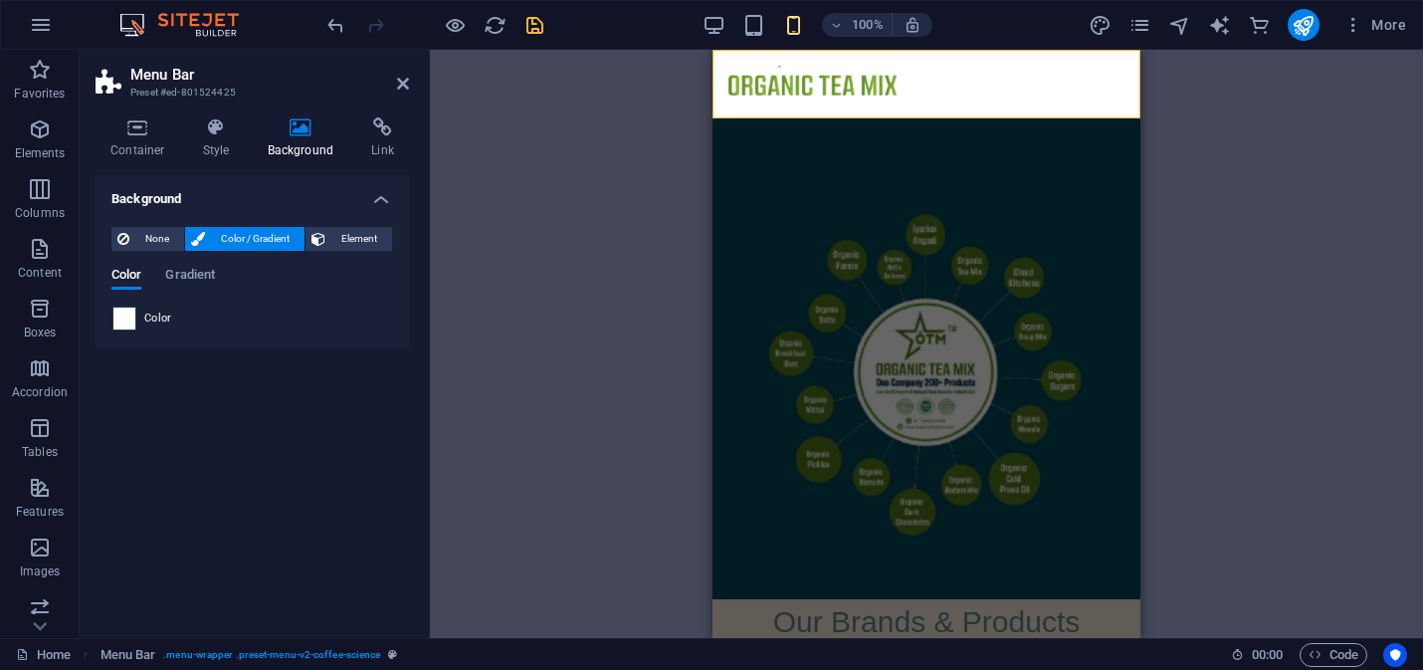
click at [123, 313] on span at bounding box center [124, 318] width 22 height 22
type input "#ffffff"
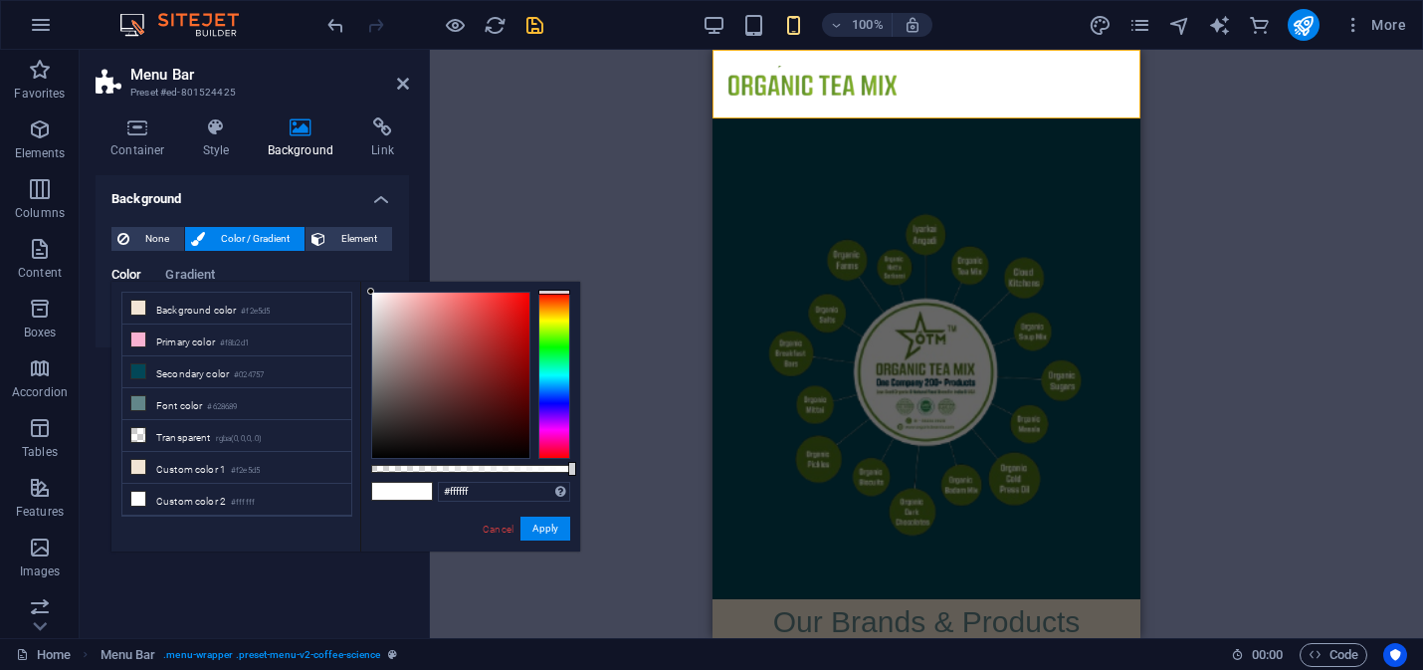
click at [575, 223] on div "H3 Boxes Container Container Banner Image Banner Banner Container Container Men…" at bounding box center [926, 344] width 993 height 588
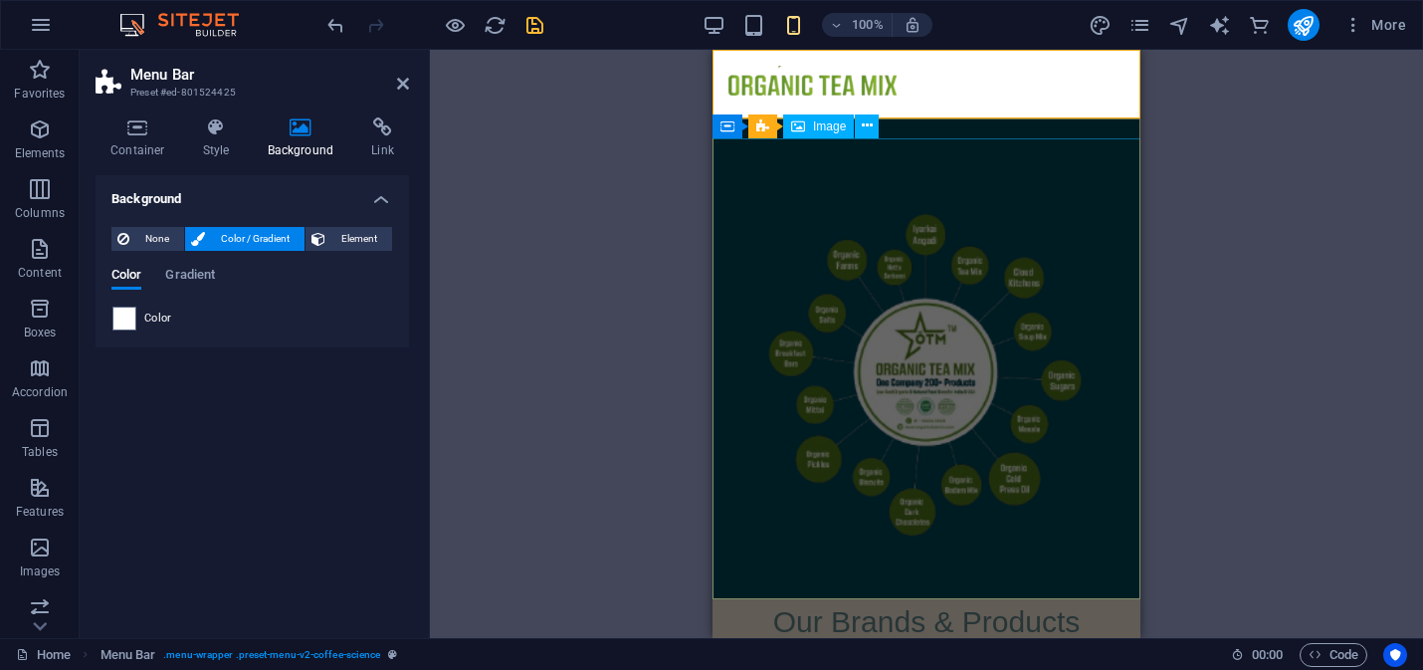
click at [1066, 138] on figure at bounding box center [926, 368] width 428 height 461
select select "px"
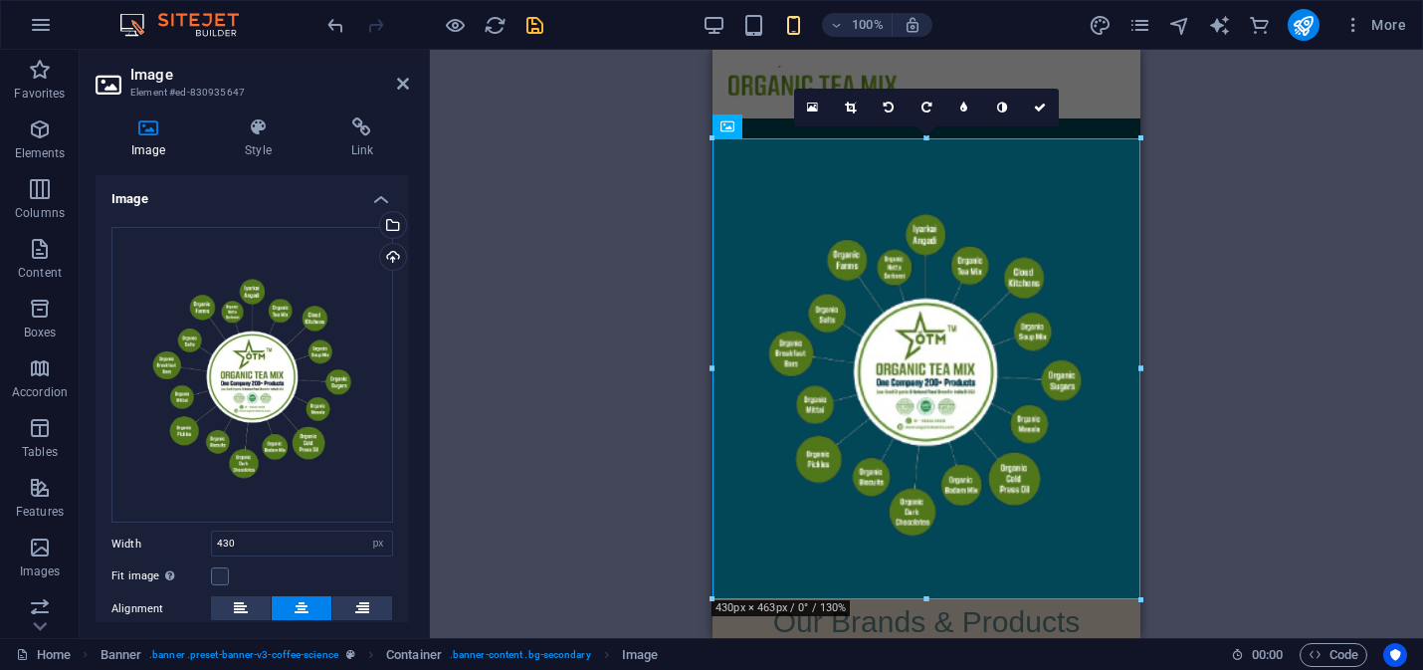
click at [1071, 134] on div at bounding box center [926, 137] width 428 height 7
click at [846, 106] on icon at bounding box center [850, 107] width 11 height 12
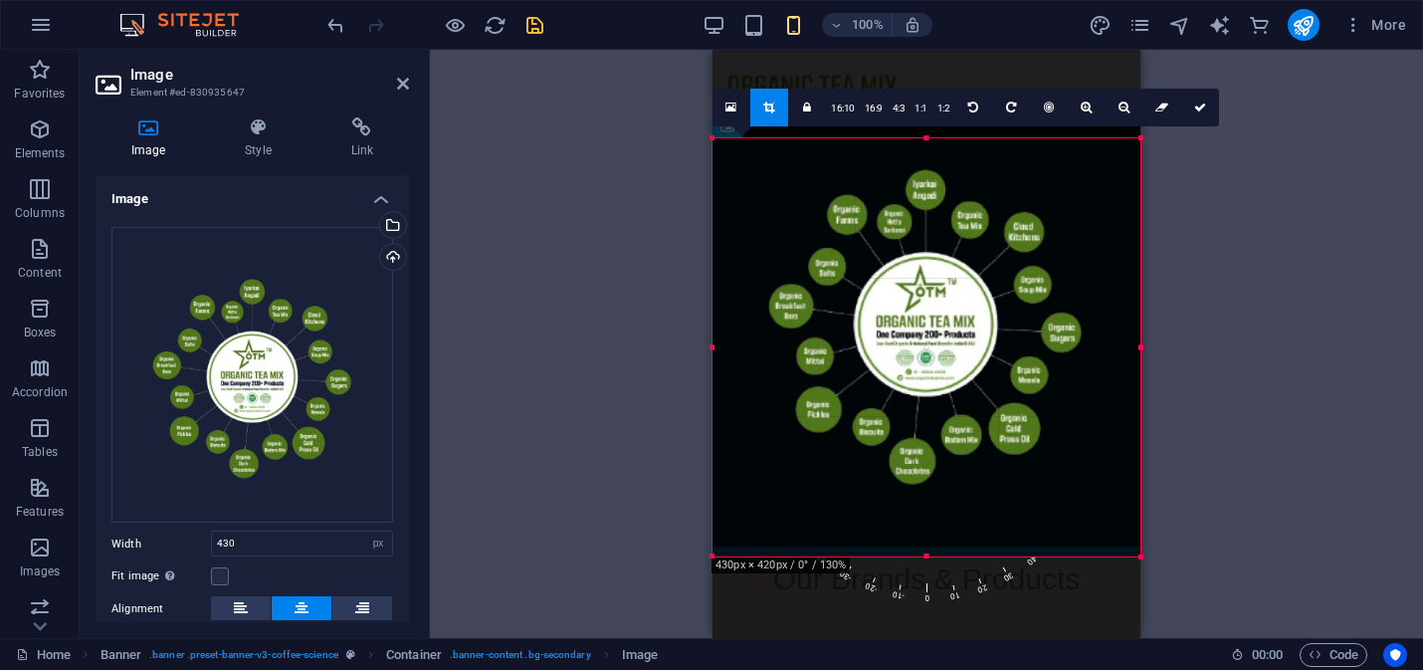
drag, startPoint x: 924, startPoint y: 140, endPoint x: 936, endPoint y: 182, distance: 43.5
click at [936, 182] on div "180 170 160 150 140 130 120 110 100 90 80 70 60 50 40 30 20 10 0 -10 -20 -30 -4…" at bounding box center [926, 347] width 428 height 418
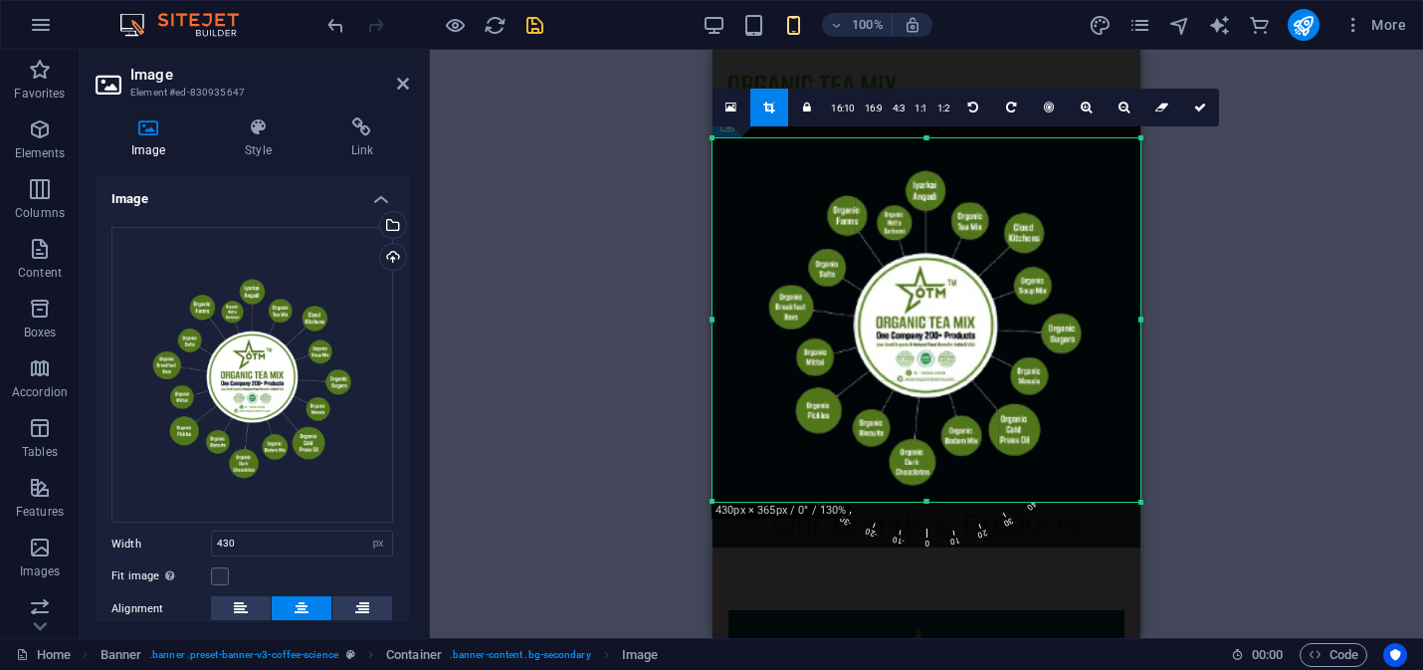
drag, startPoint x: 924, startPoint y: 547, endPoint x: 928, endPoint y: 503, distance: 44.0
click at [928, 503] on div at bounding box center [926, 501] width 428 height 7
click at [1202, 104] on icon at bounding box center [1200, 107] width 12 height 12
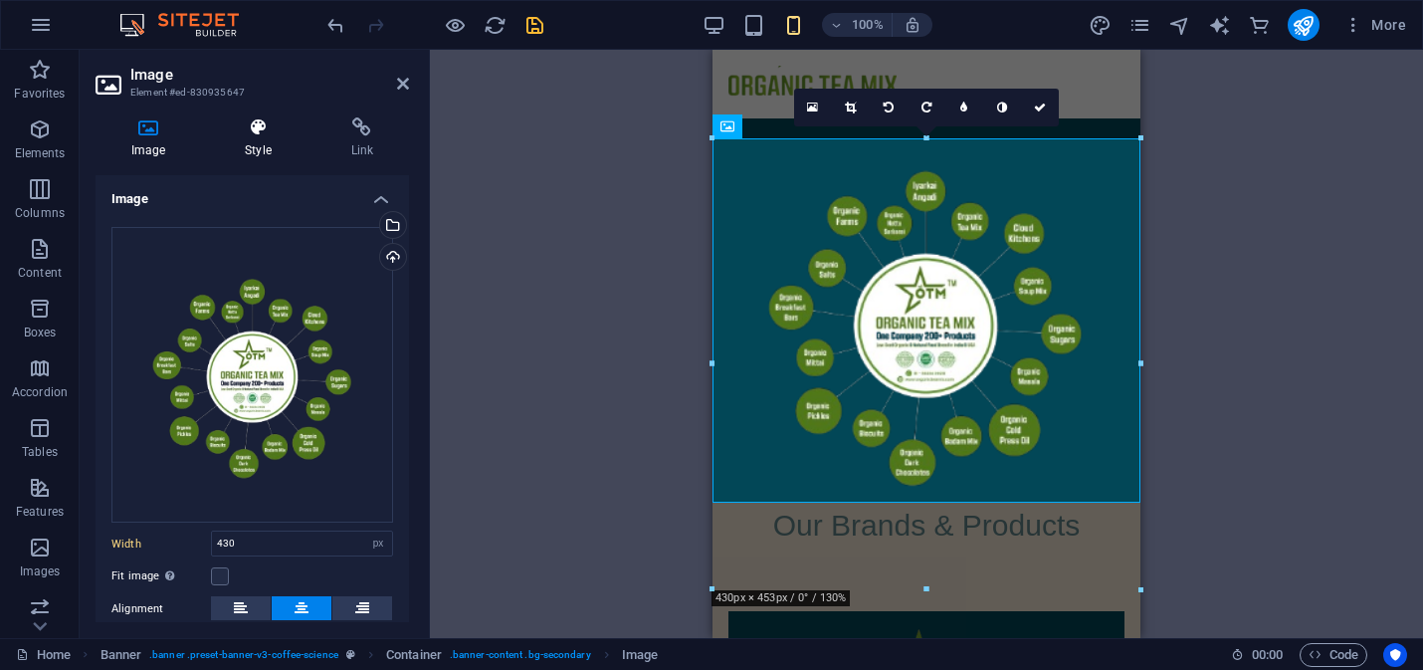
click at [271, 139] on h4 "Style" at bounding box center [261, 138] width 105 height 42
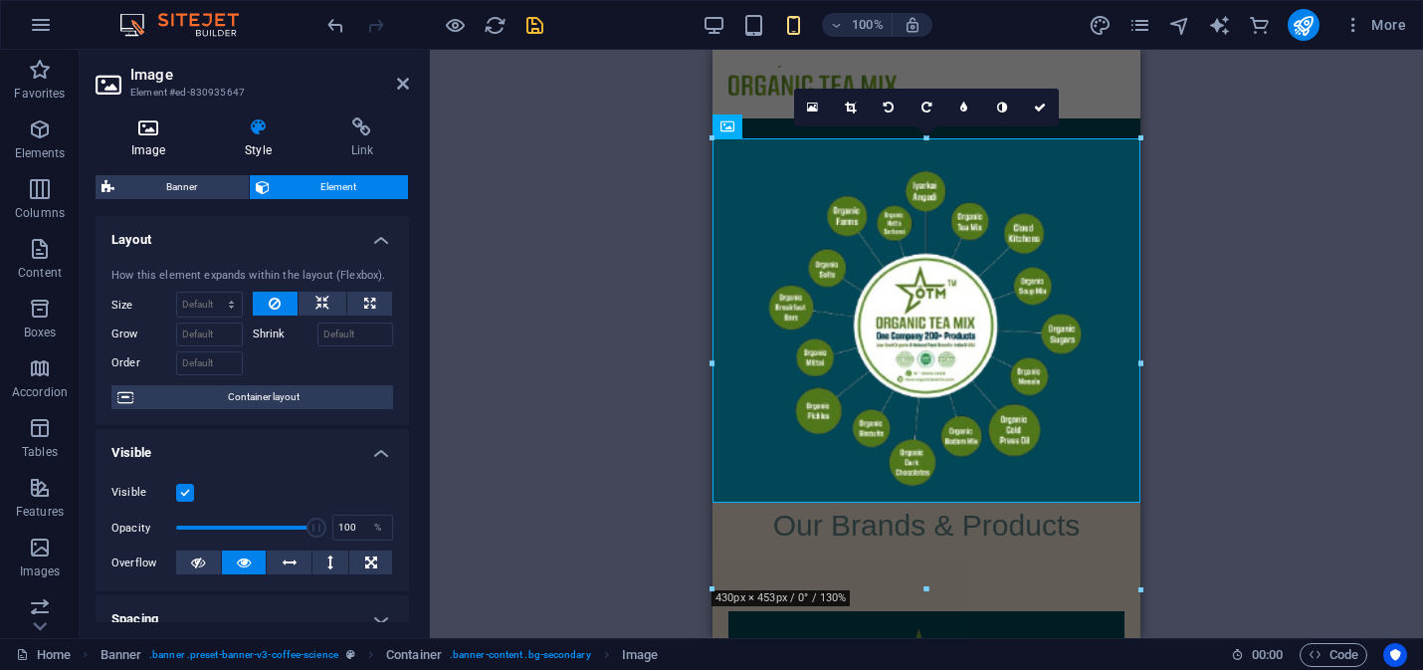
click at [150, 136] on icon at bounding box center [148, 127] width 105 height 20
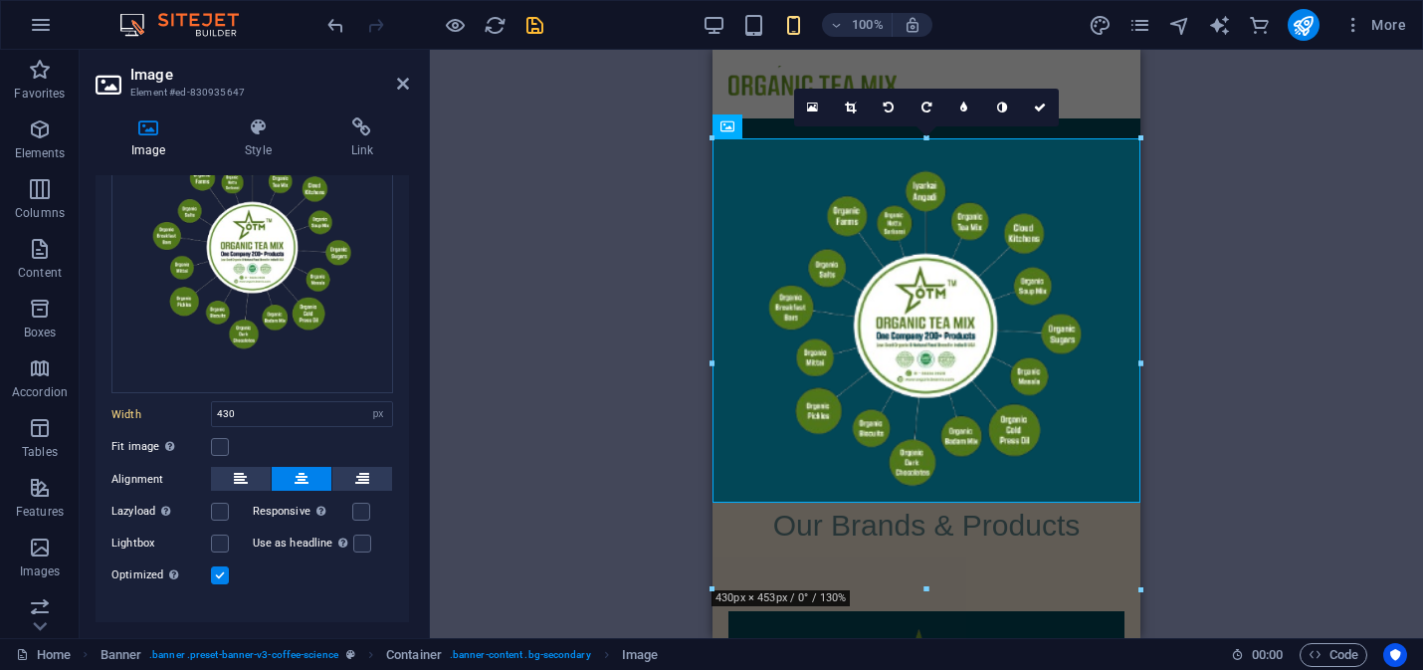
scroll to position [154, 0]
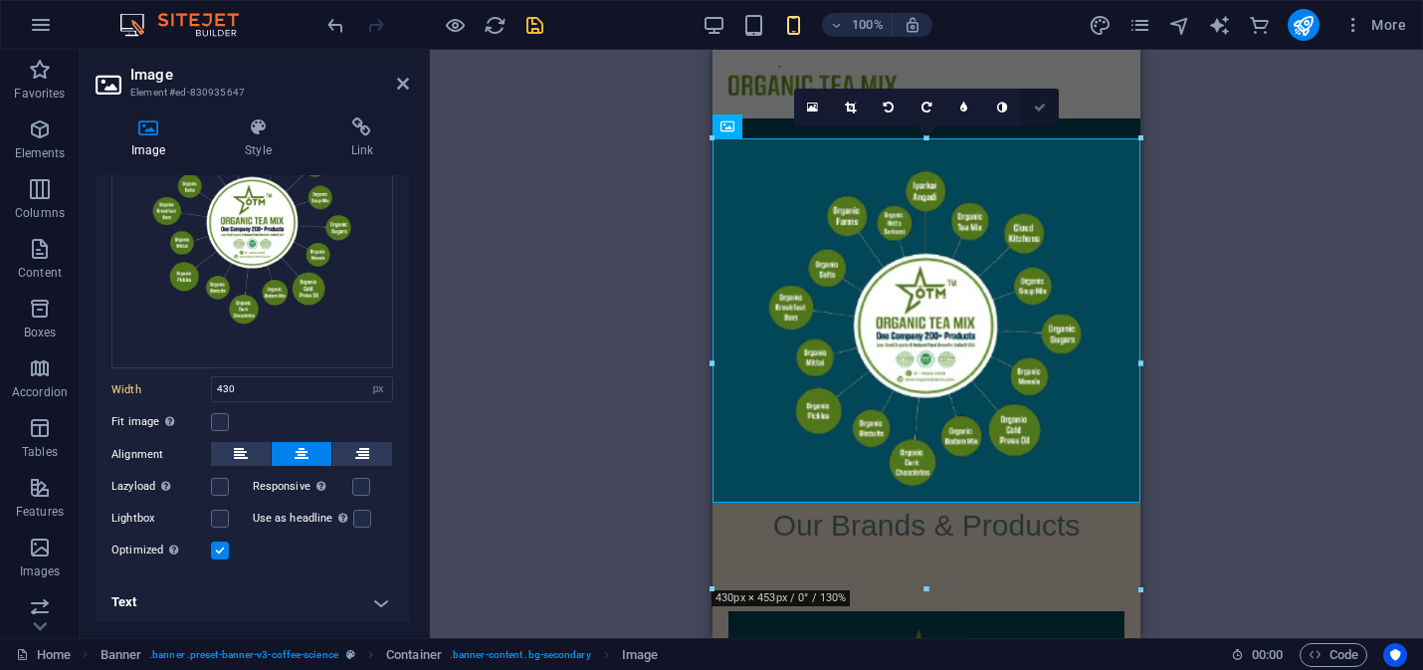
click at [1043, 106] on icon at bounding box center [1040, 107] width 12 height 12
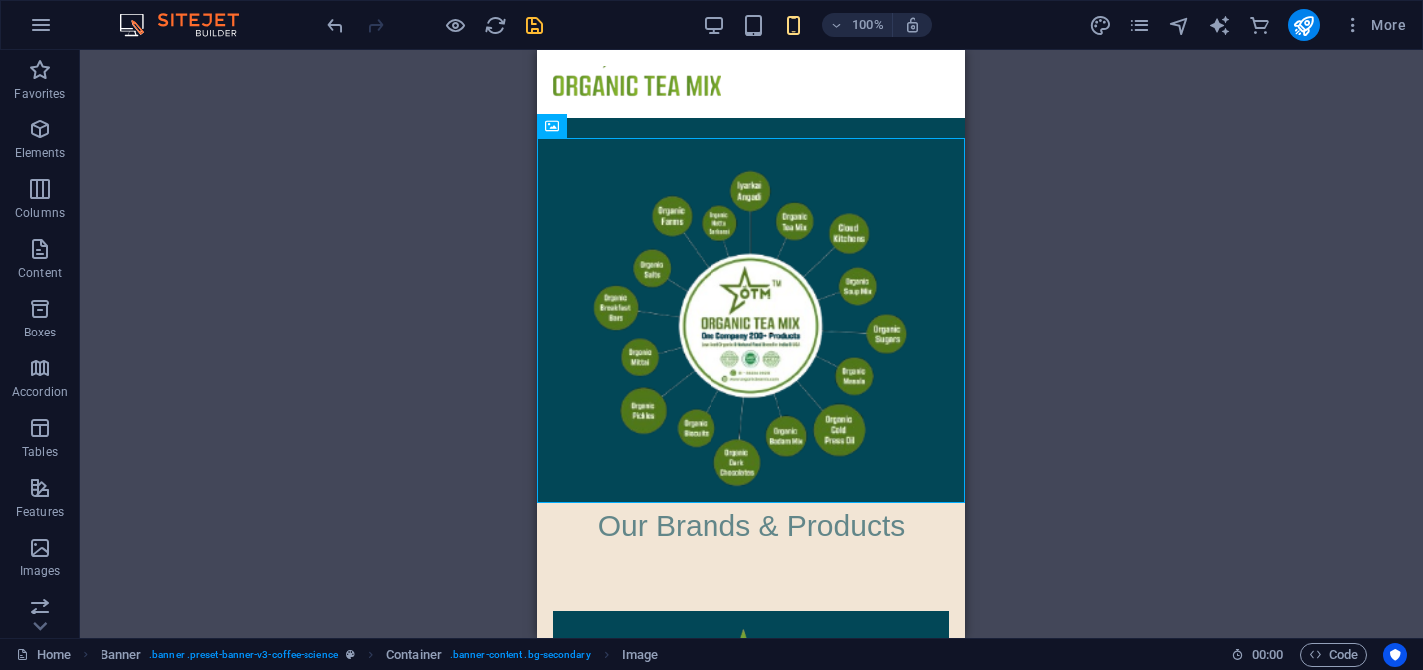
click at [1080, 190] on div "Drag here to replace the existing content. Press “Ctrl” if you want to create a…" at bounding box center [751, 344] width 1343 height 588
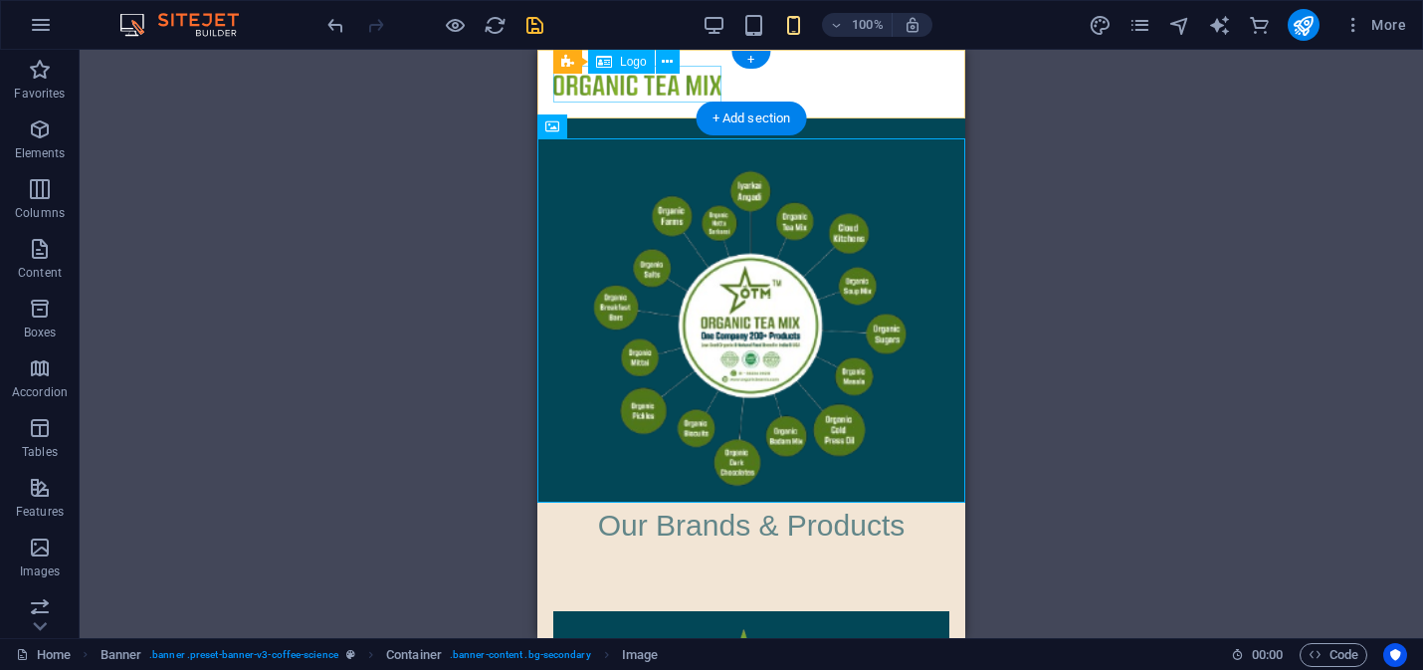
click at [701, 89] on div at bounding box center [751, 84] width 396 height 37
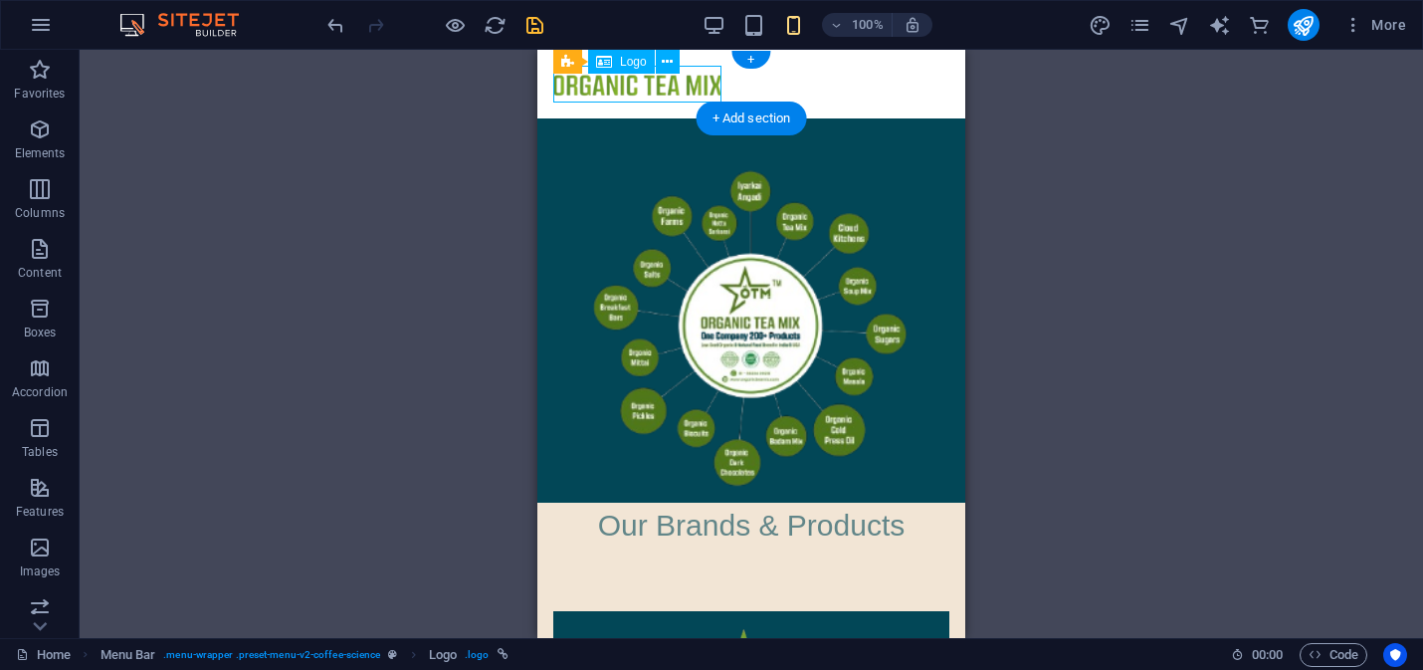
click at [701, 89] on div at bounding box center [751, 84] width 396 height 37
select select "px"
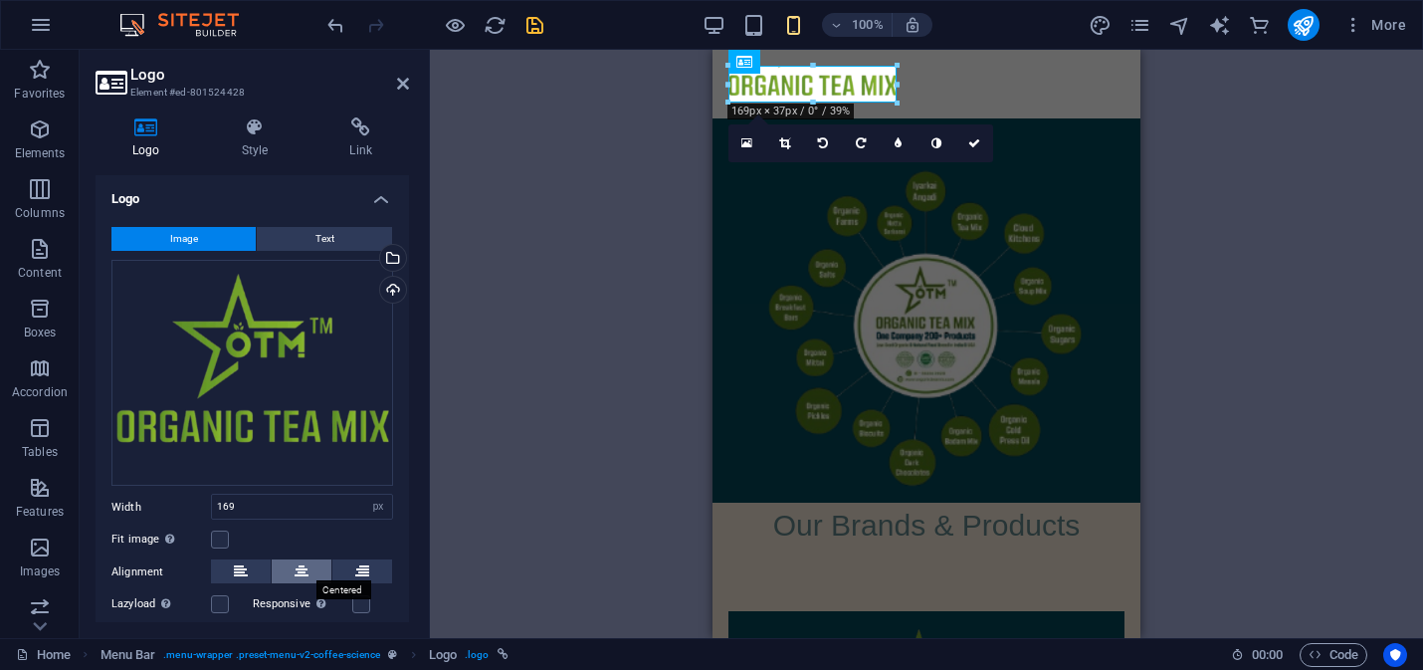
click at [299, 566] on icon at bounding box center [301, 571] width 14 height 24
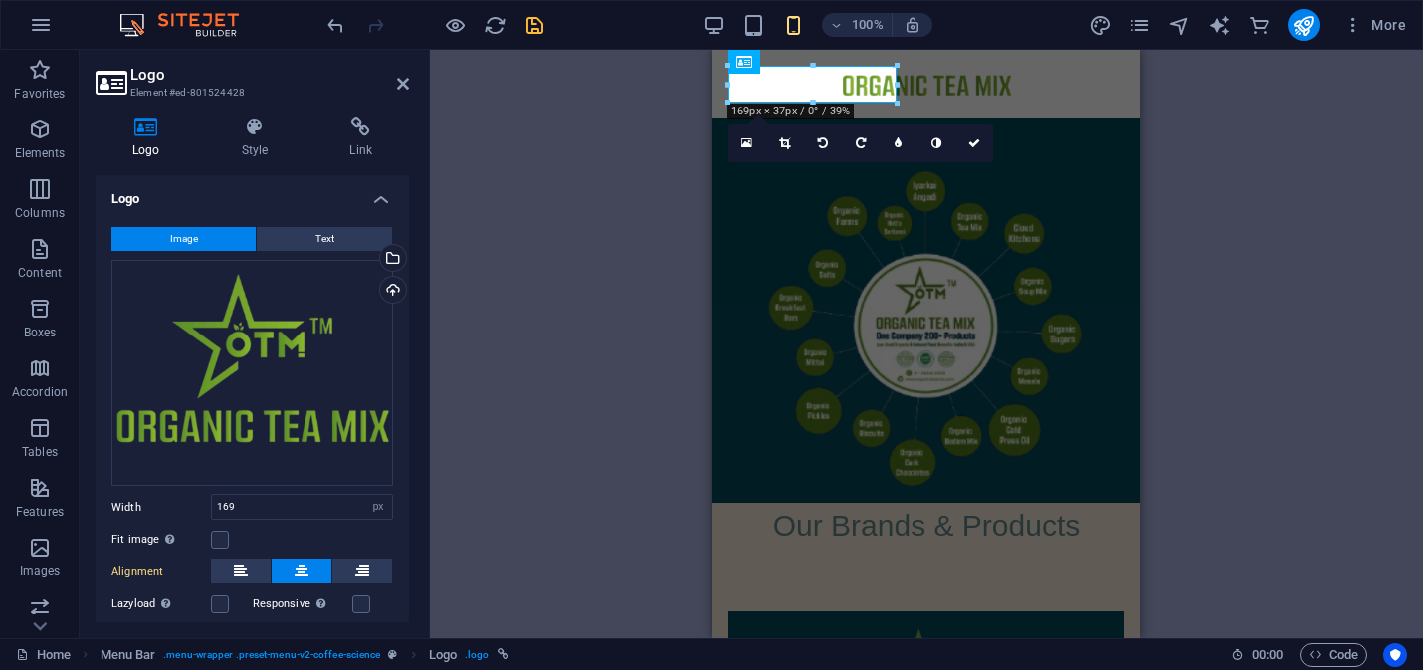
click at [299, 566] on icon at bounding box center [301, 571] width 14 height 24
click at [980, 141] on link at bounding box center [974, 143] width 38 height 38
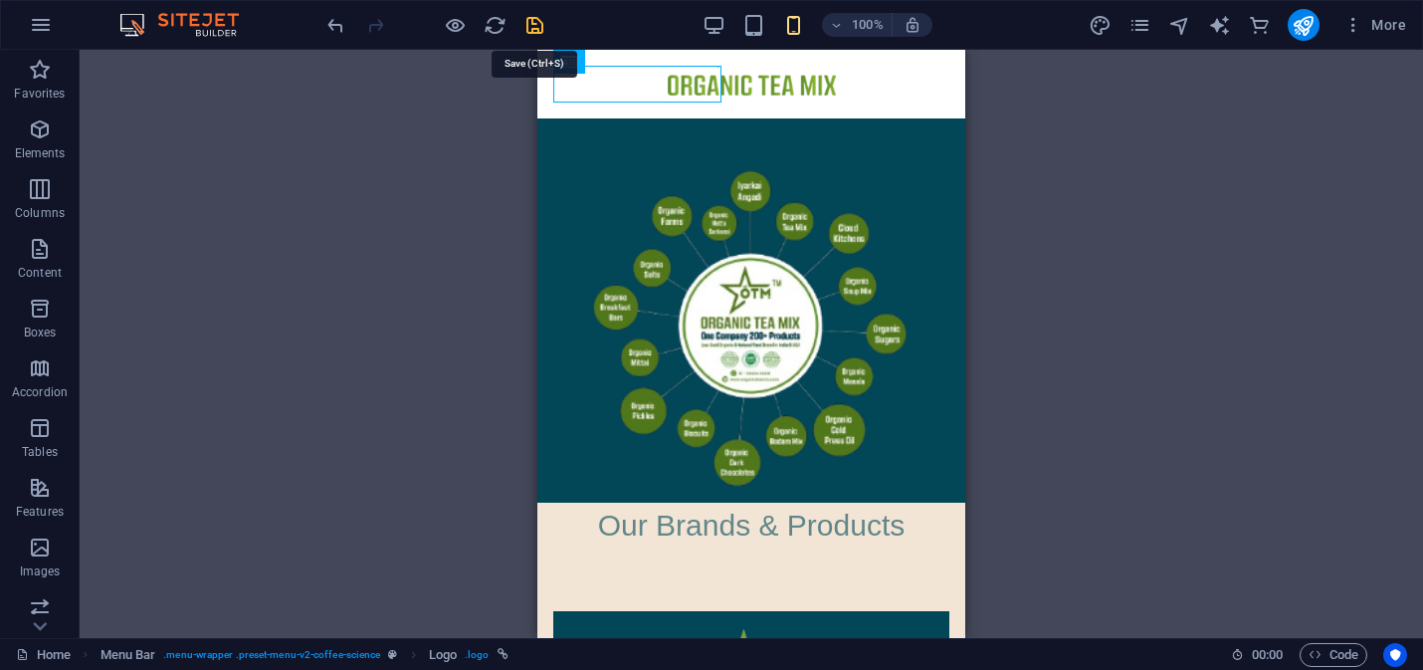
click at [530, 27] on icon "save" at bounding box center [534, 25] width 23 height 23
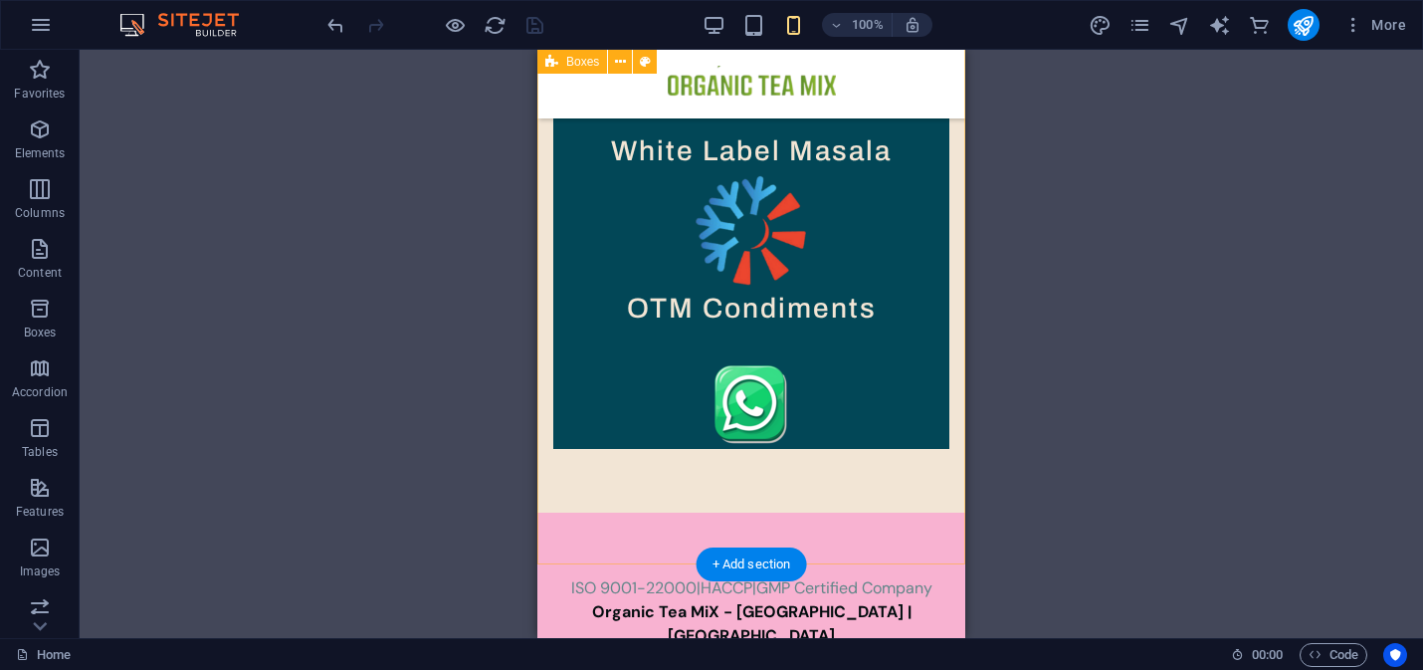
scroll to position [1398, 0]
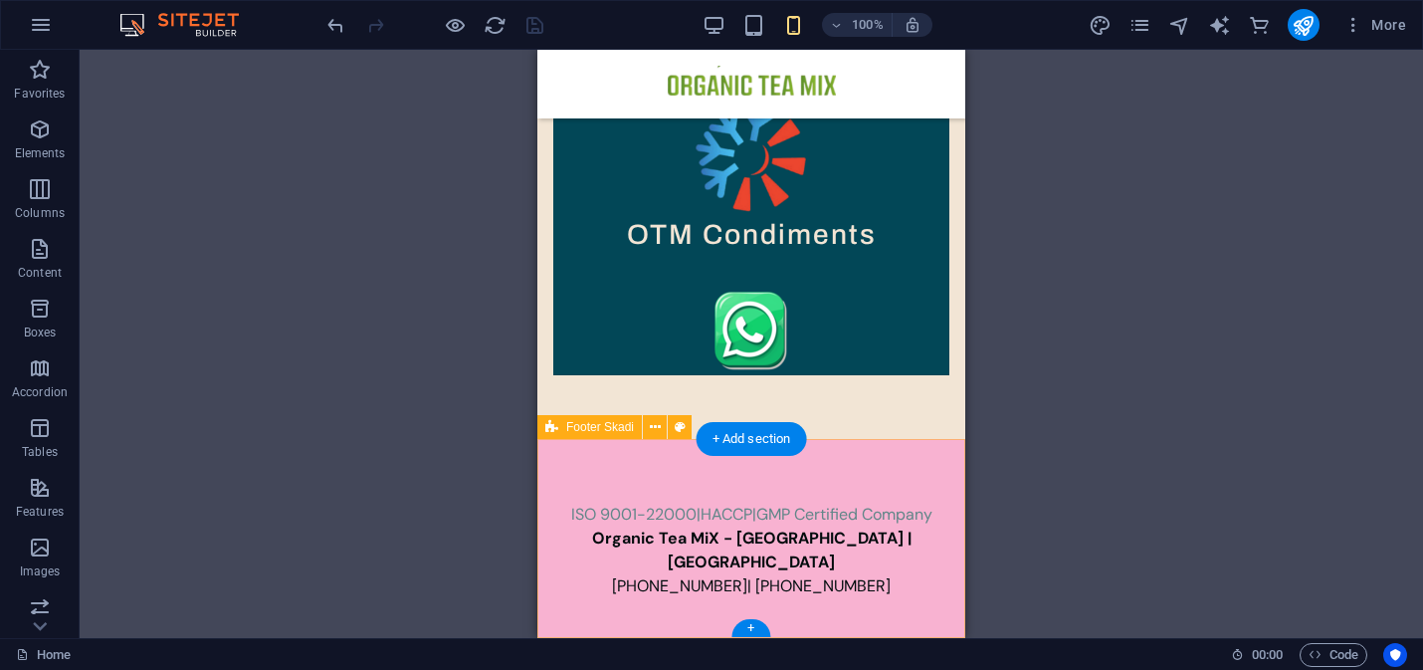
click at [862, 468] on div "ISO 9001-22000|HACCP|GMP Certified Company Organic Tea MiX - India | USA +91 88…" at bounding box center [751, 550] width 428 height 223
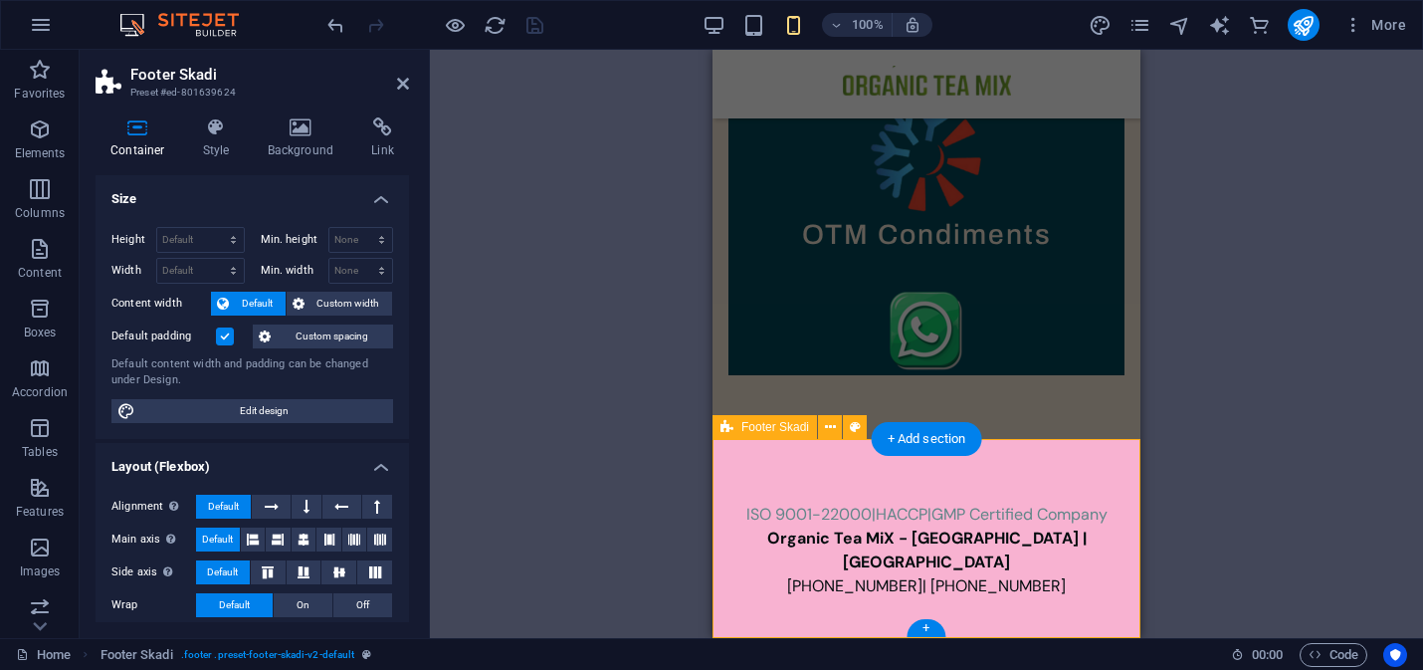
click at [785, 471] on div "ISO 9001-22000|HACCP|GMP Certified Company Organic Tea MiX - India | USA +91 88…" at bounding box center [926, 550] width 428 height 223
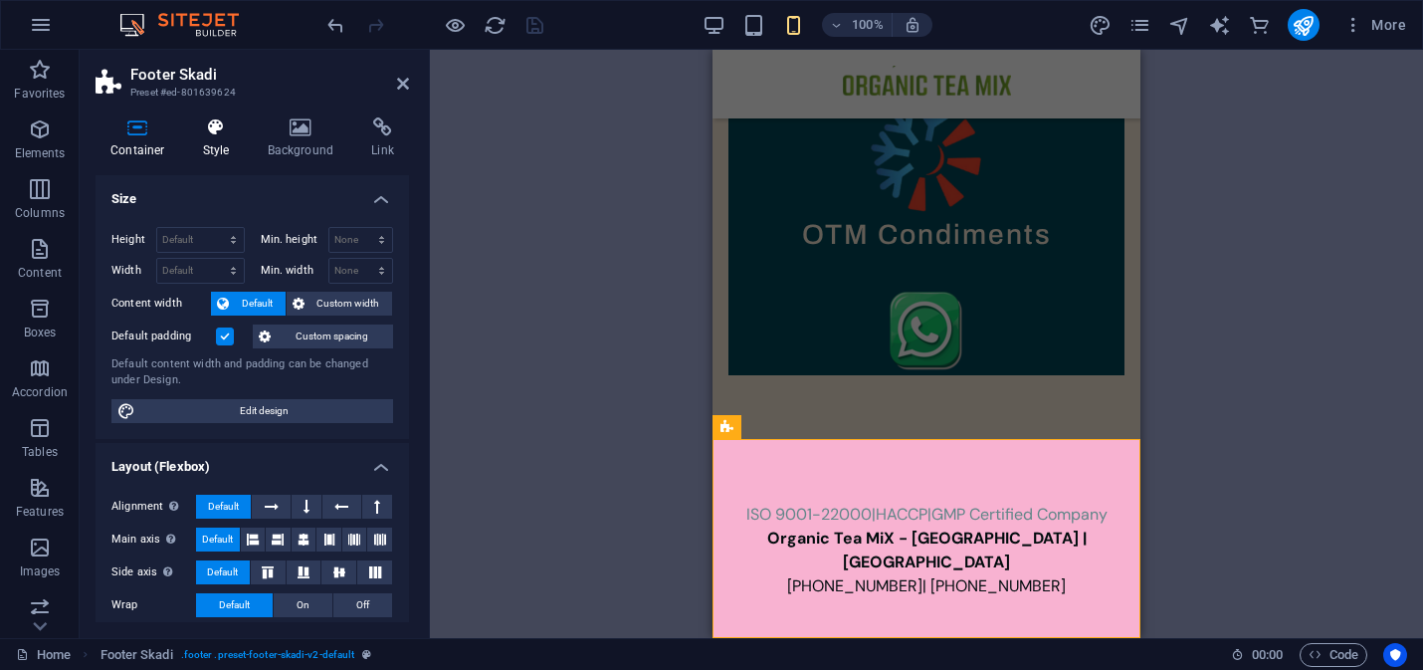
click at [215, 144] on h4 "Style" at bounding box center [220, 138] width 65 height 42
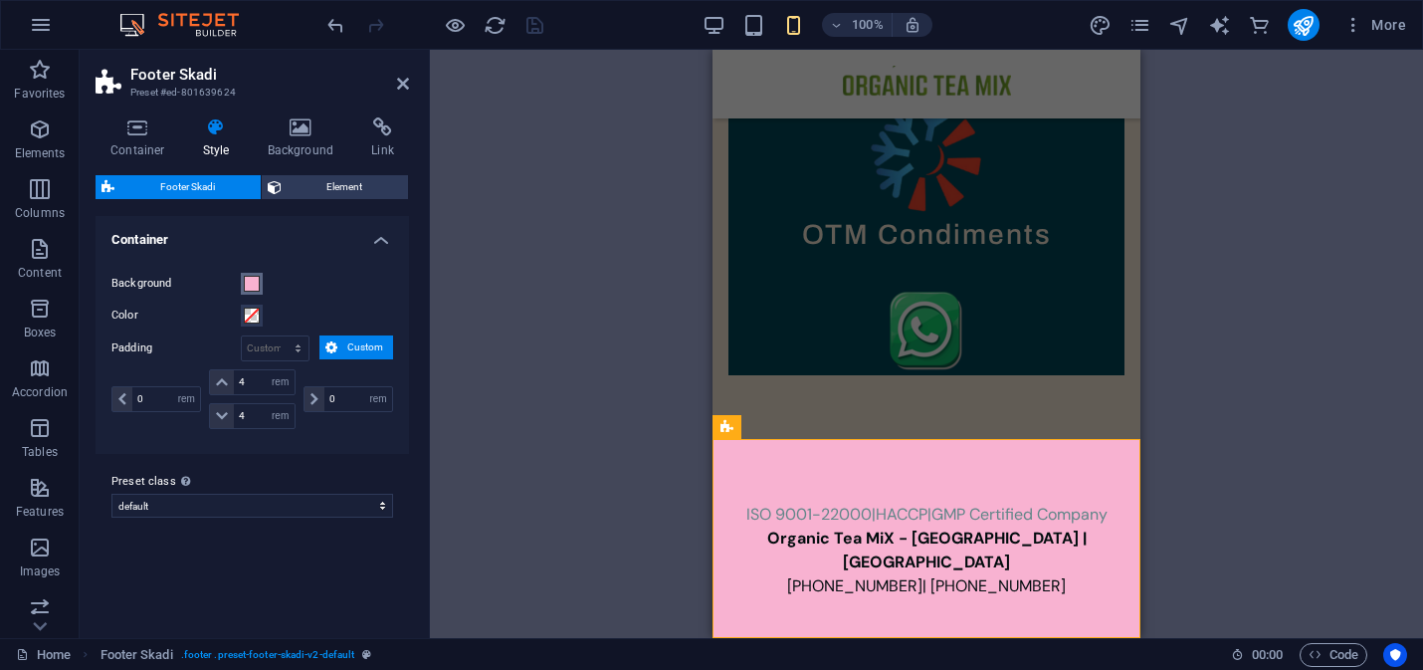
click at [256, 284] on span at bounding box center [252, 284] width 16 height 16
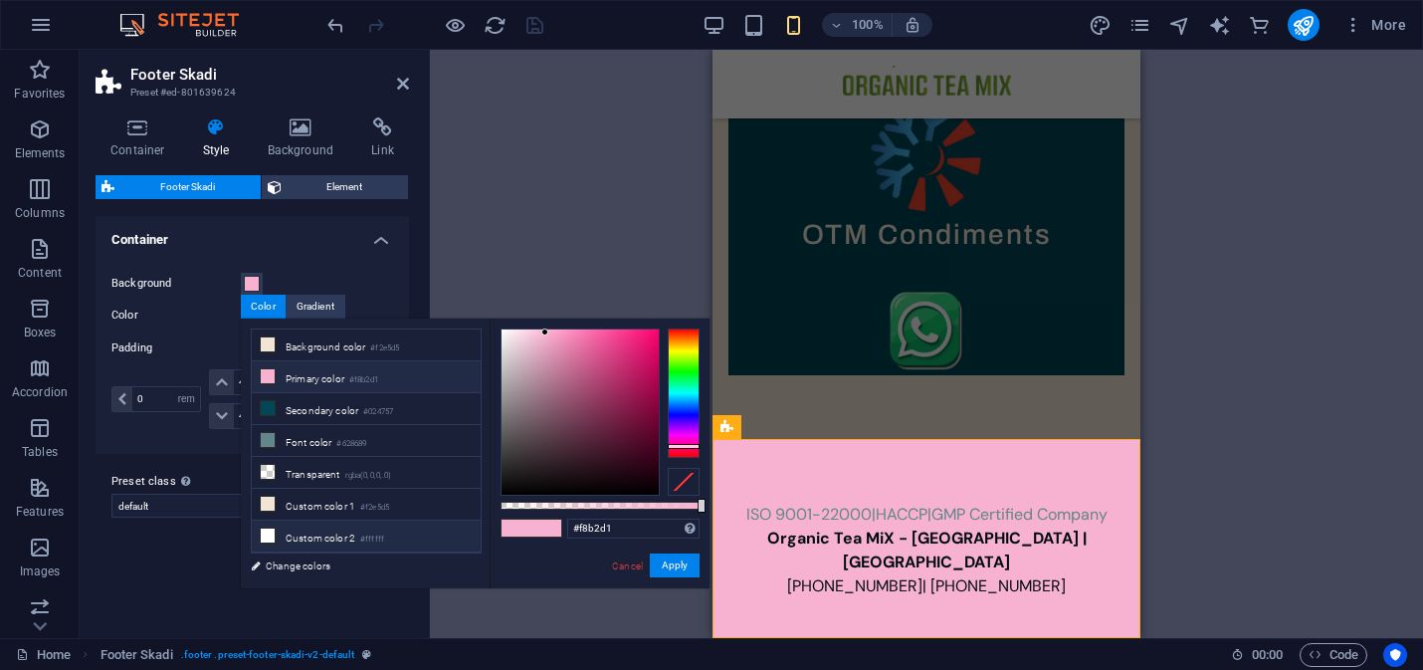
click at [269, 536] on icon at bounding box center [268, 535] width 14 height 14
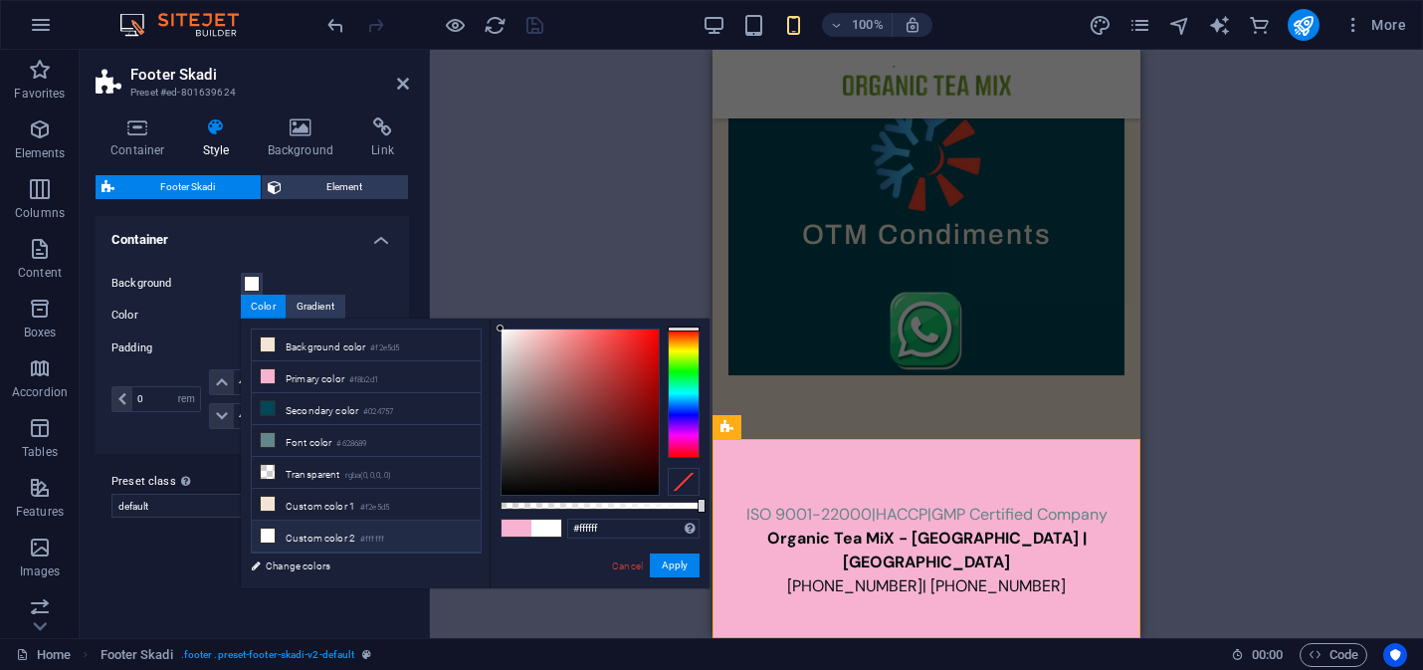
click at [269, 536] on icon at bounding box center [268, 535] width 14 height 14
click at [269, 534] on icon at bounding box center [268, 535] width 14 height 14
click at [528, 531] on span at bounding box center [516, 527] width 30 height 17
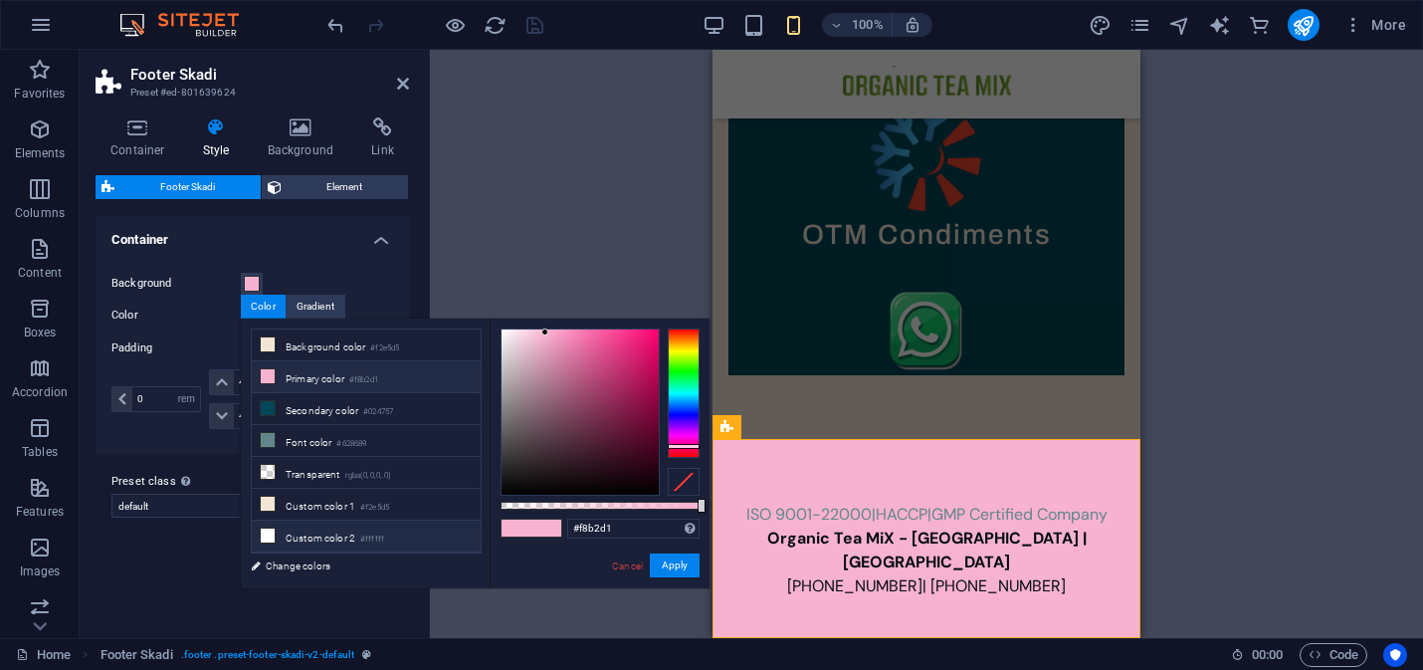
click at [267, 536] on icon at bounding box center [268, 535] width 14 height 14
type input "#ffffff"
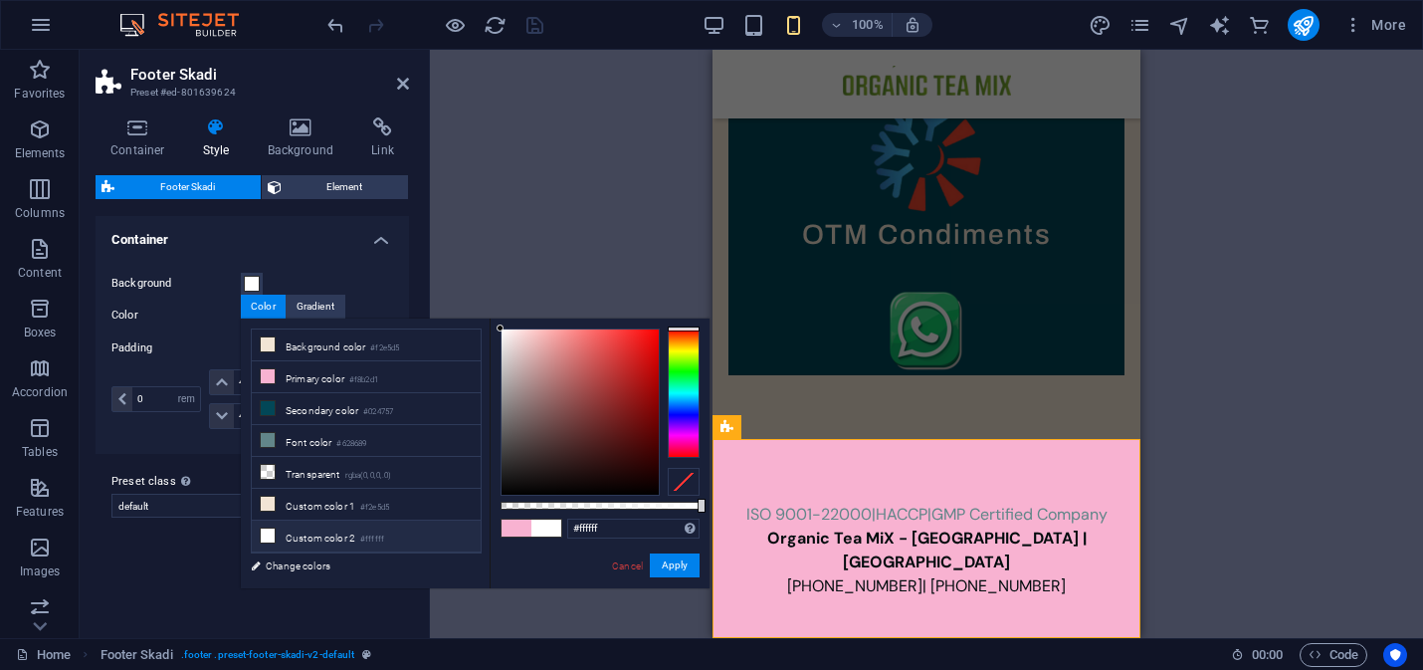
click at [555, 526] on span at bounding box center [546, 527] width 30 height 17
click at [268, 536] on icon at bounding box center [268, 535] width 14 height 14
click at [682, 569] on button "Apply" at bounding box center [675, 565] width 50 height 24
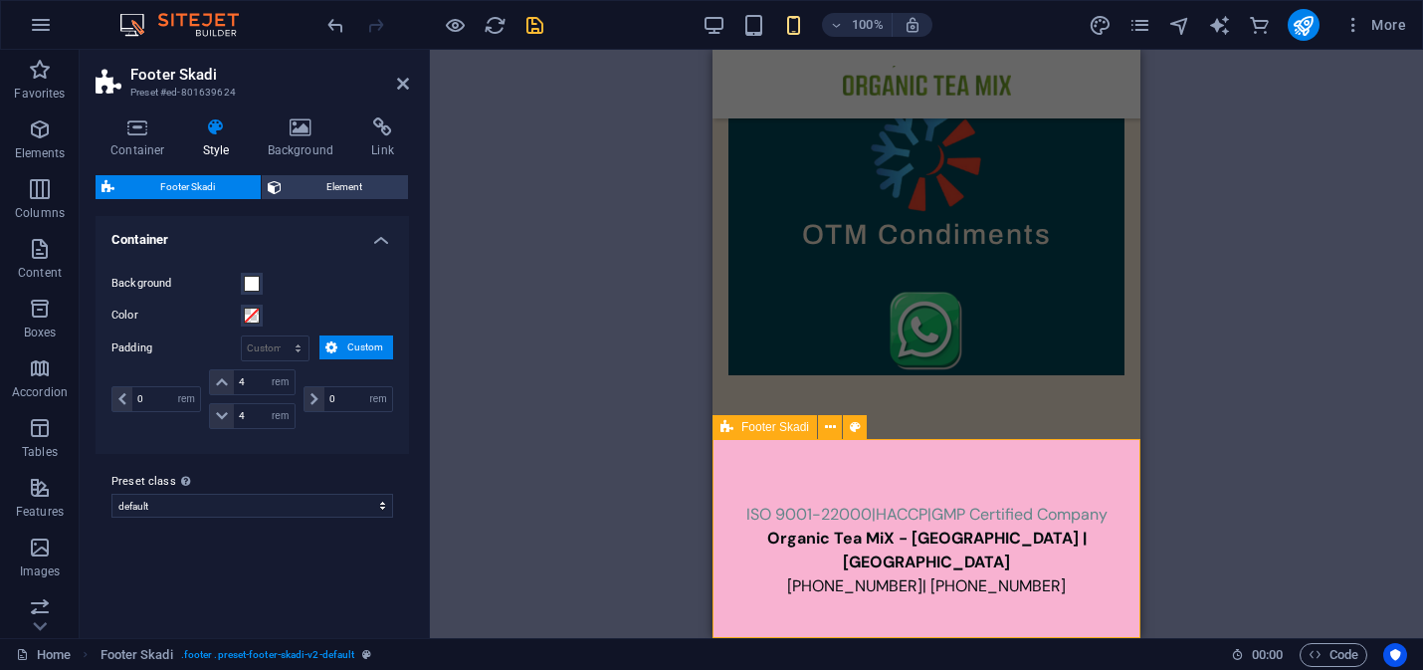
click at [830, 472] on div "ISO 9001-22000|HACCP|GMP Certified Company Organic Tea MiX - India | USA +91 88…" at bounding box center [926, 550] width 428 height 223
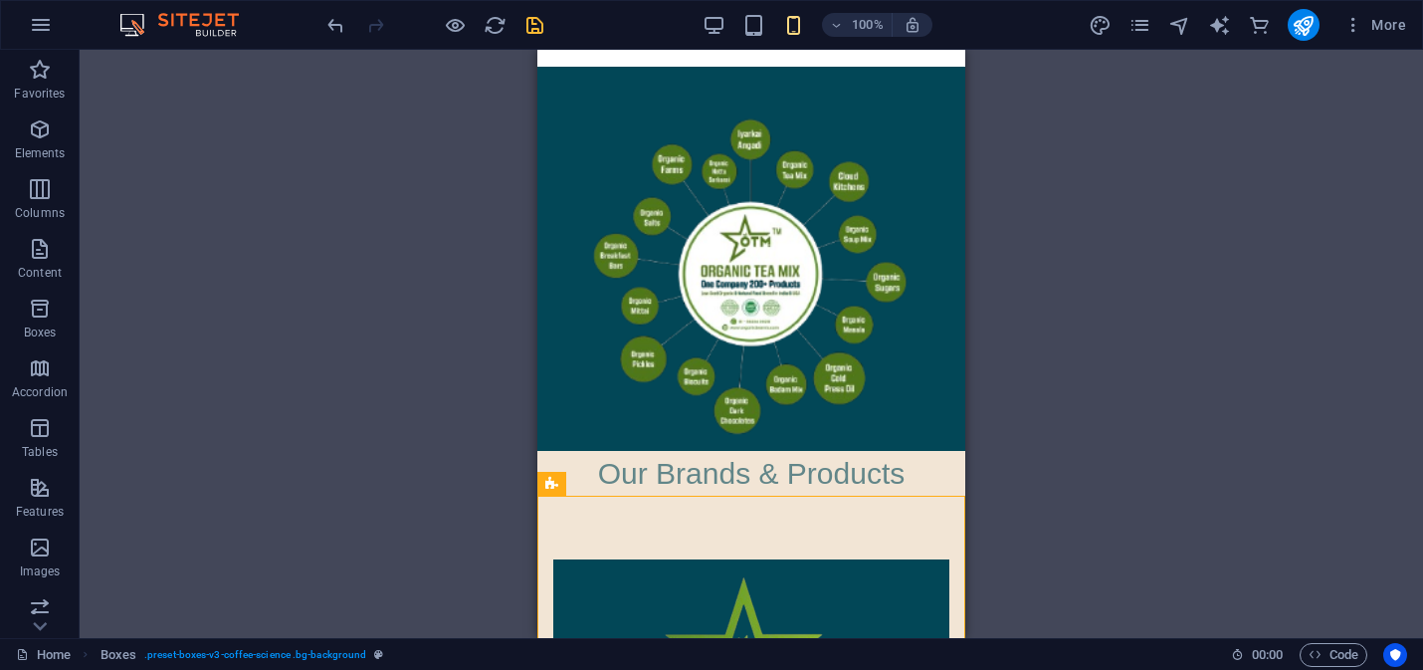
scroll to position [0, 0]
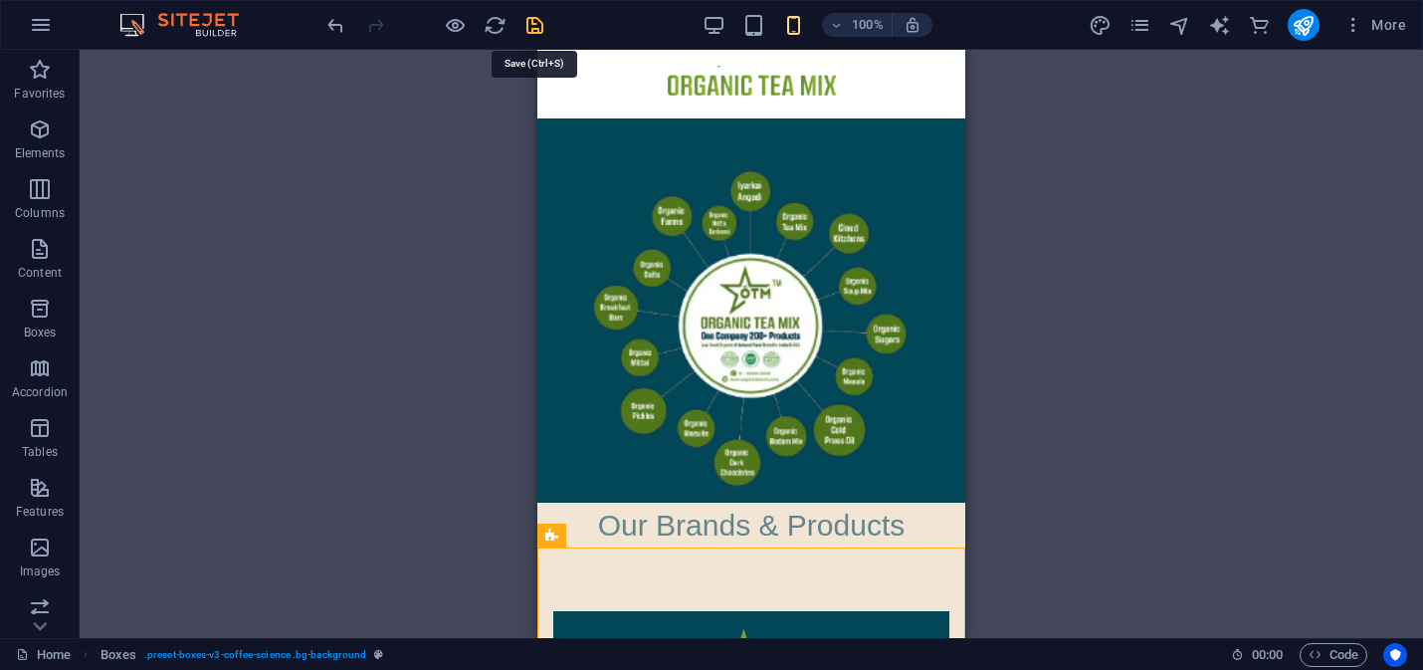
click at [532, 27] on icon "save" at bounding box center [534, 25] width 23 height 23
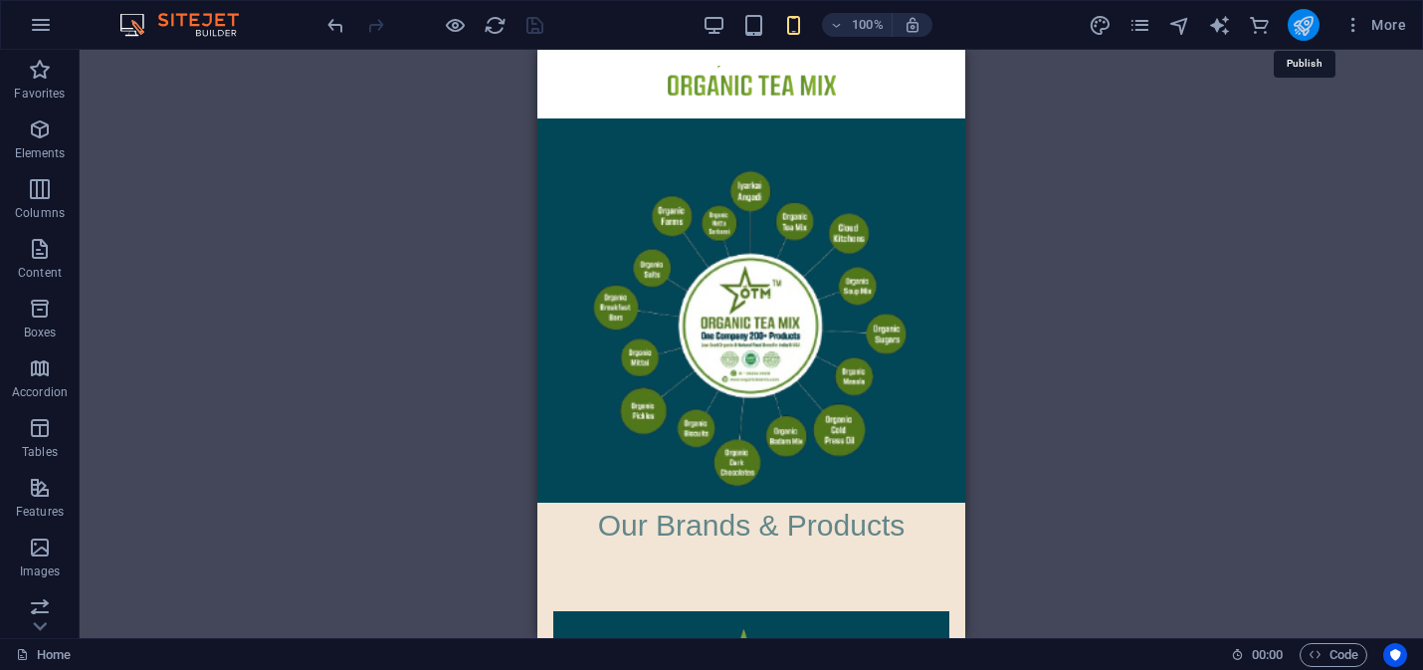
click at [1297, 25] on icon "publish" at bounding box center [1302, 25] width 23 height 23
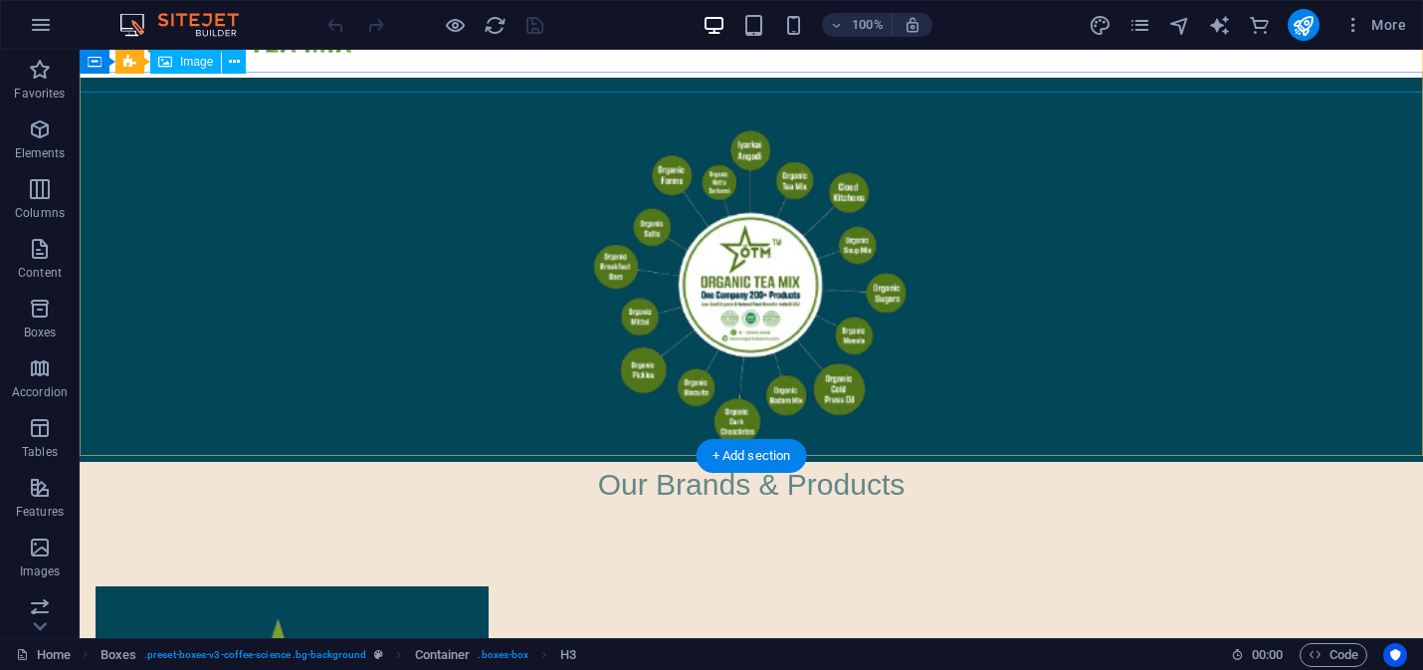
scroll to position [51, 0]
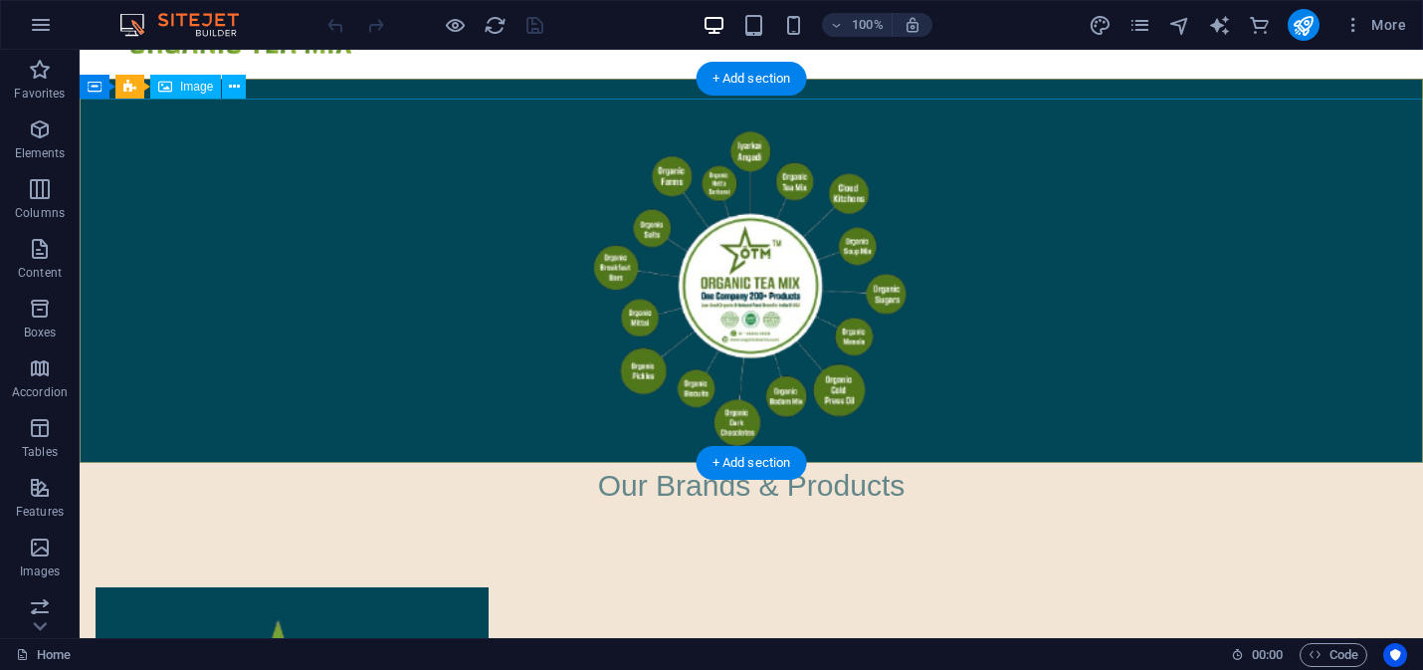
click at [799, 244] on figure at bounding box center [751, 280] width 1343 height 364
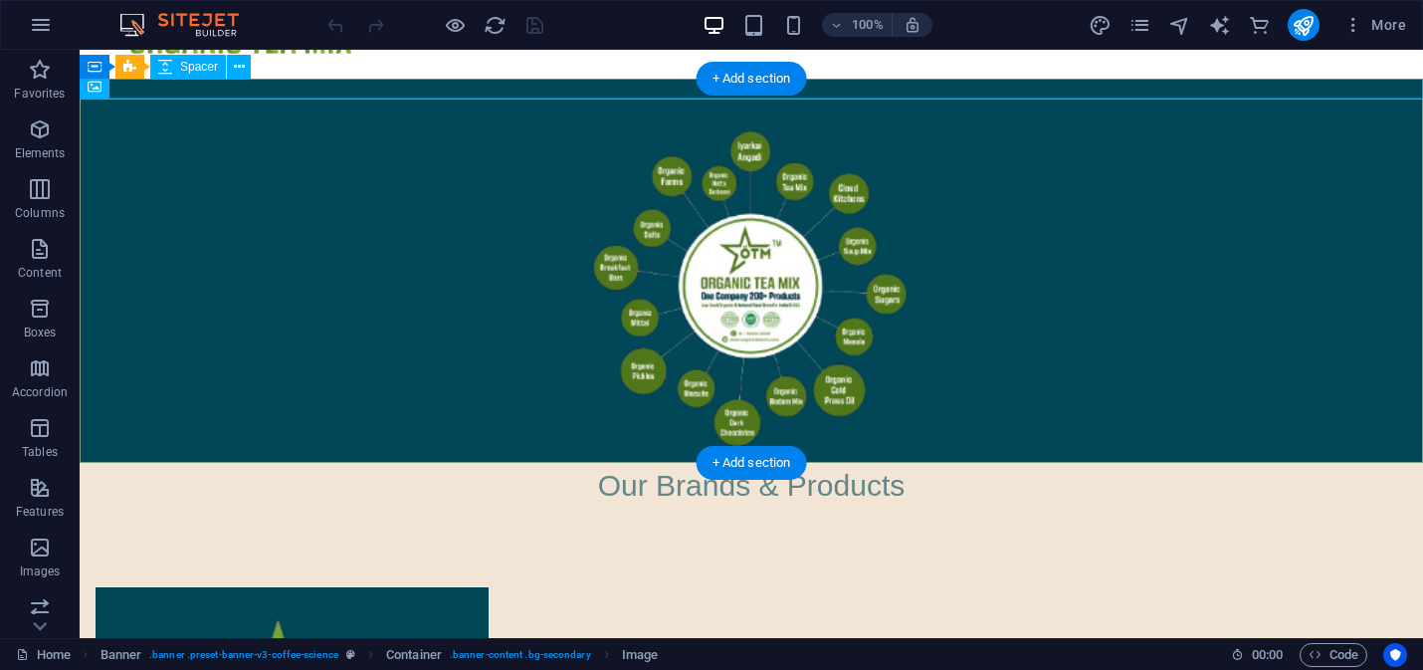
click at [569, 89] on div at bounding box center [751, 89] width 1343 height 20
select select "px"
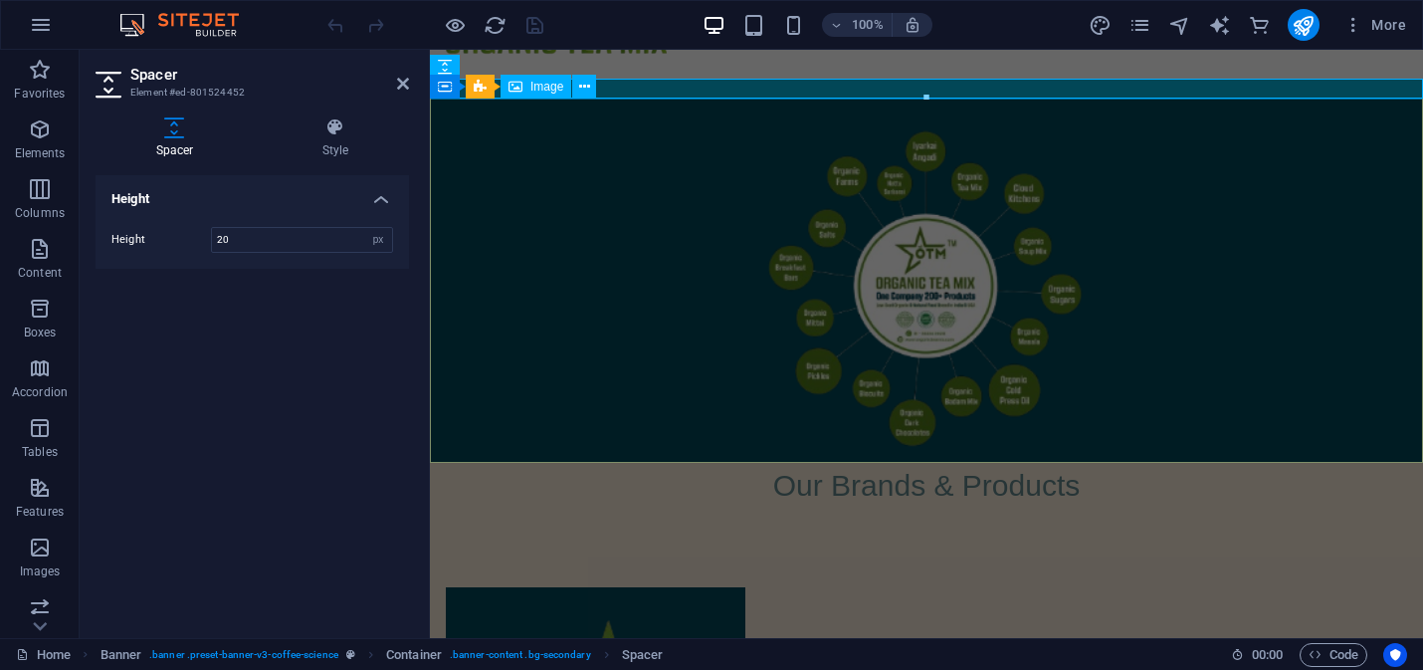
click at [578, 136] on figure at bounding box center [926, 280] width 993 height 364
select select "px"
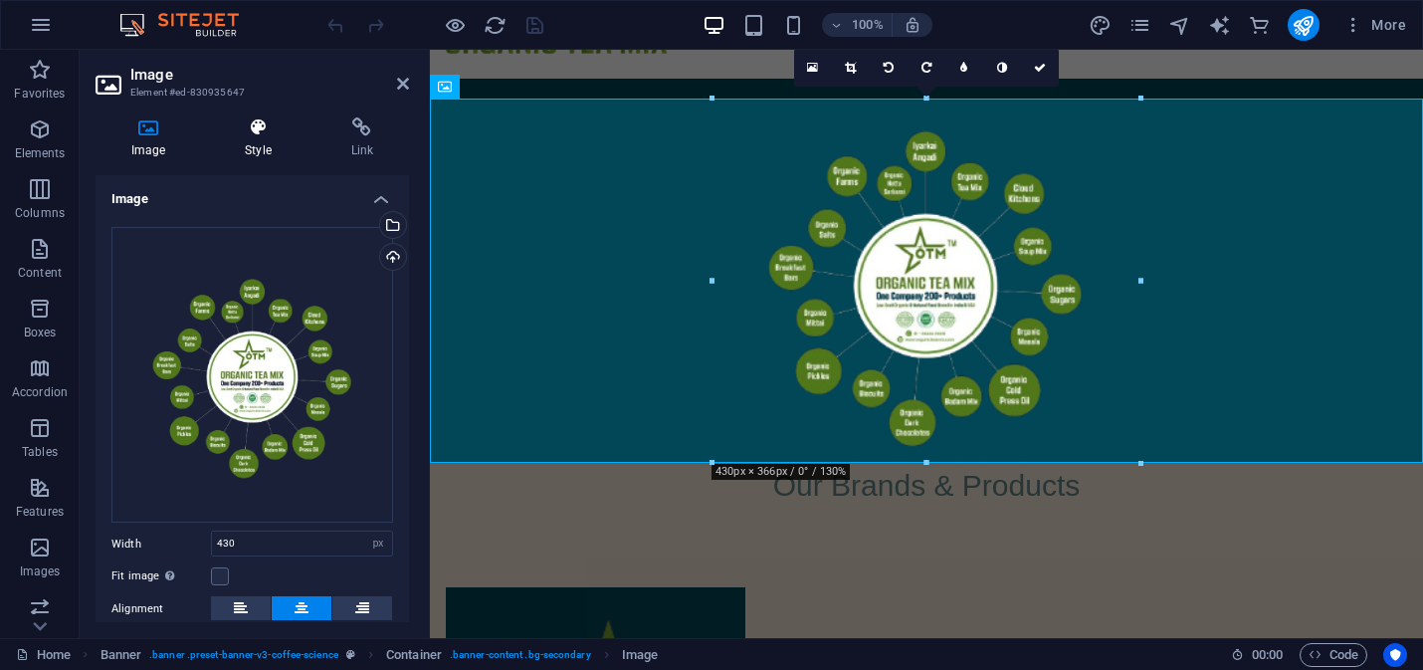
click at [237, 132] on icon at bounding box center [258, 127] width 98 height 20
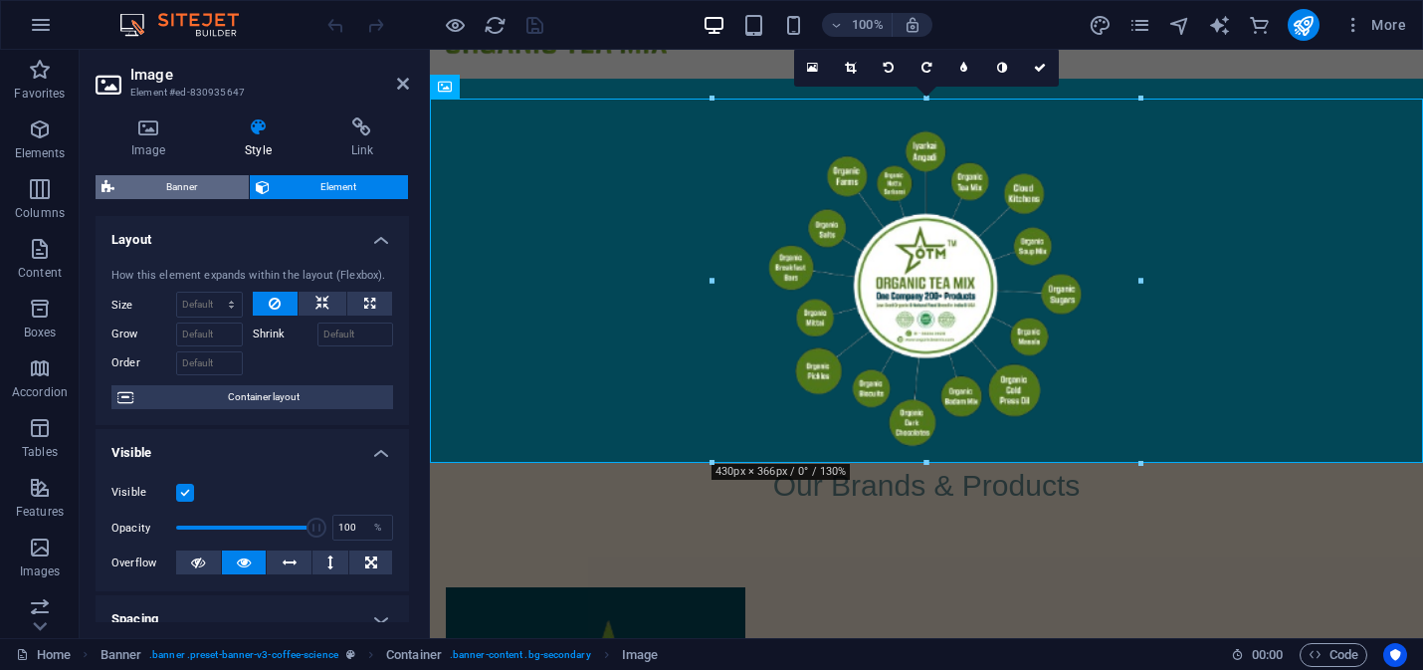
click at [185, 186] on span "Banner" at bounding box center [181, 187] width 122 height 24
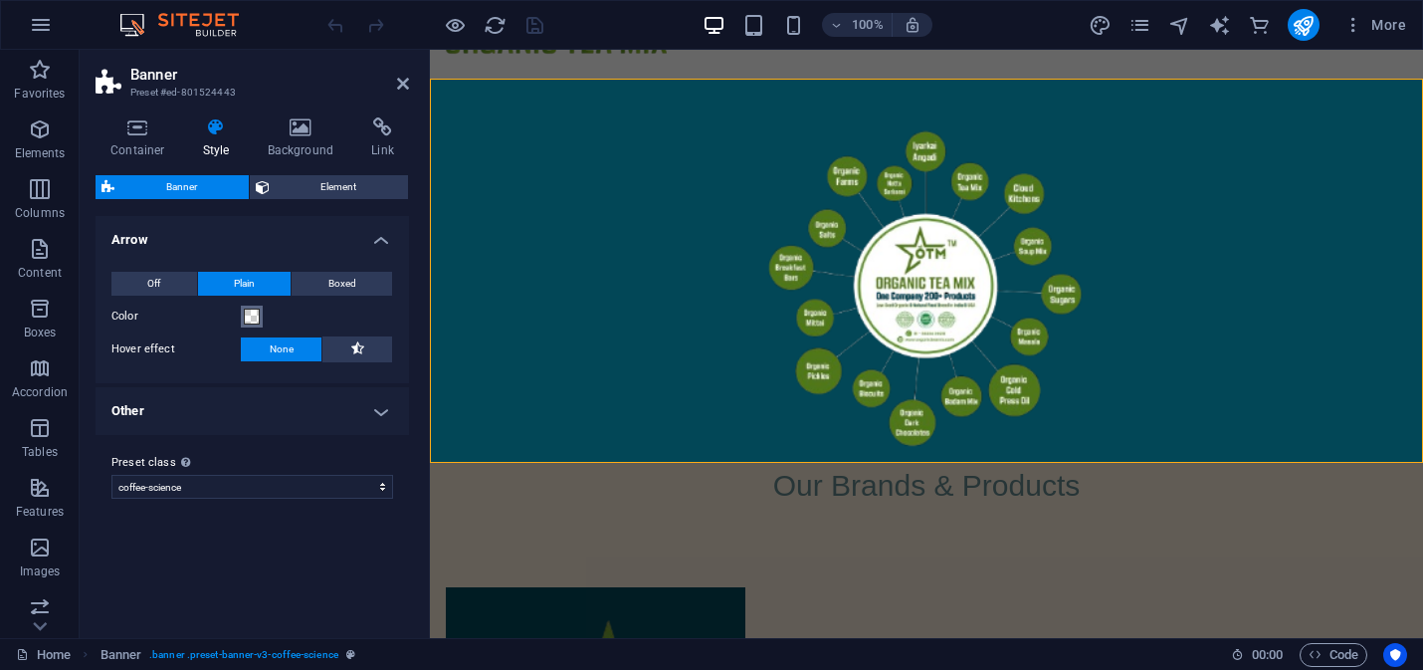
click at [253, 315] on span at bounding box center [252, 316] width 16 height 16
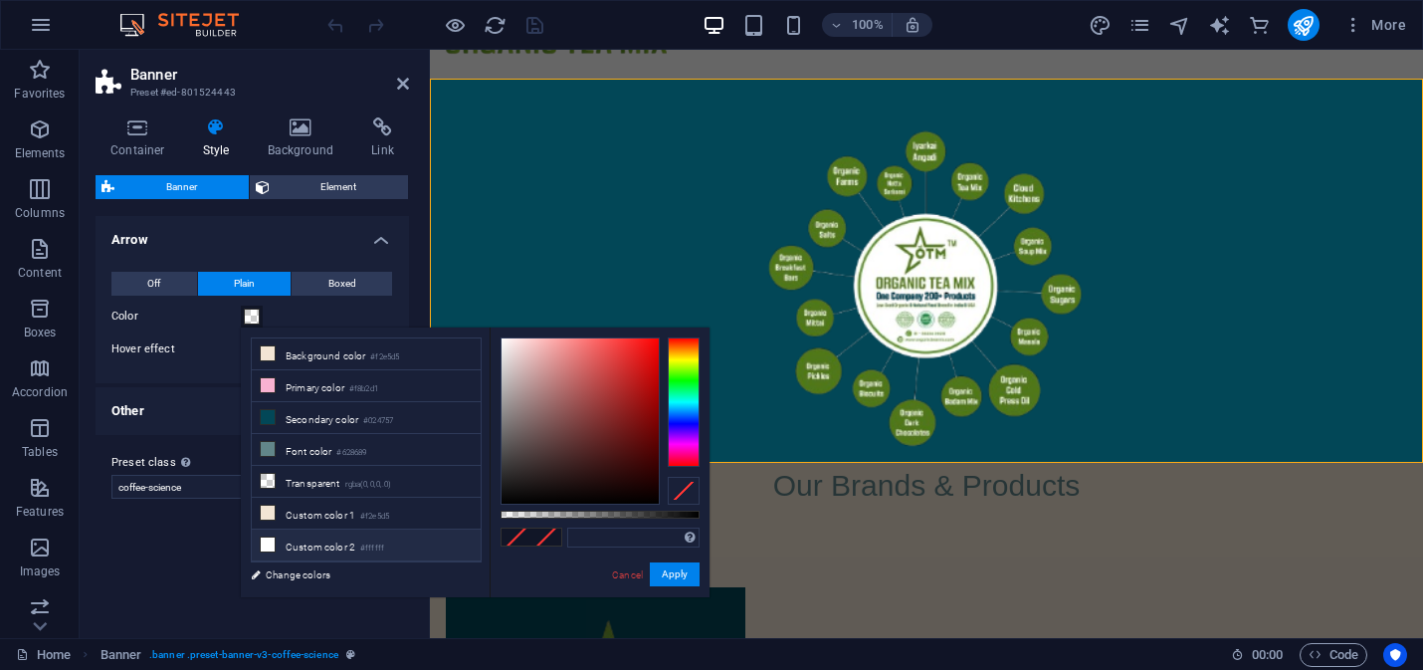
click at [265, 539] on icon at bounding box center [268, 544] width 14 height 14
type input "#ffffff"
click at [674, 574] on button "Apply" at bounding box center [675, 574] width 50 height 24
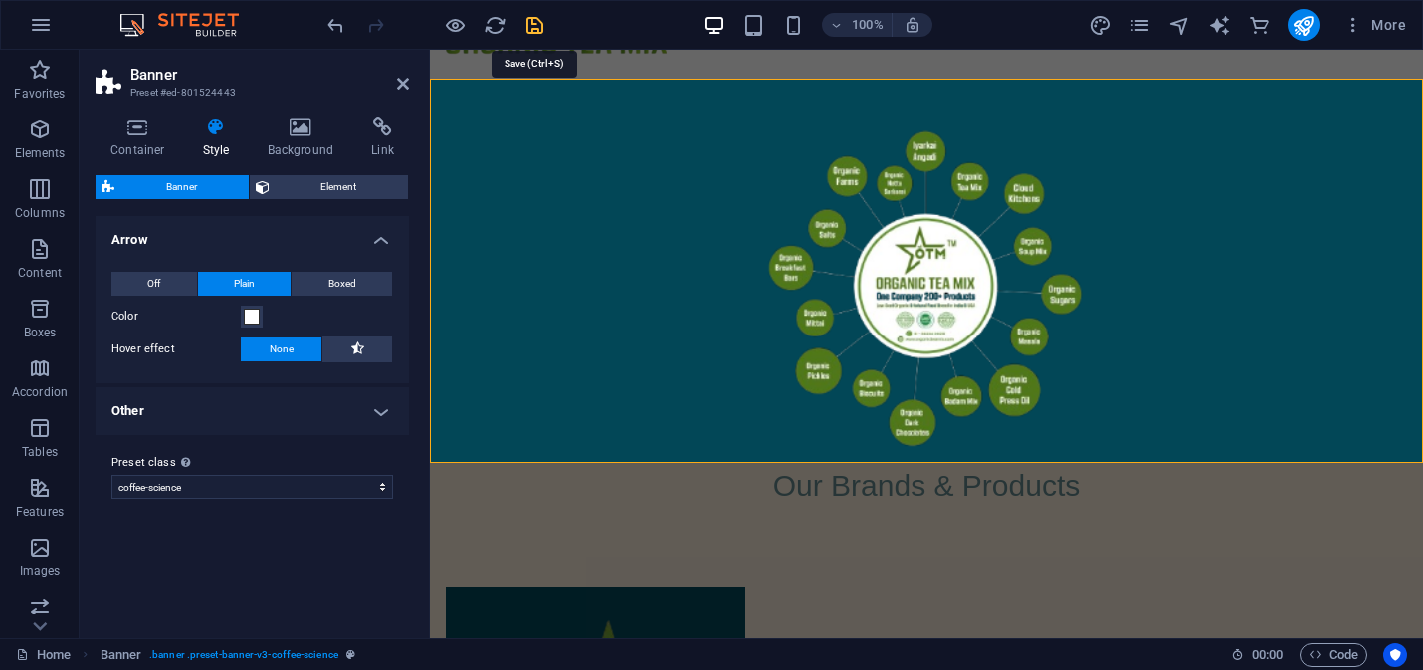
click at [534, 27] on icon "save" at bounding box center [534, 25] width 23 height 23
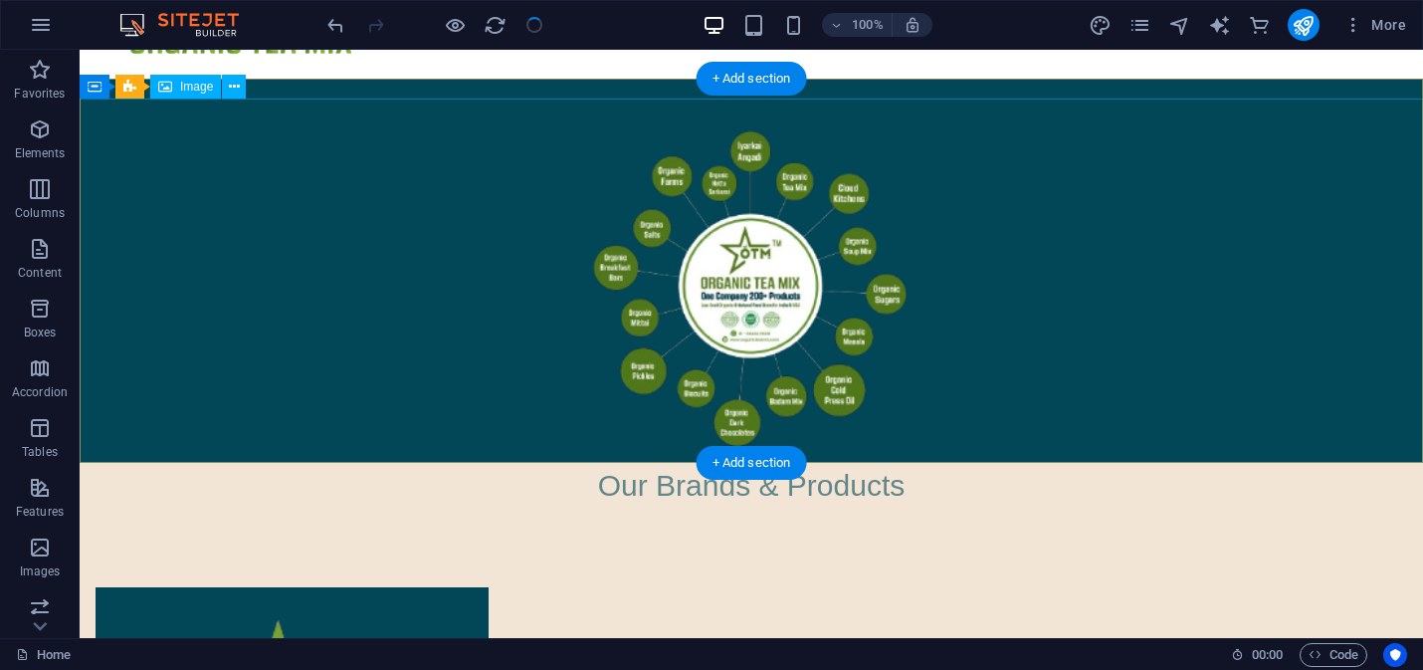
click at [811, 267] on figure at bounding box center [751, 280] width 1343 height 364
click at [812, 256] on figure at bounding box center [751, 280] width 1343 height 364
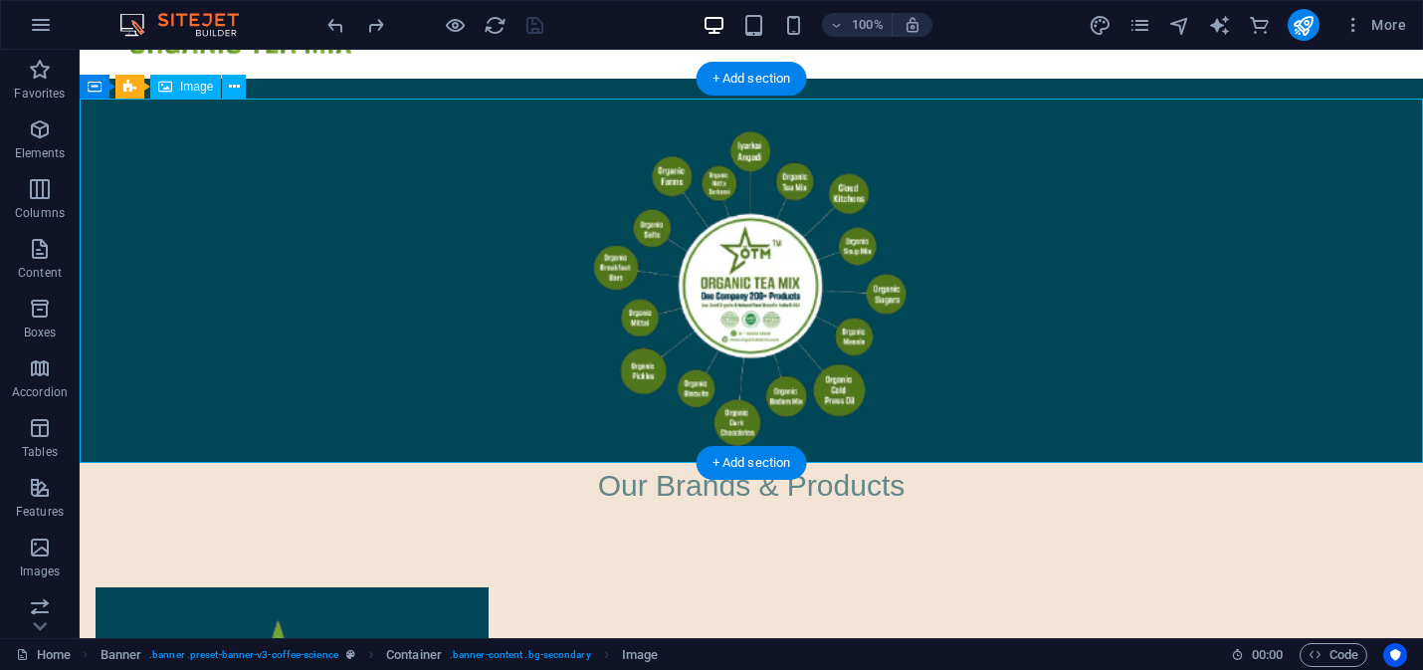
click at [812, 256] on figure at bounding box center [751, 280] width 1343 height 364
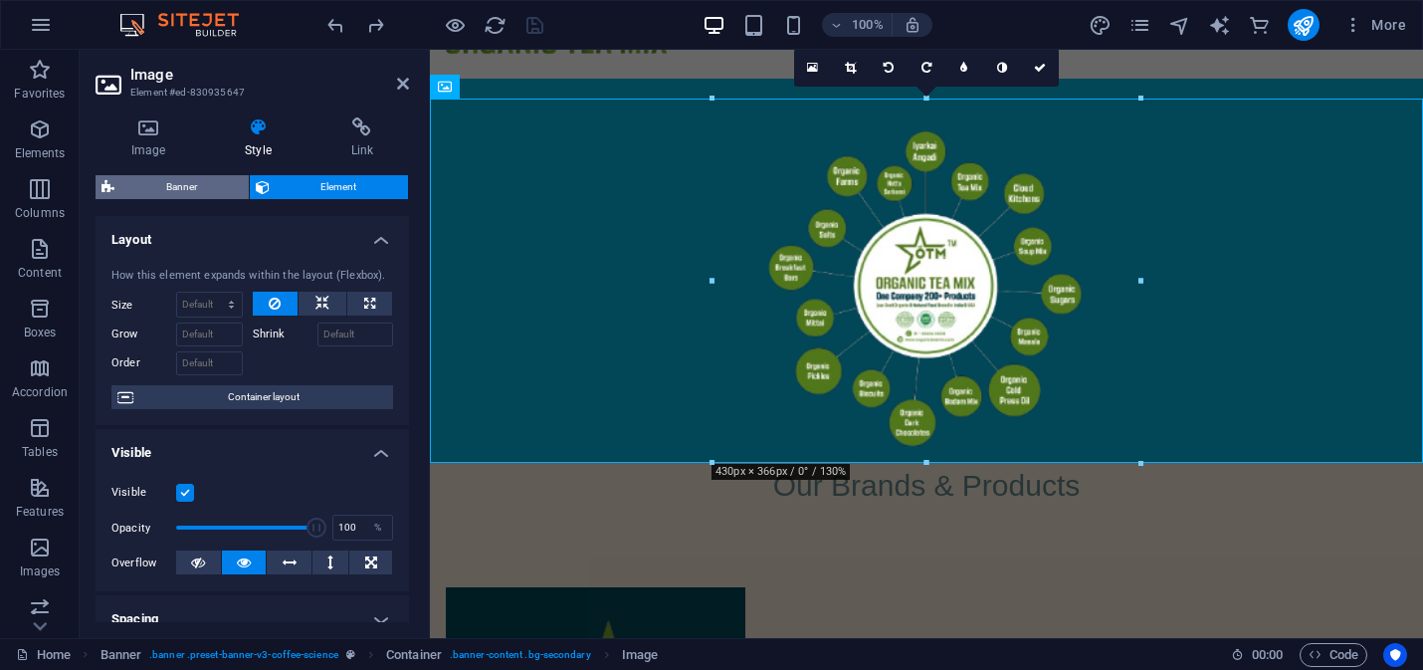
click at [182, 188] on span "Banner" at bounding box center [181, 187] width 122 height 24
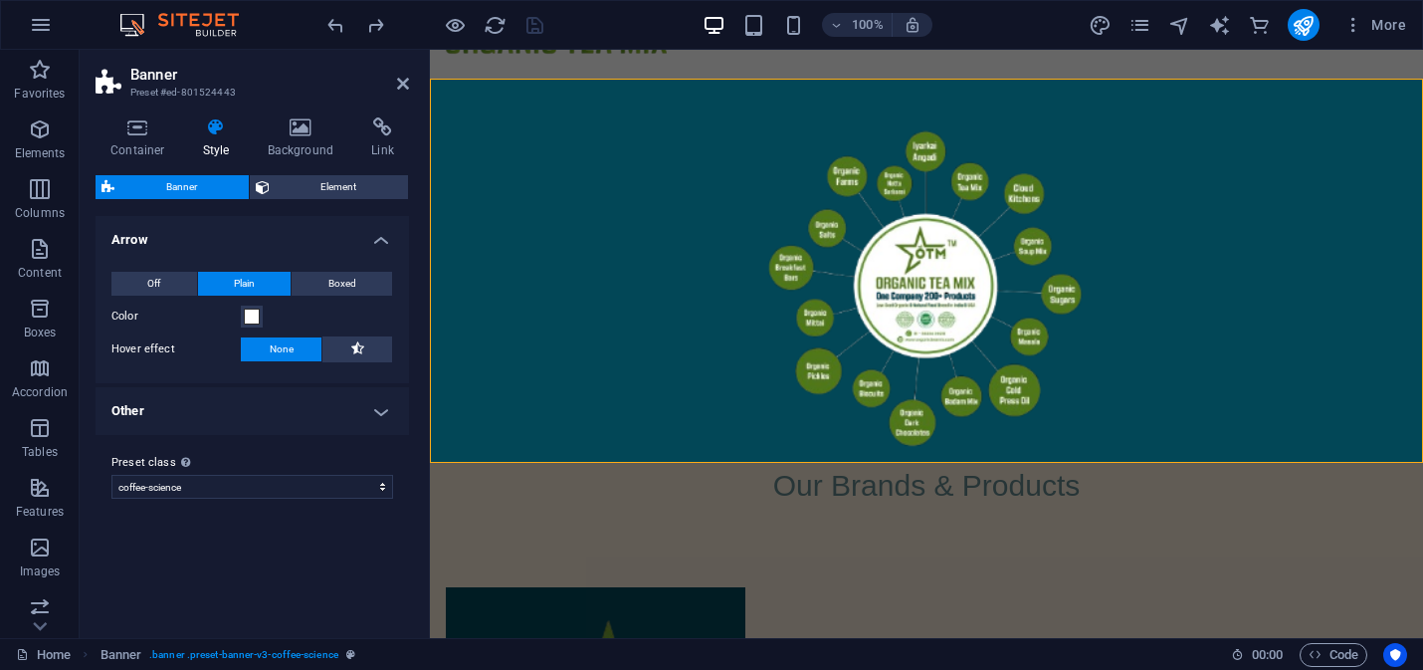
click at [228, 416] on h4 "Other" at bounding box center [252, 411] width 313 height 48
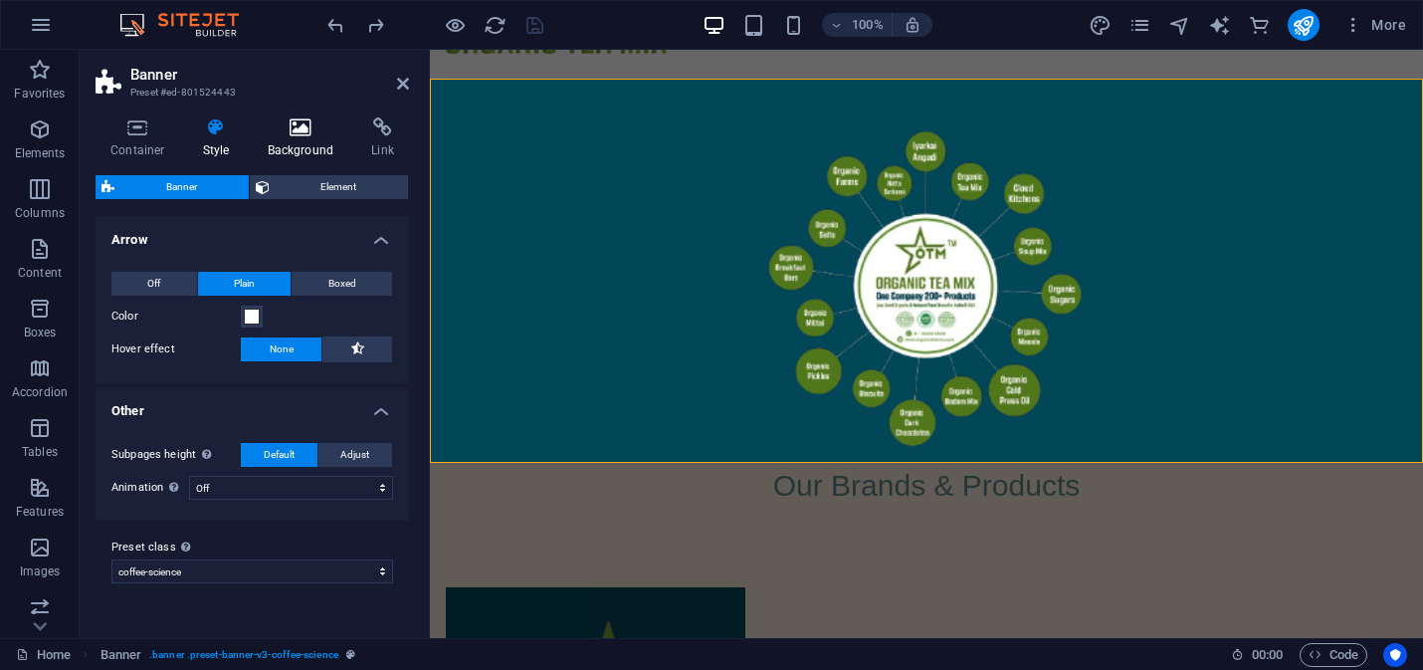
click at [290, 127] on icon at bounding box center [301, 127] width 97 height 20
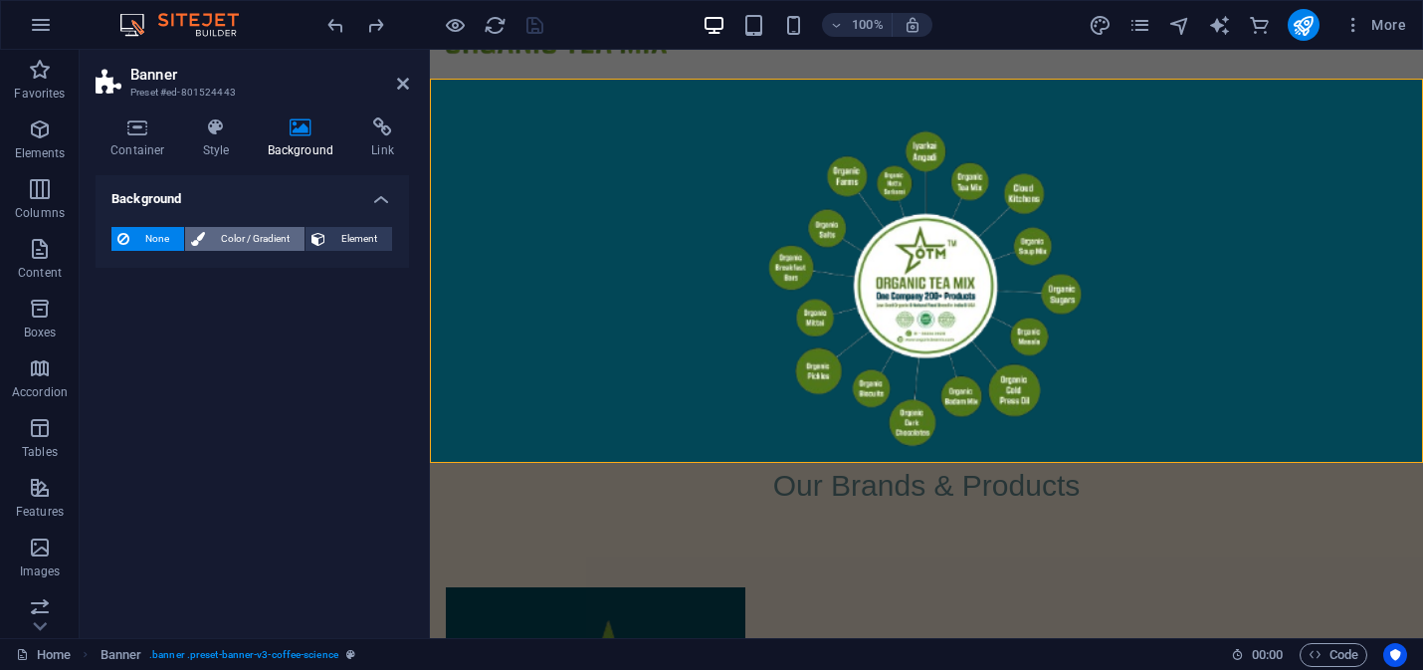
click at [256, 239] on span "Color / Gradient" at bounding box center [255, 239] width 88 height 24
click at [118, 319] on span at bounding box center [124, 318] width 22 height 22
type input "#ffffff"
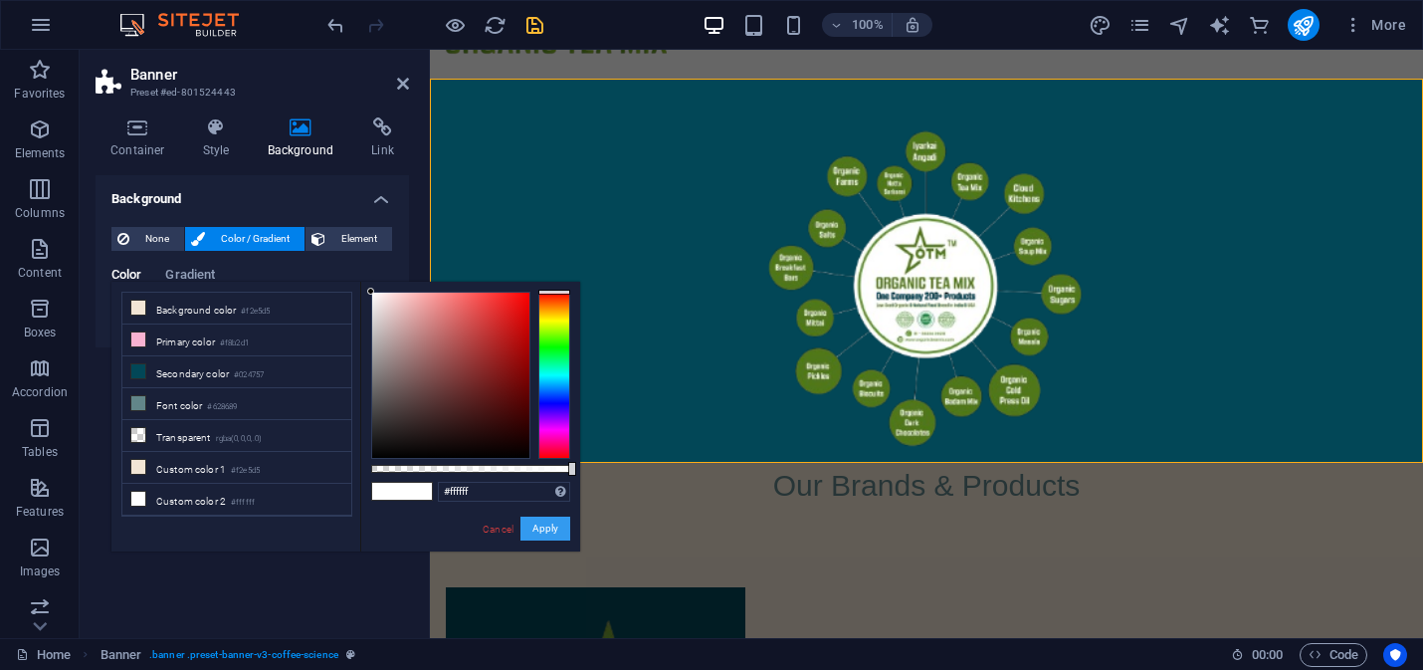
click at [540, 528] on button "Apply" at bounding box center [545, 528] width 50 height 24
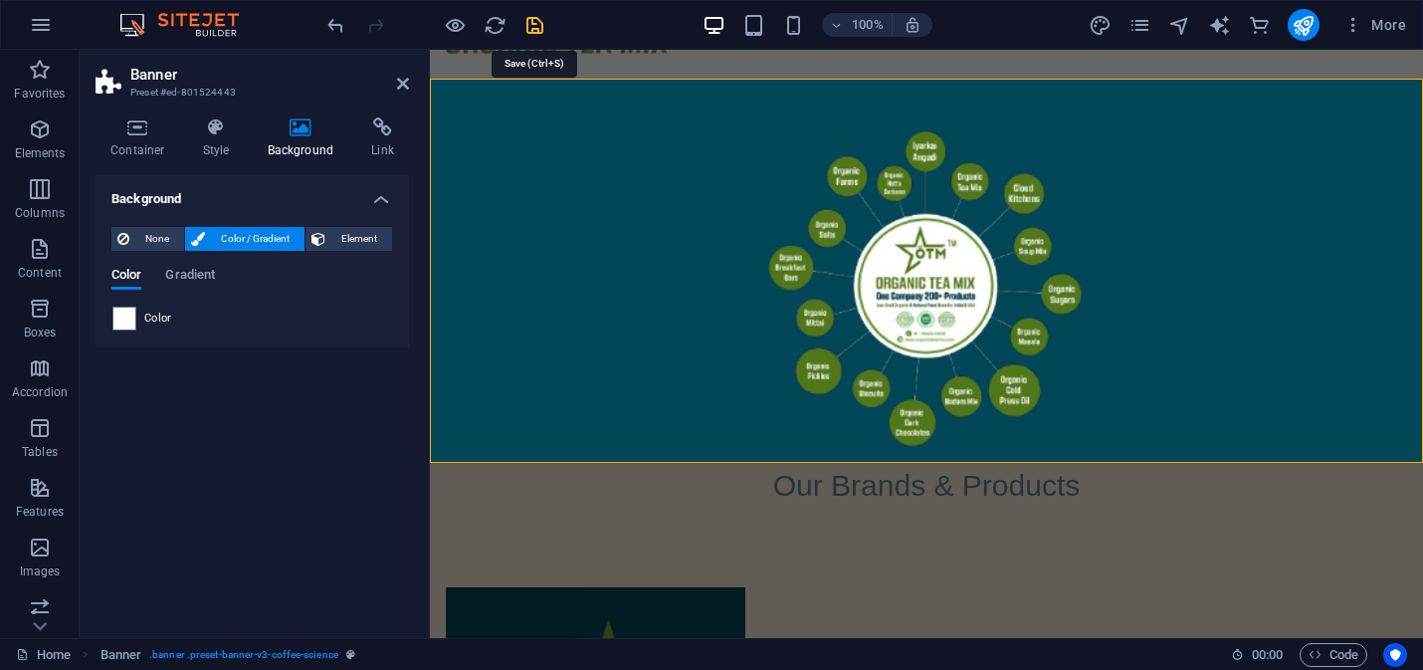
click at [532, 24] on icon "save" at bounding box center [534, 25] width 23 height 23
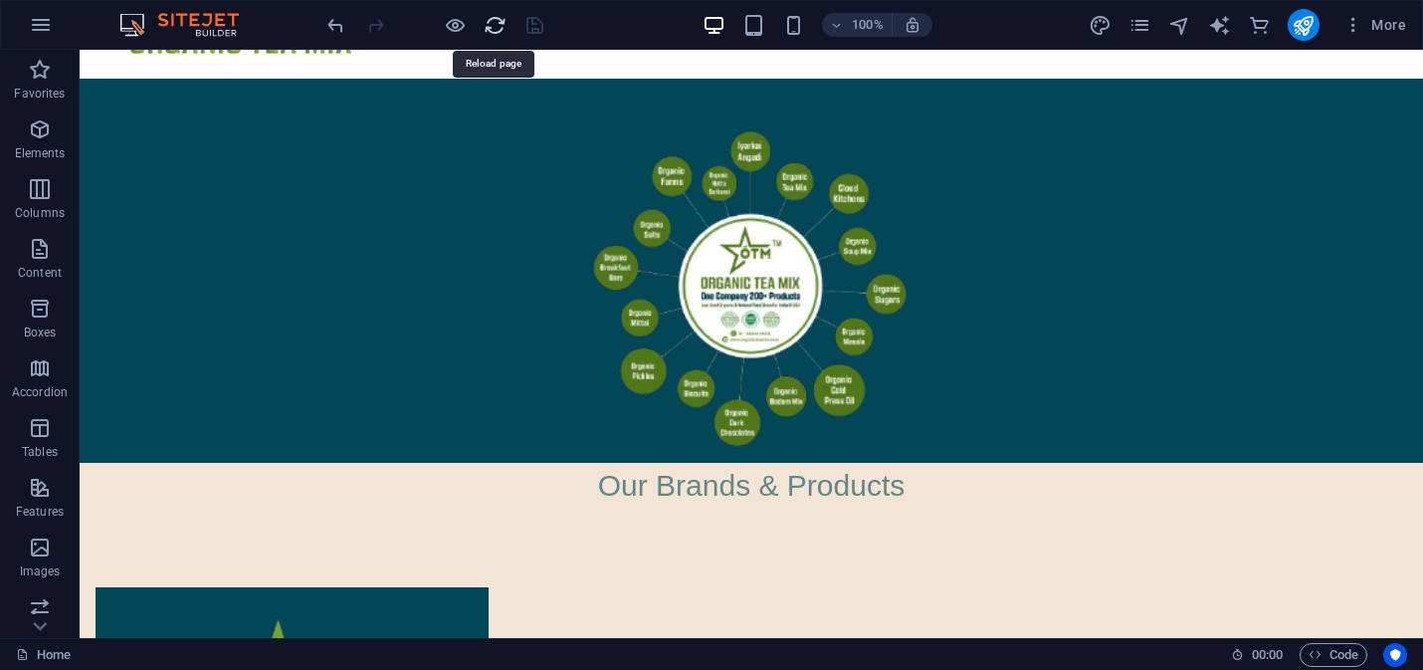
click at [490, 29] on icon "reload" at bounding box center [495, 25] width 23 height 23
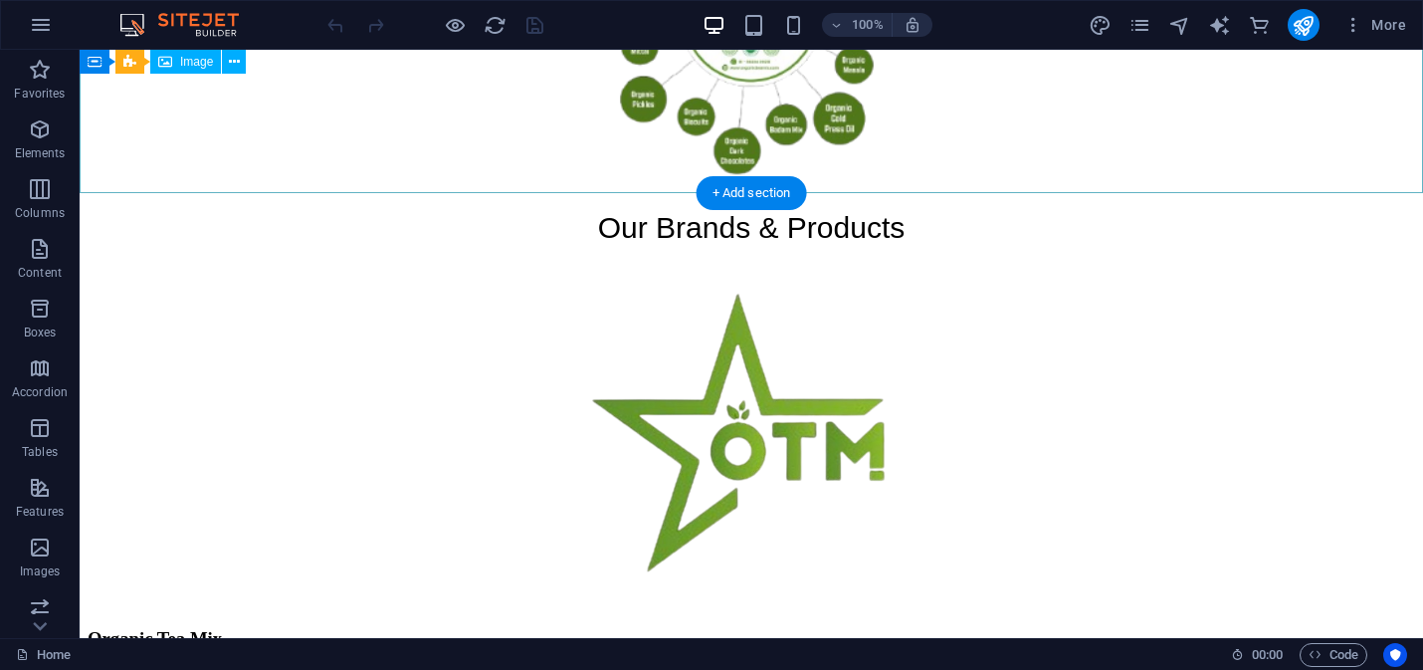
scroll to position [297, 0]
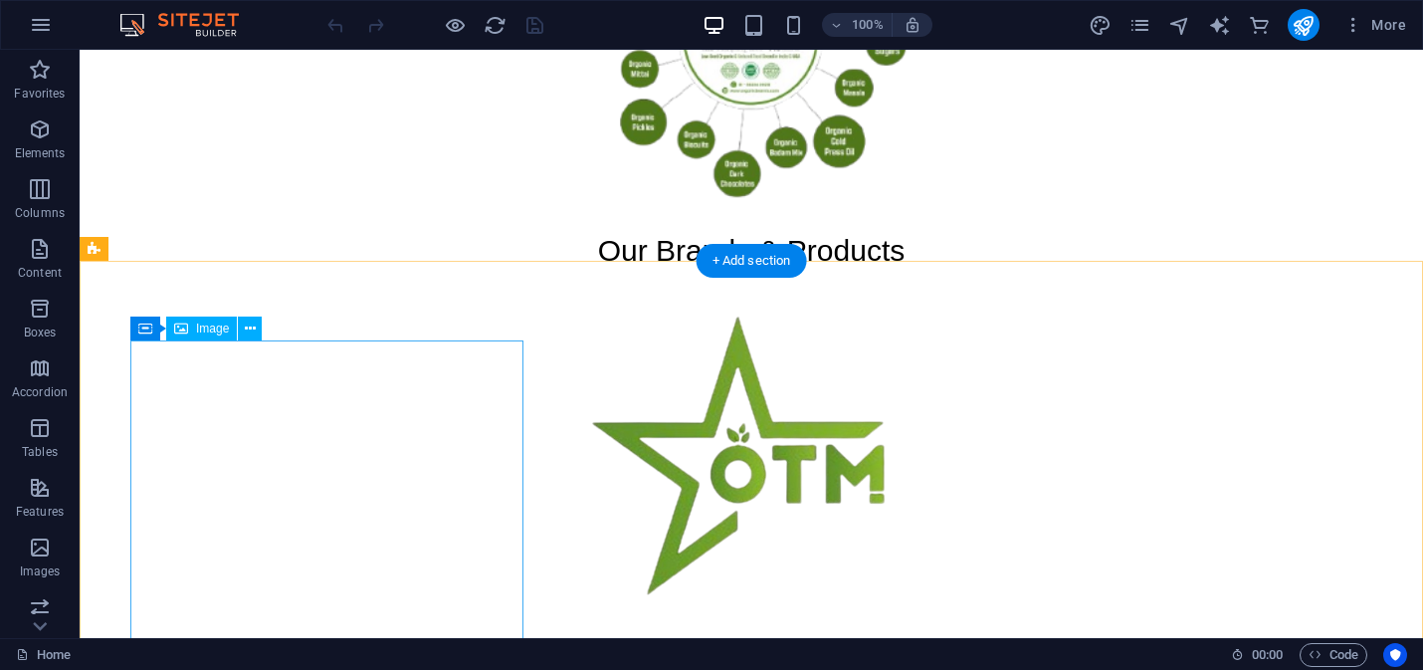
click at [477, 373] on figure at bounding box center [751, 458] width 1327 height 348
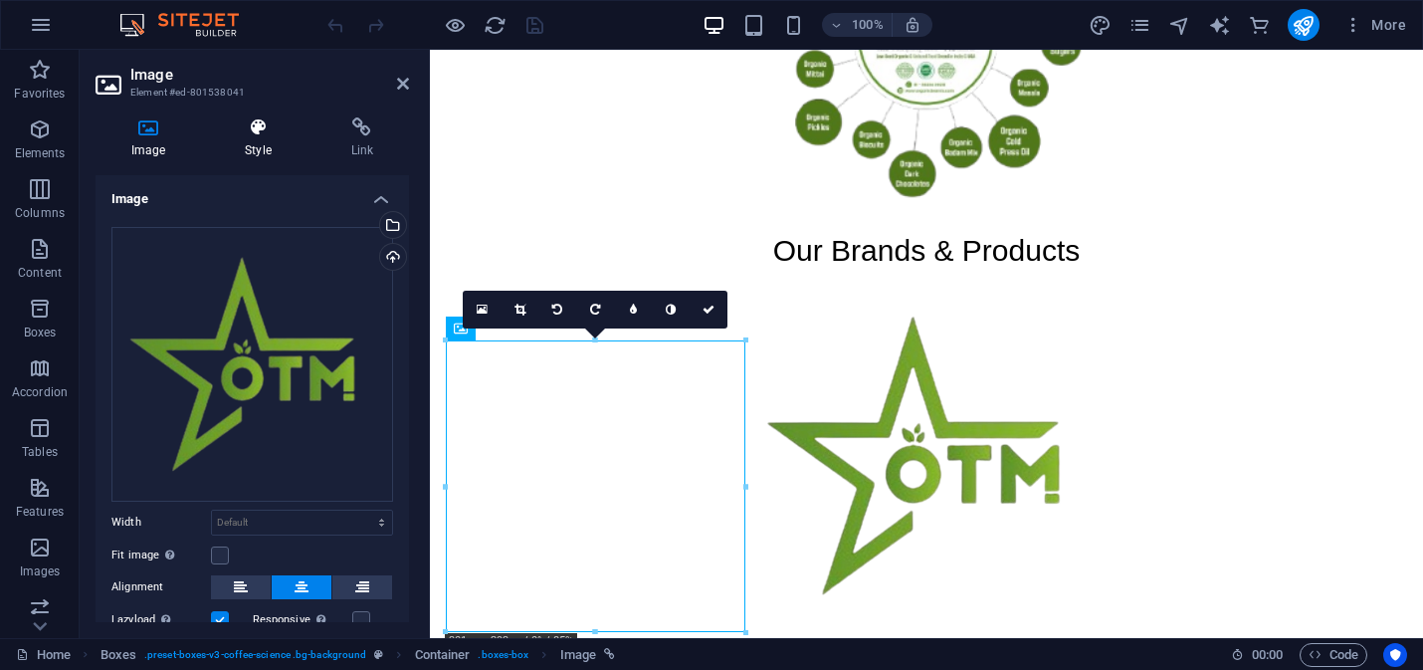
click at [251, 146] on h4 "Style" at bounding box center [261, 138] width 105 height 42
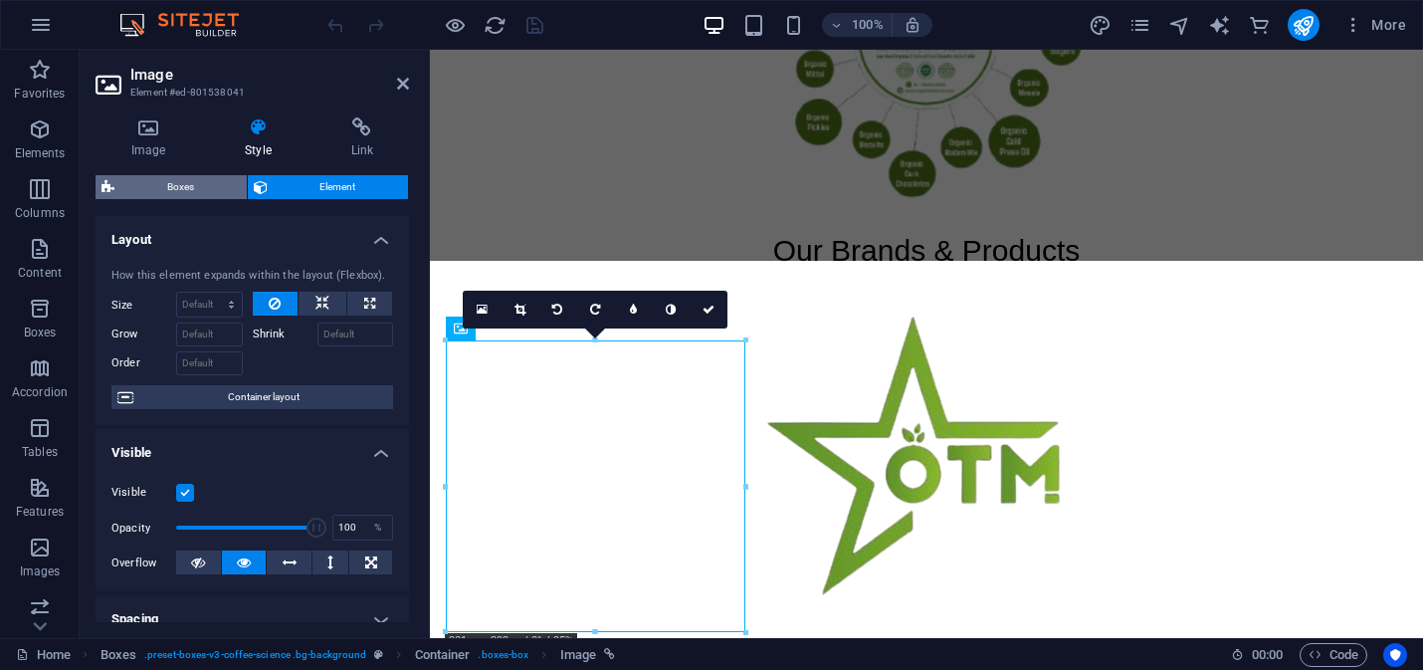
click at [179, 188] on span "Boxes" at bounding box center [180, 187] width 120 height 24
select select "rem"
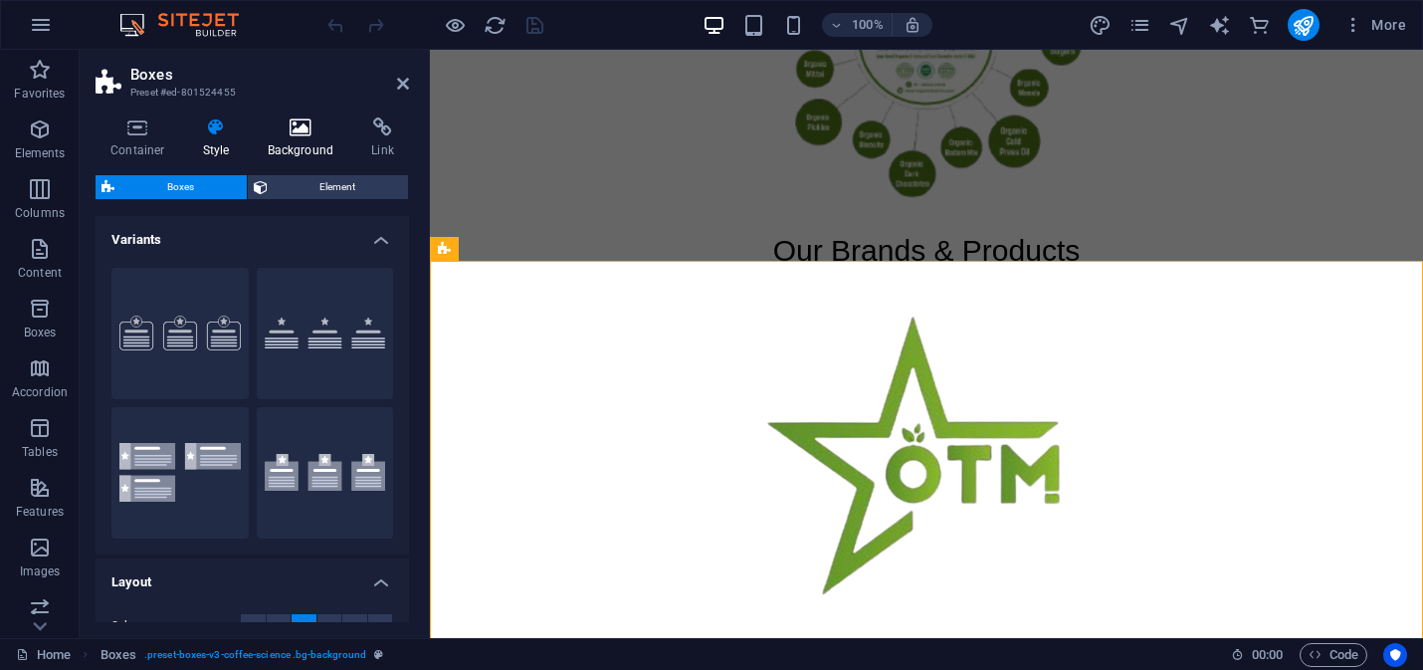
click at [295, 134] on icon at bounding box center [301, 127] width 97 height 20
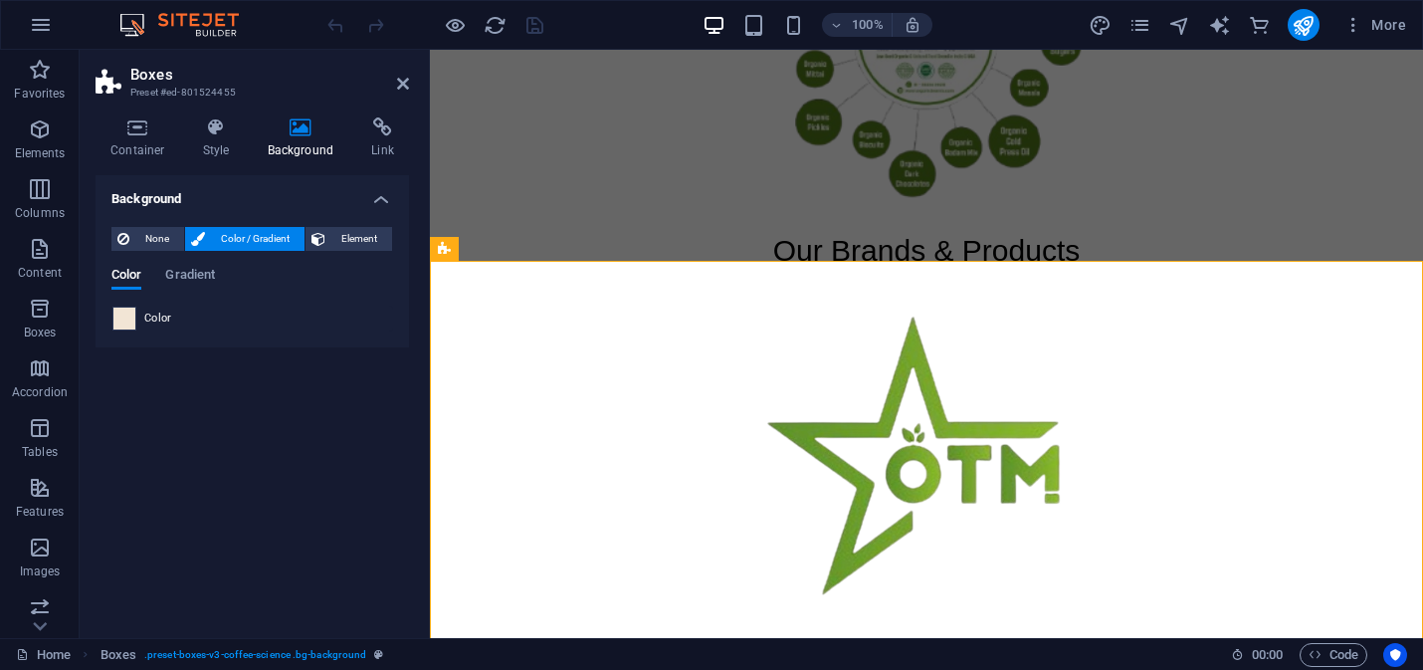
click at [122, 314] on span at bounding box center [124, 318] width 22 height 22
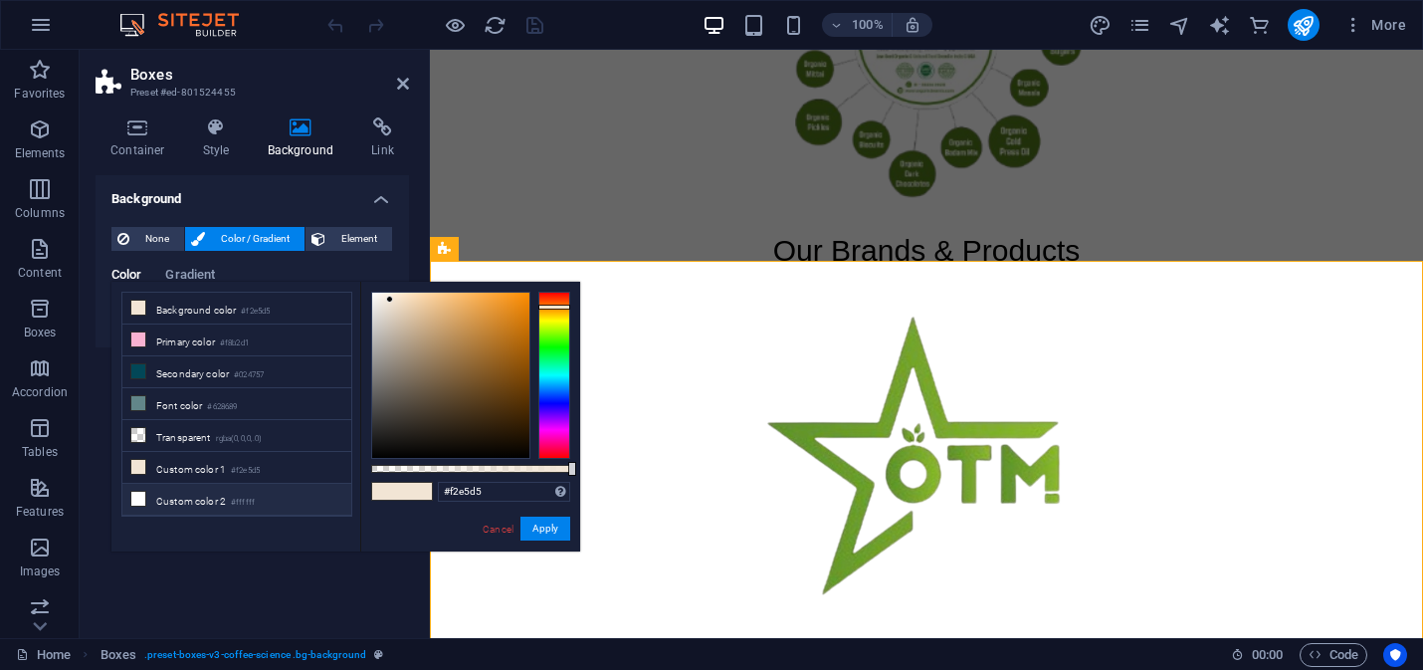
click at [142, 499] on icon at bounding box center [138, 498] width 14 height 14
type input "#ffffff"
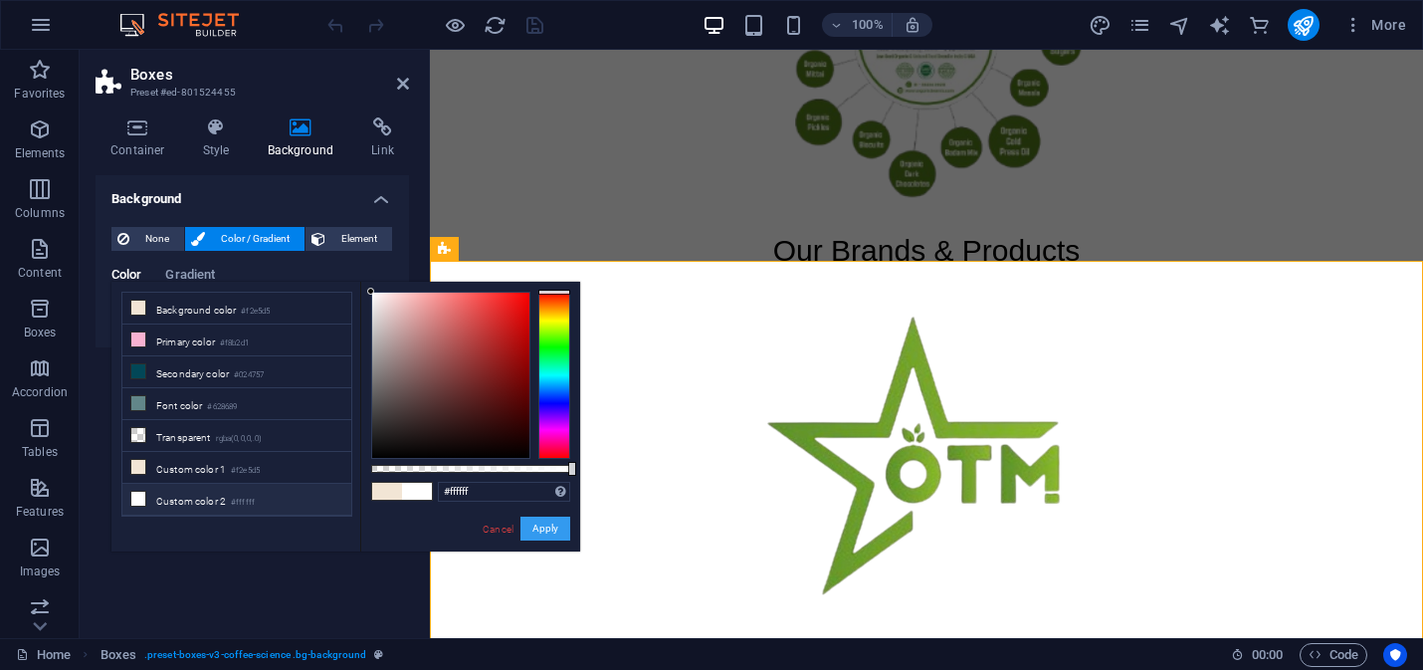
click at [546, 529] on button "Apply" at bounding box center [545, 528] width 50 height 24
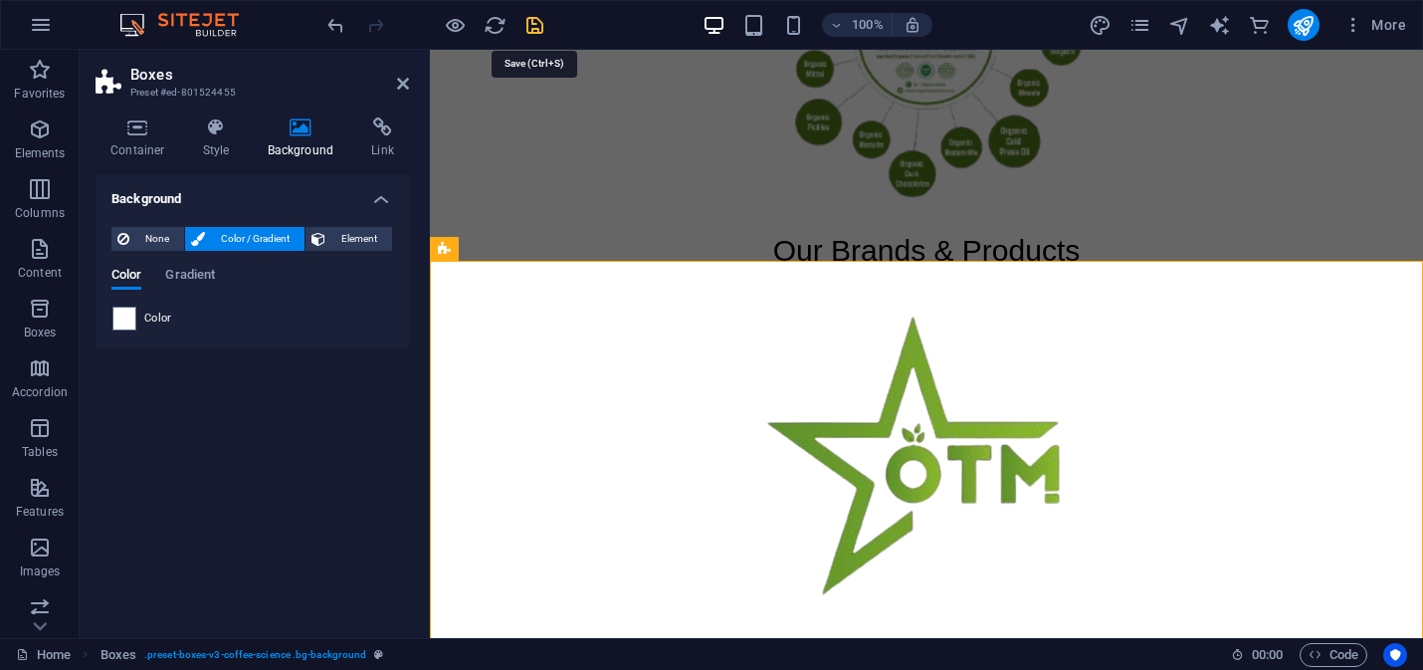
click at [543, 24] on icon "save" at bounding box center [534, 25] width 23 height 23
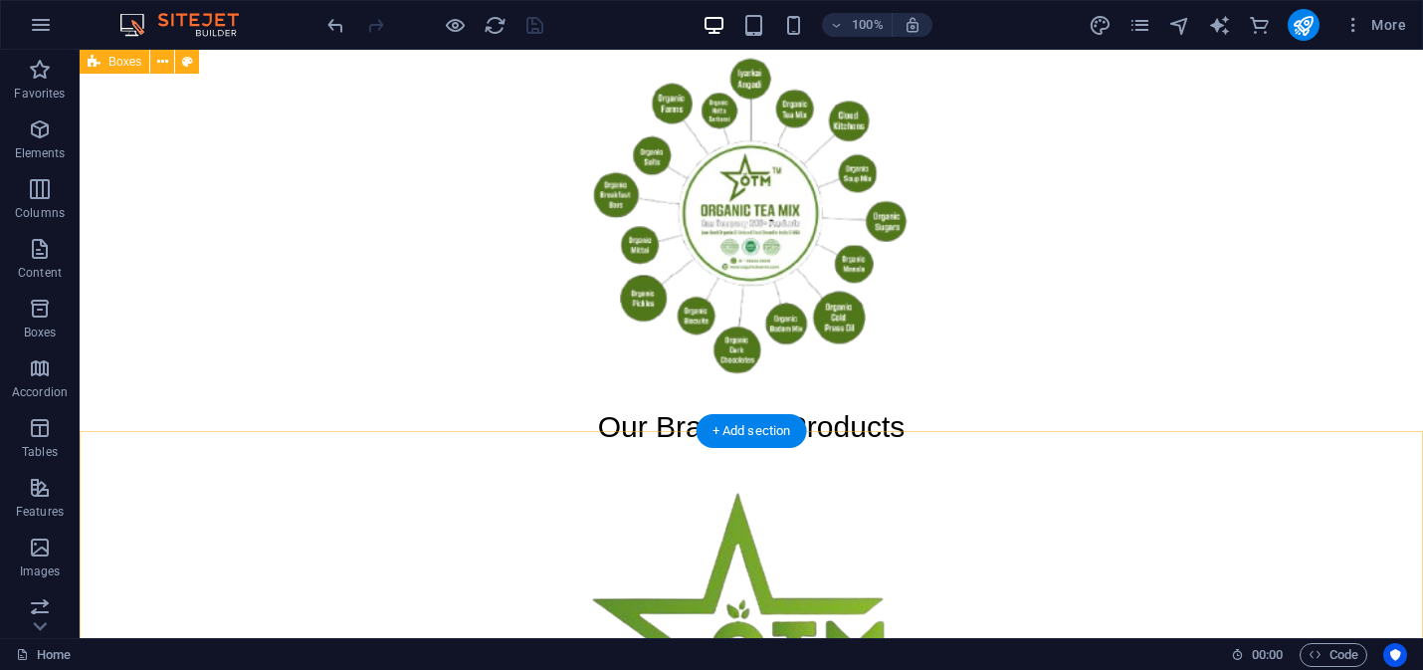
scroll to position [117, 0]
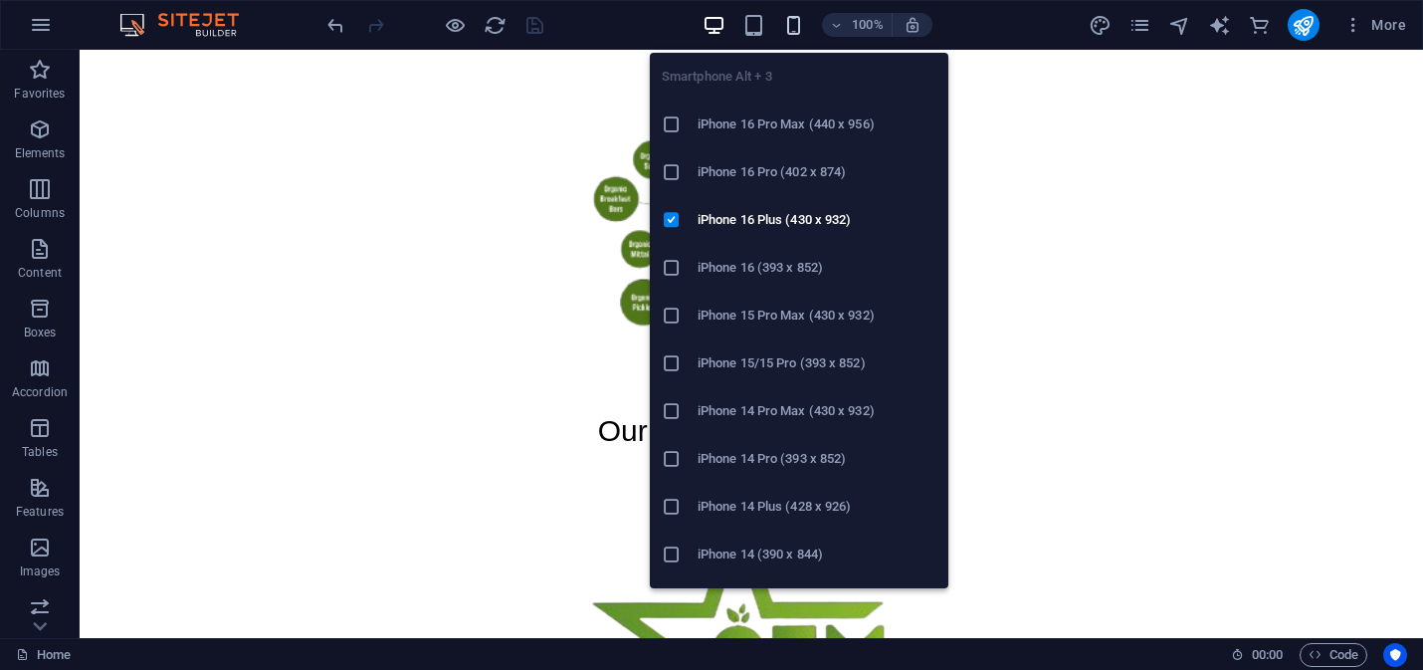
click at [798, 29] on icon "button" at bounding box center [793, 25] width 23 height 23
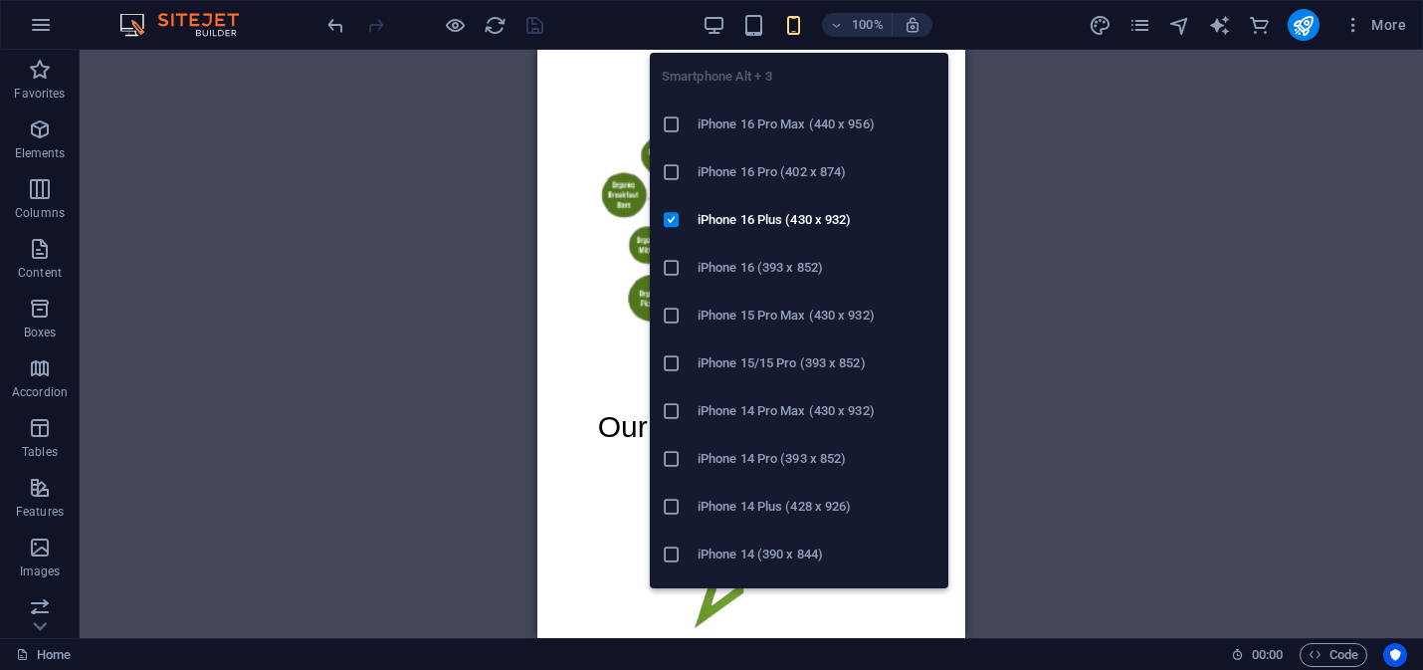
scroll to position [106, 0]
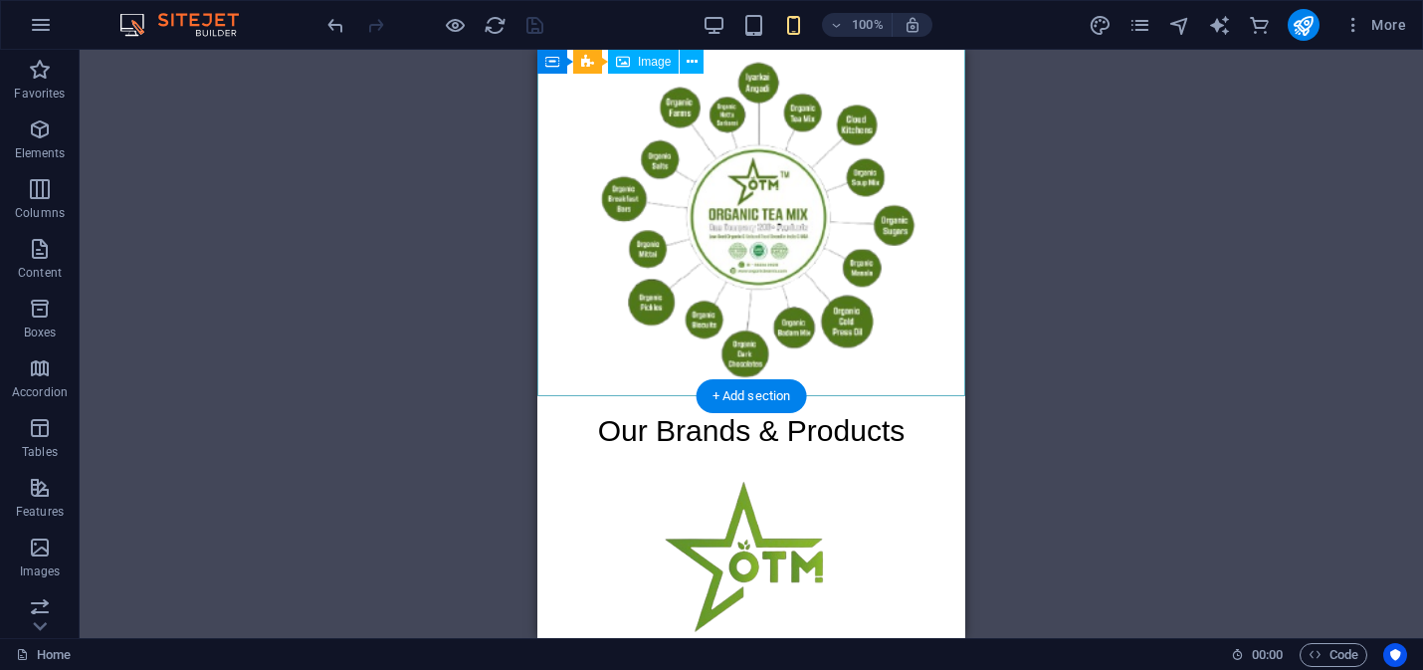
click at [949, 325] on figure at bounding box center [751, 214] width 412 height 368
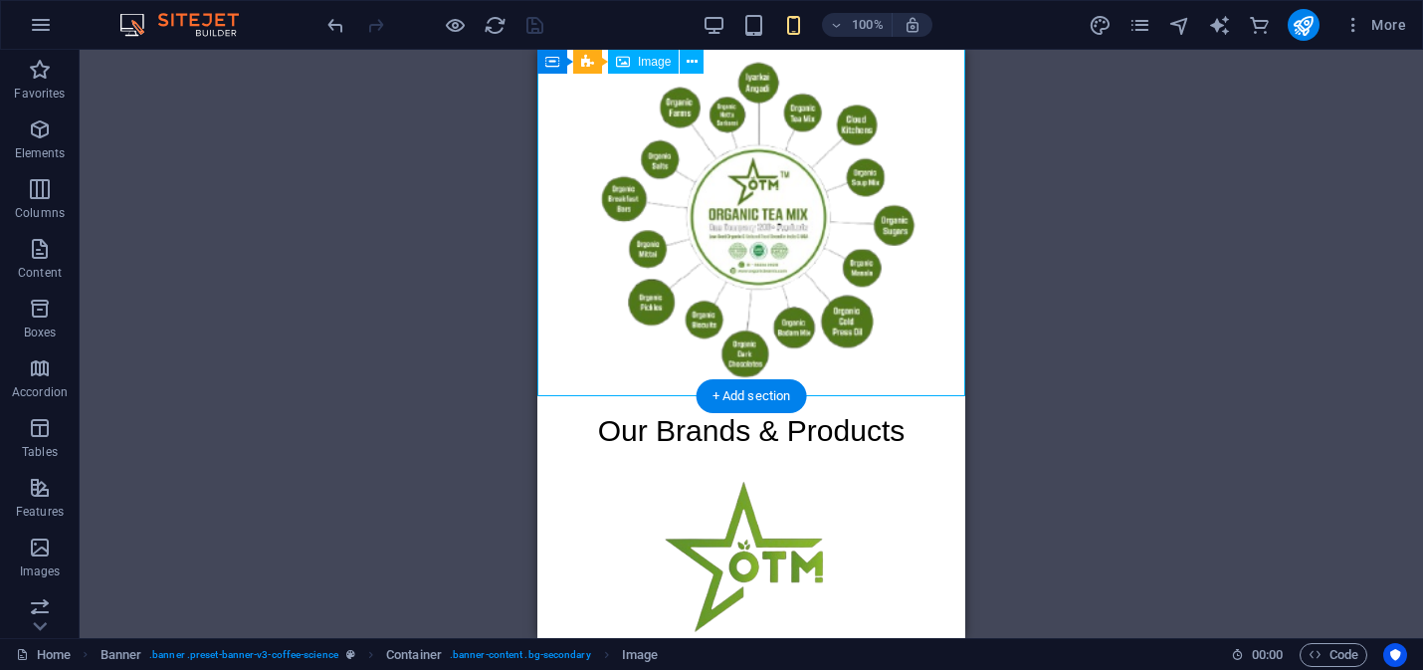
click at [949, 325] on figure at bounding box center [751, 214] width 412 height 368
select select "px"
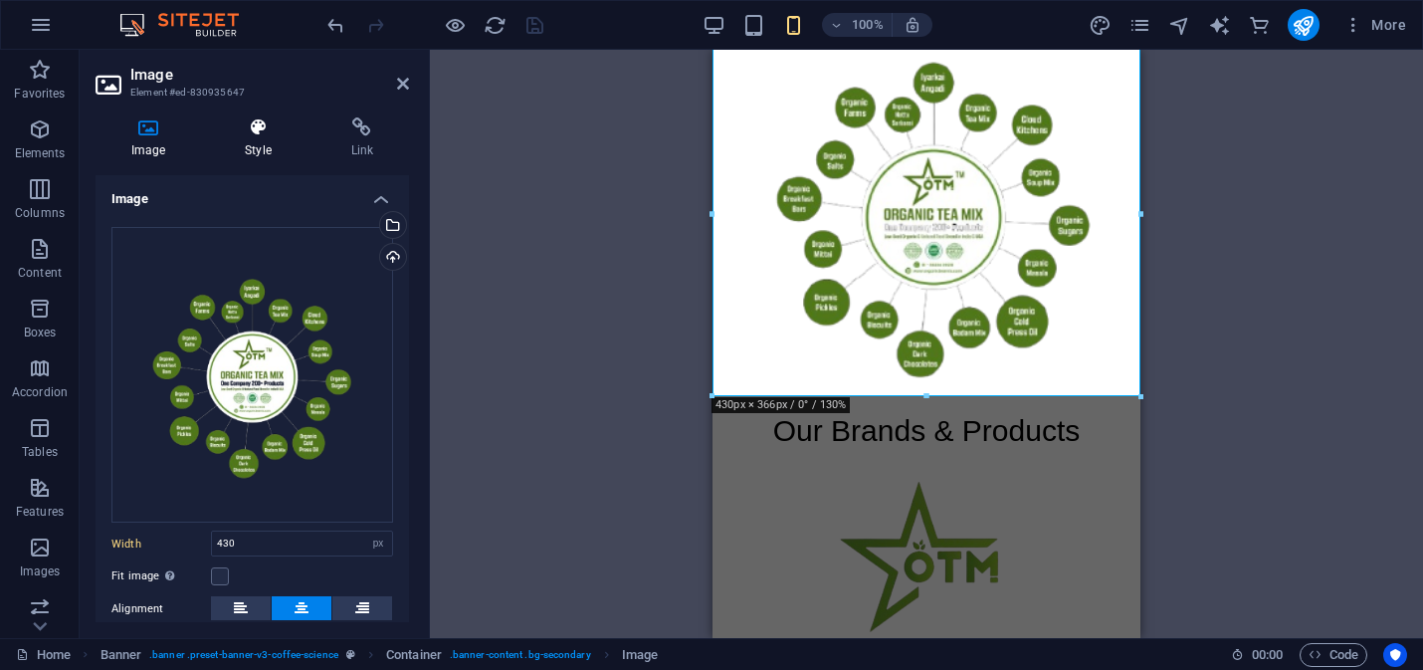
click at [258, 128] on icon at bounding box center [258, 127] width 98 height 20
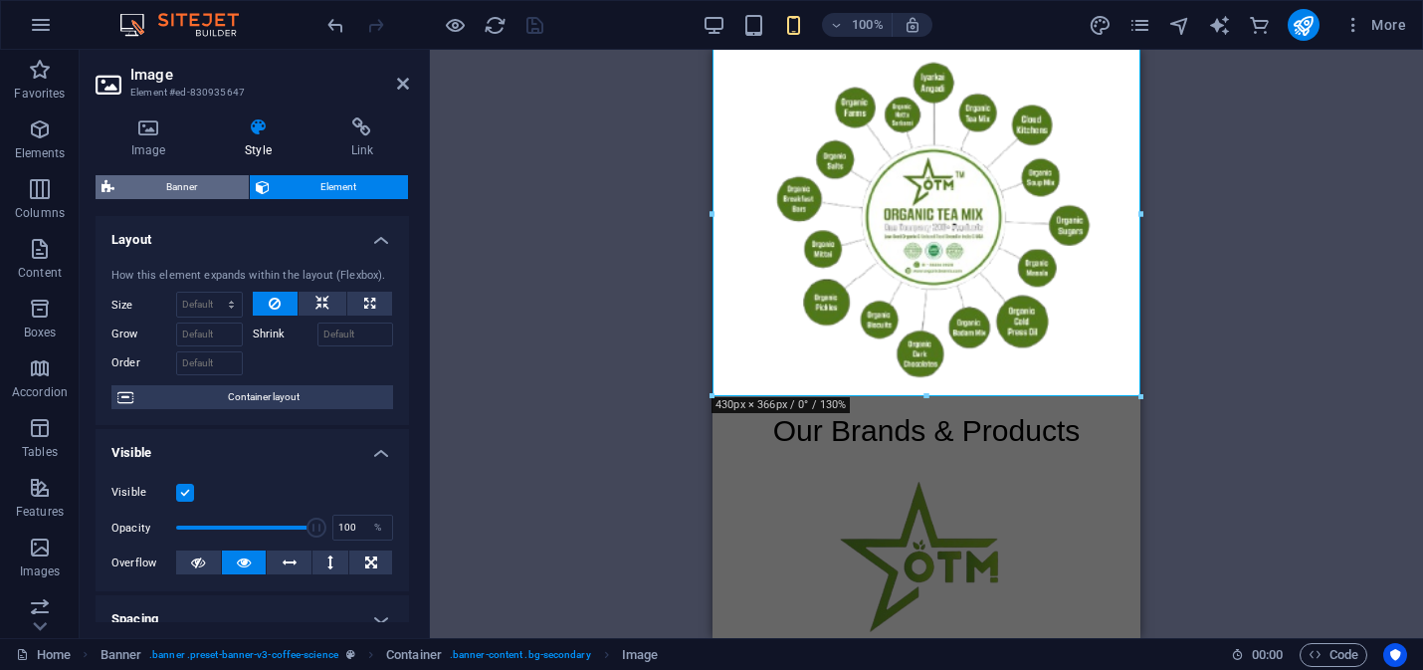
click at [199, 189] on span "Banner" at bounding box center [181, 187] width 122 height 24
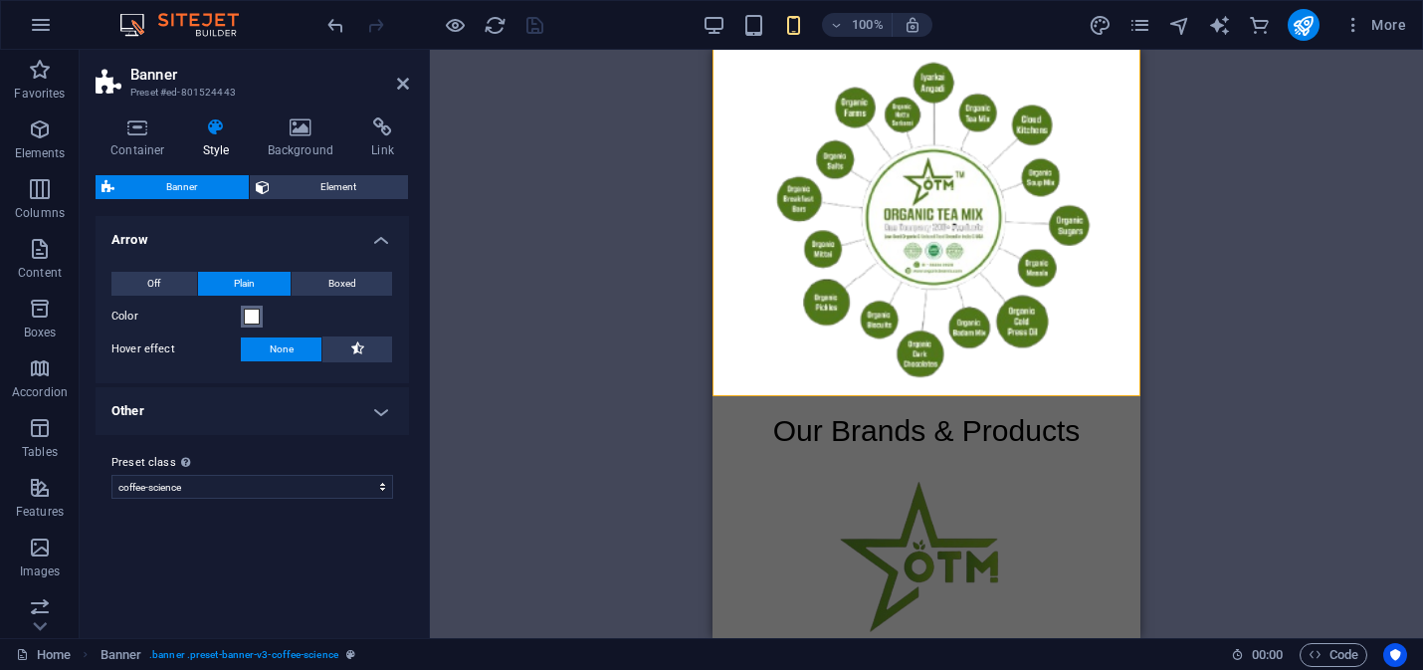
click at [253, 317] on span at bounding box center [252, 316] width 16 height 16
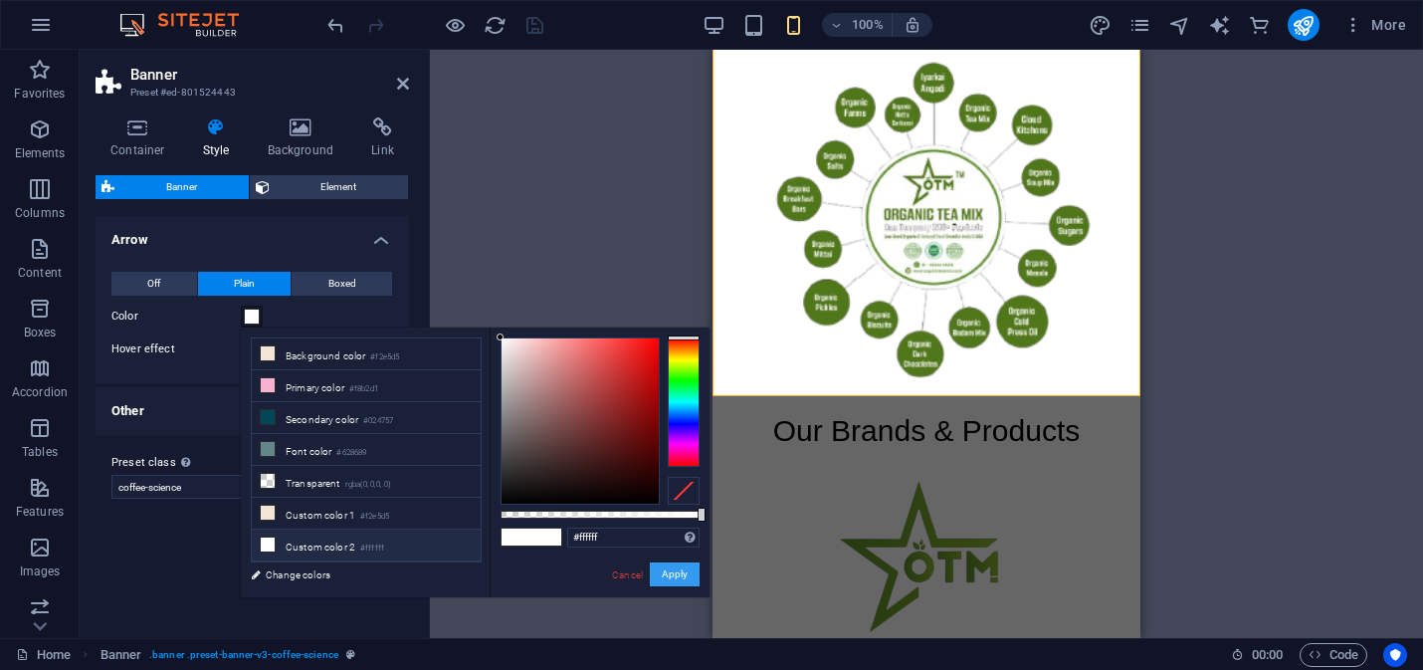
click at [673, 579] on button "Apply" at bounding box center [675, 574] width 50 height 24
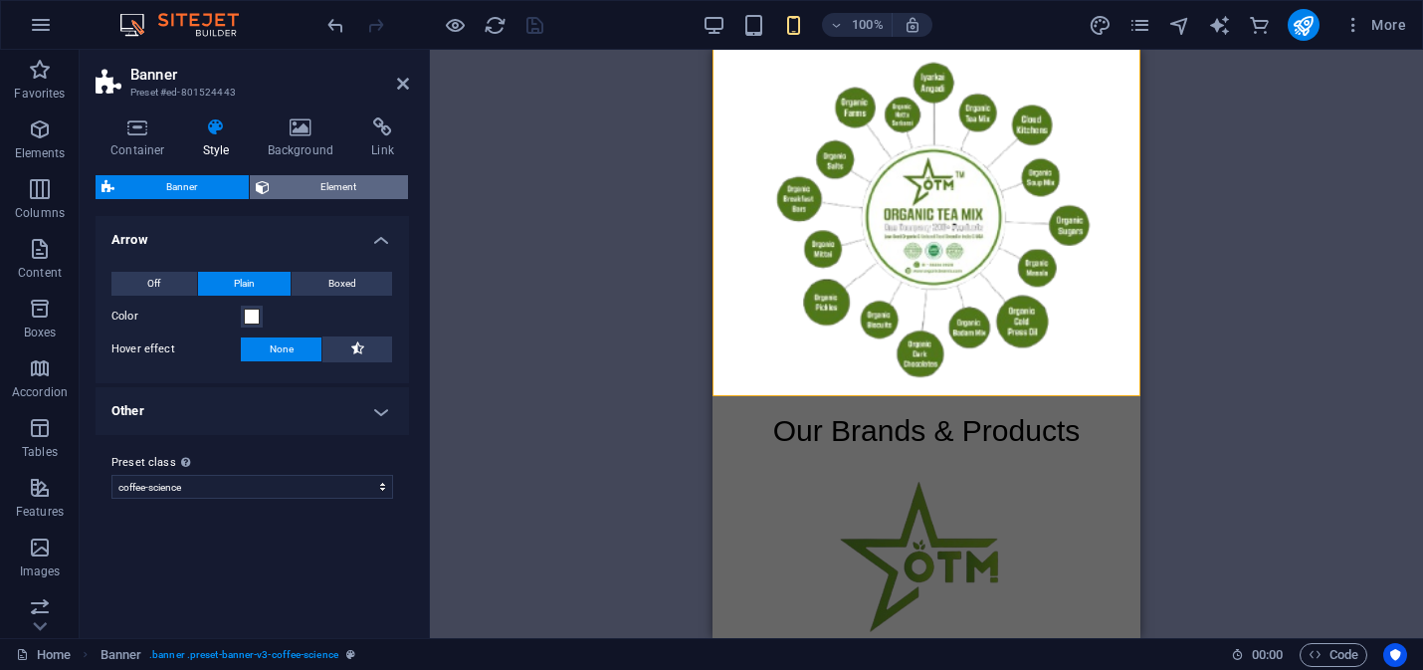
click at [334, 186] on span "Element" at bounding box center [339, 187] width 127 height 24
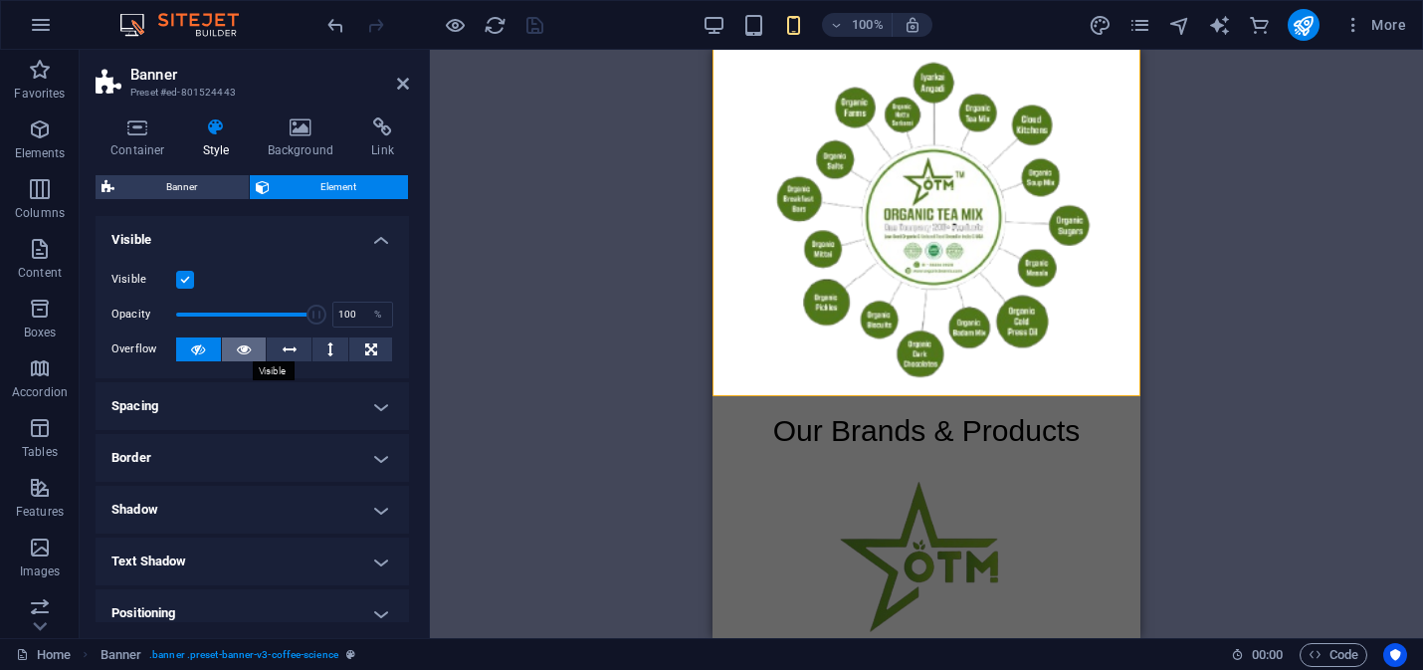
click at [244, 344] on icon at bounding box center [244, 349] width 14 height 24
click at [215, 132] on icon at bounding box center [216, 127] width 57 height 20
click at [121, 128] on icon at bounding box center [138, 127] width 85 height 20
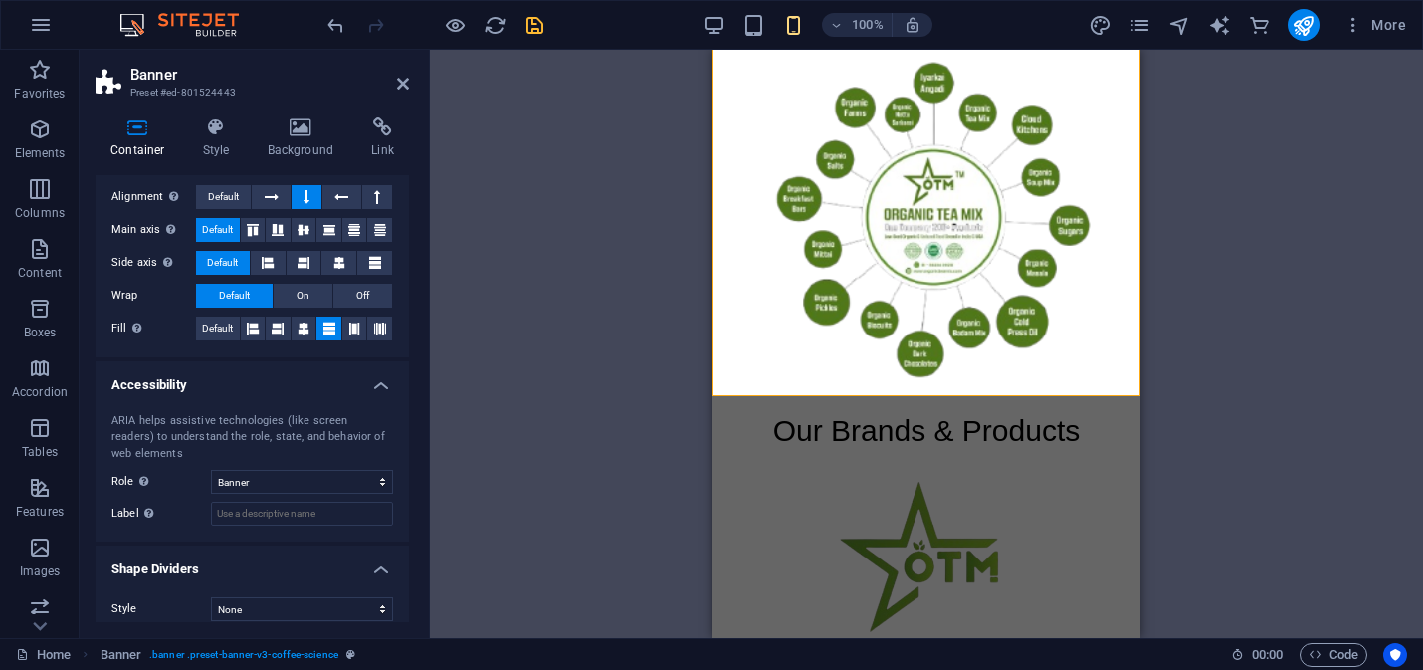
scroll to position [358, 0]
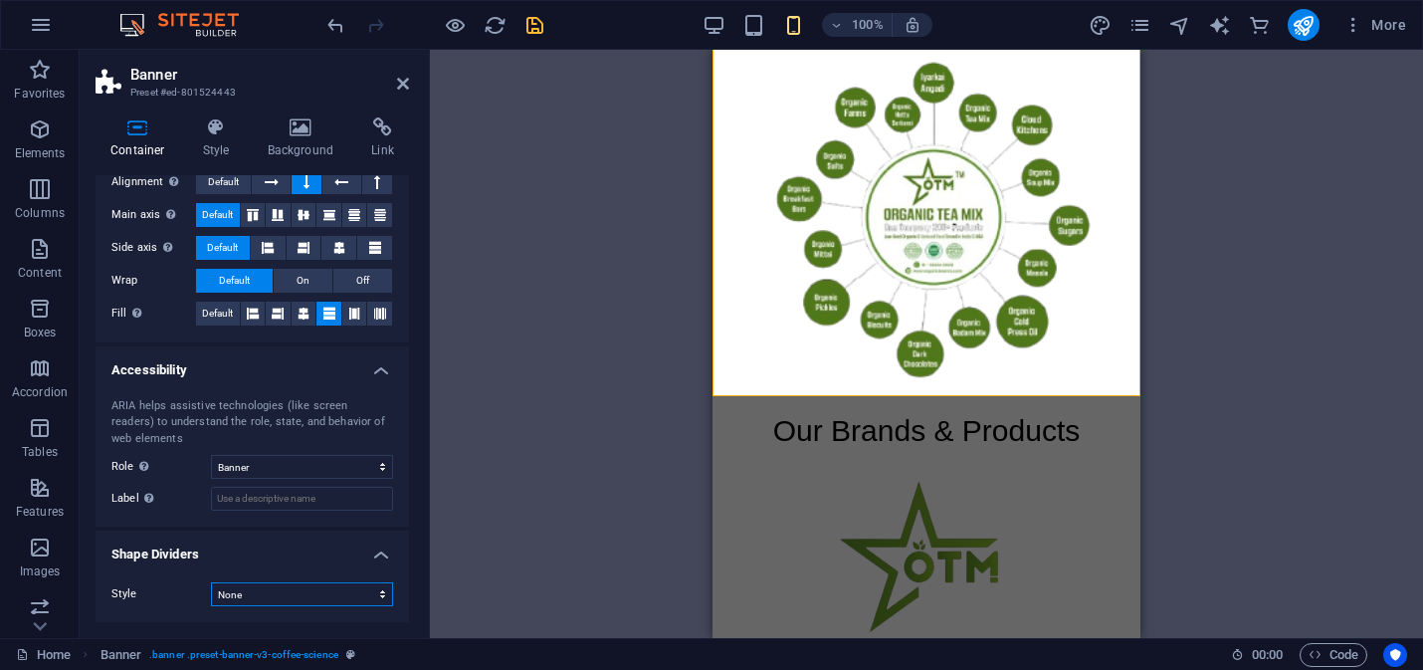
click at [304, 582] on select "None Triangle Square Diagonal Polygon 1 Polygon 2 Zigzag Multiple Zigzags Waves…" at bounding box center [302, 594] width 182 height 24
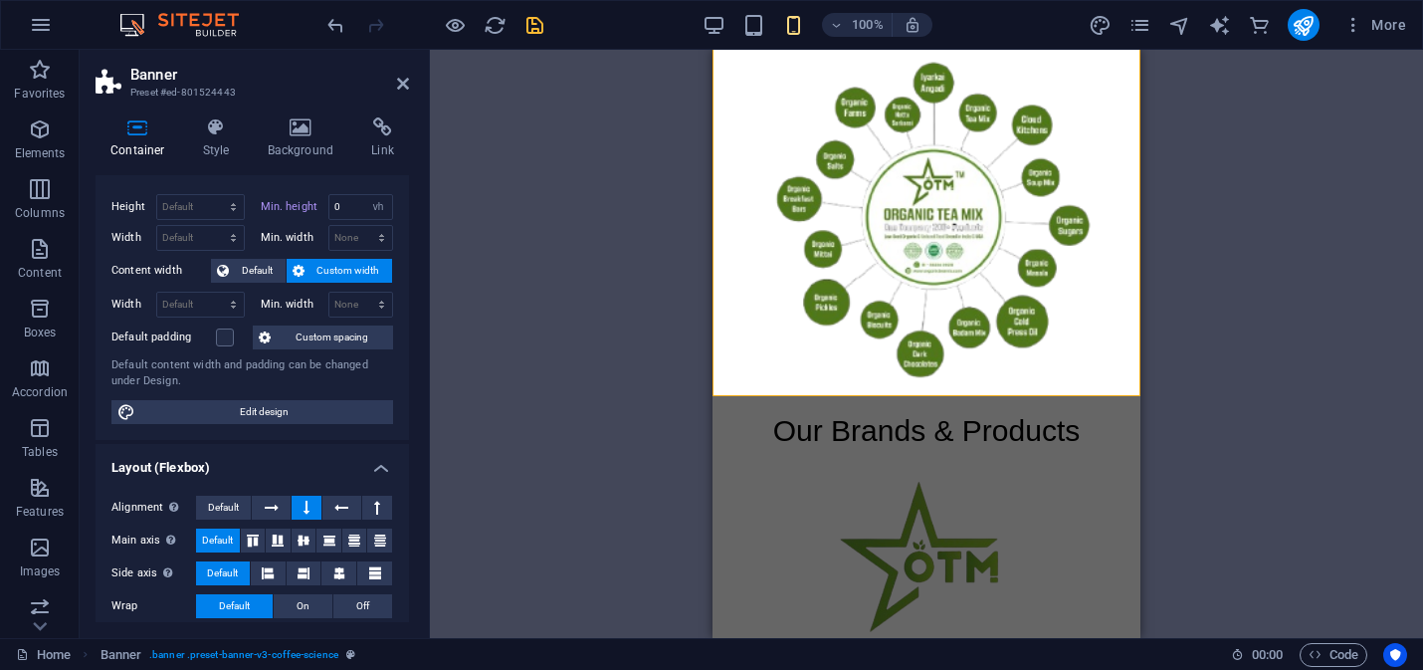
scroll to position [0, 0]
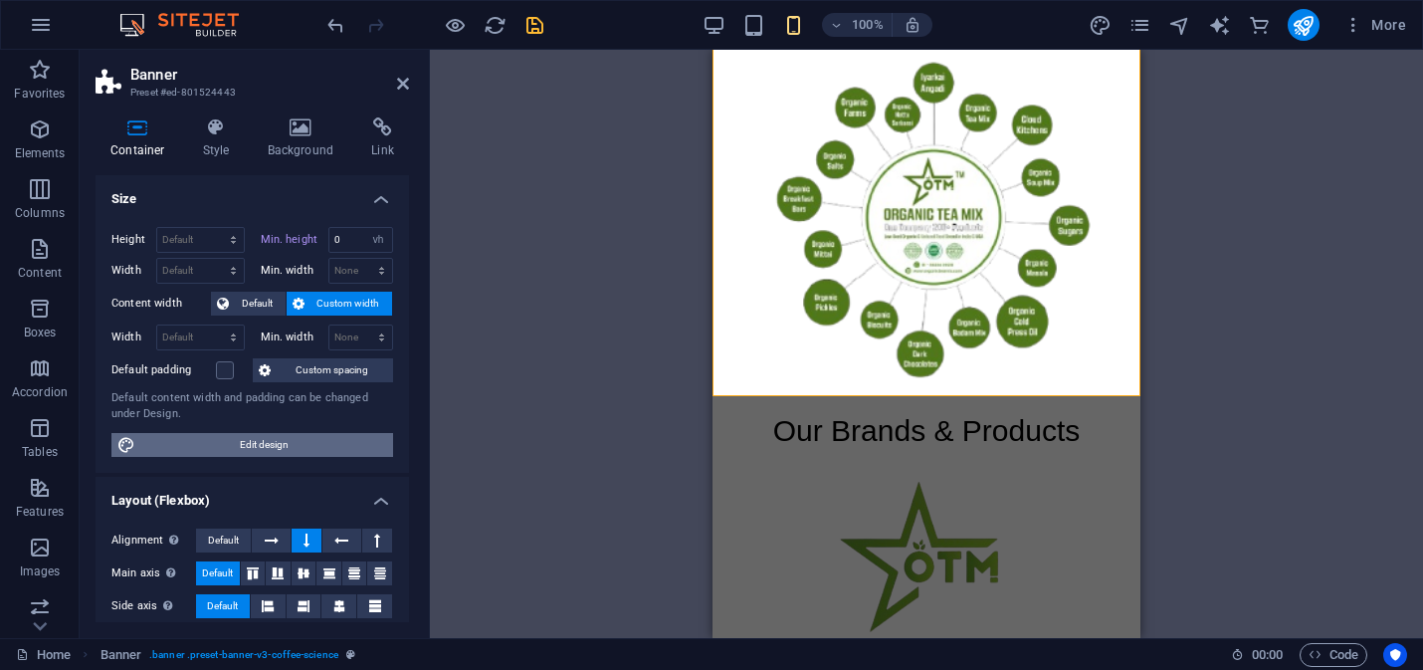
click at [258, 444] on span "Edit design" at bounding box center [264, 445] width 246 height 24
select select "px"
select select "400"
select select "px"
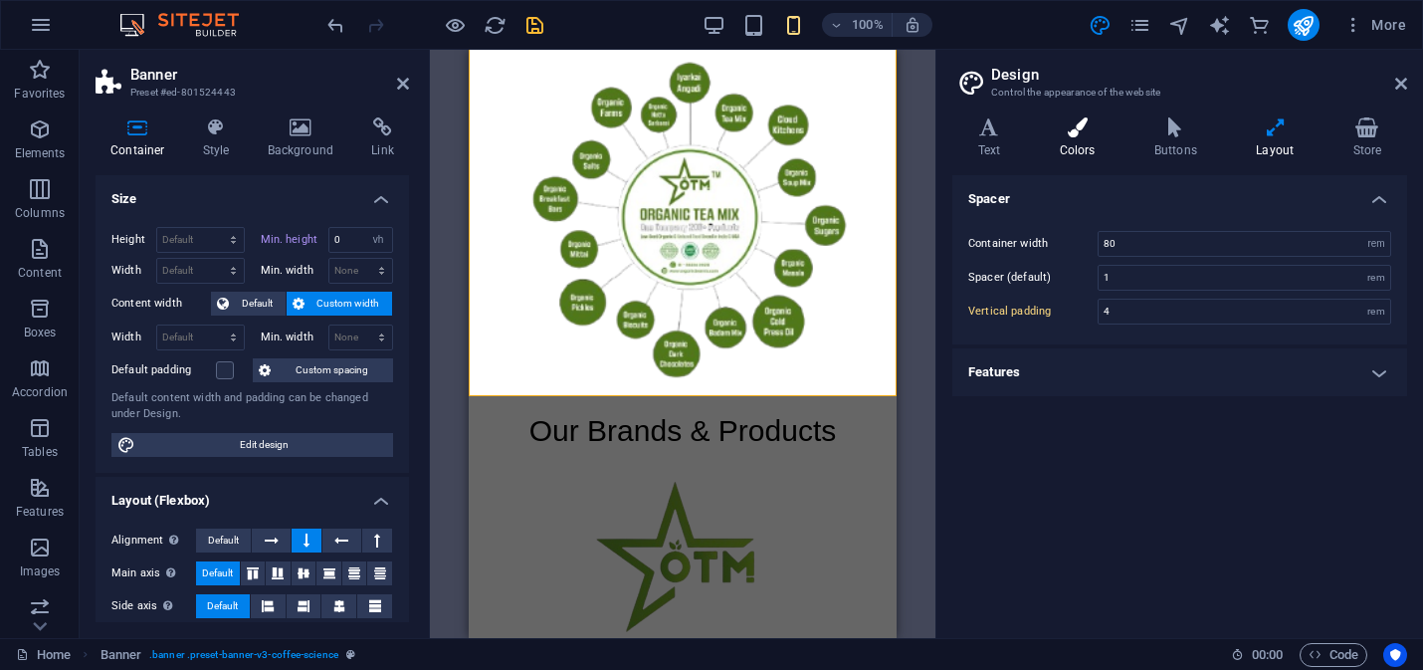
click at [1078, 137] on h4 "Colors" at bounding box center [1081, 138] width 95 height 42
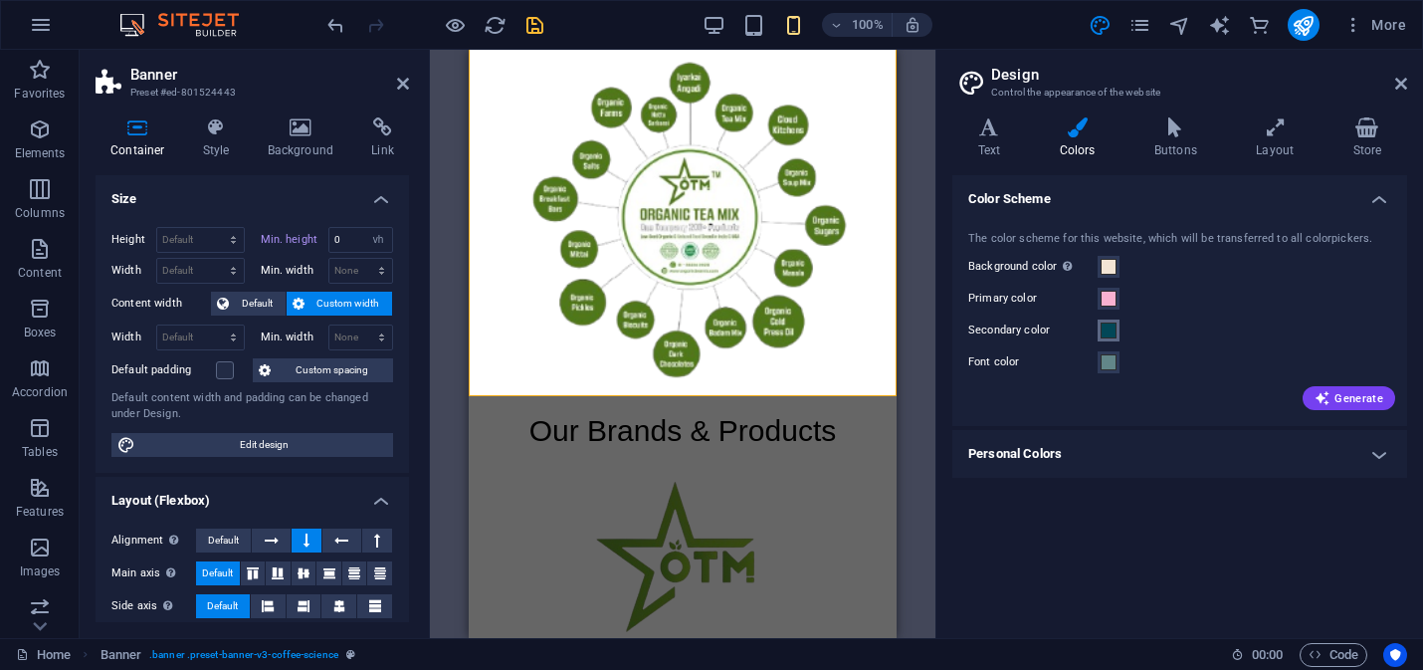
click at [1106, 330] on span at bounding box center [1108, 330] width 16 height 16
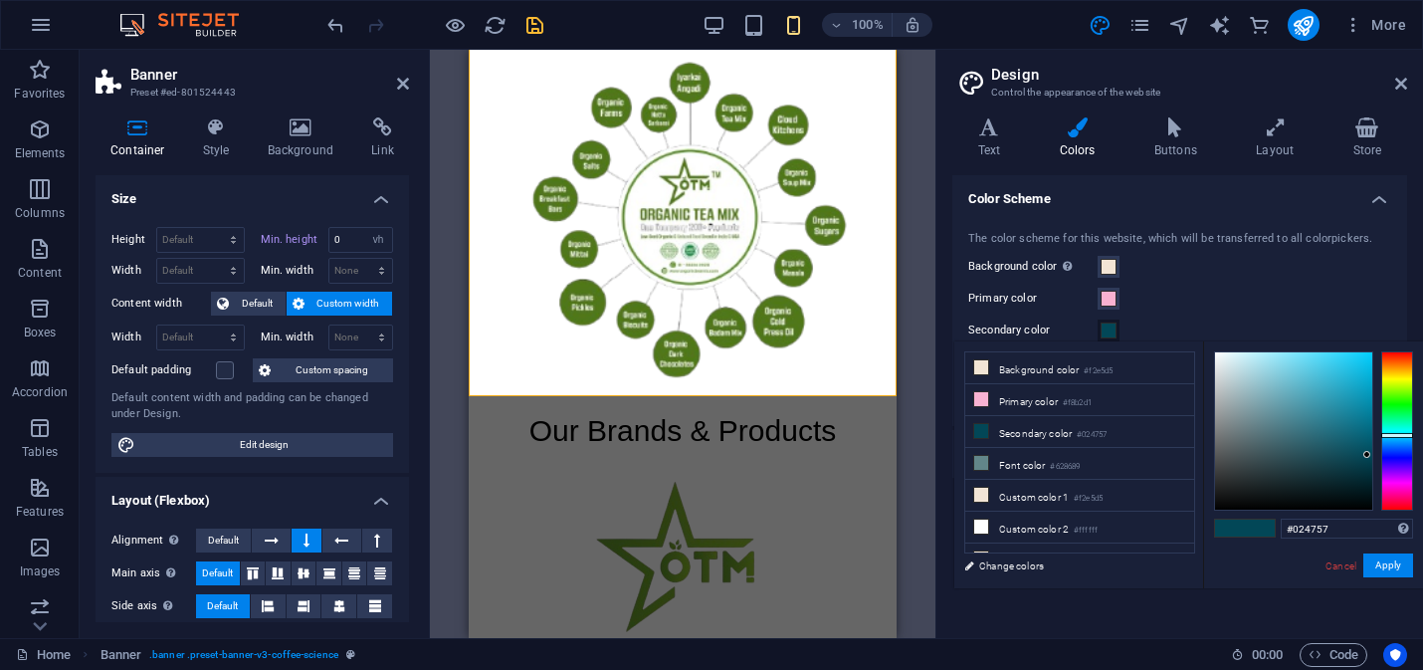
click at [1106, 330] on span at bounding box center [1108, 330] width 16 height 16
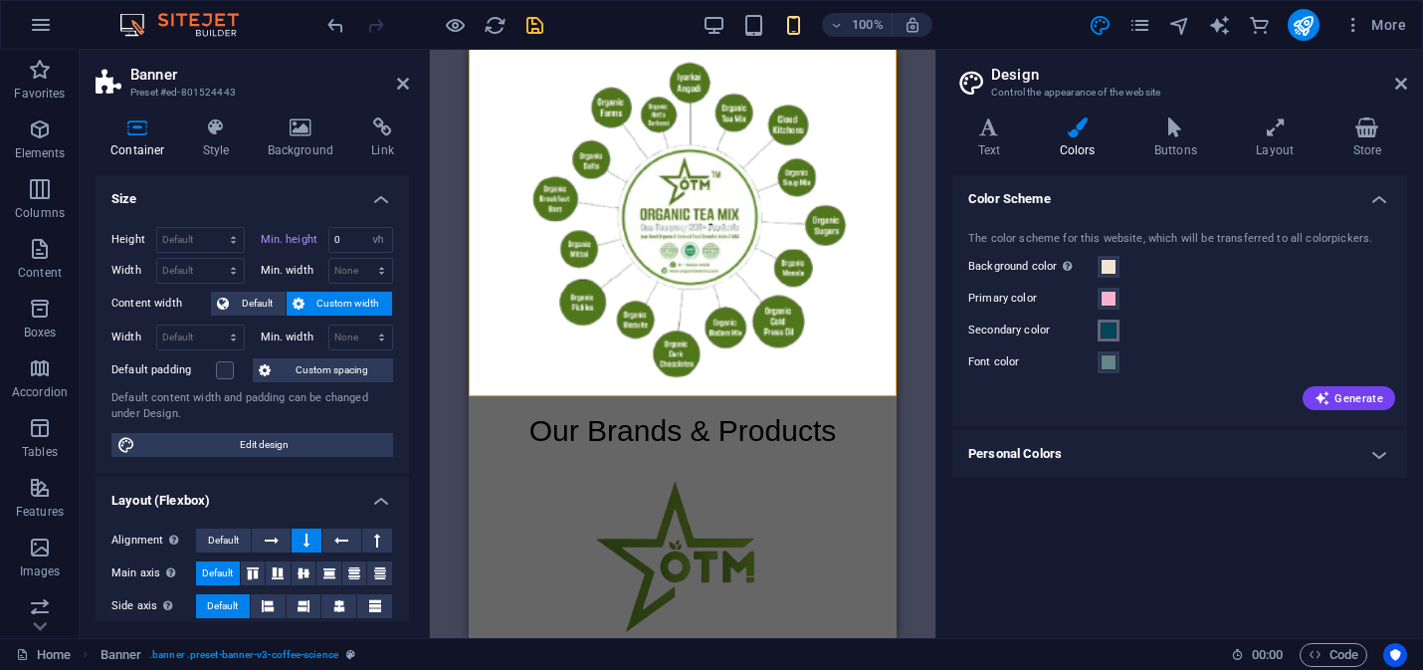
click at [1106, 330] on span at bounding box center [1108, 330] width 16 height 16
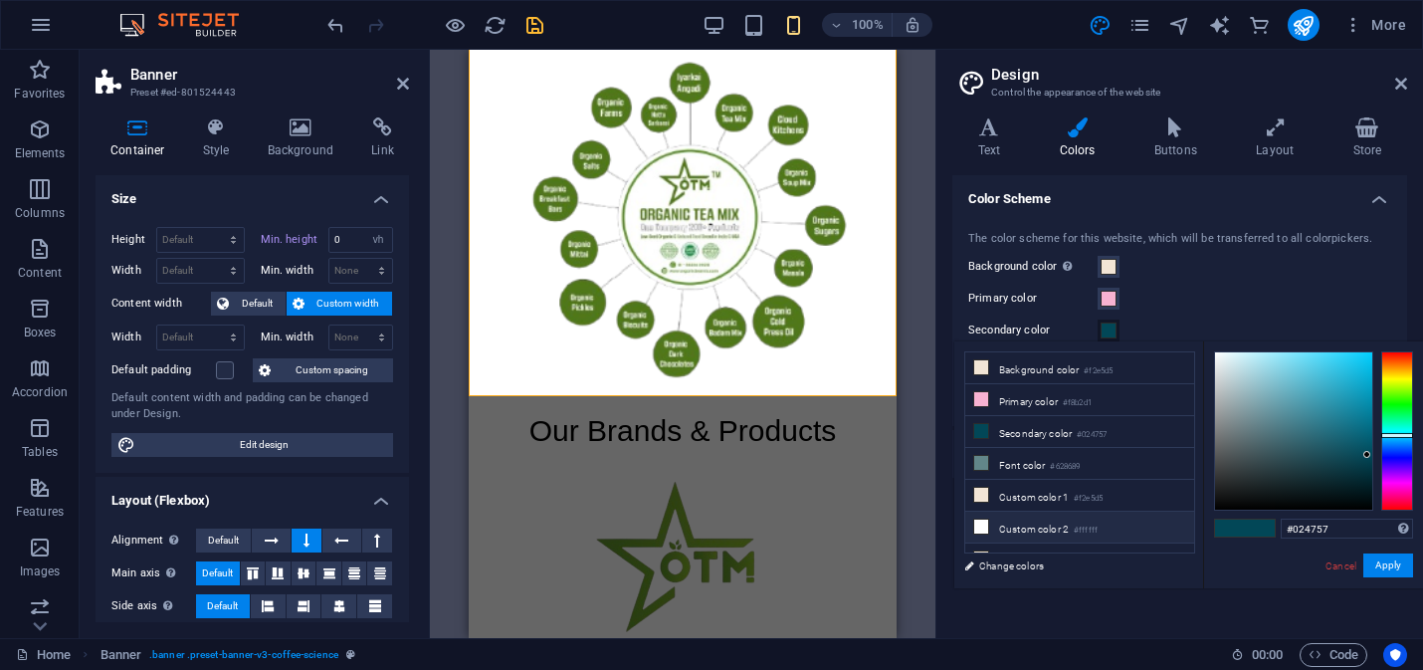
click at [980, 524] on icon at bounding box center [981, 526] width 14 height 14
type input "#ffffff"
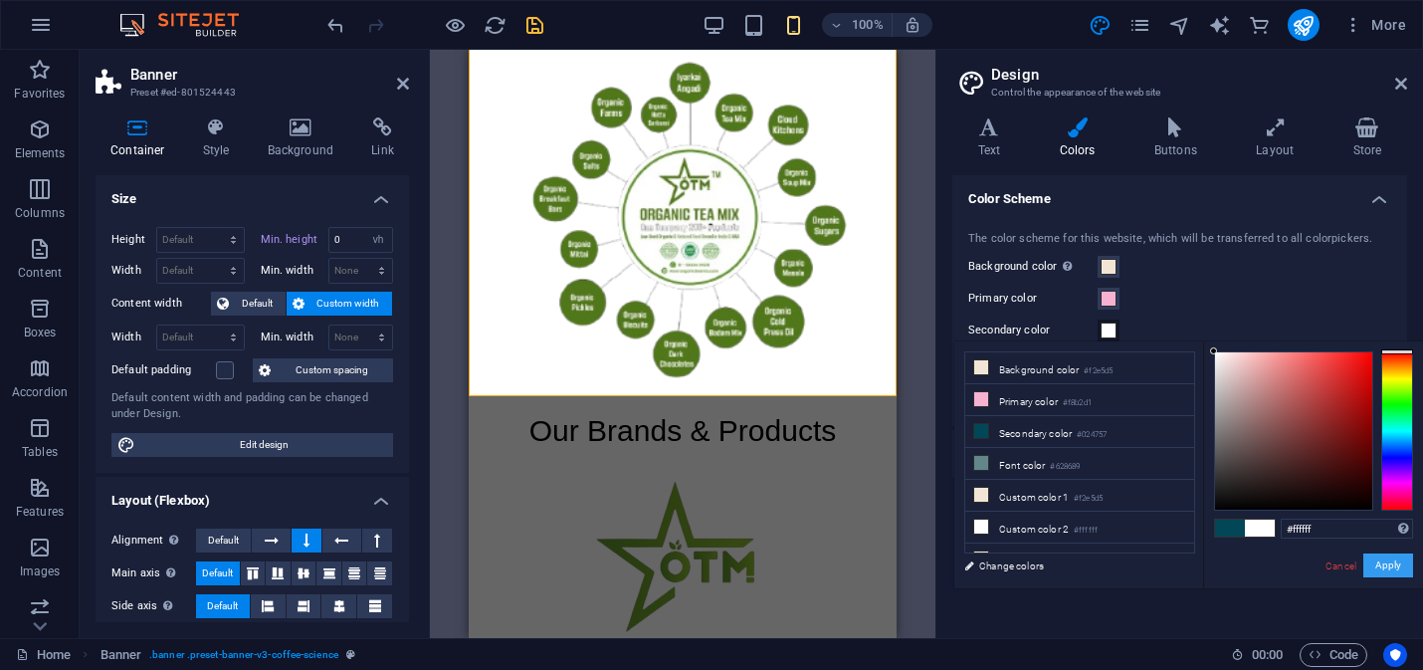
click at [1388, 566] on button "Apply" at bounding box center [1388, 565] width 50 height 24
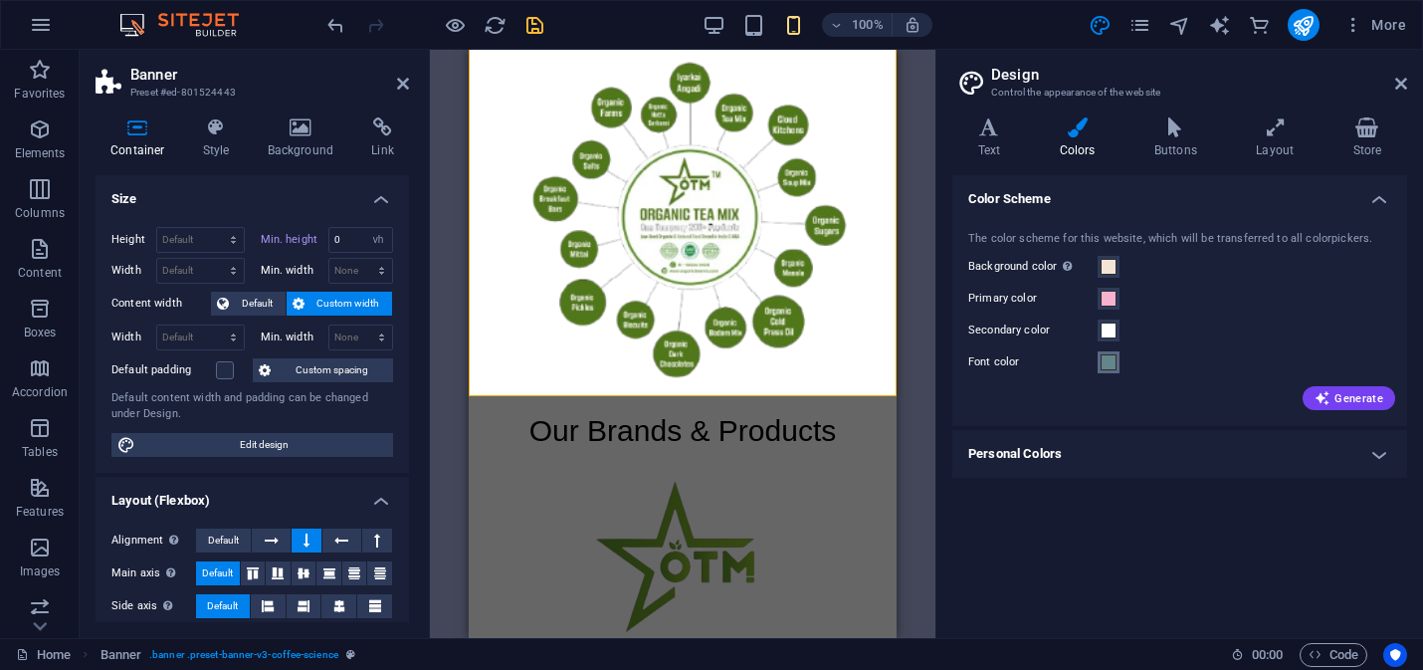
click at [1112, 364] on span at bounding box center [1108, 362] width 16 height 16
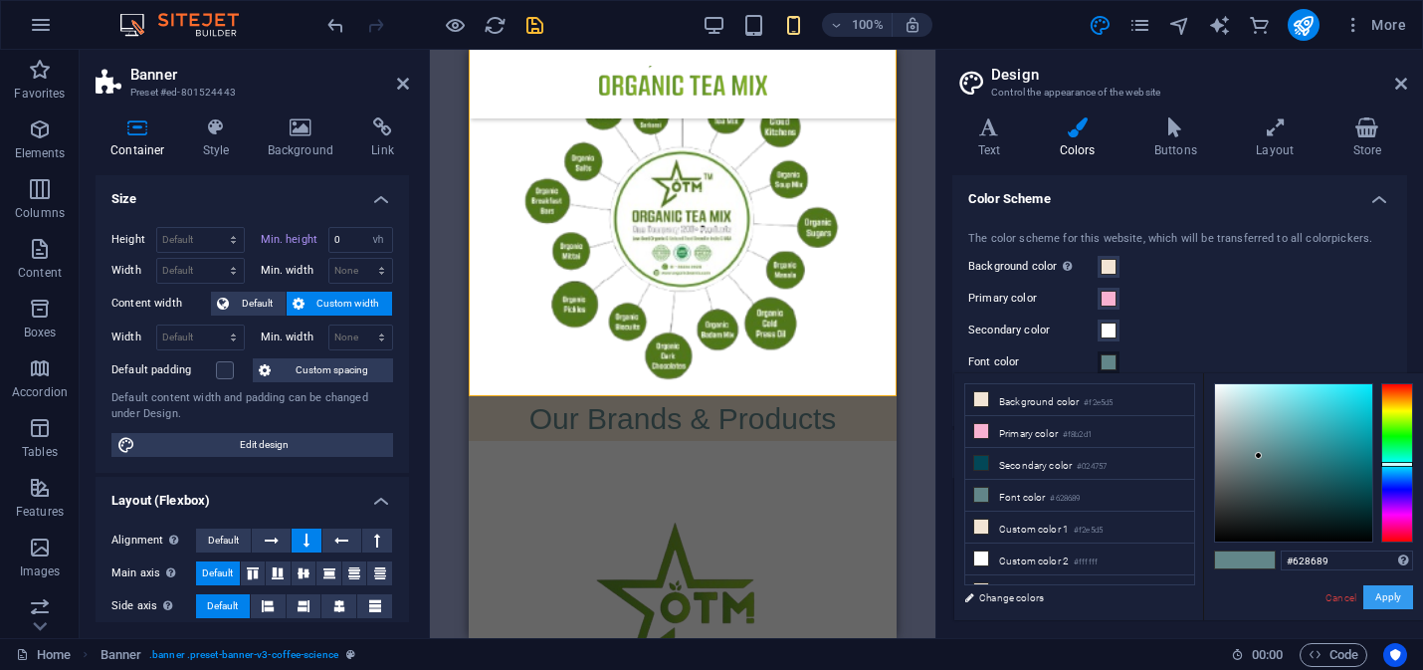
click at [1379, 593] on button "Apply" at bounding box center [1388, 597] width 50 height 24
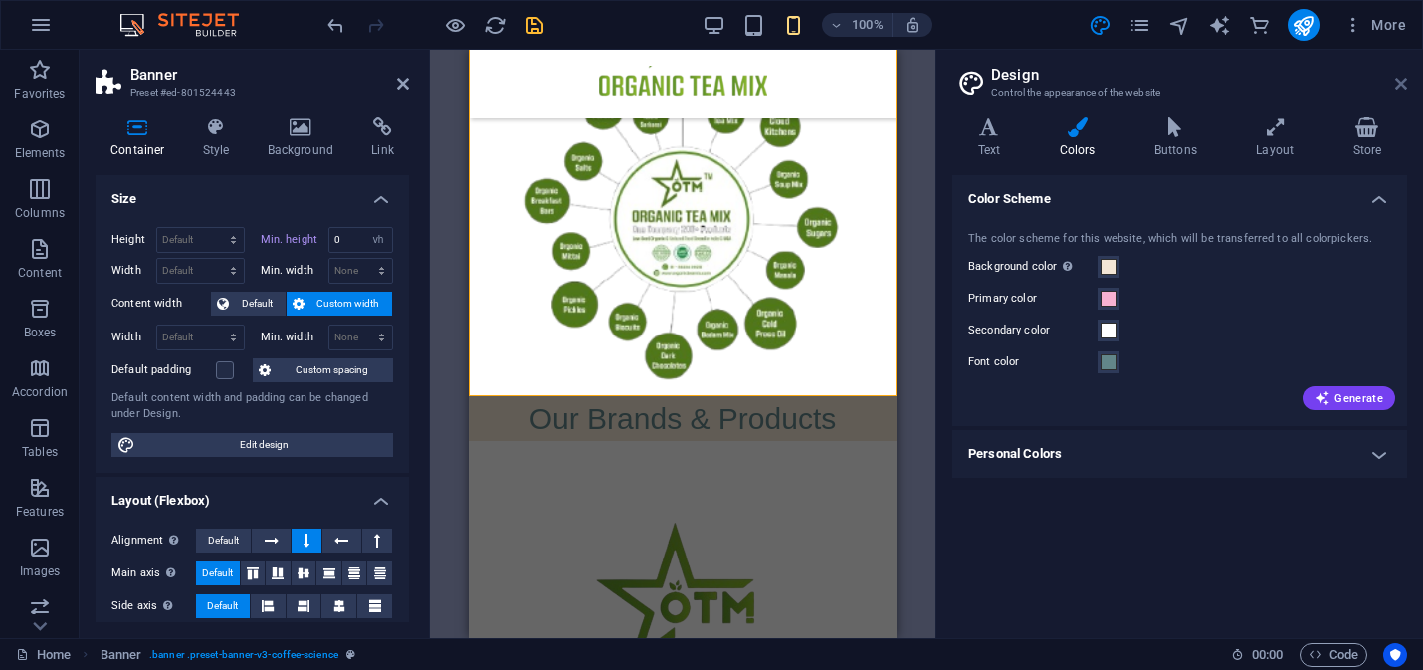
click at [1402, 88] on icon at bounding box center [1401, 84] width 12 height 16
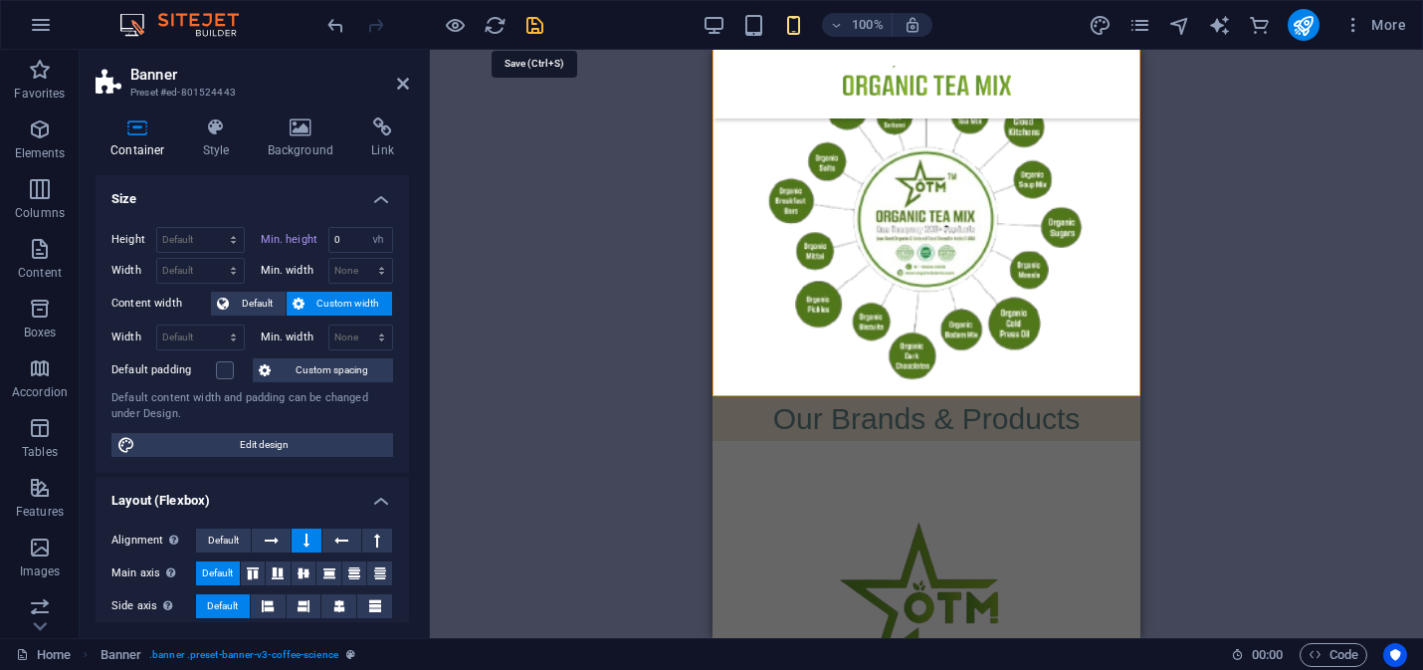
click at [532, 25] on icon "save" at bounding box center [534, 25] width 23 height 23
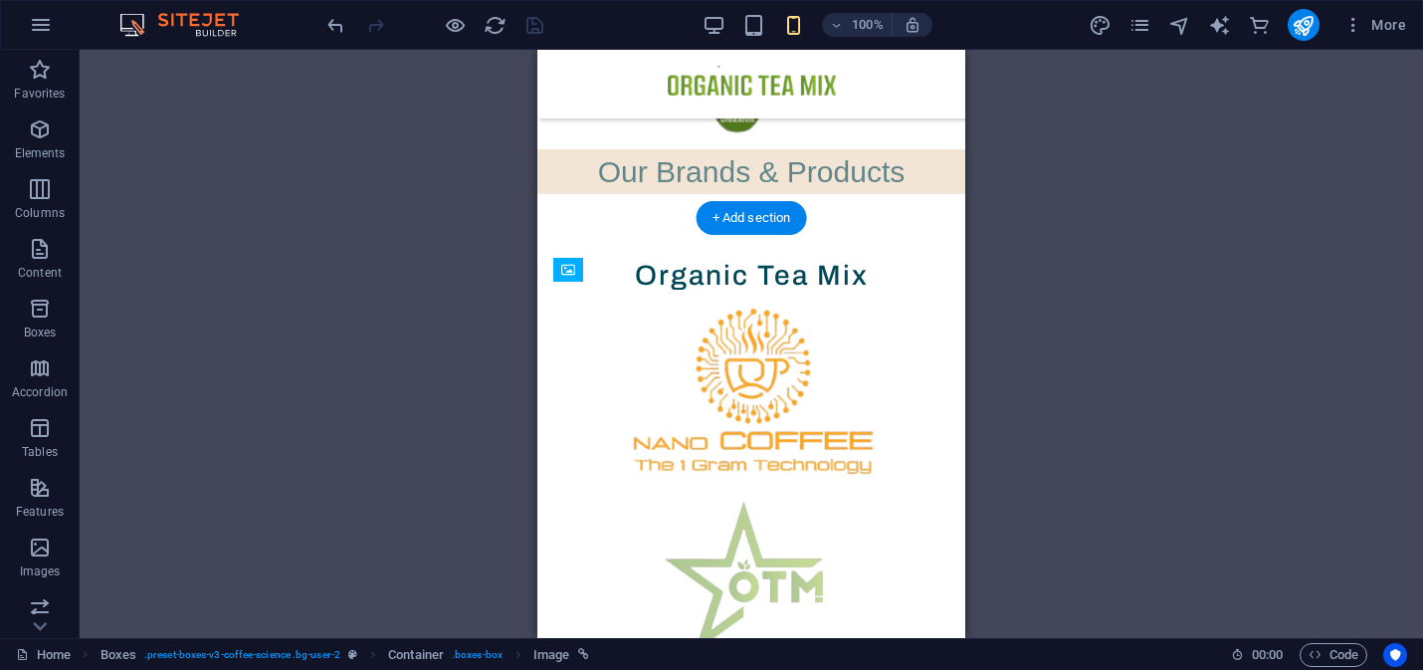
drag, startPoint x: 744, startPoint y: 618, endPoint x: 745, endPoint y: 589, distance: 28.9
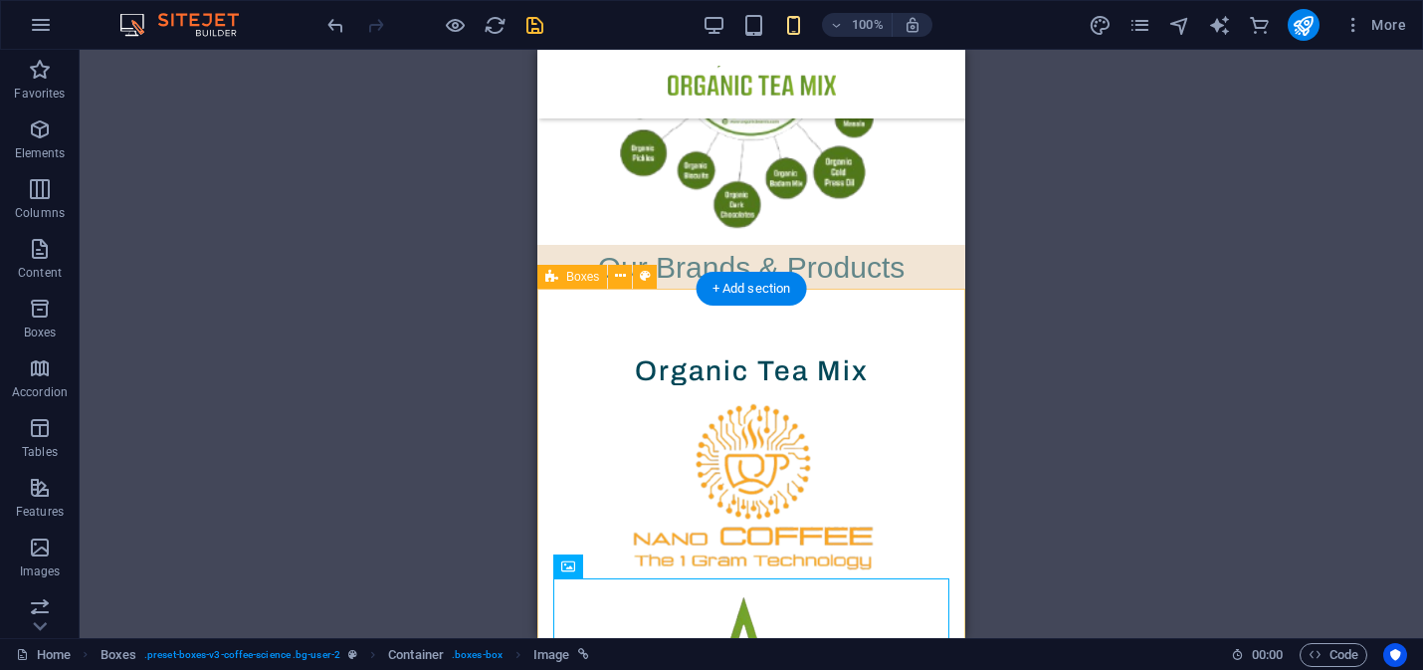
scroll to position [255, 0]
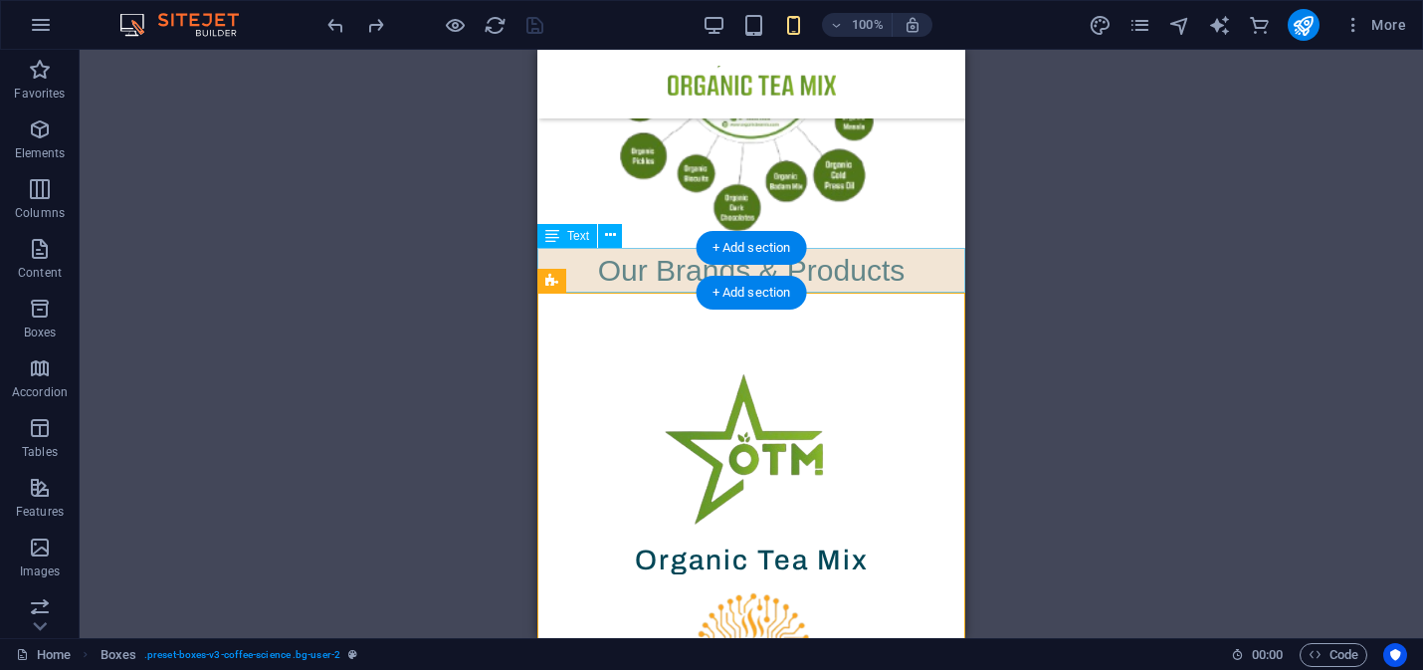
click at [928, 262] on div "Our Brands & Products" at bounding box center [751, 270] width 428 height 45
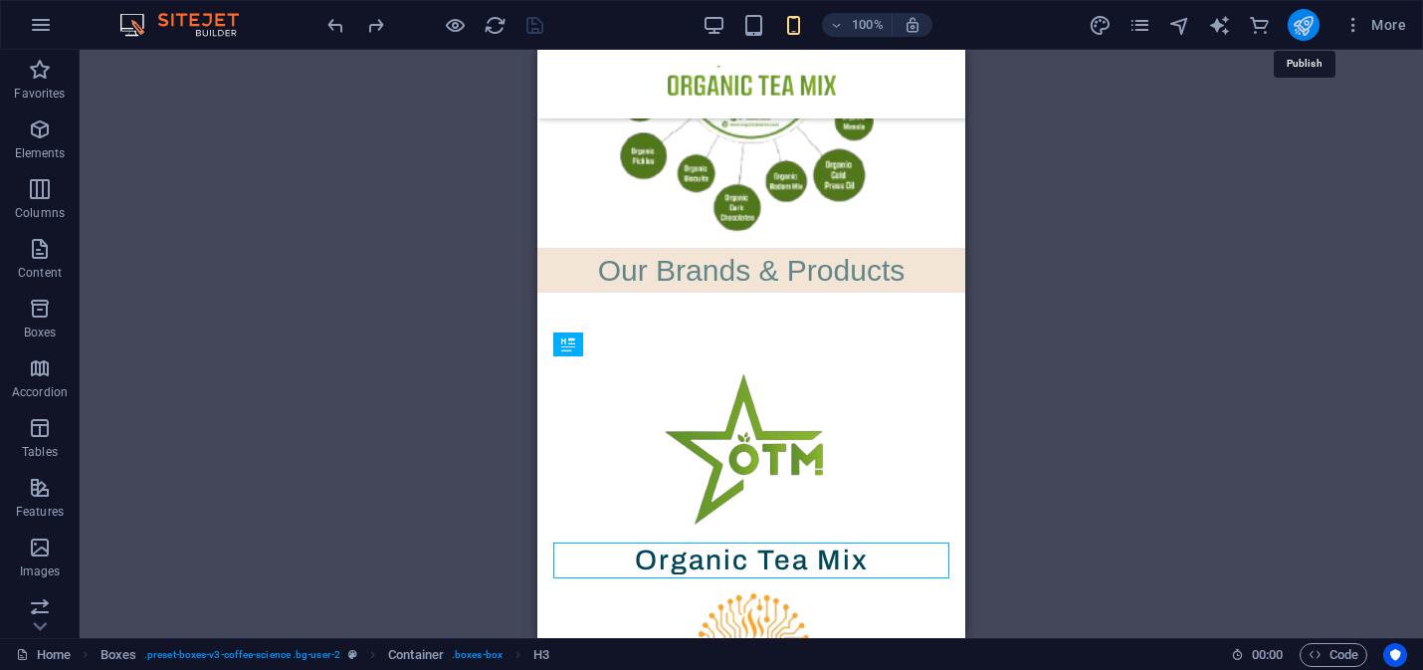
click at [1297, 25] on icon "publish" at bounding box center [1302, 25] width 23 height 23
